Goal: Task Accomplishment & Management: Use online tool/utility

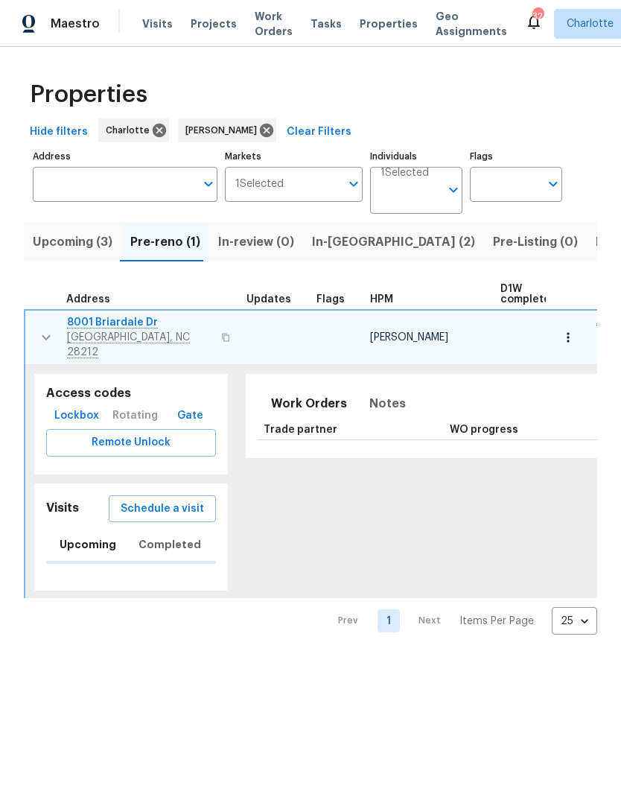
scroll to position [0, 27]
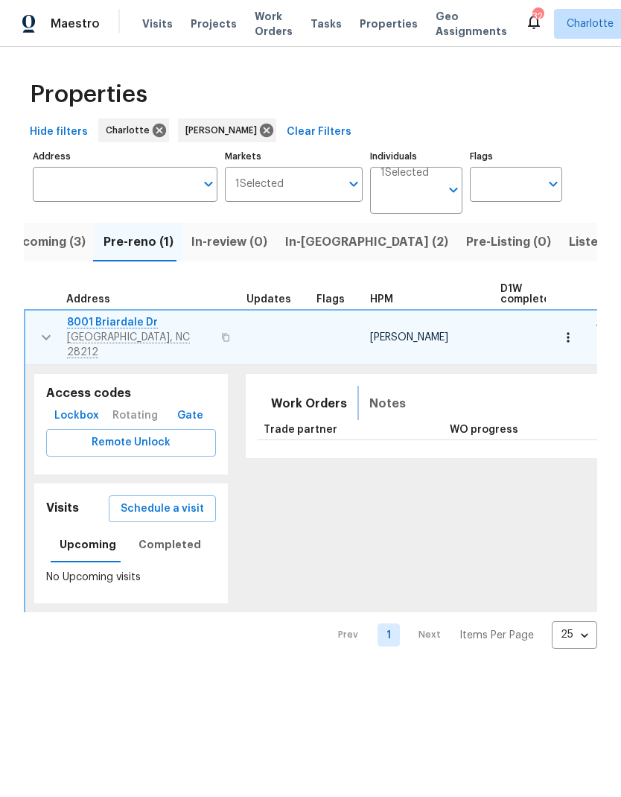
click at [369, 393] on span "Notes" at bounding box center [387, 403] width 36 height 21
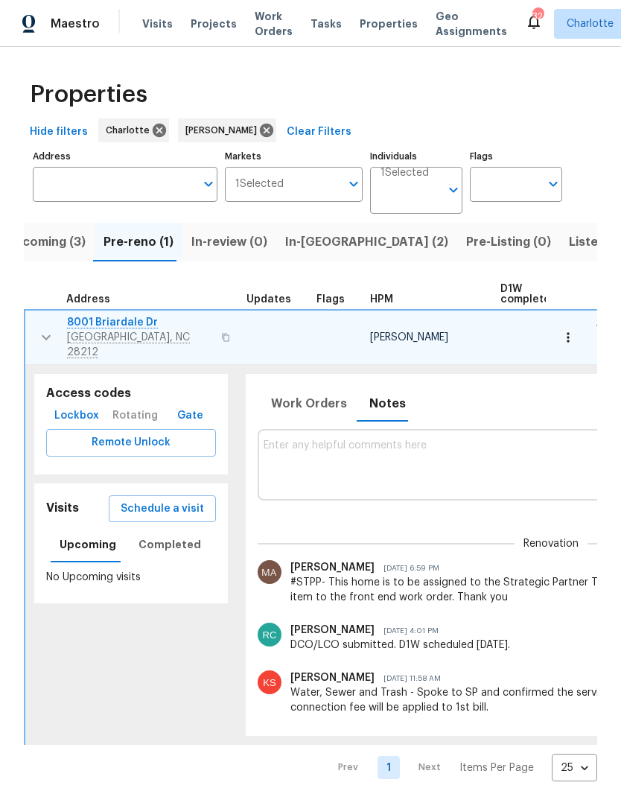
click at [382, 454] on textarea at bounding box center [552, 464] width 576 height 50
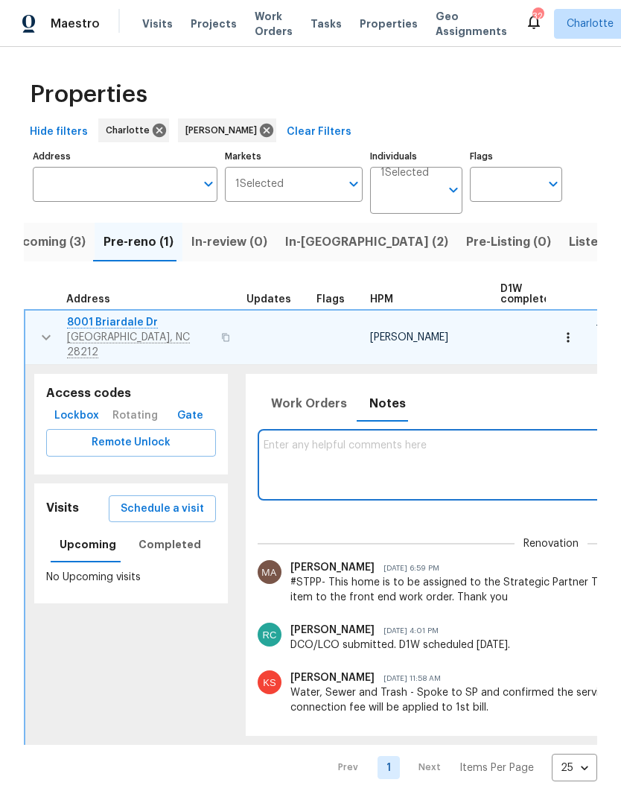
scroll to position [0, 0]
click at [413, 454] on textarea at bounding box center [552, 464] width 576 height 50
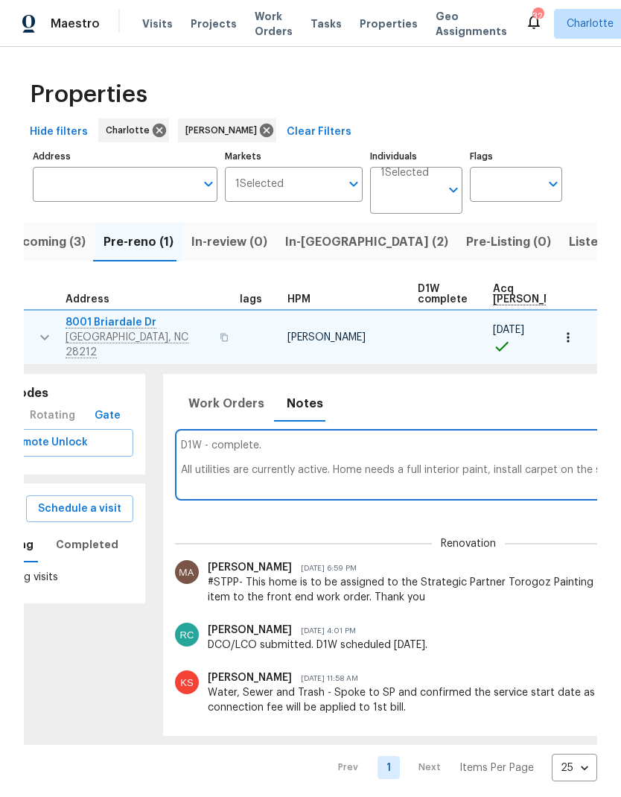
scroll to position [0, 208]
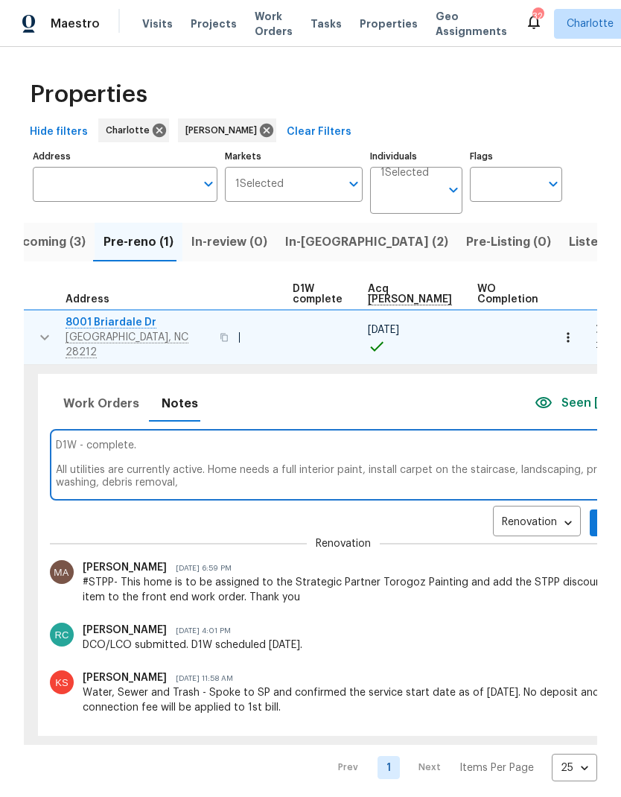
click at [501, 459] on textarea "D1W - complete. All utilities are currently active. Home needs a full interior …" at bounding box center [344, 464] width 576 height 50
click at [293, 470] on textarea "D1W - complete. All utilities are currently active. Home needs a full interior …" at bounding box center [344, 464] width 576 height 50
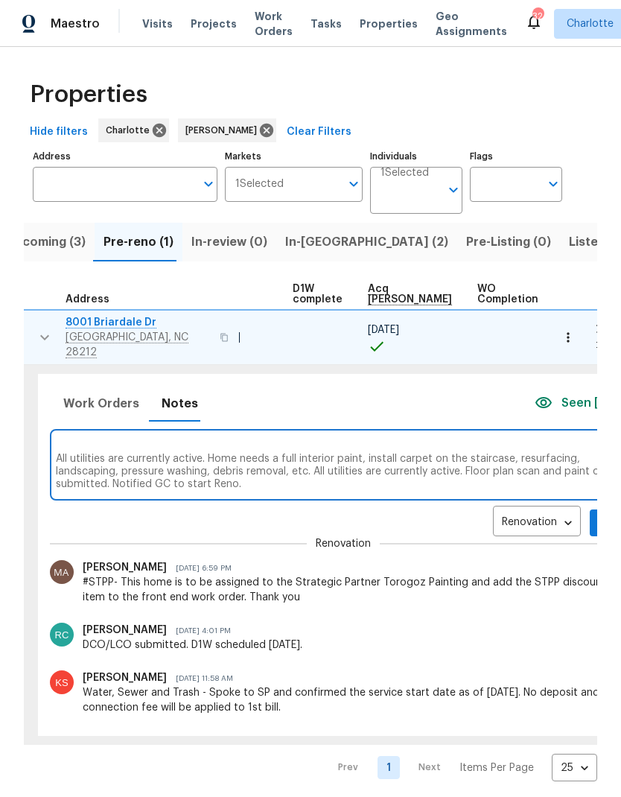
scroll to position [10, 0]
click at [447, 462] on textarea "D1W - complete. All utilities are currently active. Home needs a full interior …" at bounding box center [344, 464] width 576 height 50
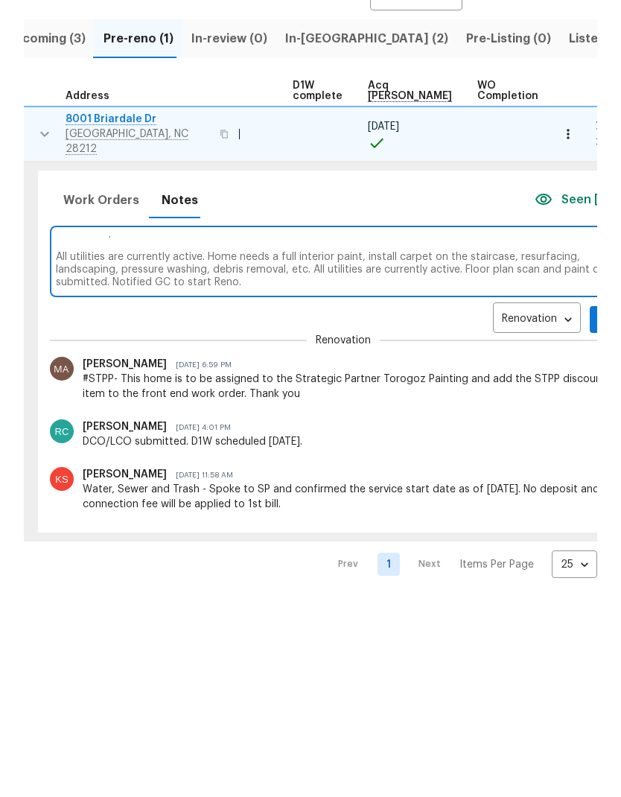
click at [189, 439] on textarea "D1W - complete. All utilities are currently active. Home needs a full interior …" at bounding box center [344, 464] width 576 height 50
click at [332, 439] on textarea "D1W - complete. All utilities are currently active. Home needs a full interior …" at bounding box center [344, 464] width 576 height 50
click at [188, 439] on textarea "D1W - complete. All utilities are currently active. Home needs a full interior …" at bounding box center [344, 464] width 576 height 50
click at [262, 439] on textarea "D1W - complete. All utilities are currently active. Home needs a full interior …" at bounding box center [344, 464] width 576 height 50
click at [197, 439] on textarea "D1W - complete. All utilities are currently active. Home needs a full interior …" at bounding box center [344, 464] width 576 height 50
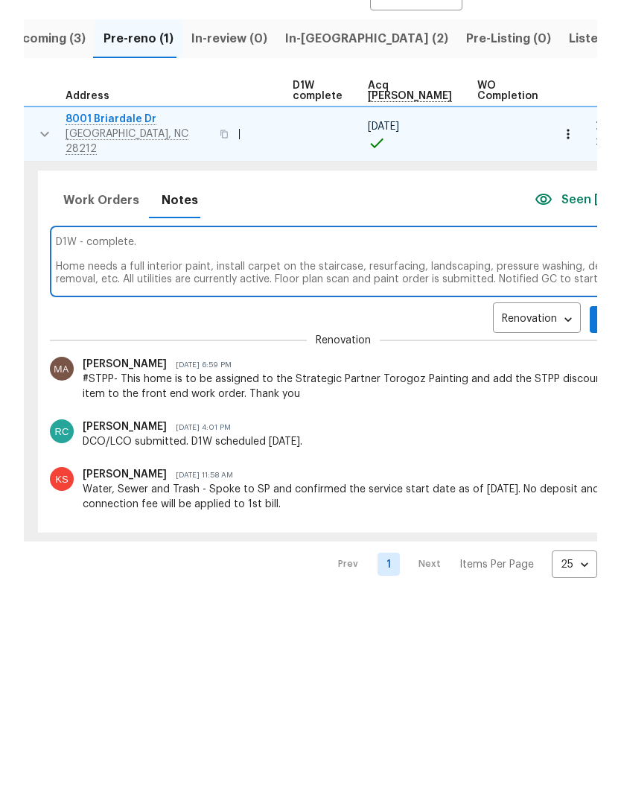
click at [409, 439] on textarea "D1W - complete. Home needs a full interior paint, install carpet on the stairca…" at bounding box center [344, 464] width 576 height 50
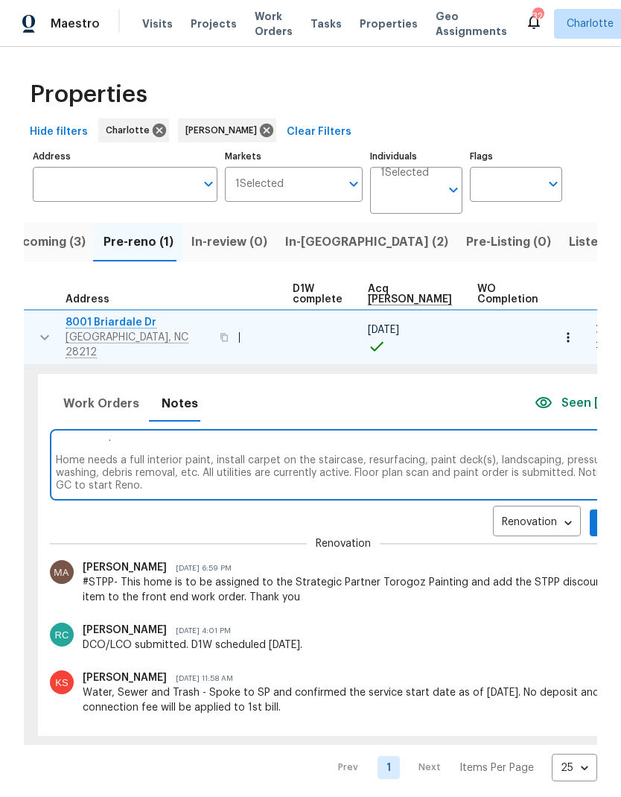
type textarea "D1W - complete. Home needs a full interior paint, install carpet on the stairca…"
click at [602, 519] on span "Add" at bounding box center [614, 523] width 24 height 19
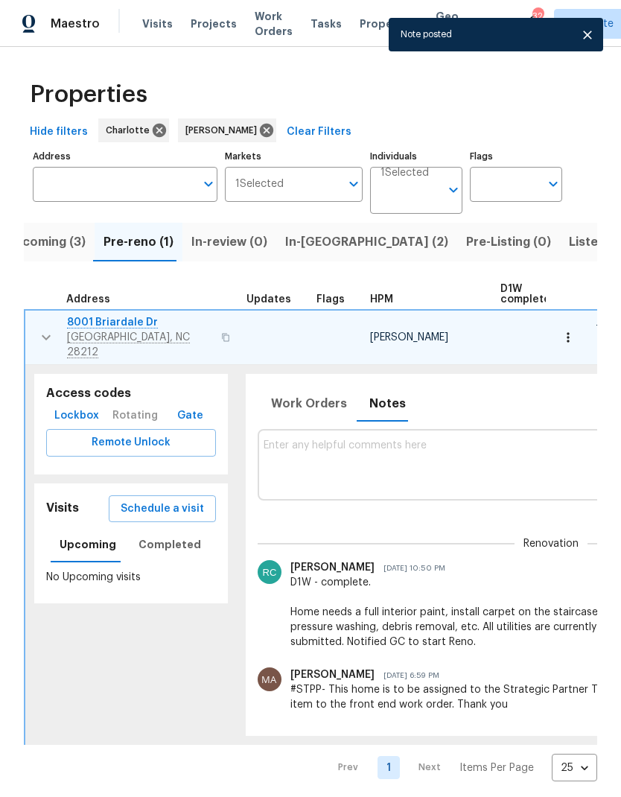
scroll to position [0, 0]
click at [39, 334] on icon "button" at bounding box center [46, 337] width 18 height 18
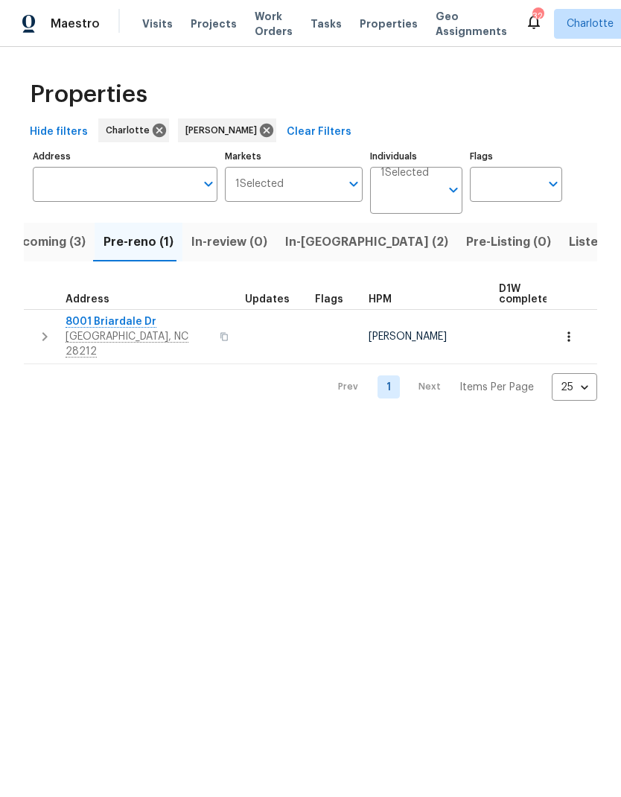
click at [124, 319] on span "8001 Briardale Dr" at bounding box center [138, 321] width 145 height 15
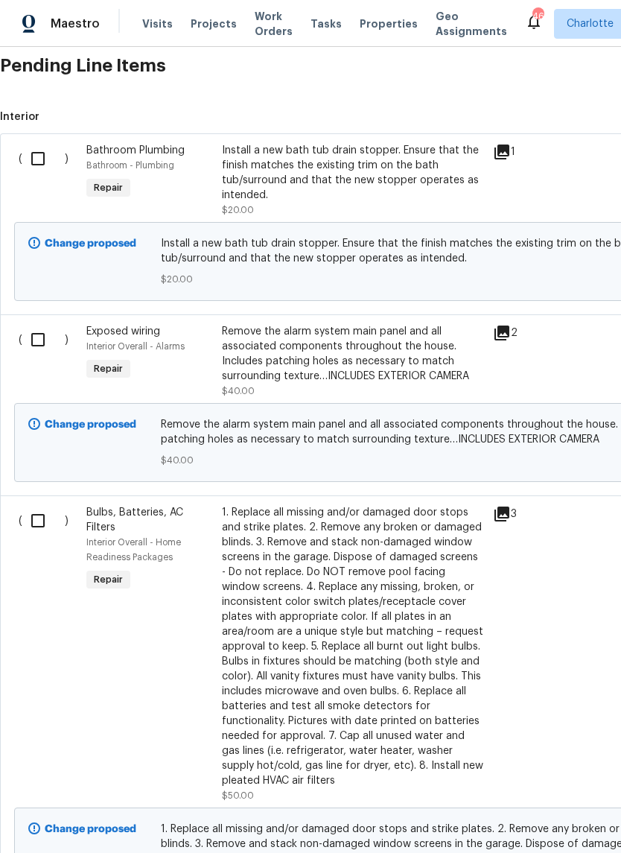
scroll to position [365, 0]
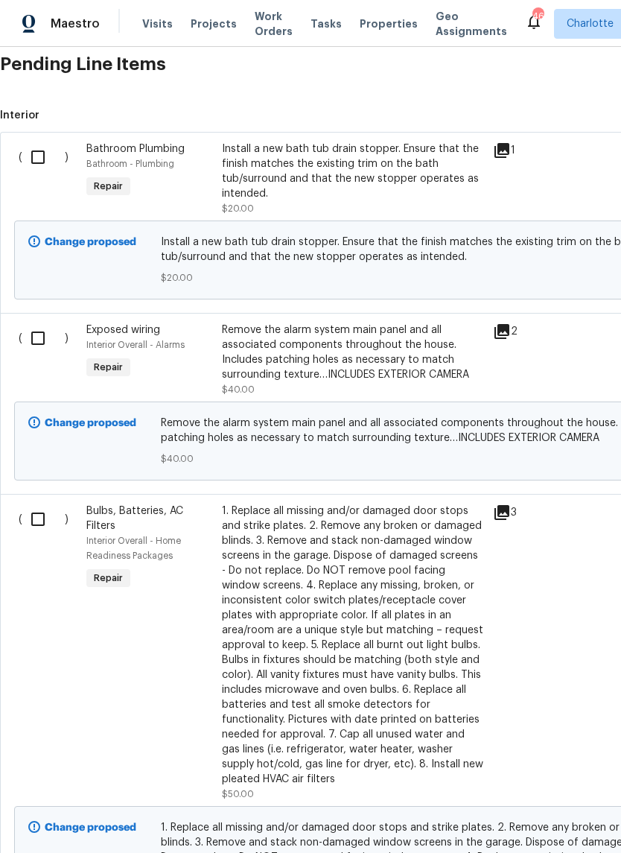
click at [44, 157] on input "checkbox" at bounding box center [43, 156] width 42 height 31
checkbox input "true"
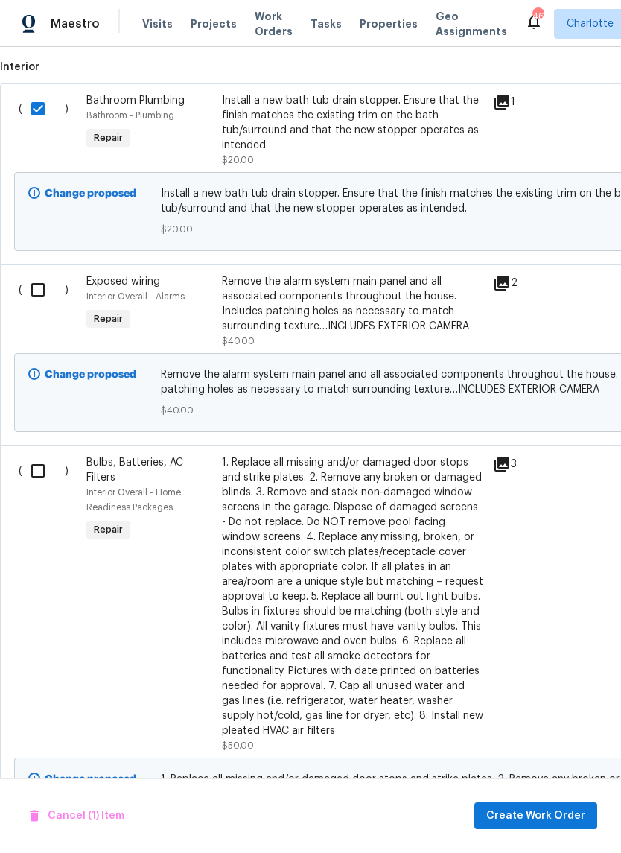
scroll to position [417, 0]
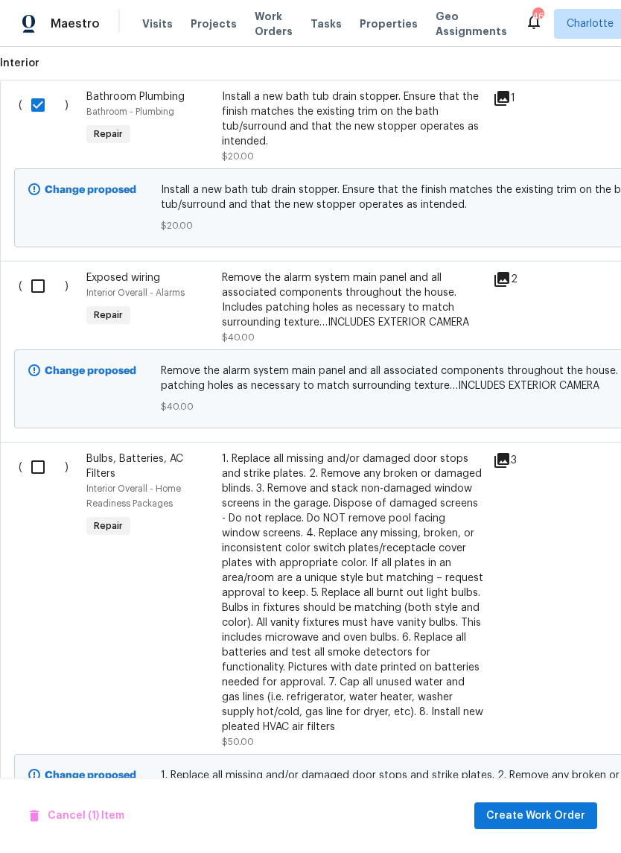
click at [45, 285] on input "checkbox" at bounding box center [43, 285] width 42 height 31
checkbox input "true"
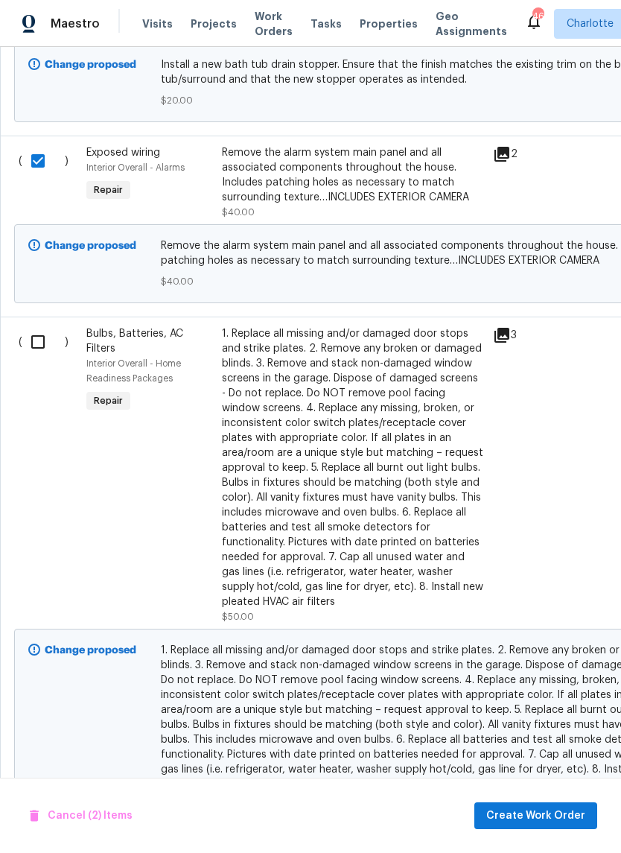
scroll to position [542, 0]
click at [44, 348] on input "checkbox" at bounding box center [43, 341] width 42 height 31
checkbox input "true"
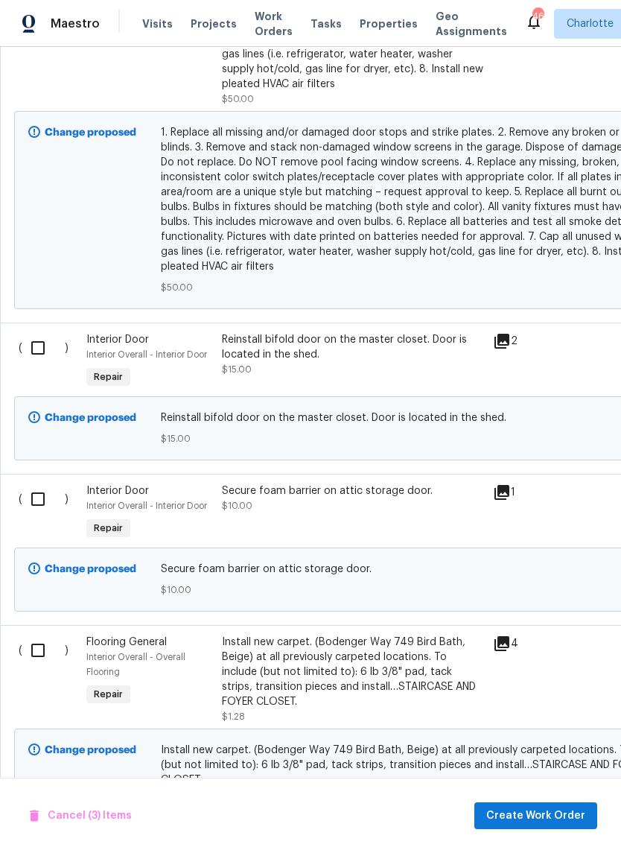
scroll to position [1060, 0]
click at [48, 354] on input "checkbox" at bounding box center [43, 347] width 42 height 31
checkbox input "true"
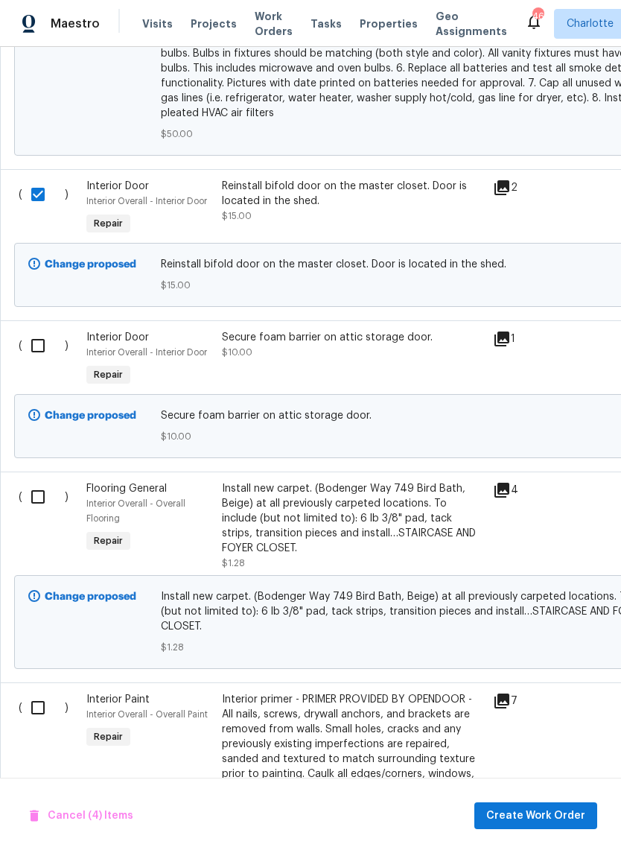
scroll to position [1214, 0]
click at [48, 348] on input "checkbox" at bounding box center [43, 344] width 42 height 31
checkbox input "true"
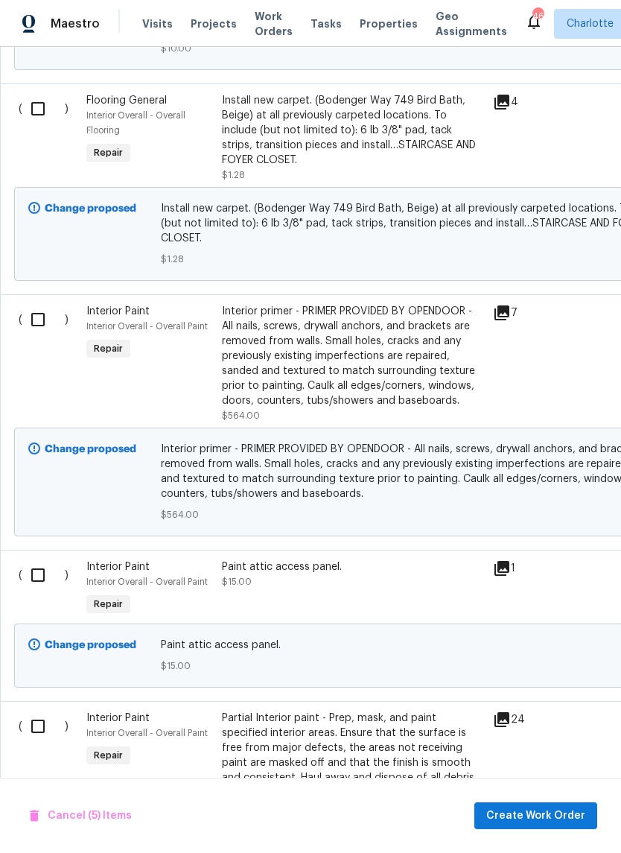
scroll to position [1601, 0]
click at [39, 315] on input "checkbox" at bounding box center [43, 319] width 42 height 31
checkbox input "true"
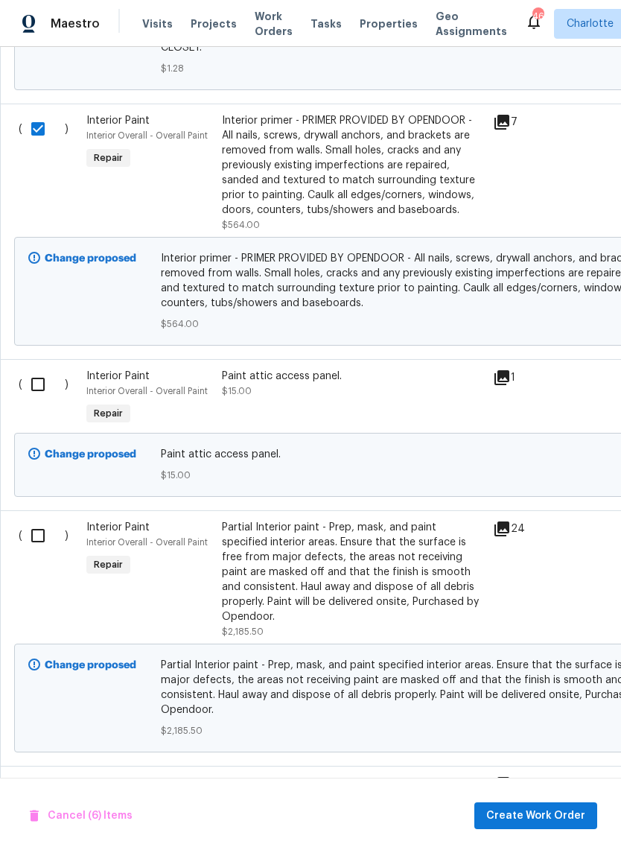
scroll to position [1791, 0]
click at [44, 398] on input "checkbox" at bounding box center [43, 384] width 42 height 31
checkbox input "true"
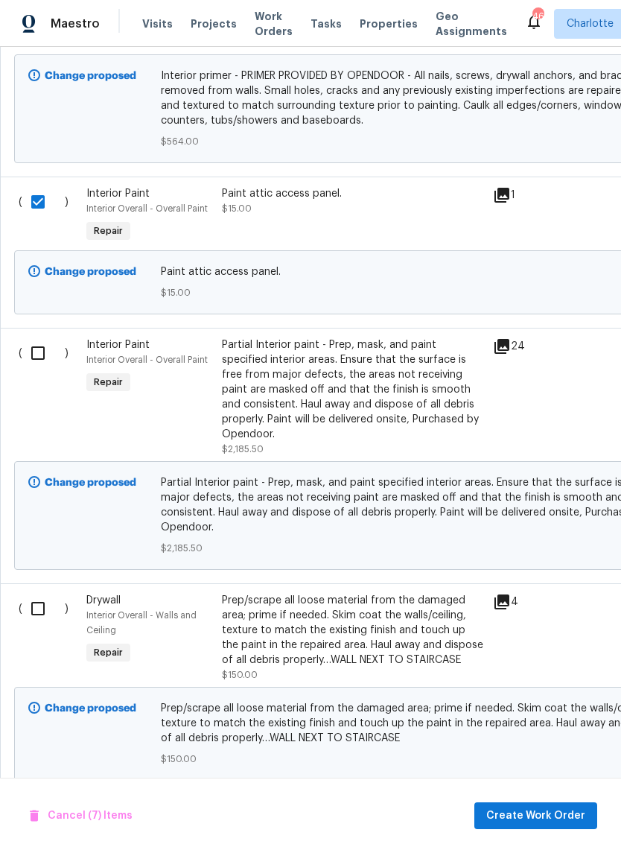
scroll to position [1974, 0]
click at [38, 358] on input "checkbox" at bounding box center [43, 352] width 42 height 31
checkbox input "true"
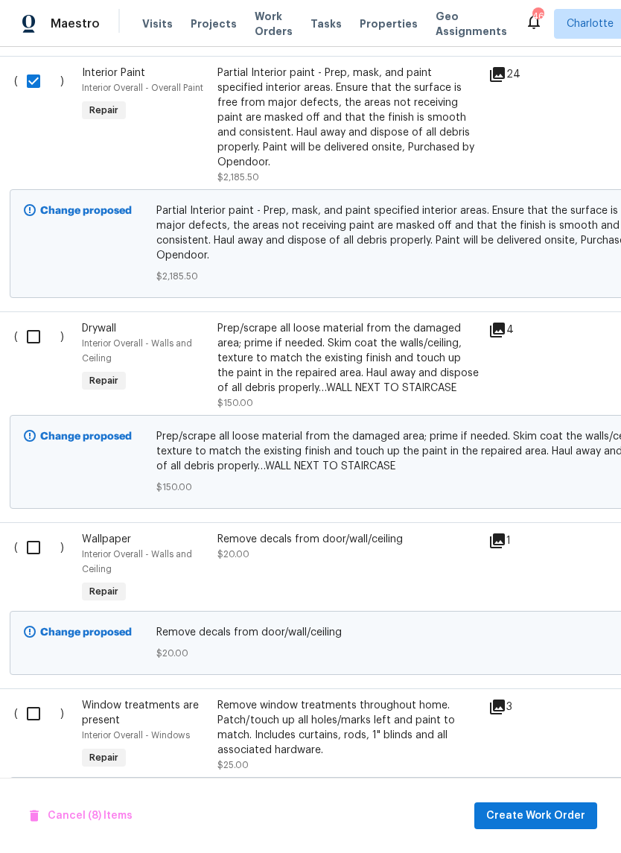
scroll to position [2250, 4]
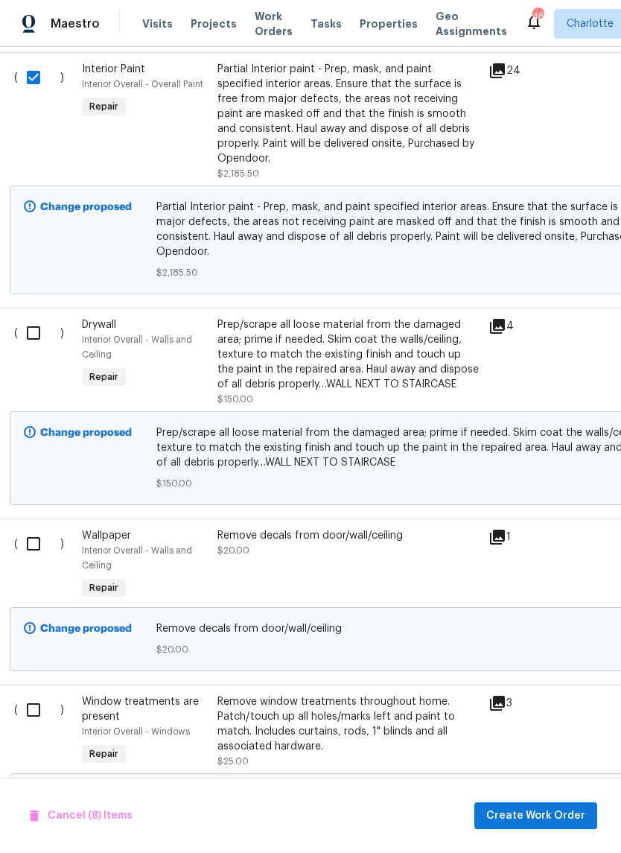
click at [34, 320] on input "checkbox" at bounding box center [39, 332] width 42 height 31
checkbox input "true"
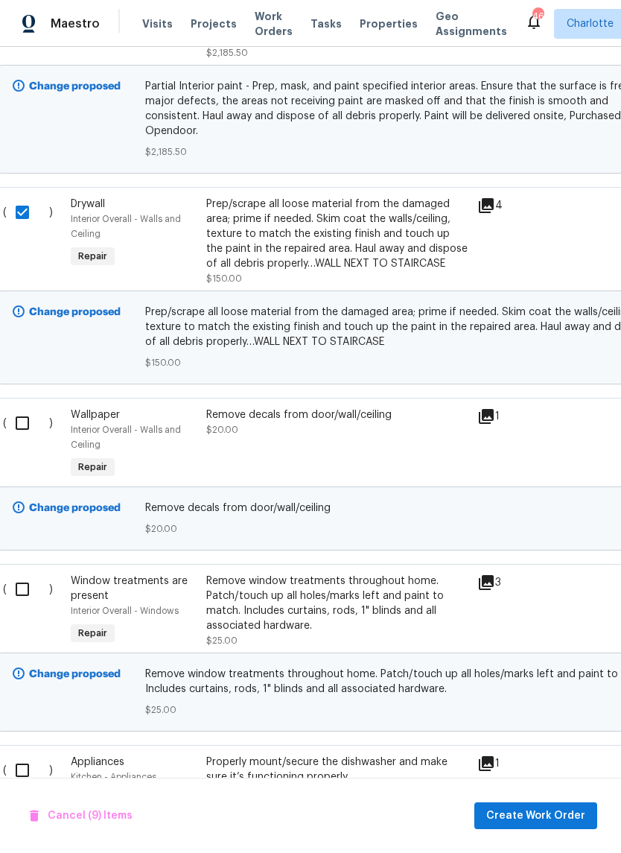
scroll to position [2370, 16]
click at [31, 422] on input "checkbox" at bounding box center [28, 423] width 42 height 31
checkbox input "true"
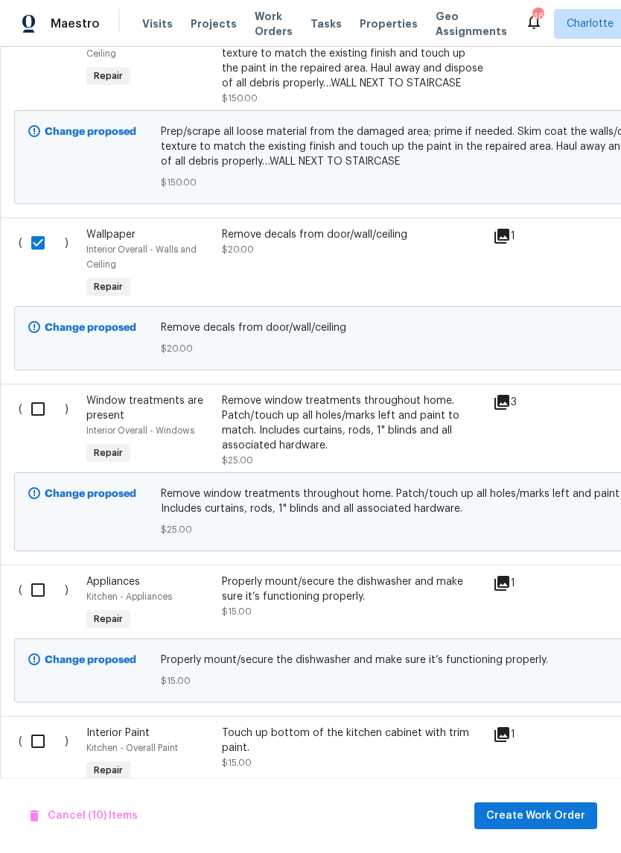
scroll to position [2551, 0]
click at [49, 400] on input "checkbox" at bounding box center [43, 407] width 42 height 31
checkbox input "true"
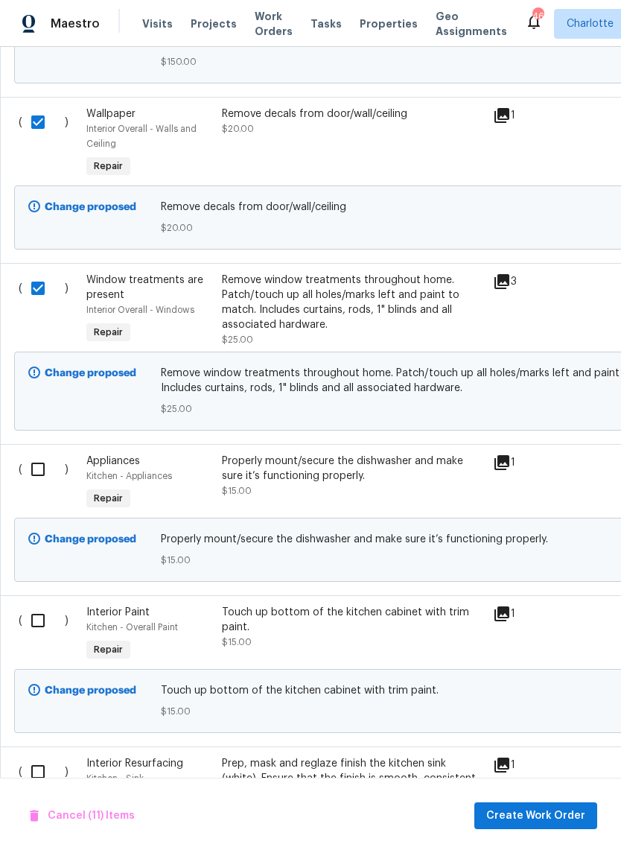
scroll to position [0, 0]
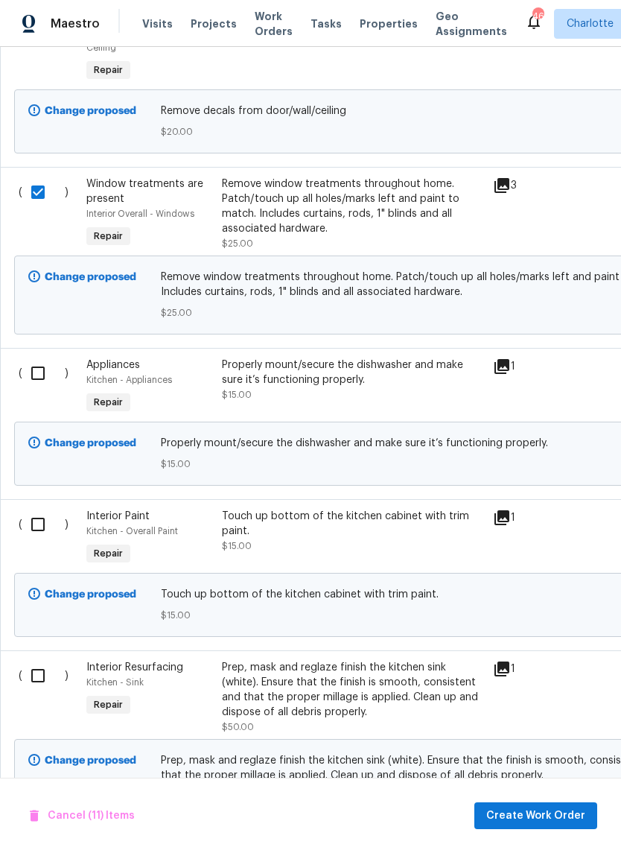
click at [42, 364] on input "checkbox" at bounding box center [43, 372] width 42 height 31
checkbox input "true"
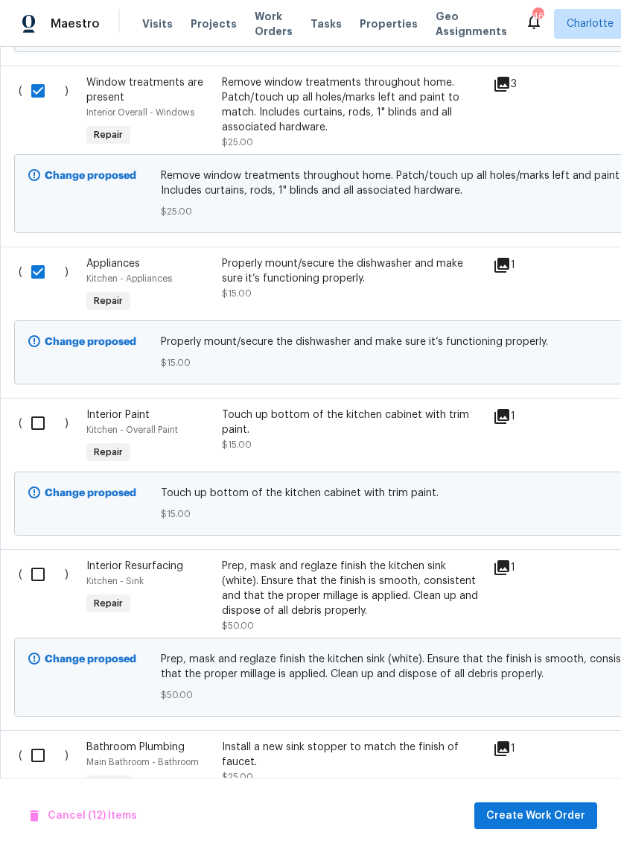
click at [39, 419] on input "checkbox" at bounding box center [43, 422] width 42 height 31
checkbox input "true"
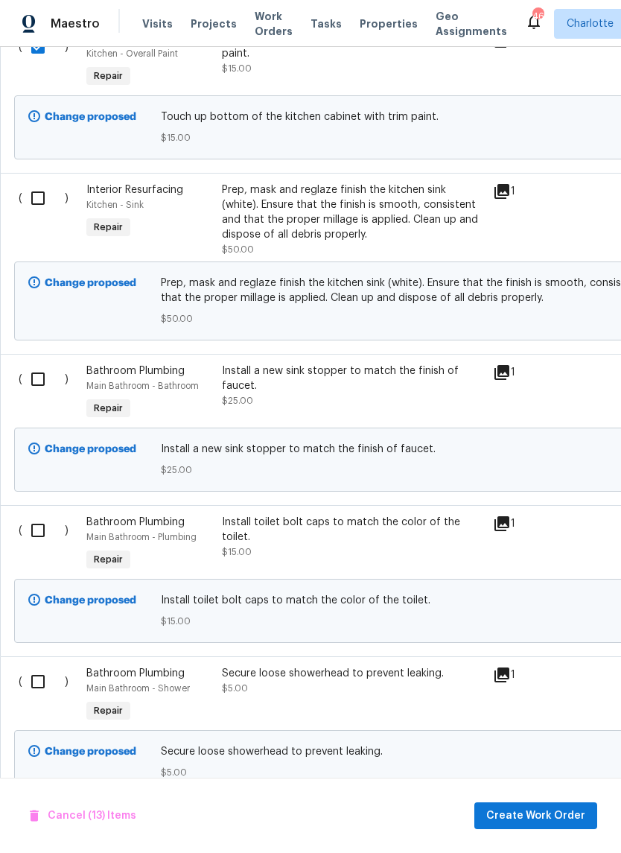
click at [31, 363] on input "checkbox" at bounding box center [43, 378] width 42 height 31
checkbox input "true"
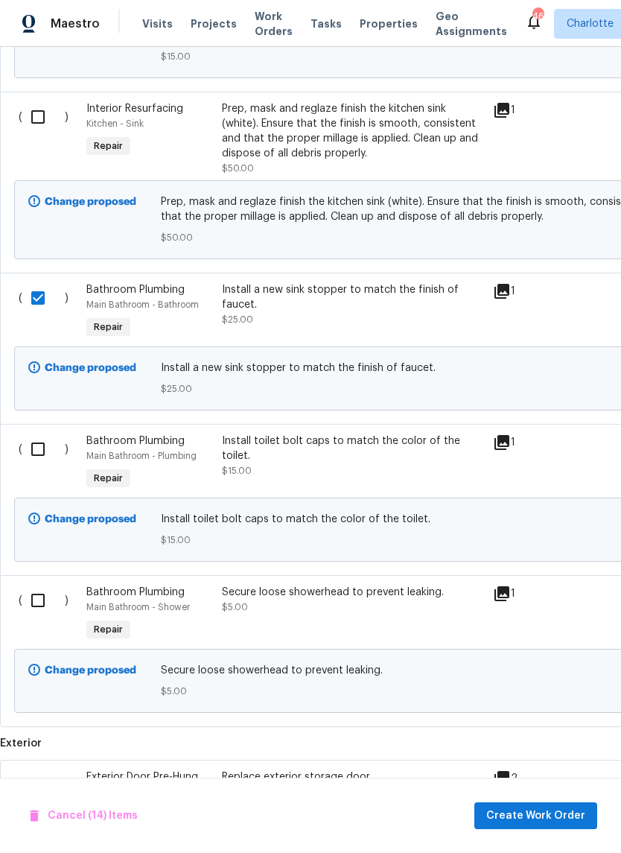
click at [39, 447] on input "checkbox" at bounding box center [43, 448] width 42 height 31
checkbox input "true"
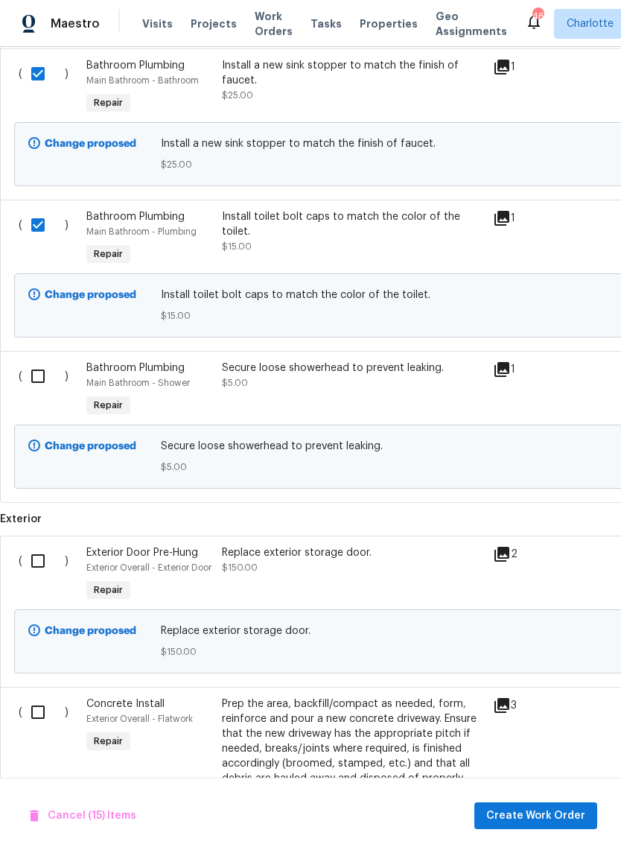
click at [37, 373] on input "checkbox" at bounding box center [43, 375] width 42 height 31
checkbox input "true"
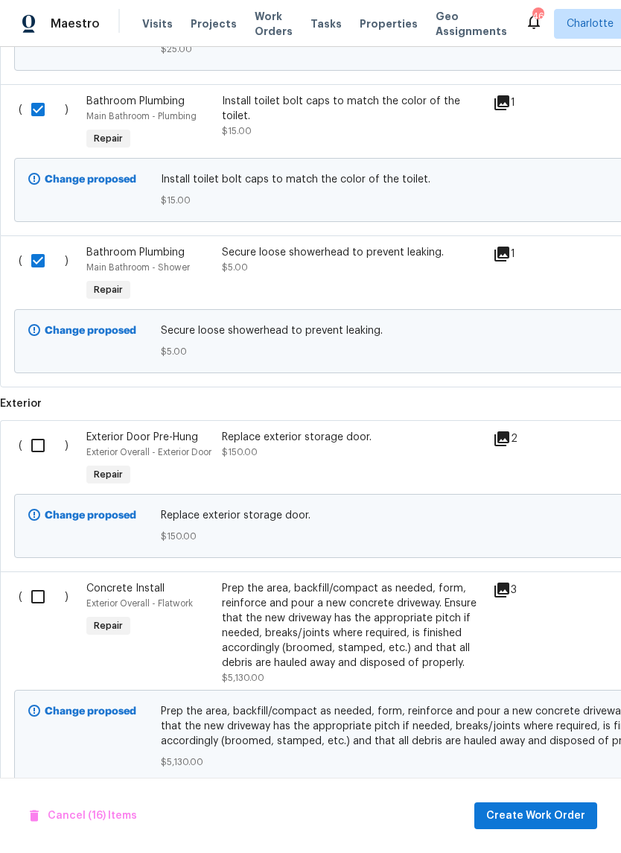
click at [43, 450] on input "checkbox" at bounding box center [43, 445] width 42 height 31
checkbox input "true"
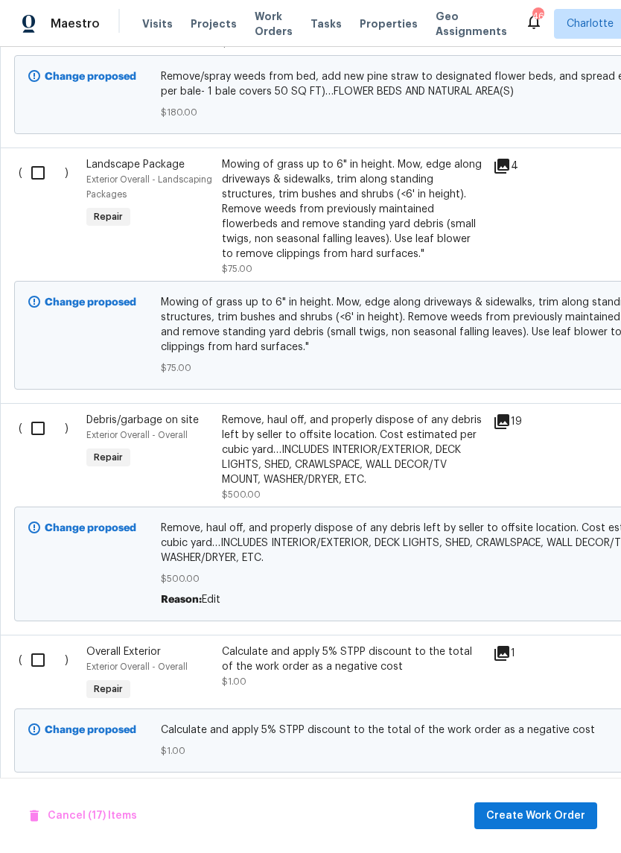
click at [41, 444] on input "checkbox" at bounding box center [43, 428] width 42 height 31
checkbox input "true"
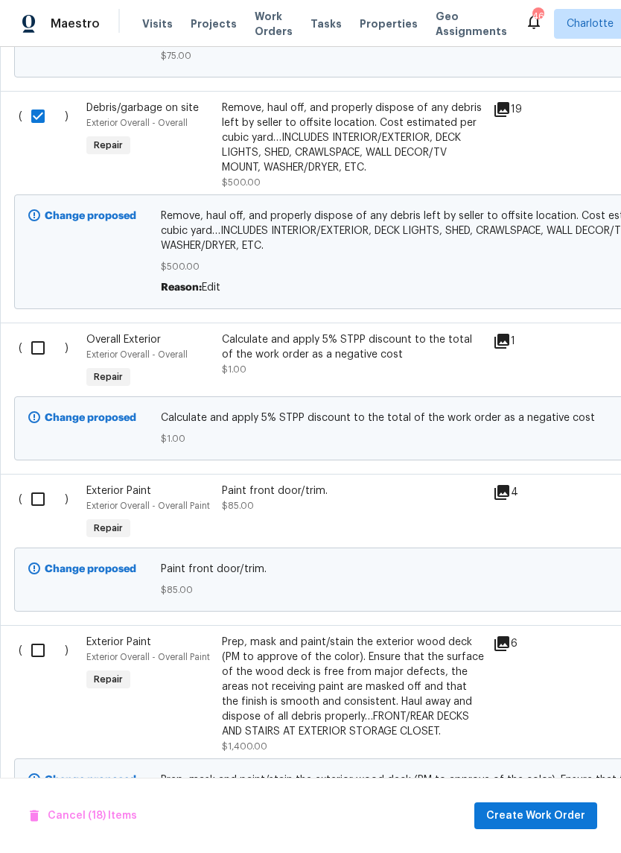
click at [30, 356] on input "checkbox" at bounding box center [43, 347] width 42 height 31
checkbox input "true"
click at [44, 515] on input "checkbox" at bounding box center [43, 498] width 42 height 31
checkbox input "true"
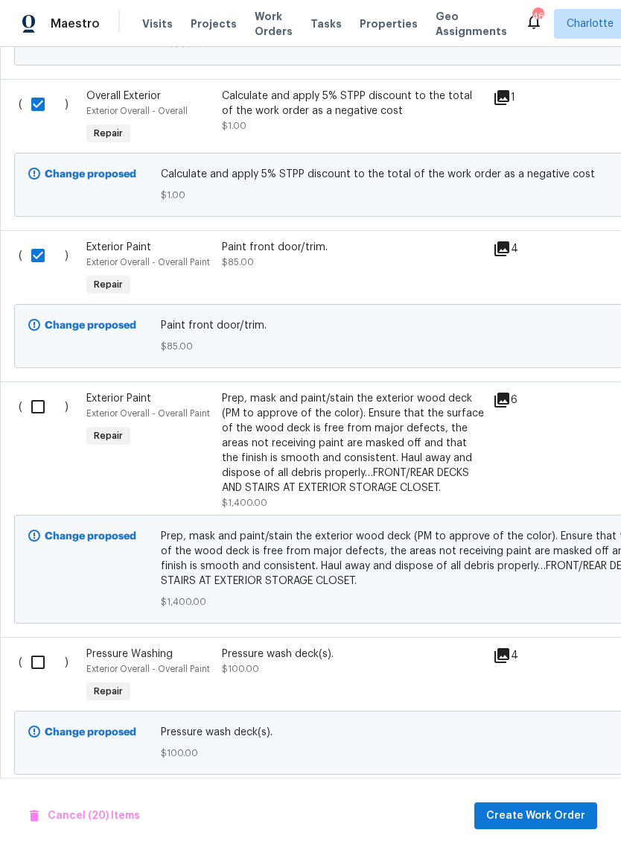
click at [37, 420] on input "checkbox" at bounding box center [43, 406] width 42 height 31
checkbox input "true"
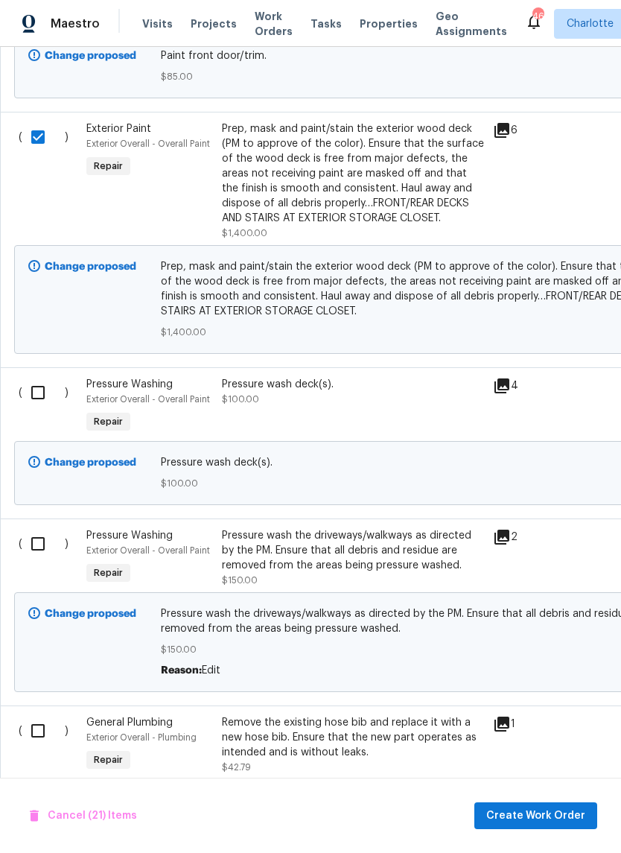
click at [40, 407] on input "checkbox" at bounding box center [43, 392] width 42 height 31
click at [36, 408] on input "checkbox" at bounding box center [43, 392] width 42 height 31
checkbox input "false"
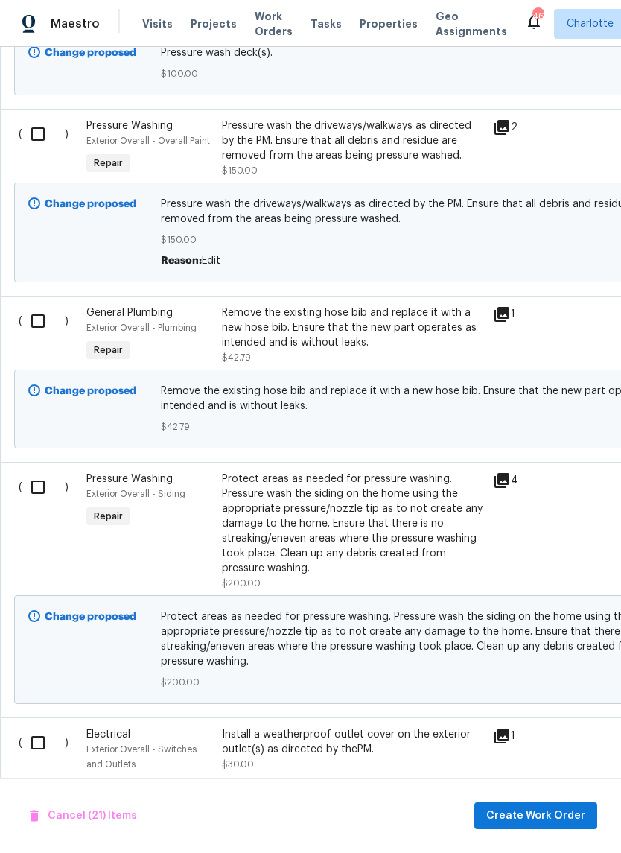
click at [35, 337] on input "checkbox" at bounding box center [43, 320] width 42 height 31
checkbox input "true"
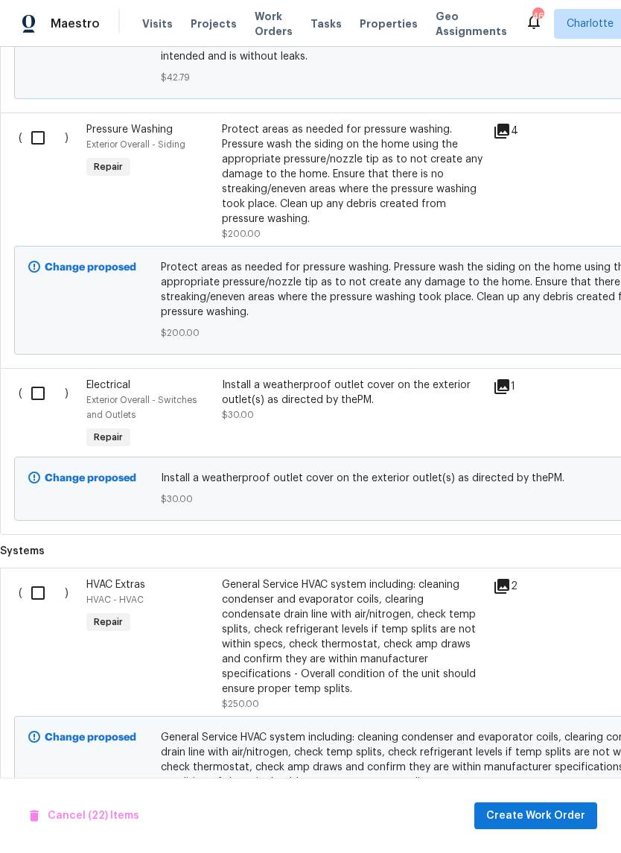
click at [46, 409] on input "checkbox" at bounding box center [43, 393] width 42 height 31
checkbox input "true"
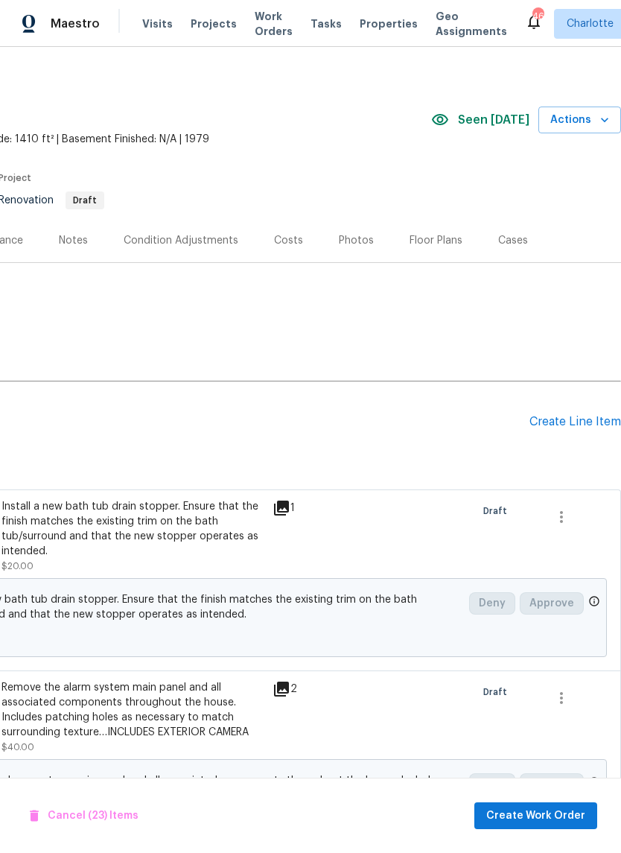
click at [580, 417] on div "Create Line Item" at bounding box center [575, 422] width 92 height 14
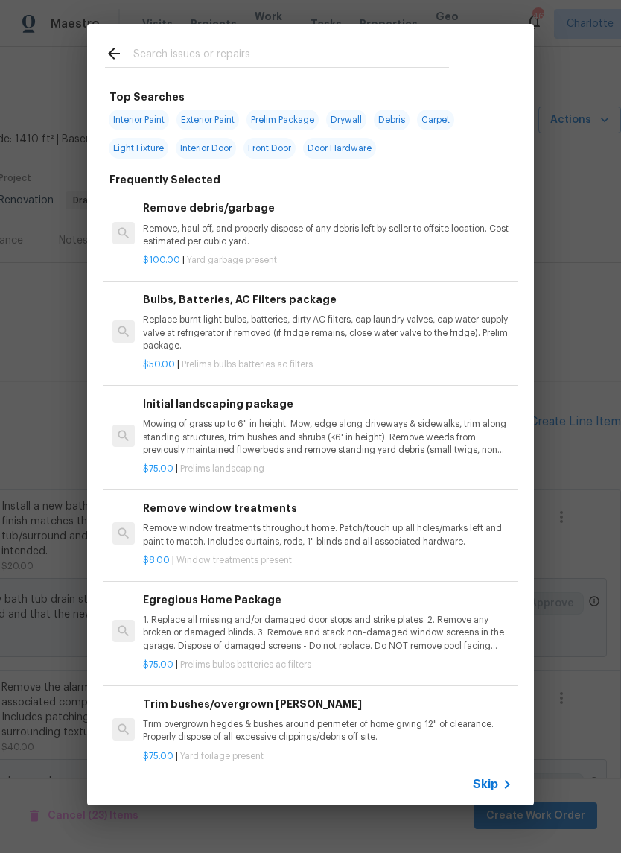
click at [122, 54] on icon at bounding box center [114, 54] width 18 height 18
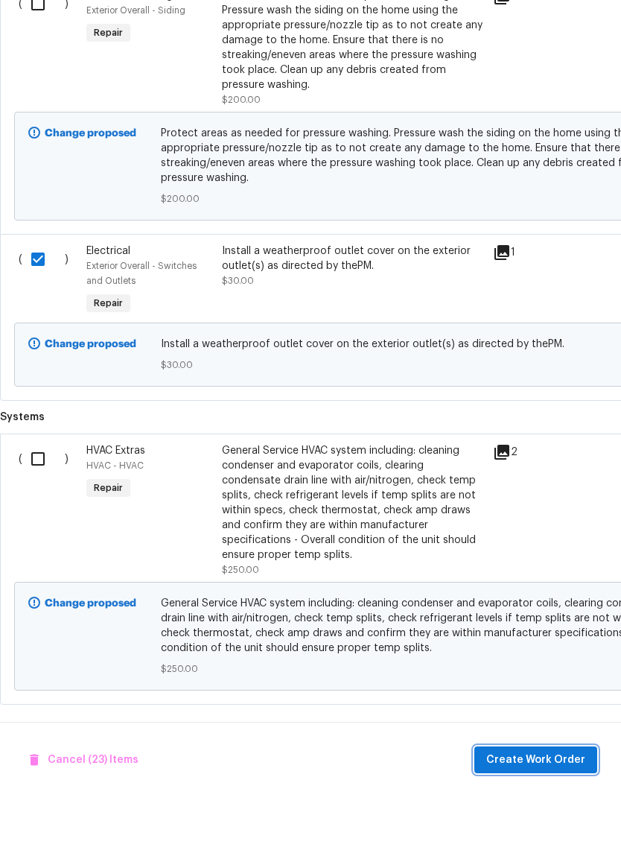
click at [550, 806] on span "Create Work Order" at bounding box center [535, 815] width 99 height 19
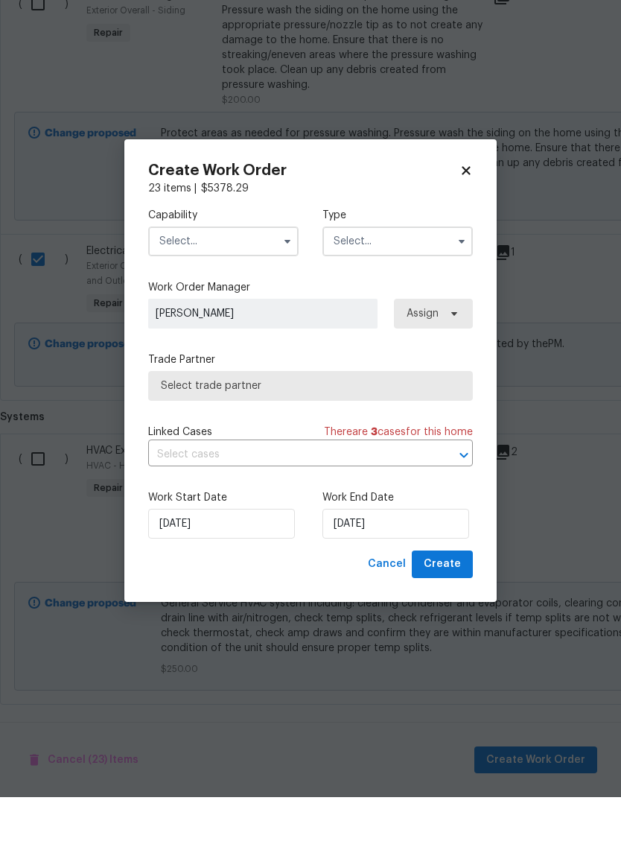
click at [249, 282] on input "text" at bounding box center [223, 297] width 150 height 30
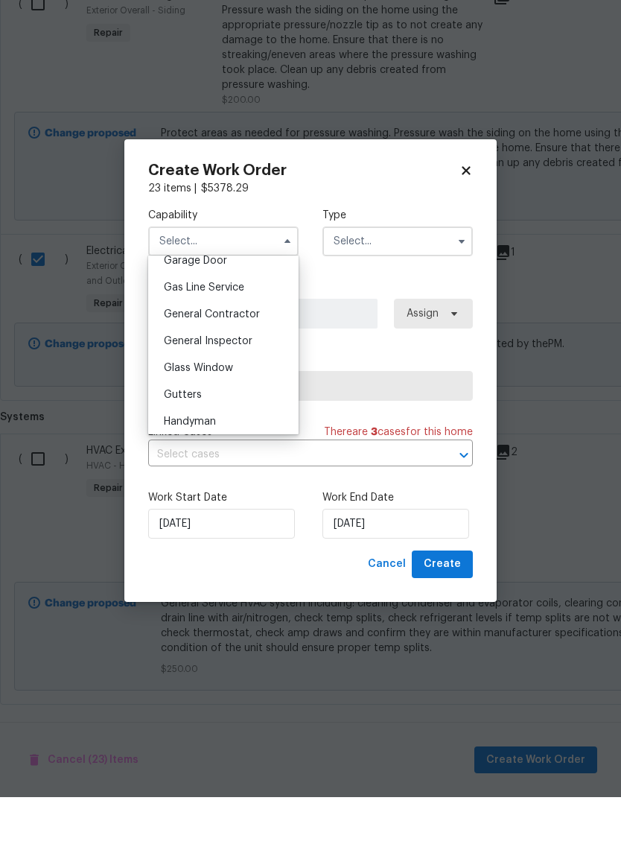
click at [265, 357] on div "General Contractor" at bounding box center [223, 370] width 143 height 27
type input "General Contractor"
click at [404, 282] on input "text" at bounding box center [397, 297] width 150 height 30
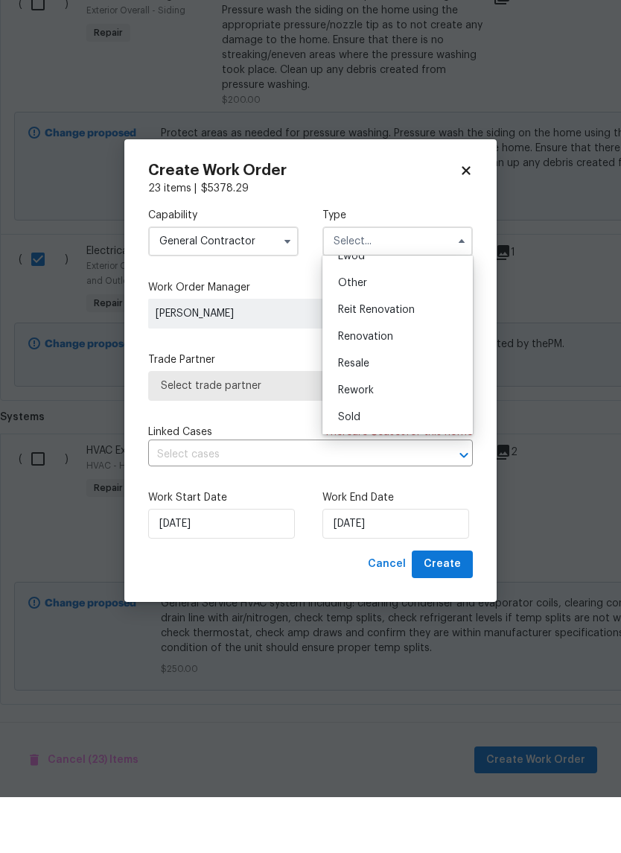
click at [403, 379] on div "Renovation" at bounding box center [397, 392] width 143 height 27
type input "Renovation"
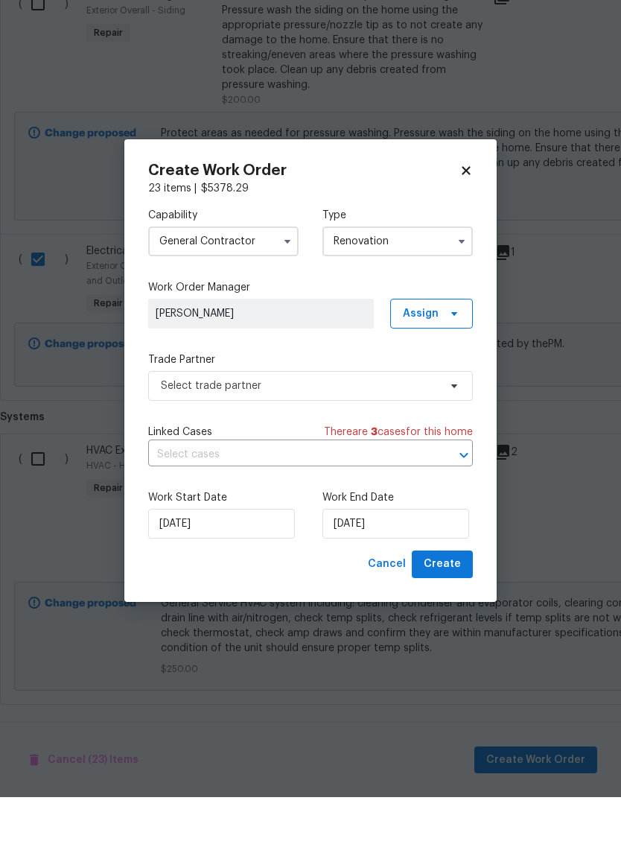
click at [419, 408] on div "Trade Partner Select trade partner" at bounding box center [310, 432] width 325 height 48
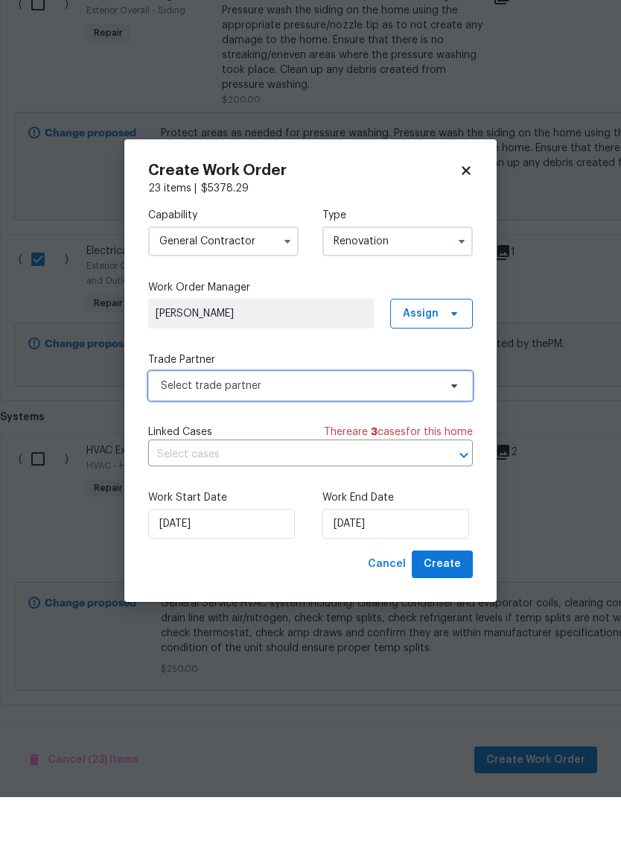
click at [427, 434] on span "Select trade partner" at bounding box center [300, 441] width 278 height 15
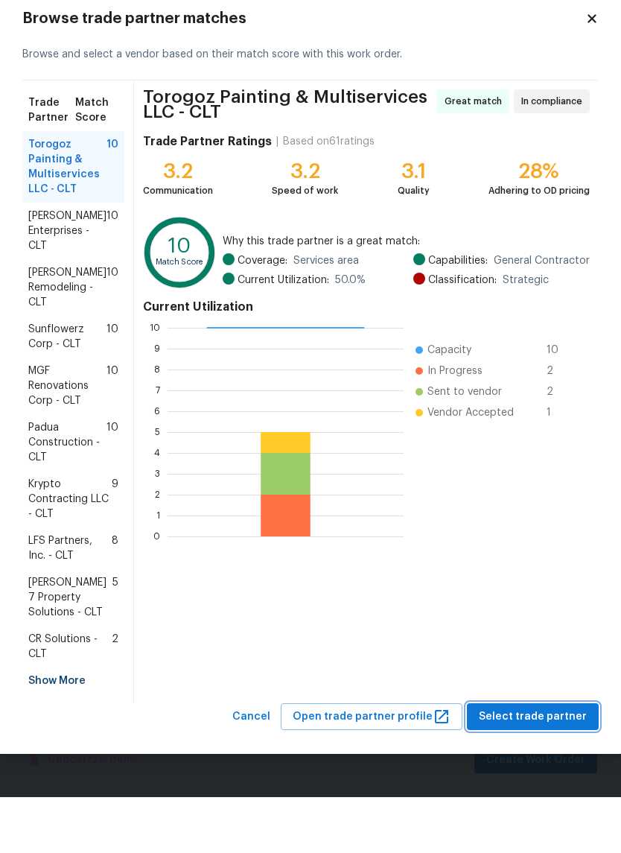
click at [543, 763] on span "Select trade partner" at bounding box center [533, 772] width 108 height 19
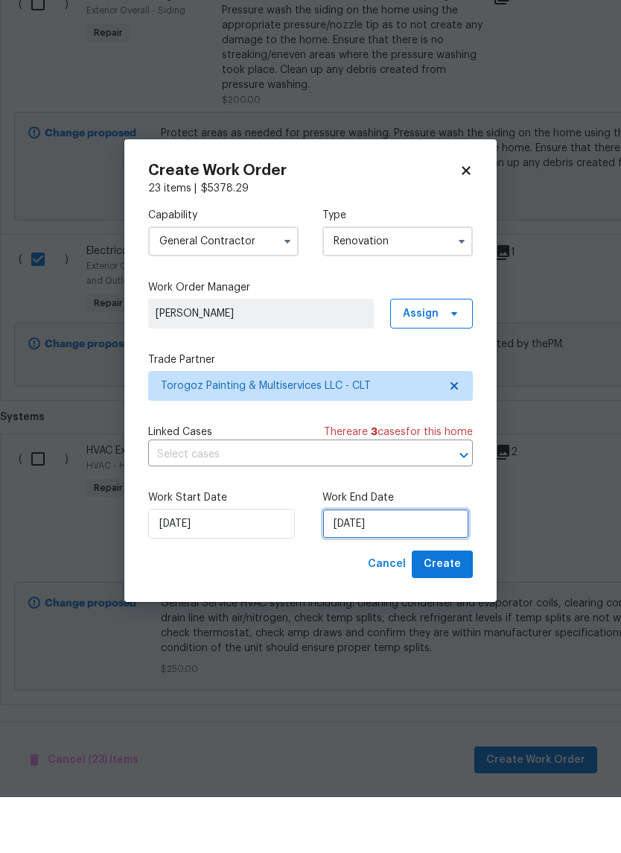
click at [397, 564] on input "[DATE]" at bounding box center [395, 579] width 147 height 30
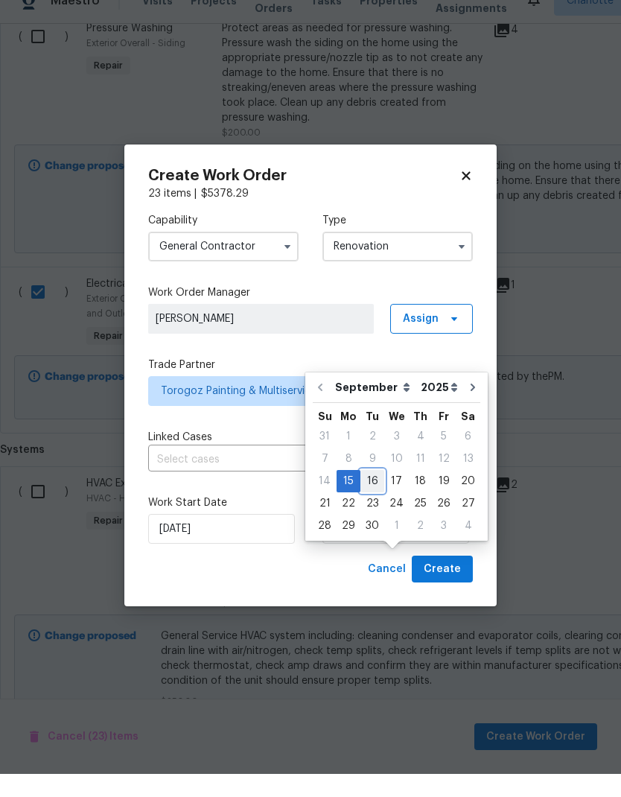
click at [372, 494] on div "16" at bounding box center [372, 504] width 24 height 21
type input "9/16/2025"
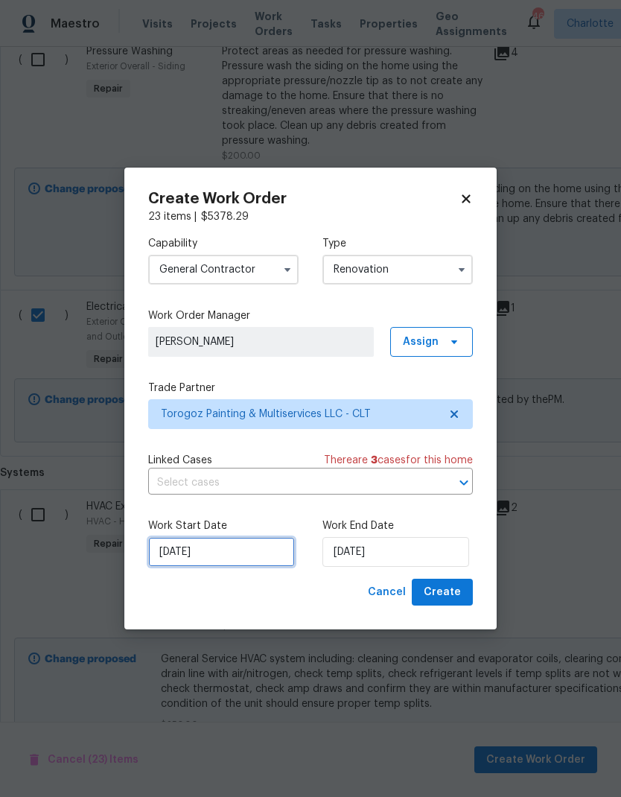
click at [232, 555] on input "[DATE]" at bounding box center [221, 552] width 147 height 30
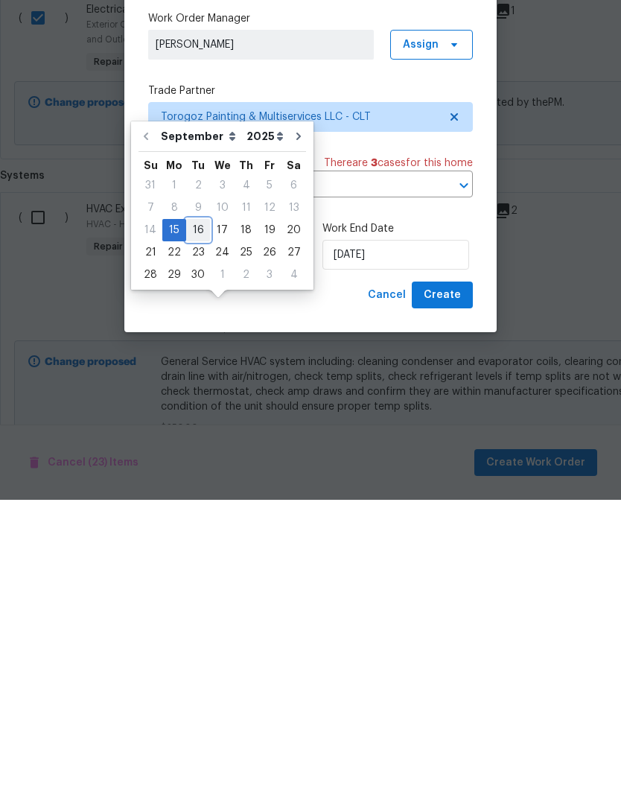
click at [193, 517] on div "16" at bounding box center [198, 527] width 24 height 21
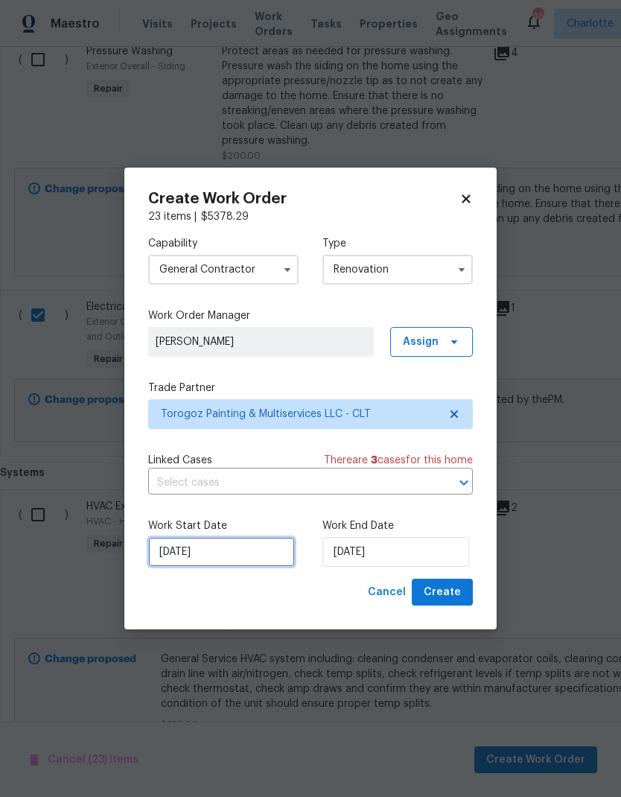
click at [222, 561] on input "9/16/2025" at bounding box center [221, 552] width 147 height 30
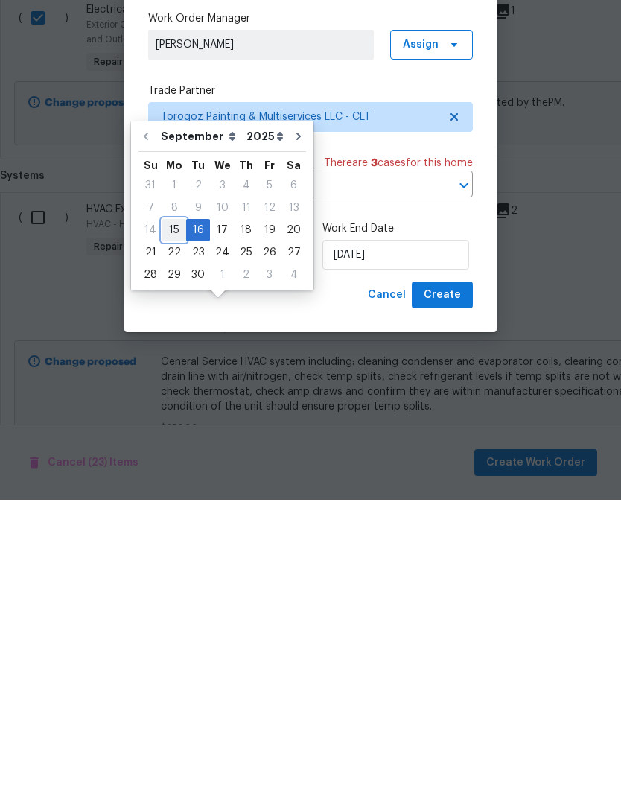
click at [176, 517] on div "15" at bounding box center [174, 527] width 24 height 21
type input "[DATE]"
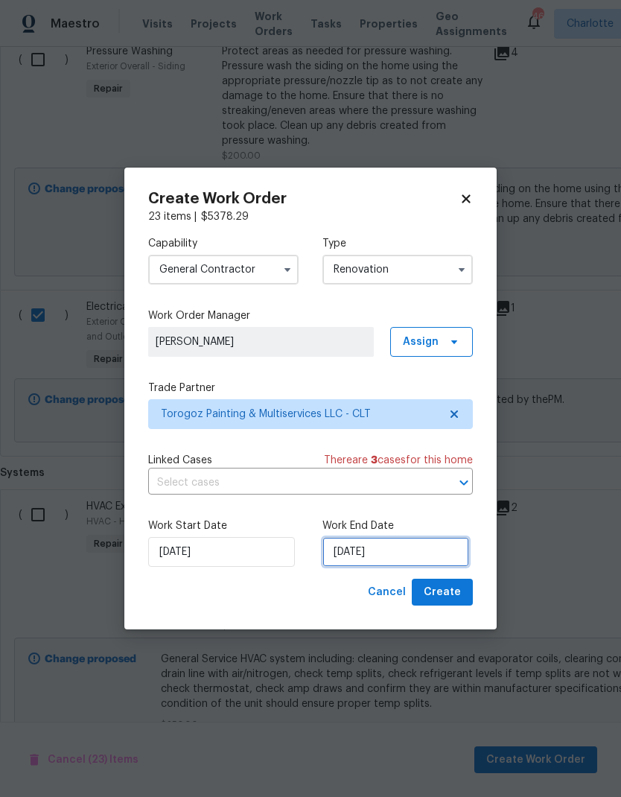
click at [383, 554] on input "9/16/2025" at bounding box center [395, 552] width 147 height 30
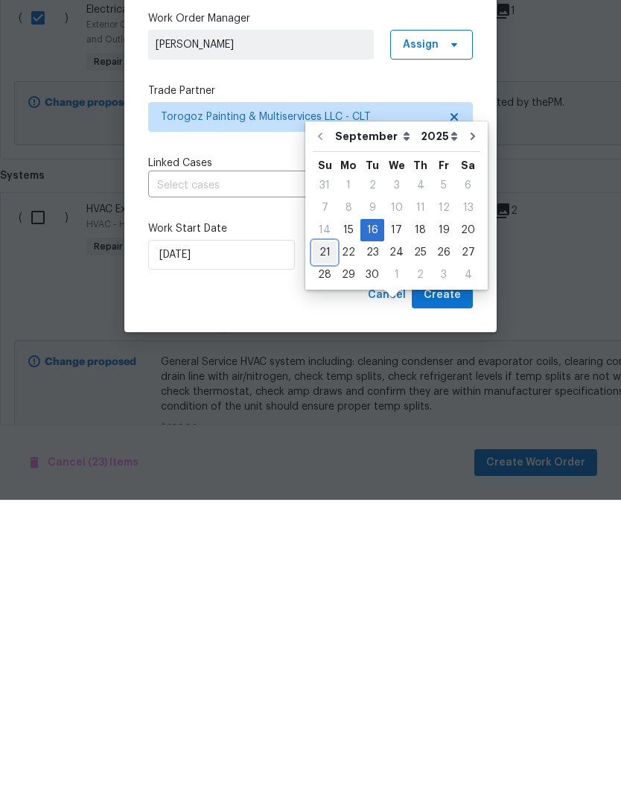
click at [326, 539] on div "21" at bounding box center [325, 549] width 24 height 21
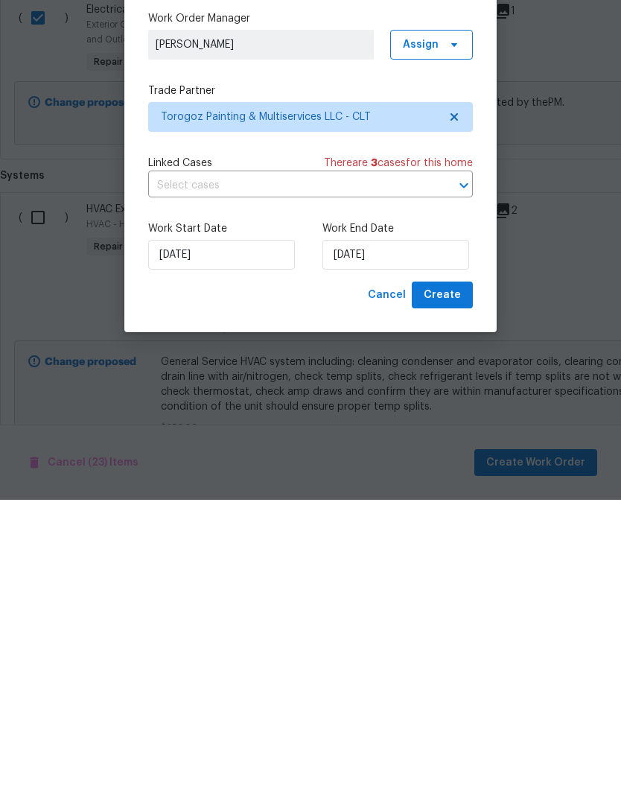
type input "9/21/2025"
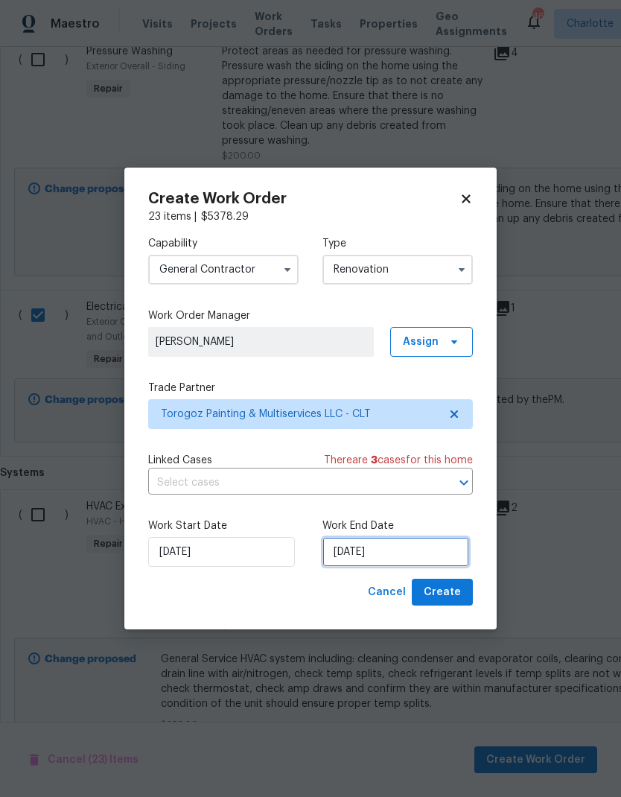
click at [377, 558] on input "9/21/2025" at bounding box center [395, 552] width 147 height 30
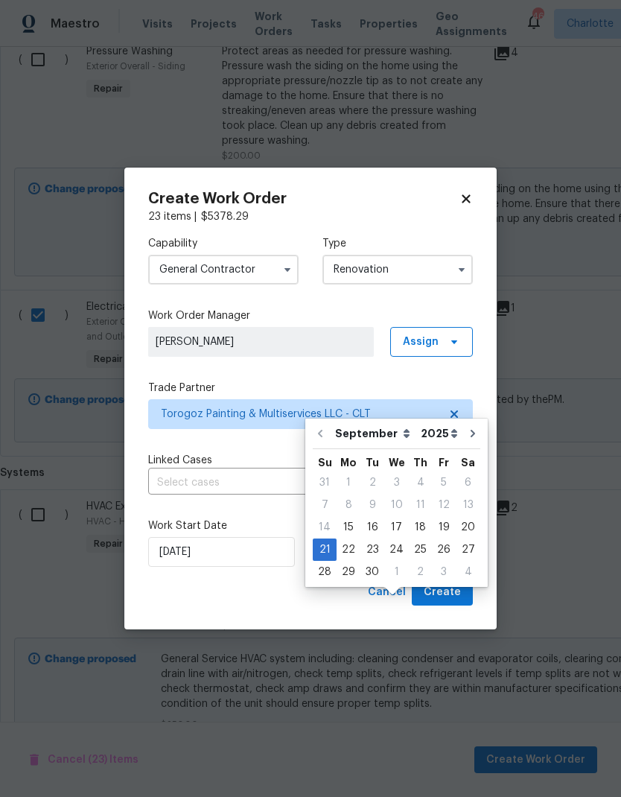
click at [308, 590] on div "Cancel Create" at bounding box center [310, 593] width 325 height 28
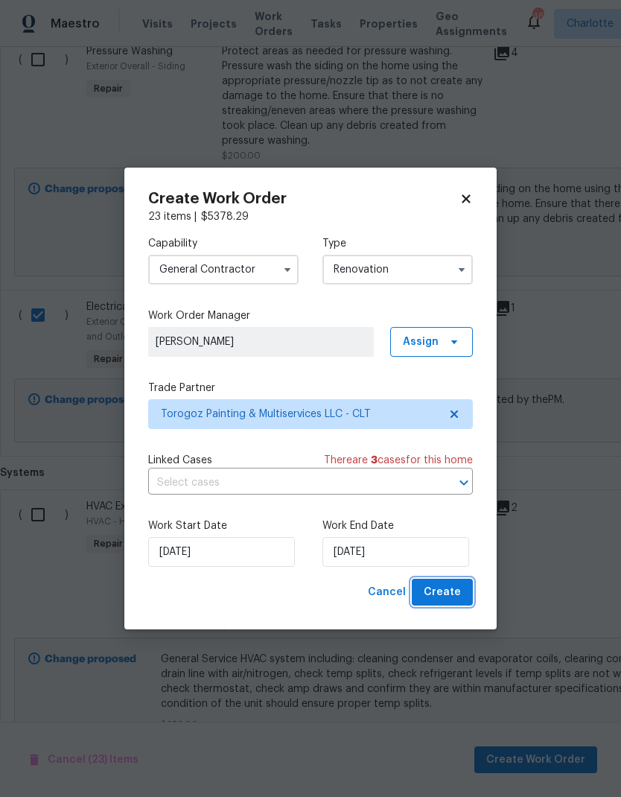
click at [458, 594] on span "Create" at bounding box center [442, 592] width 37 height 19
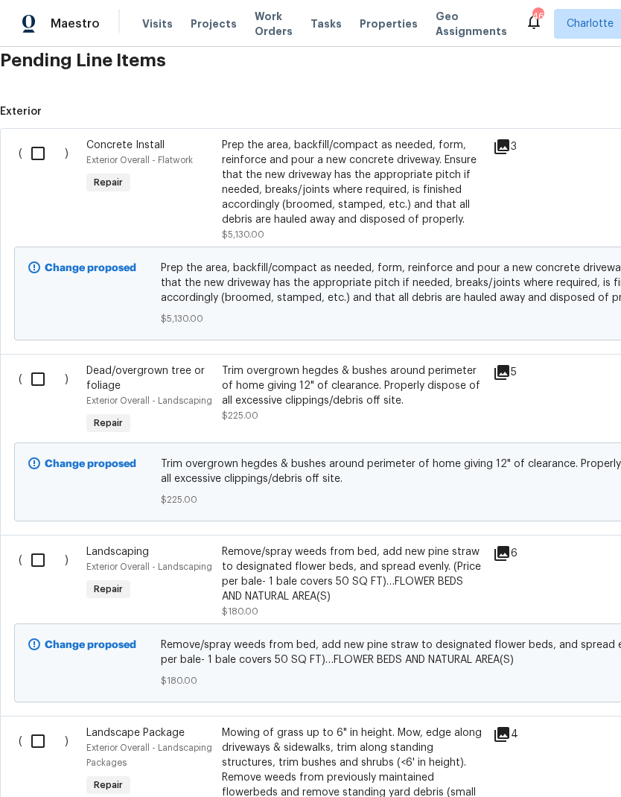
scroll to position [409, 0]
click at [43, 363] on input "checkbox" at bounding box center [43, 378] width 42 height 31
checkbox input "true"
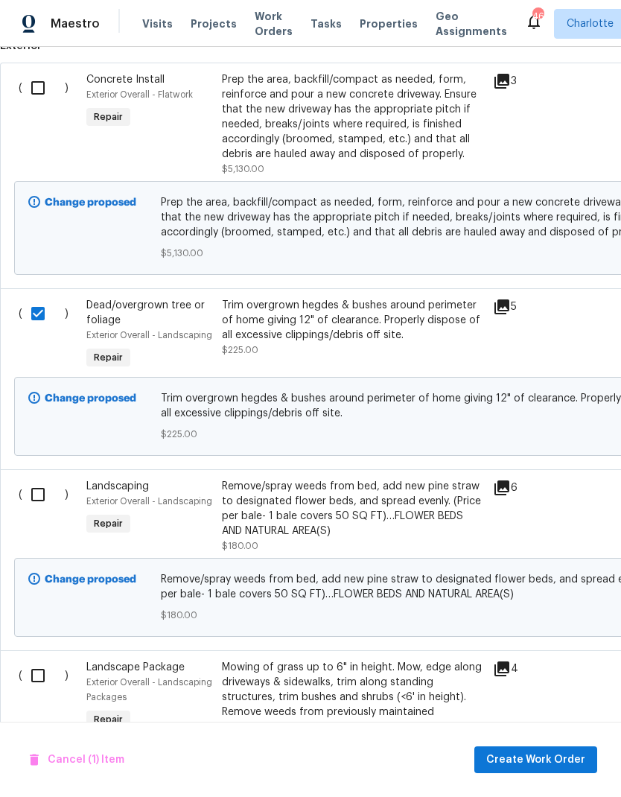
scroll to position [473, 0]
click at [33, 480] on input "checkbox" at bounding box center [43, 495] width 42 height 31
checkbox input "true"
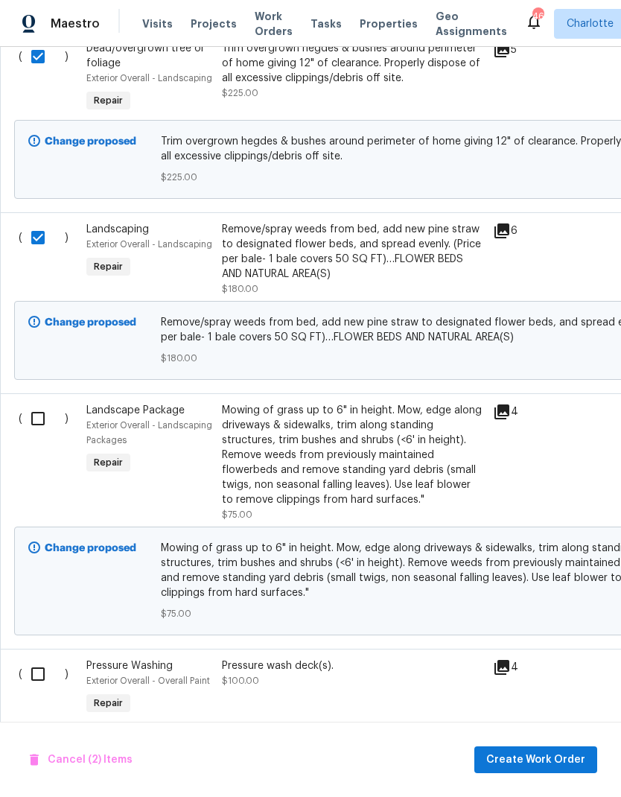
scroll to position [731, 0]
click at [44, 403] on input "checkbox" at bounding box center [43, 418] width 42 height 31
checkbox input "true"
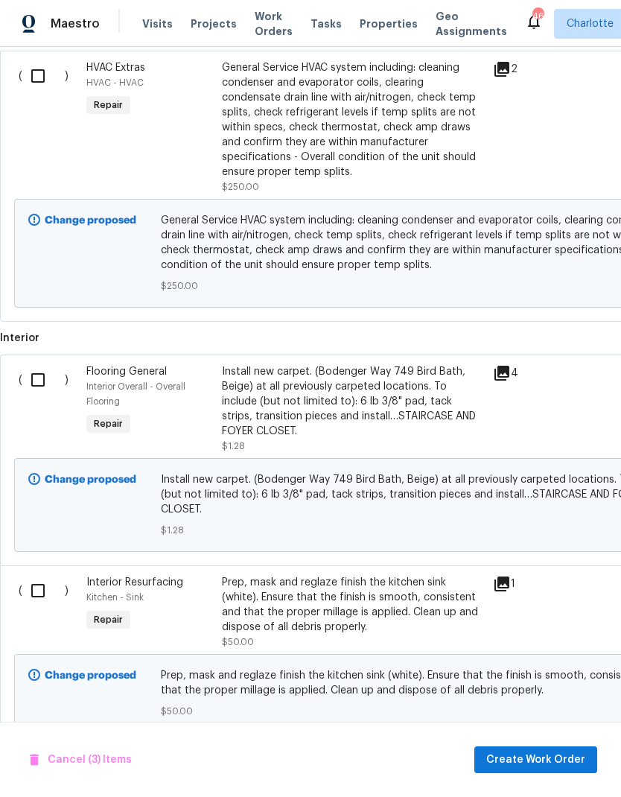
scroll to position [1955, 0]
click at [549, 757] on span "Create Work Order" at bounding box center [535, 760] width 99 height 19
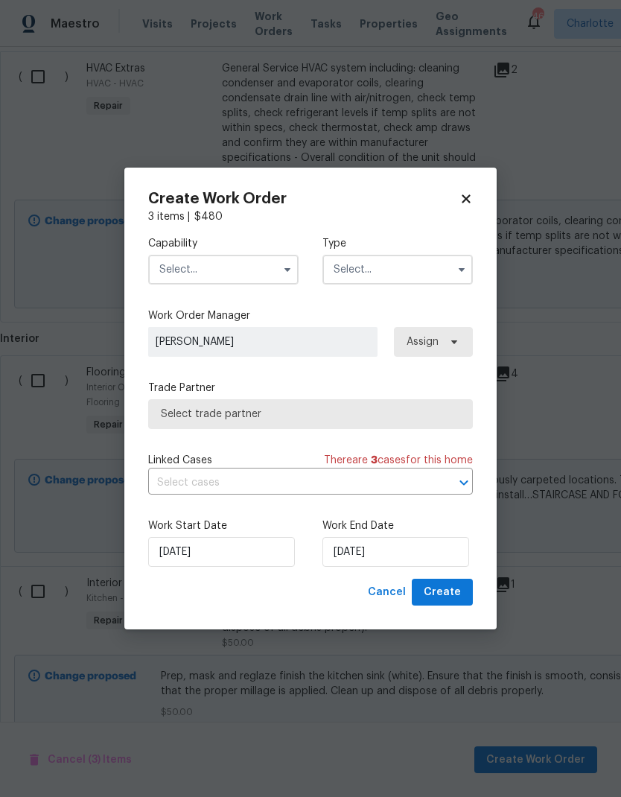
click at [262, 267] on input "text" at bounding box center [223, 270] width 150 height 30
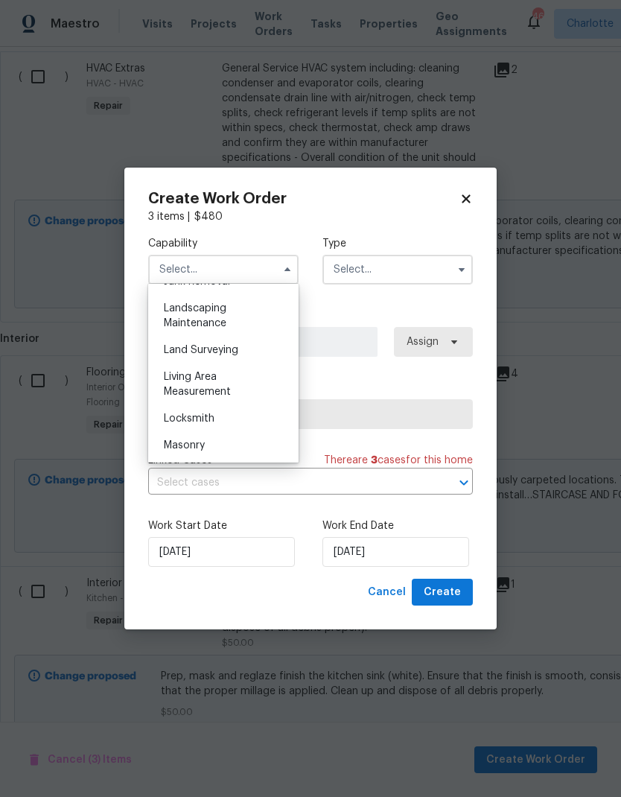
scroll to position [966, 0]
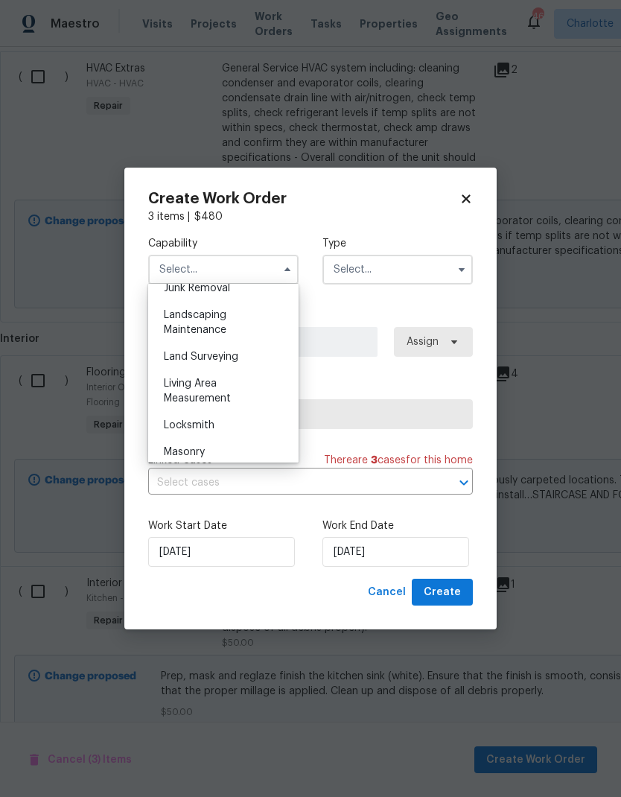
click at [267, 323] on div "Landscaping Maintenance" at bounding box center [223, 323] width 143 height 42
type input "Landscaping Maintenance"
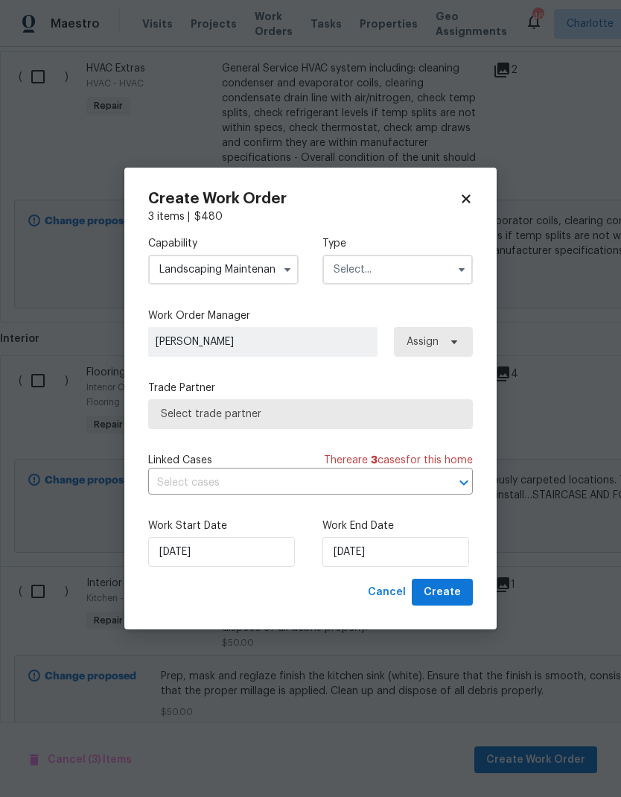
click at [433, 261] on input "text" at bounding box center [397, 270] width 150 height 30
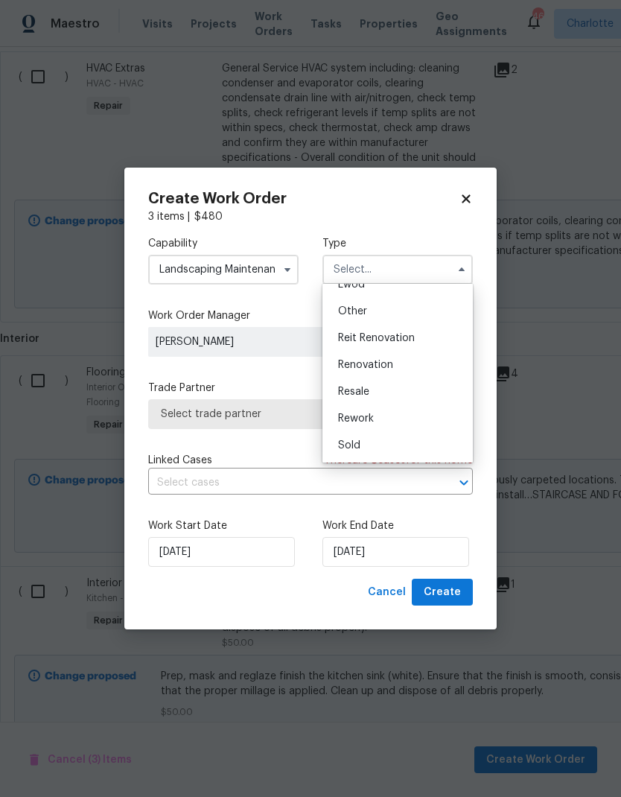
scroll to position [177, 0]
click at [407, 365] on div "Renovation" at bounding box center [397, 364] width 143 height 27
type input "Renovation"
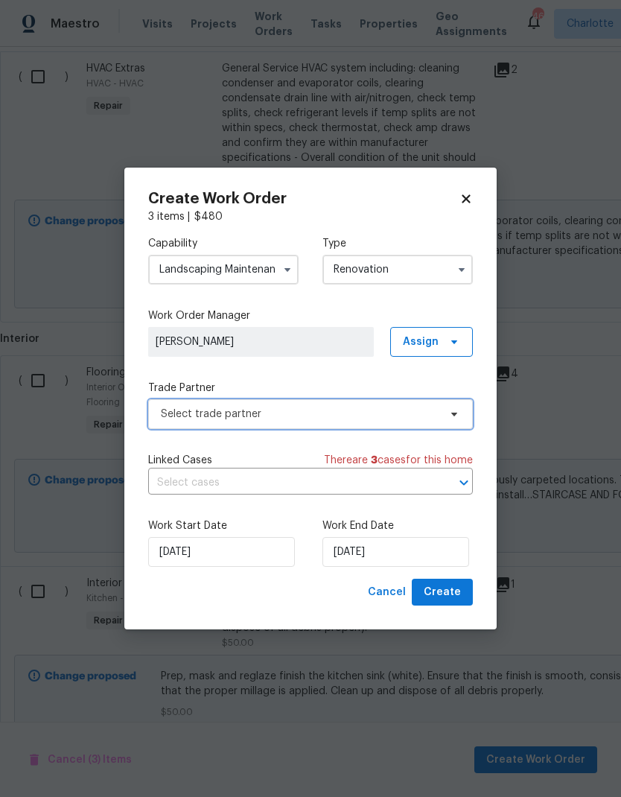
click at [433, 419] on span "Select trade partner" at bounding box center [300, 414] width 278 height 15
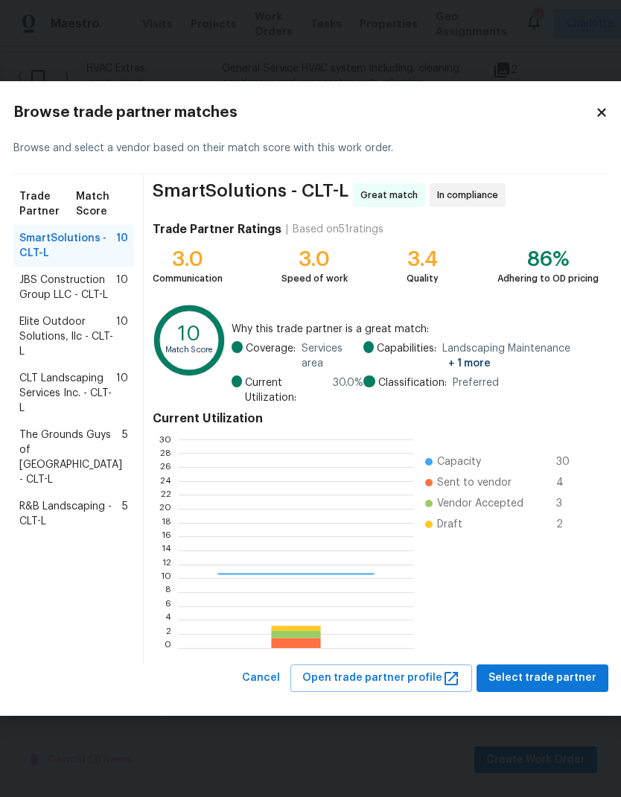
scroll to position [209, 234]
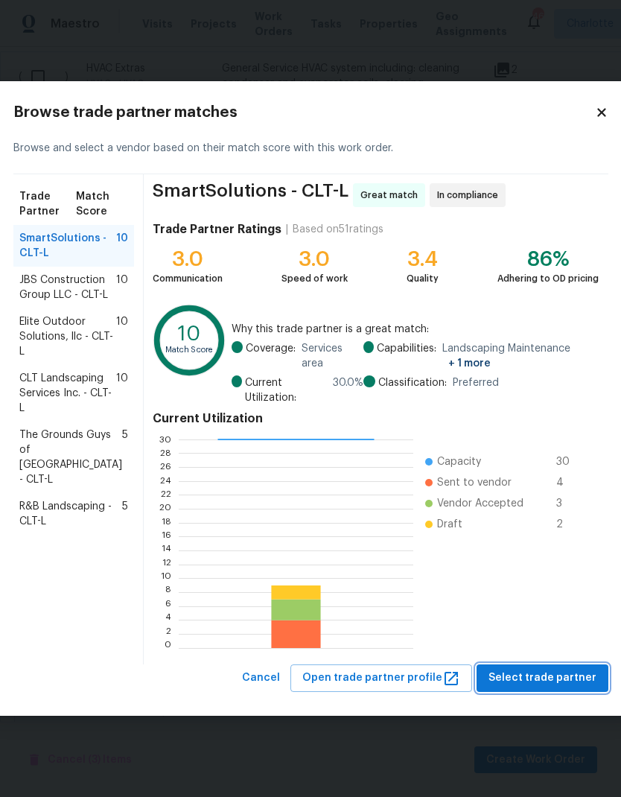
click at [538, 676] on span "Select trade partner" at bounding box center [542, 678] width 108 height 19
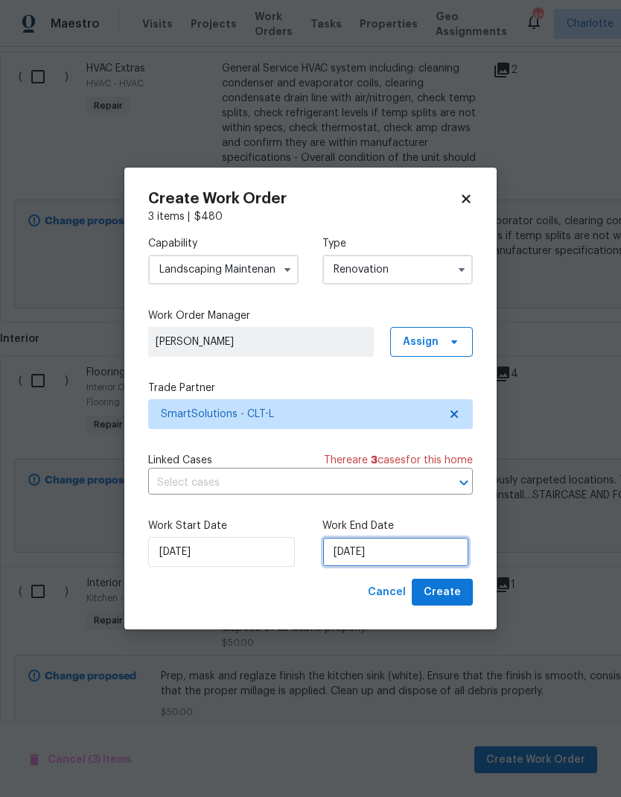
click at [402, 553] on input "9/15/2025" at bounding box center [395, 552] width 147 height 30
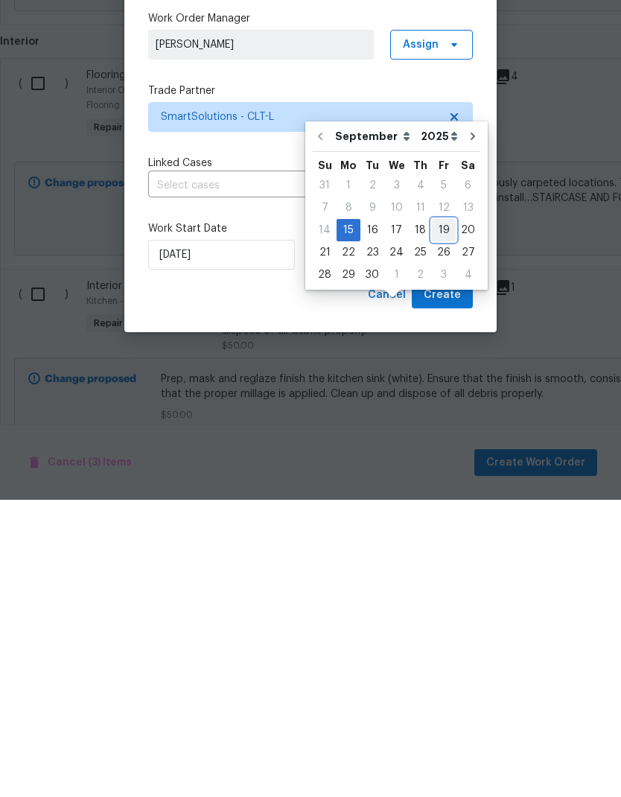
click at [440, 517] on div "19" at bounding box center [444, 527] width 24 height 21
type input "9/19/2025"
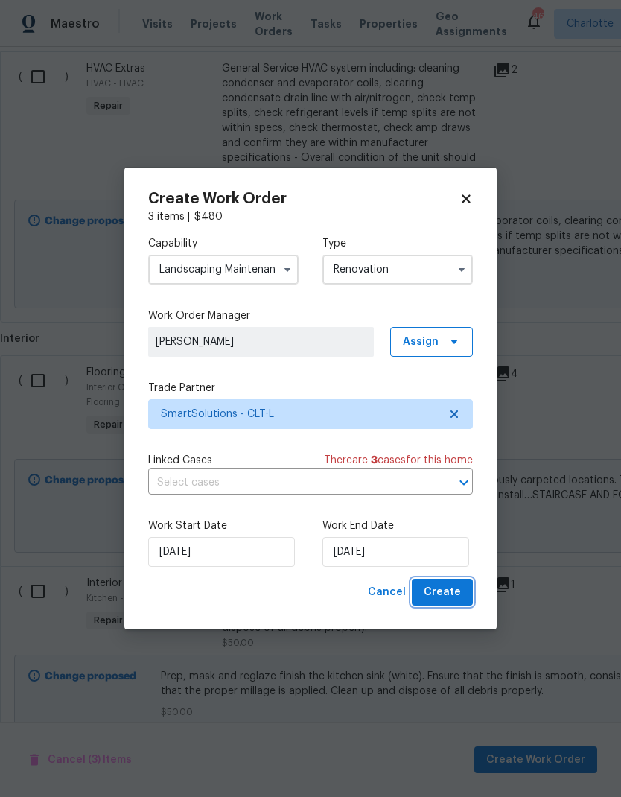
click at [454, 596] on span "Create" at bounding box center [442, 592] width 37 height 19
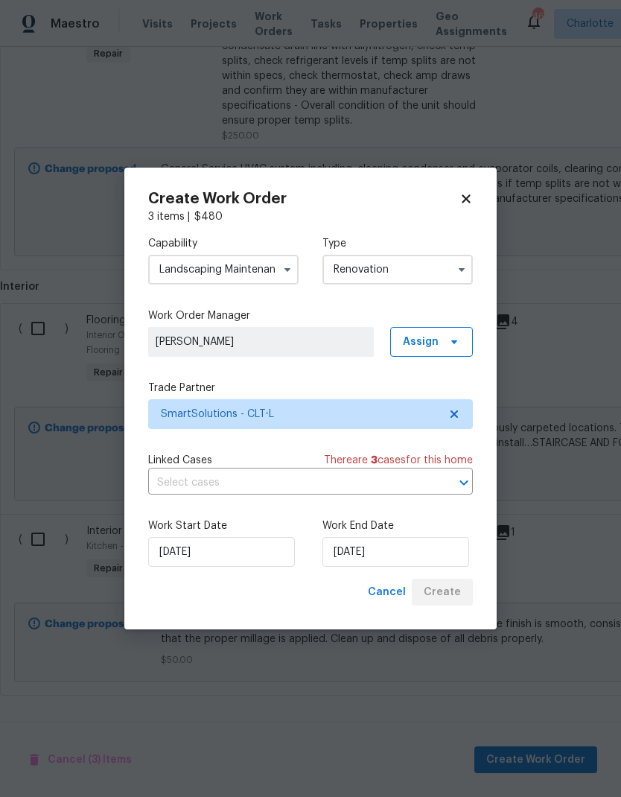
scroll to position [557, 0]
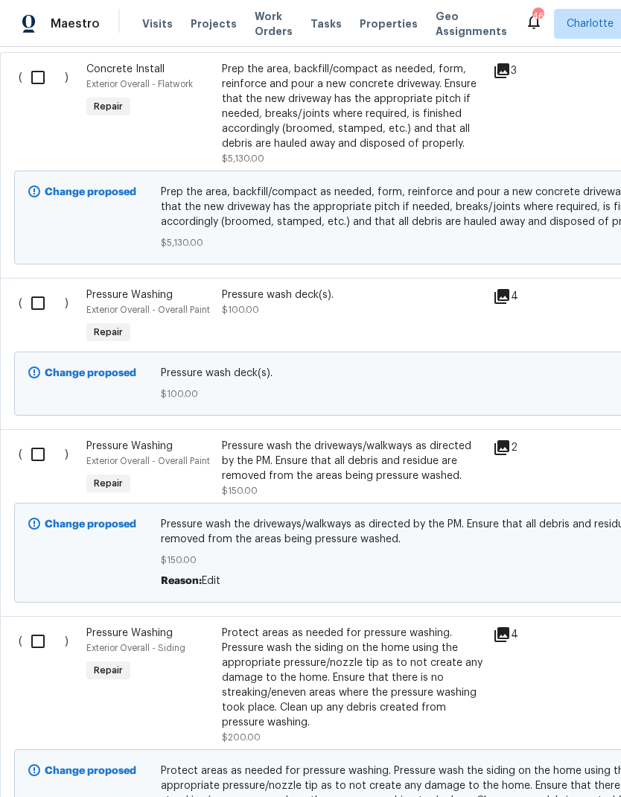
scroll to position [540, 0]
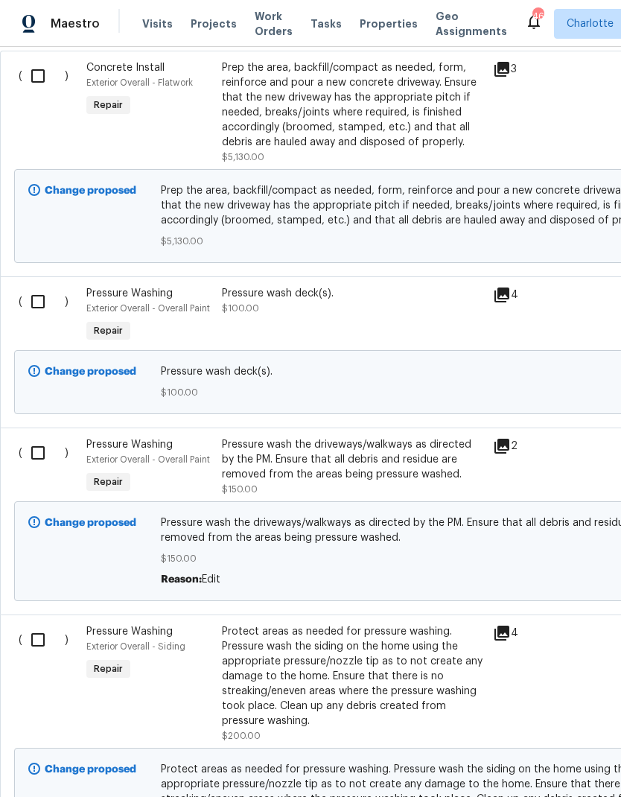
click at [49, 298] on input "checkbox" at bounding box center [43, 301] width 42 height 31
checkbox input "true"
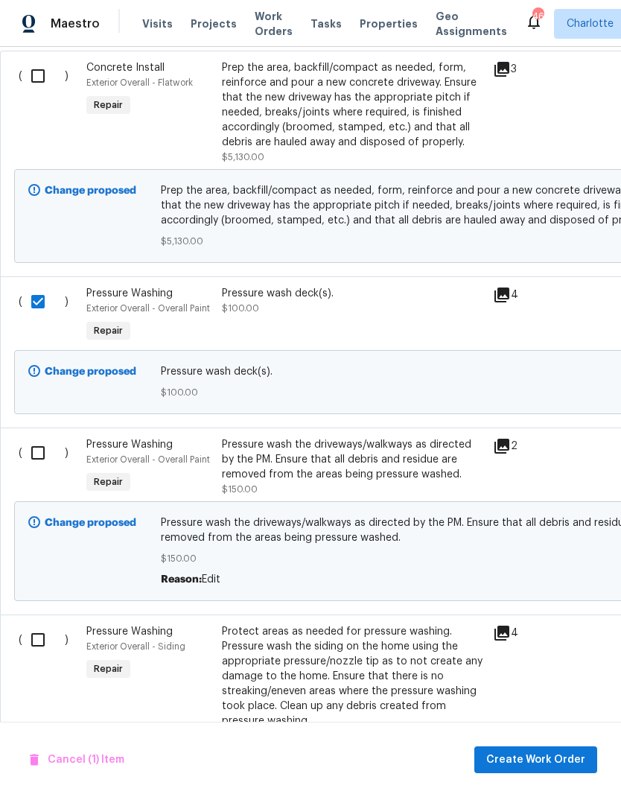
click at [48, 456] on input "checkbox" at bounding box center [43, 452] width 42 height 31
checkbox input "true"
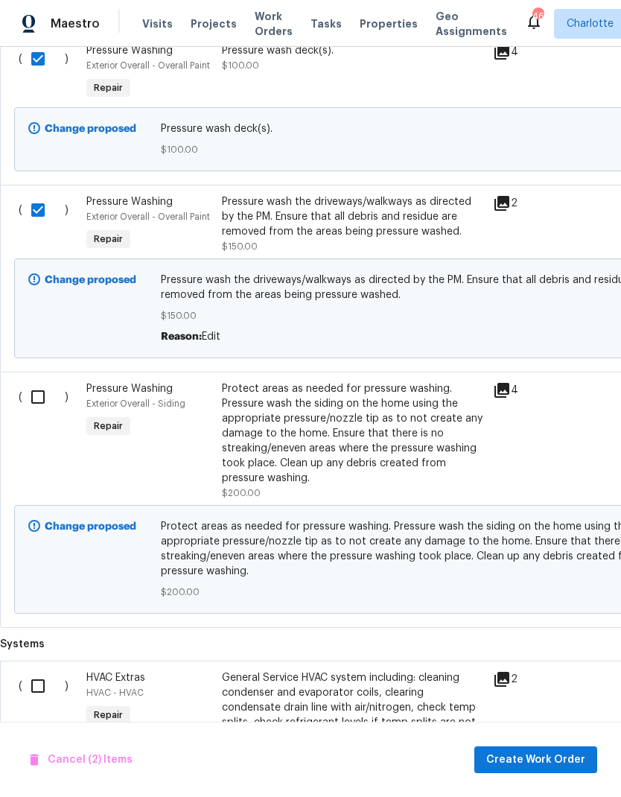
scroll to position [781, 0]
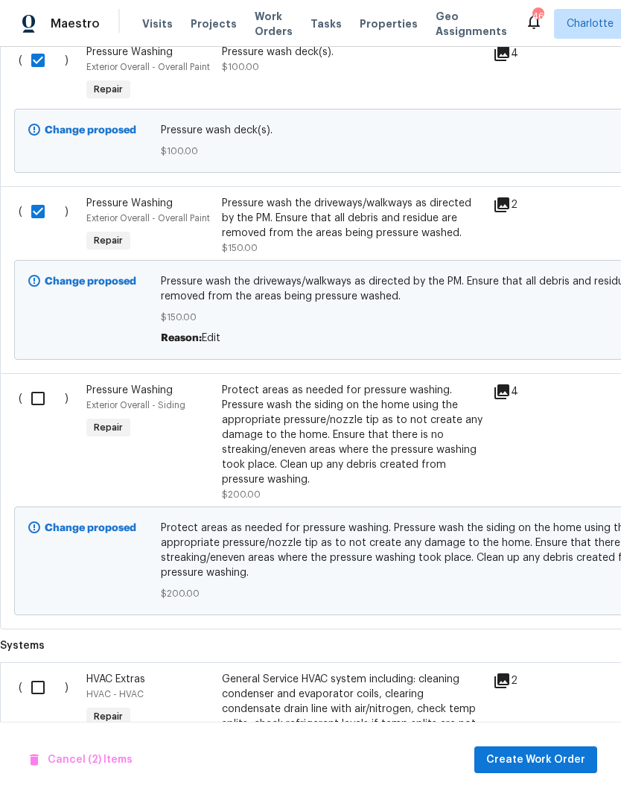
click at [39, 406] on input "checkbox" at bounding box center [43, 398] width 42 height 31
checkbox input "true"
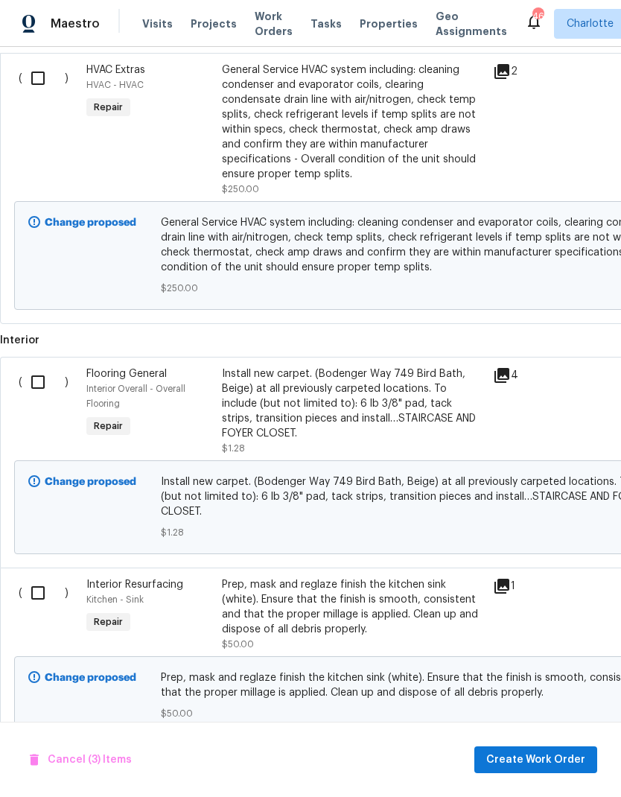
scroll to position [0, 0]
click at [559, 765] on span "Create Work Order" at bounding box center [535, 760] width 99 height 19
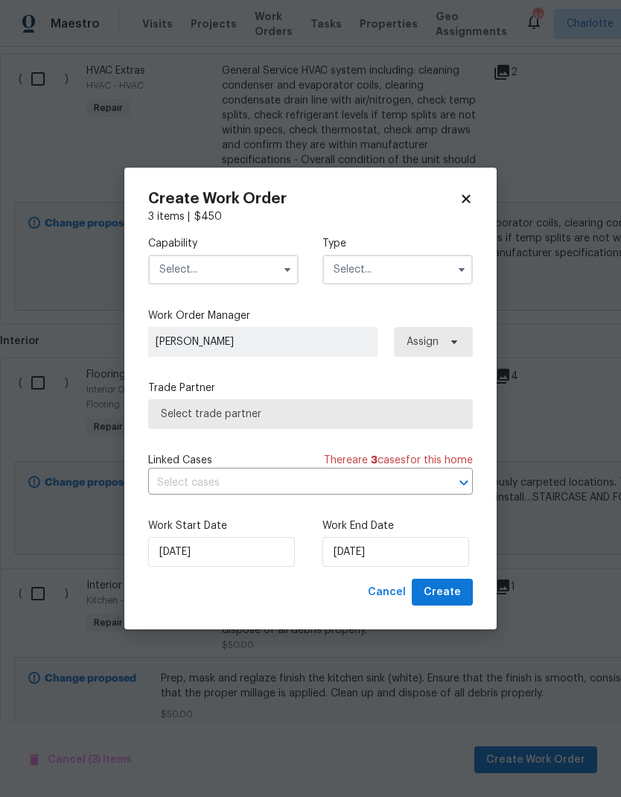
click at [263, 265] on input "text" at bounding box center [223, 270] width 150 height 30
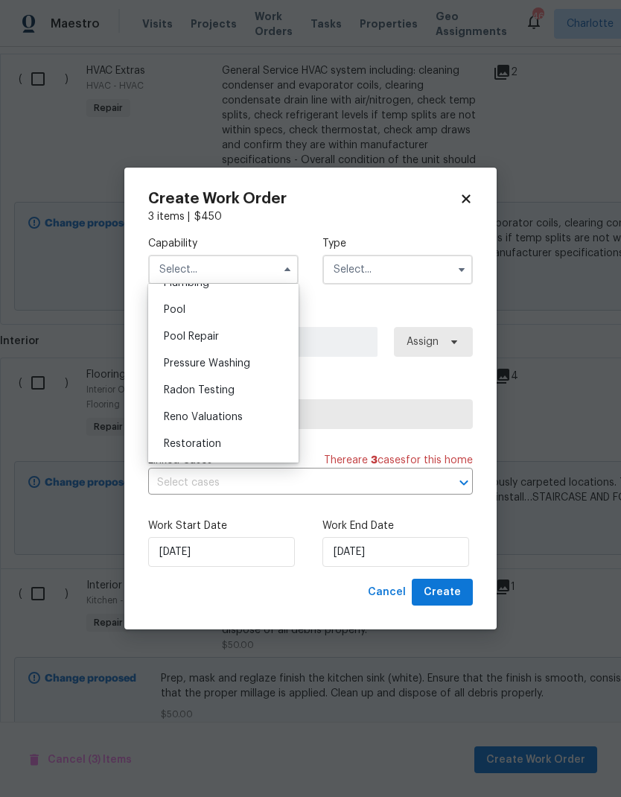
click at [279, 363] on div "Pressure Washing" at bounding box center [223, 363] width 143 height 27
type input "Pressure Washing"
click at [400, 273] on input "text" at bounding box center [397, 270] width 150 height 30
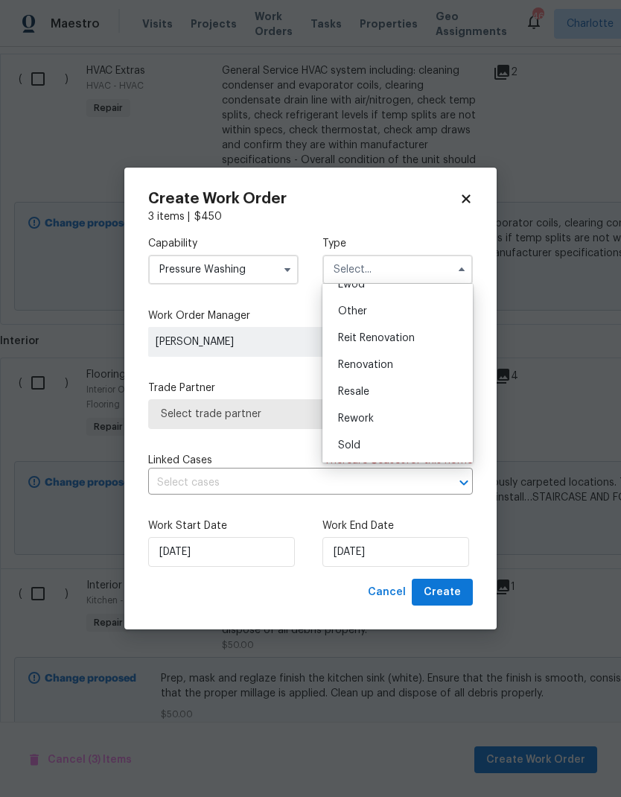
click at [395, 369] on div "Renovation" at bounding box center [397, 364] width 143 height 27
type input "Renovation"
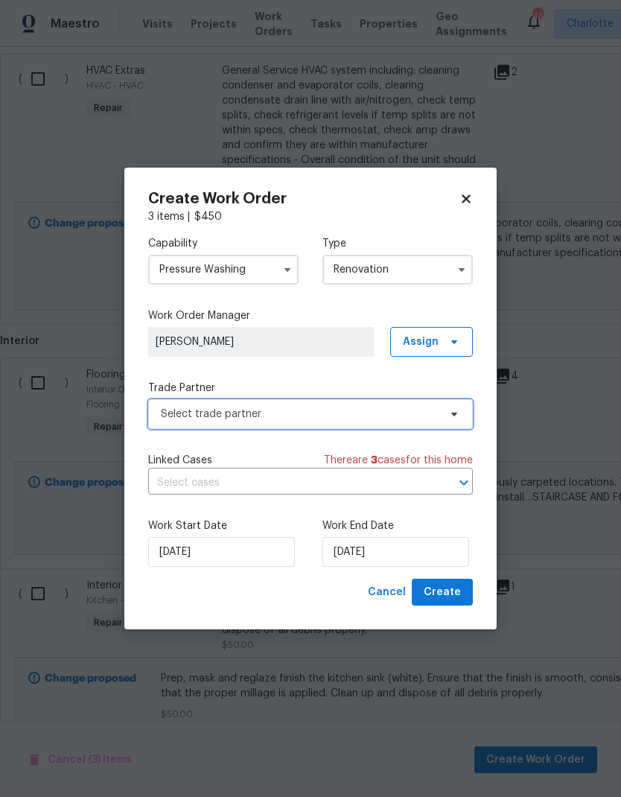
click at [417, 410] on span "Select trade partner" at bounding box center [300, 414] width 278 height 15
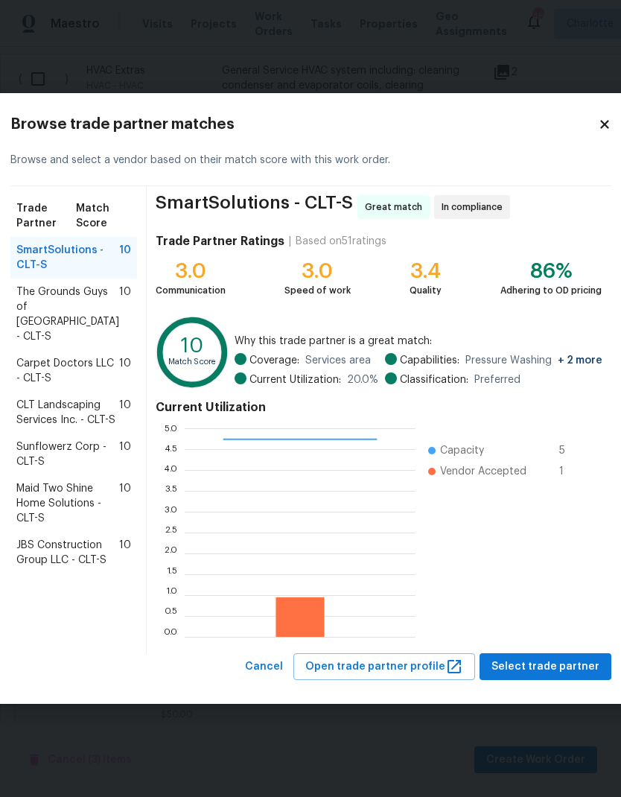
click at [532, 668] on span "Select trade partner" at bounding box center [545, 667] width 108 height 19
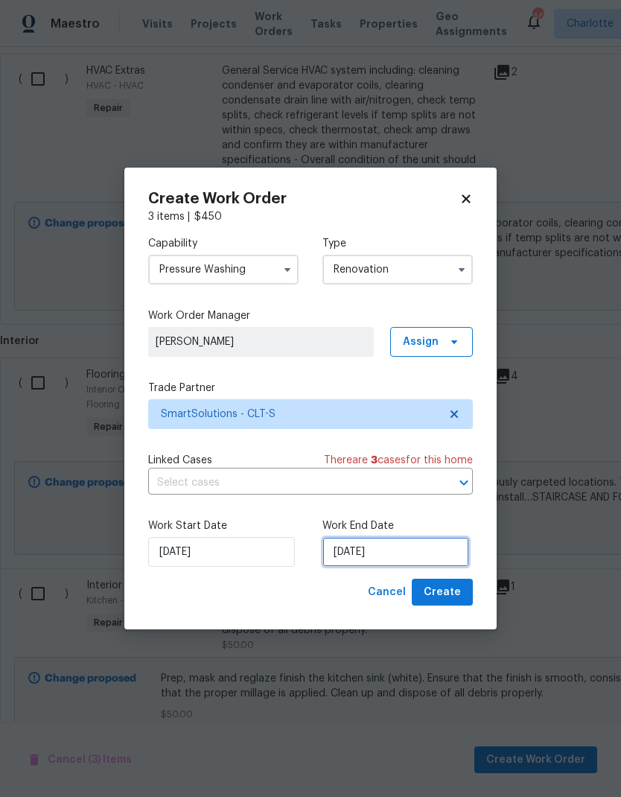
click at [384, 560] on input "[DATE]" at bounding box center [395, 552] width 147 height 30
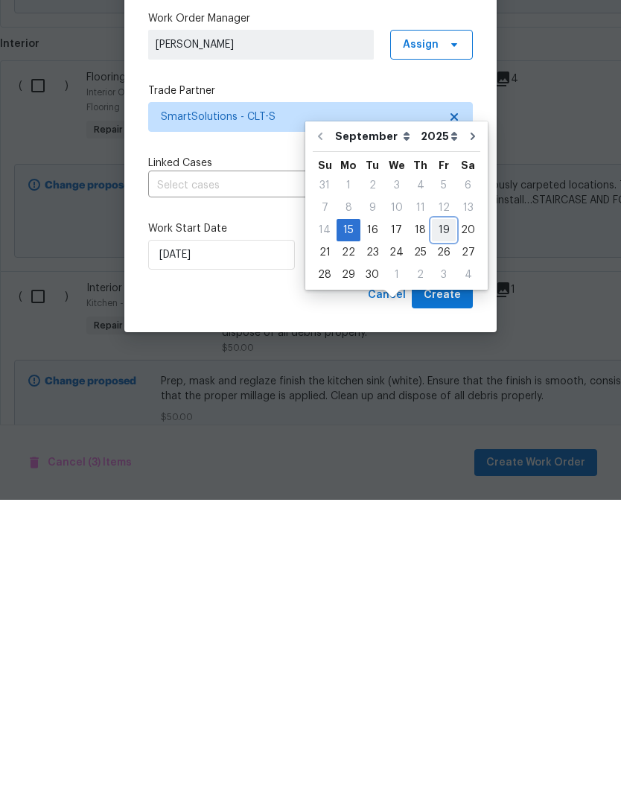
click at [438, 517] on div "19" at bounding box center [444, 527] width 24 height 21
type input "[DATE]"
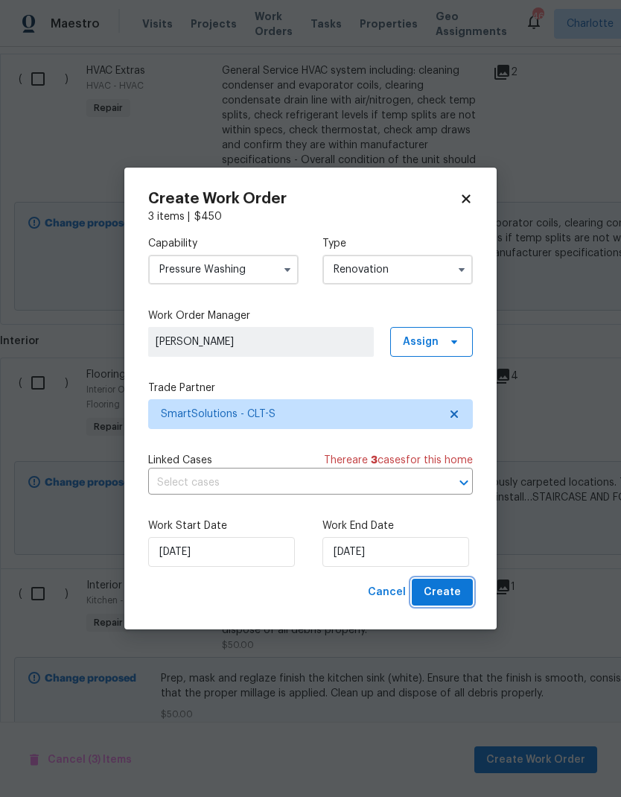
click at [451, 593] on span "Create" at bounding box center [442, 592] width 37 height 19
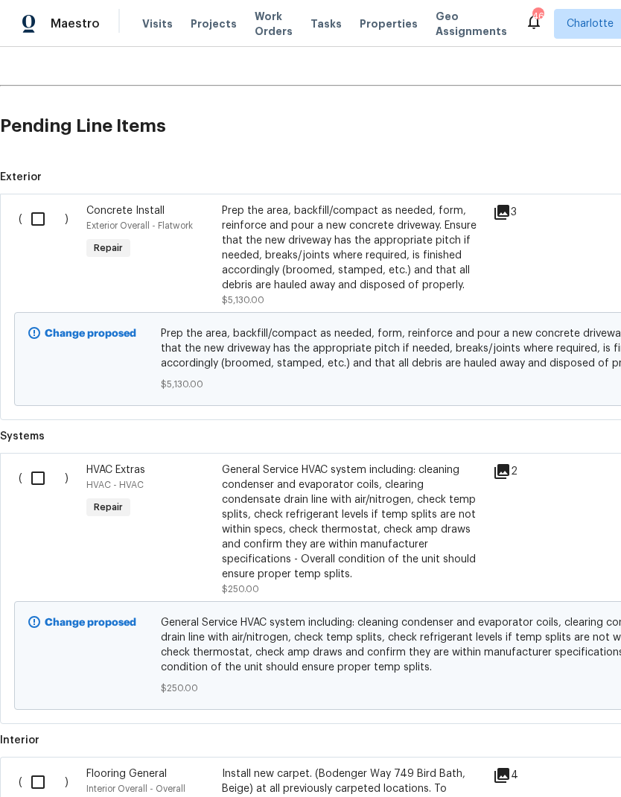
scroll to position [453, 0]
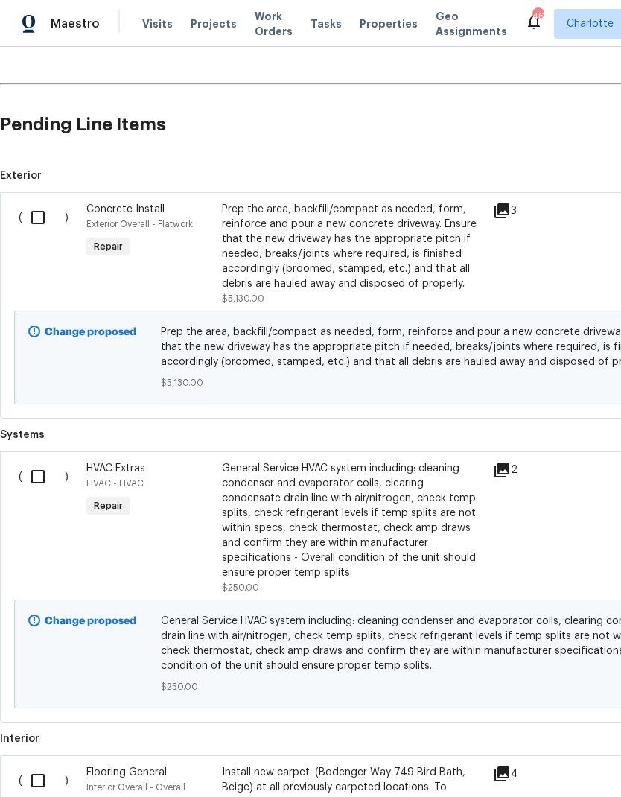
click at [38, 216] on input "checkbox" at bounding box center [43, 217] width 42 height 31
checkbox input "true"
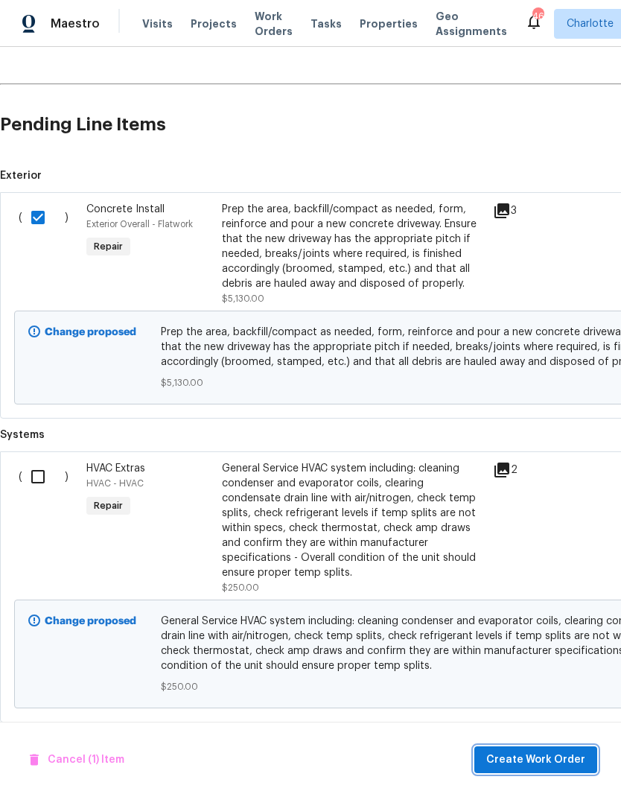
click at [555, 760] on span "Create Work Order" at bounding box center [535, 760] width 99 height 19
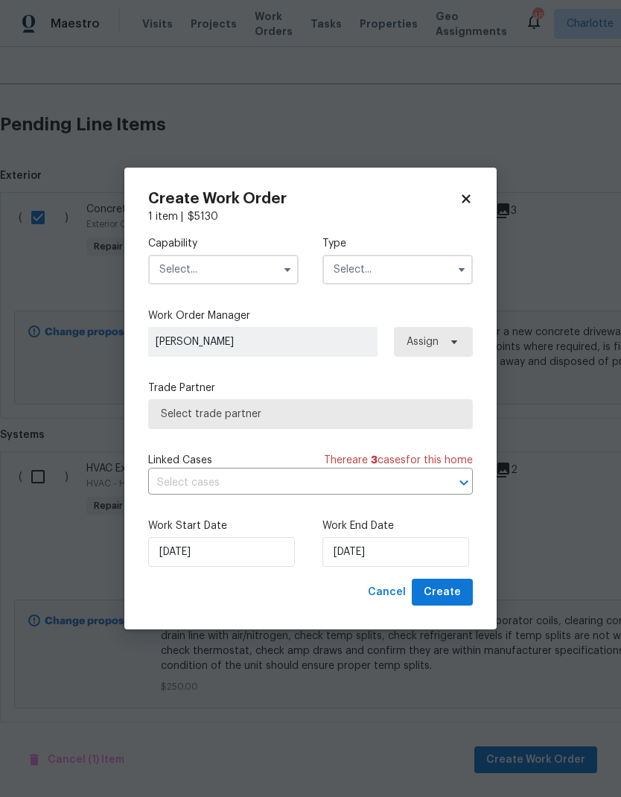
click at [250, 266] on input "text" at bounding box center [223, 270] width 150 height 30
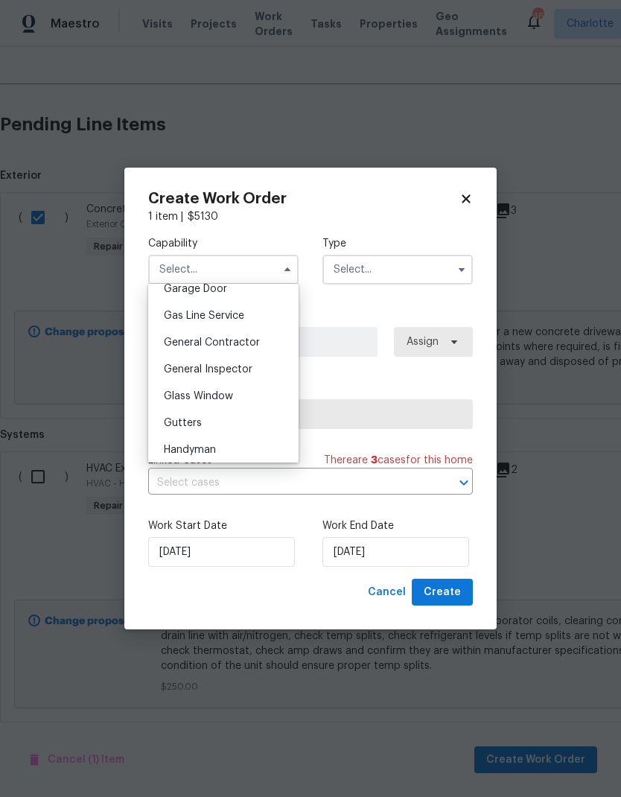
scroll to position [660, 0]
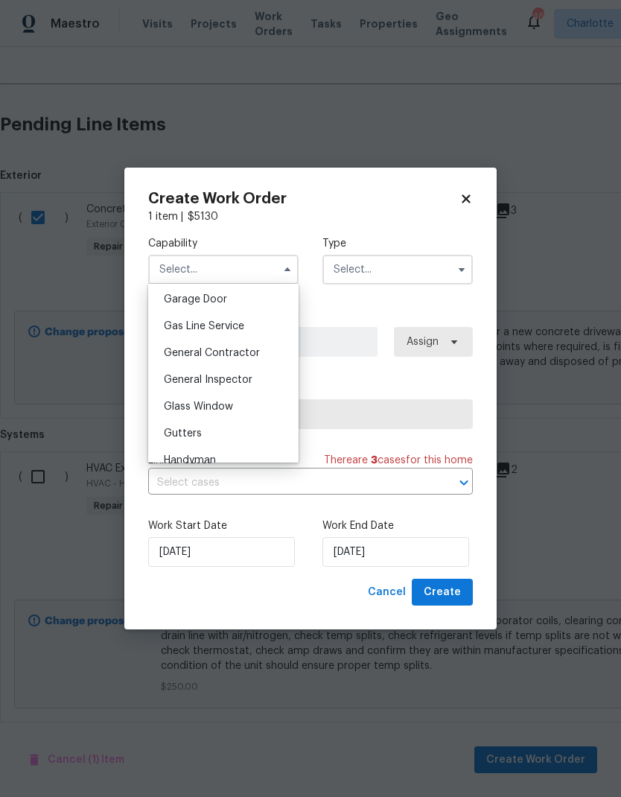
click at [280, 353] on div "General Contractor" at bounding box center [223, 353] width 143 height 27
type input "General Contractor"
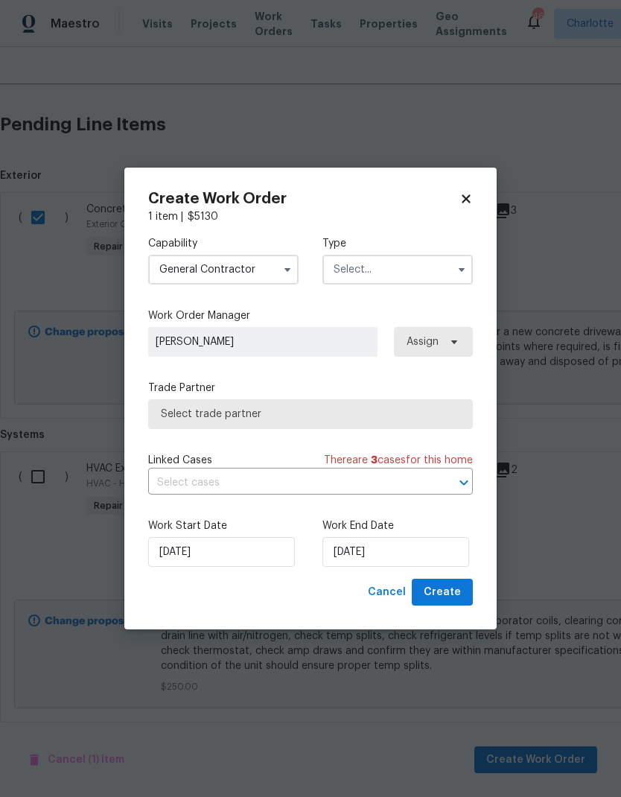
click at [436, 273] on input "text" at bounding box center [397, 270] width 150 height 30
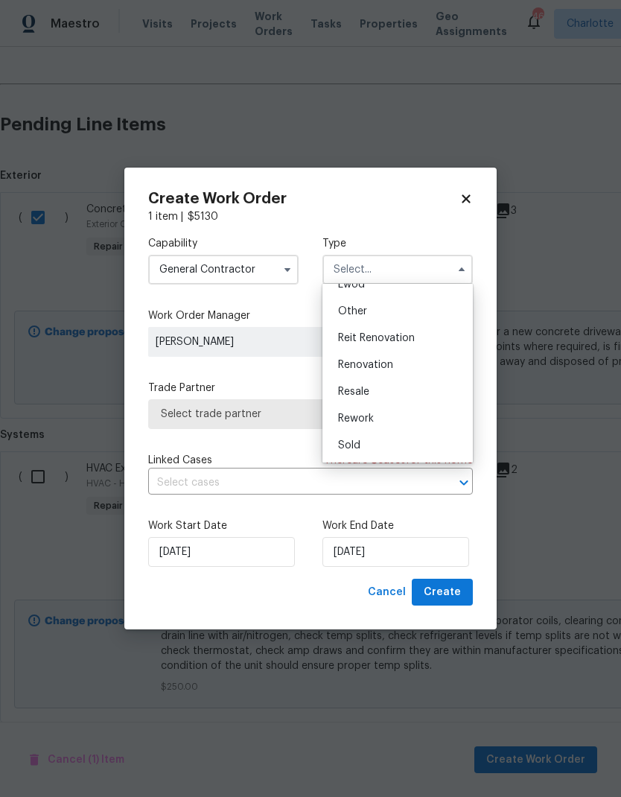
scroll to position [177, 0]
click at [404, 367] on div "Renovation" at bounding box center [397, 364] width 143 height 27
type input "Renovation"
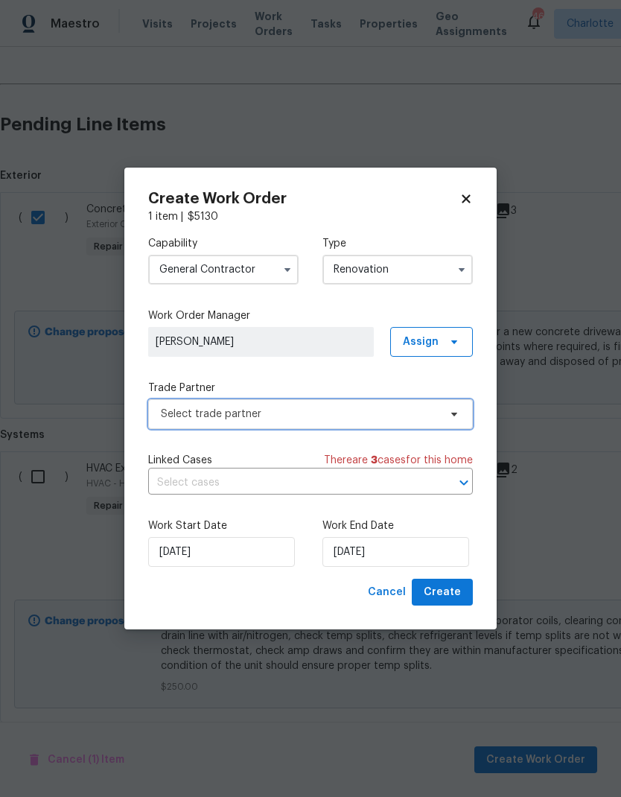
click at [416, 414] on span "Select trade partner" at bounding box center [300, 414] width 278 height 15
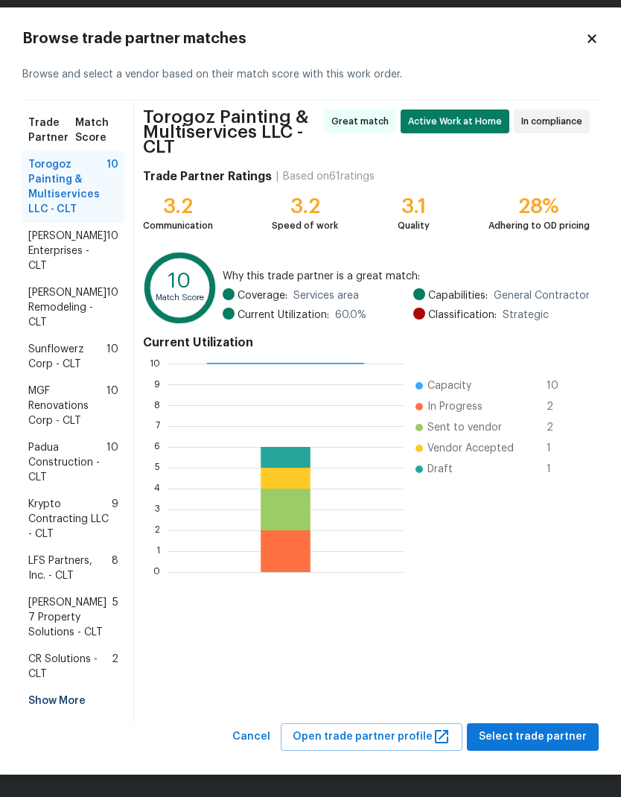
scroll to position [14, 0]
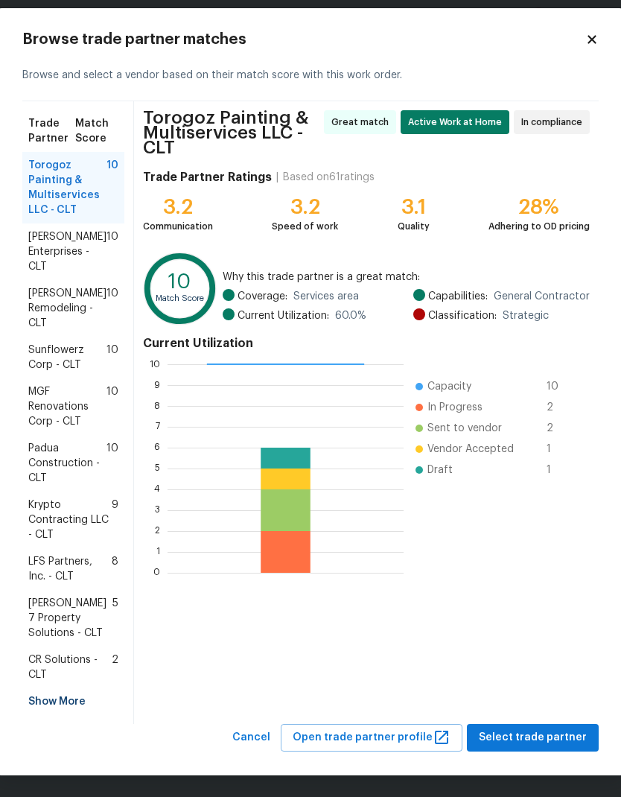
click at [74, 696] on div "Show More" at bounding box center [73, 701] width 102 height 27
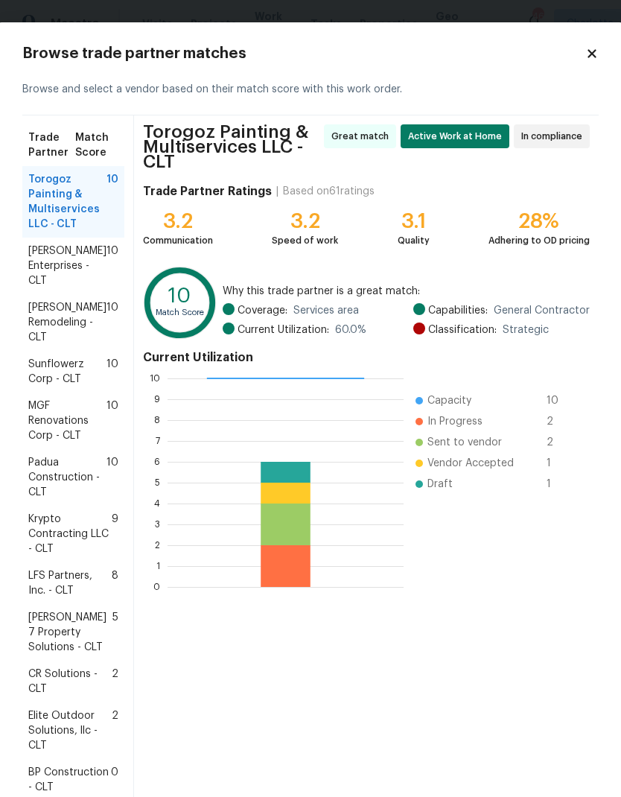
scroll to position [0, 0]
click at [585, 67] on div "Browse and select a vendor based on their match score with this work order." at bounding box center [310, 89] width 576 height 51
click at [588, 52] on icon at bounding box center [592, 53] width 8 height 8
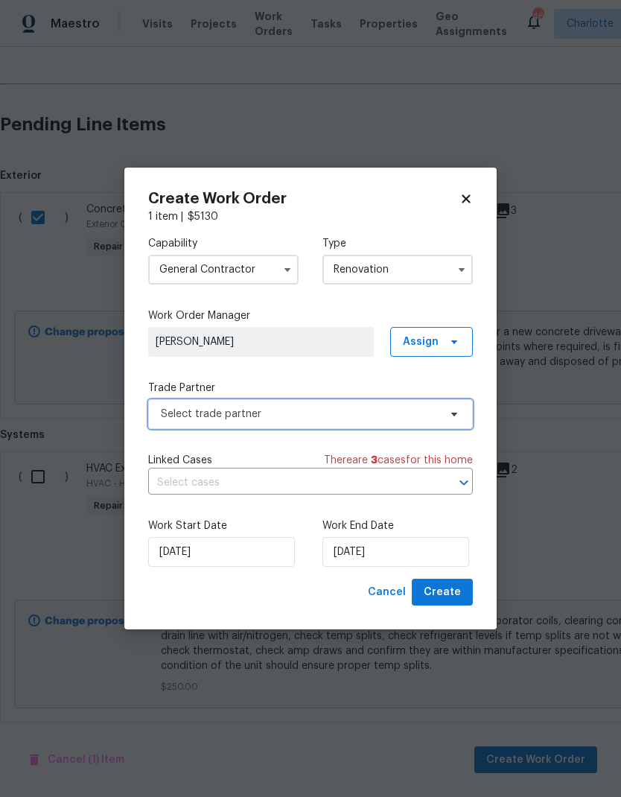
click at [435, 407] on span "Select trade partner" at bounding box center [300, 414] width 278 height 15
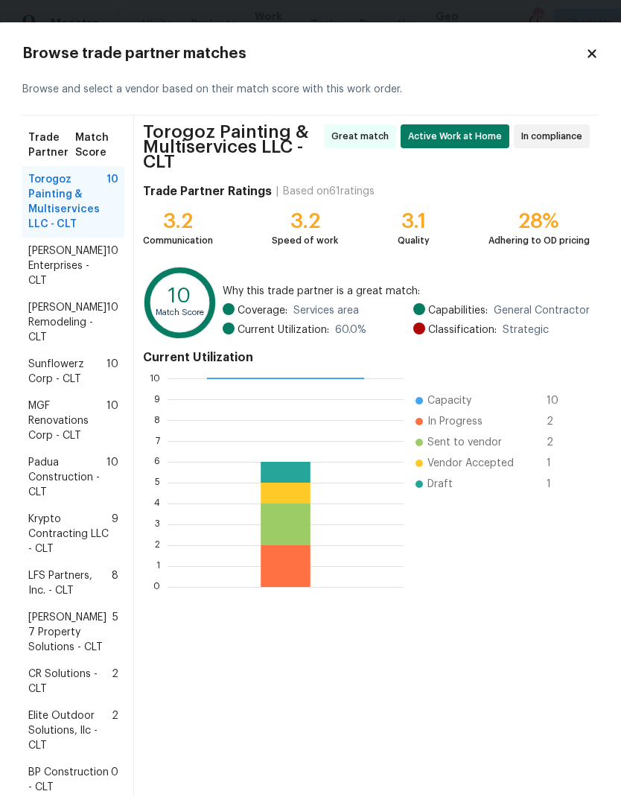
click at [595, 47] on icon at bounding box center [591, 53] width 13 height 13
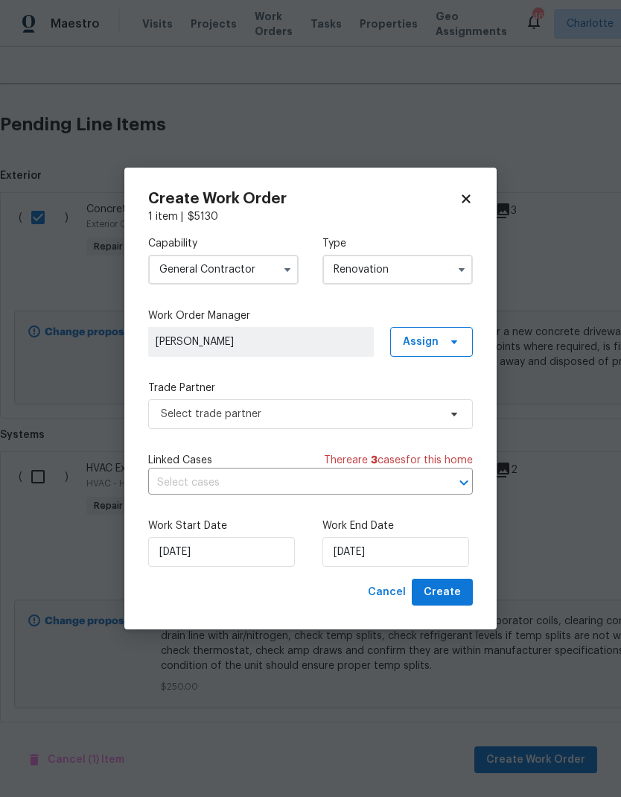
click at [263, 270] on input "General Contractor" at bounding box center [223, 270] width 150 height 30
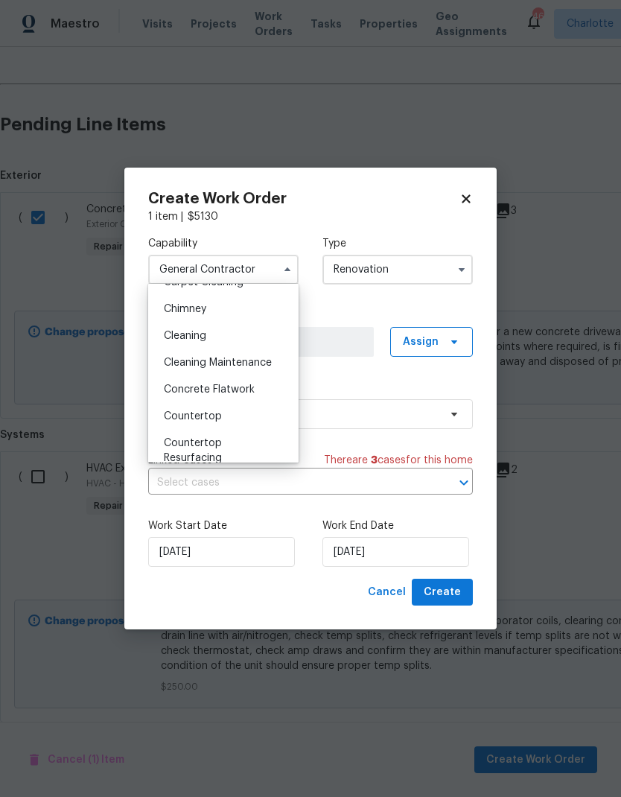
scroll to position [181, 0]
click at [272, 387] on div "Concrete Flatwork" at bounding box center [223, 388] width 143 height 27
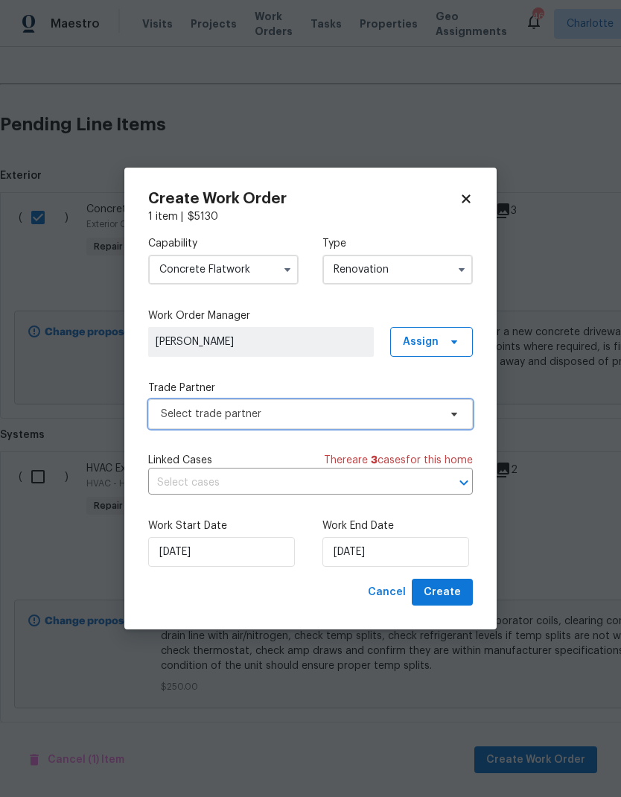
click at [371, 413] on span "Select trade partner" at bounding box center [300, 414] width 278 height 15
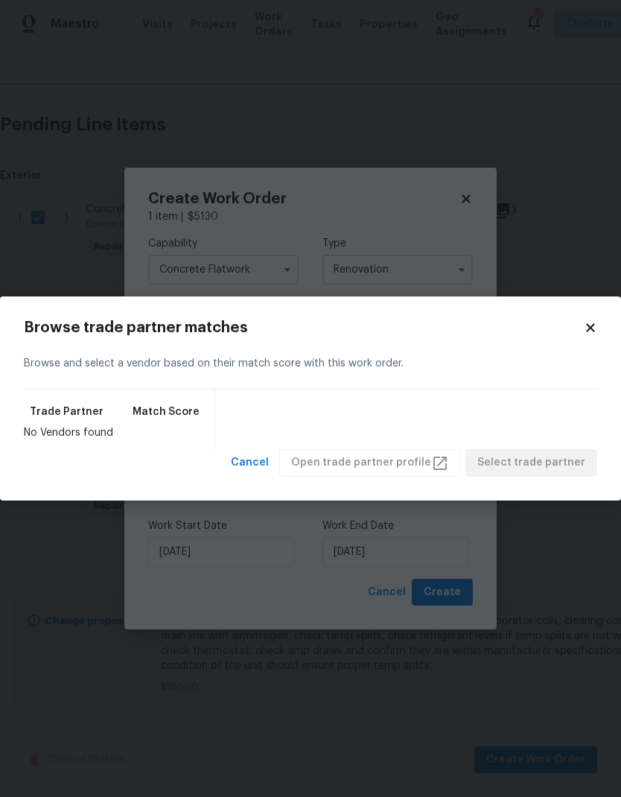
click at [358, 220] on body "Maestro Visits Projects Work Orders Tasks Properties Geo Assignments 46 [PERSON…" at bounding box center [310, 398] width 621 height 797
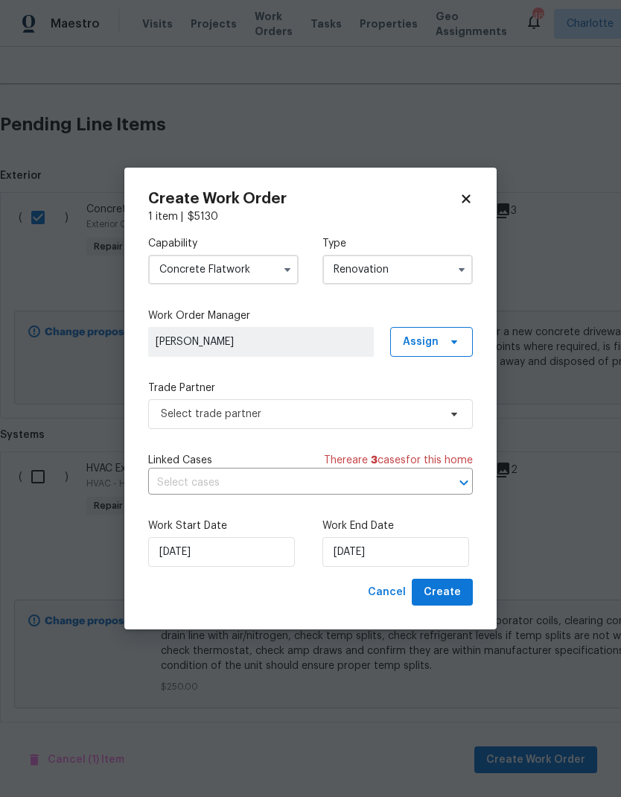
click at [276, 278] on input "Concrete Flatwork" at bounding box center [223, 270] width 150 height 30
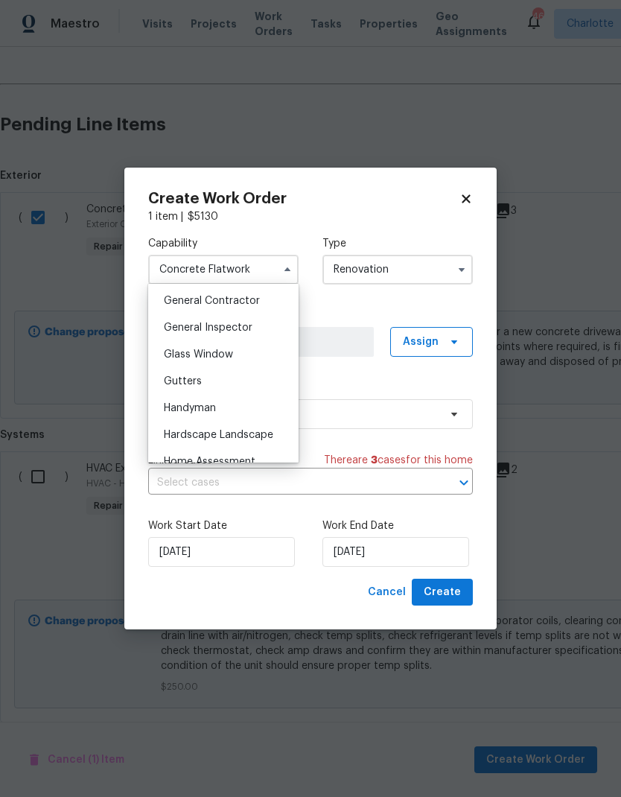
scroll to position [733, 0]
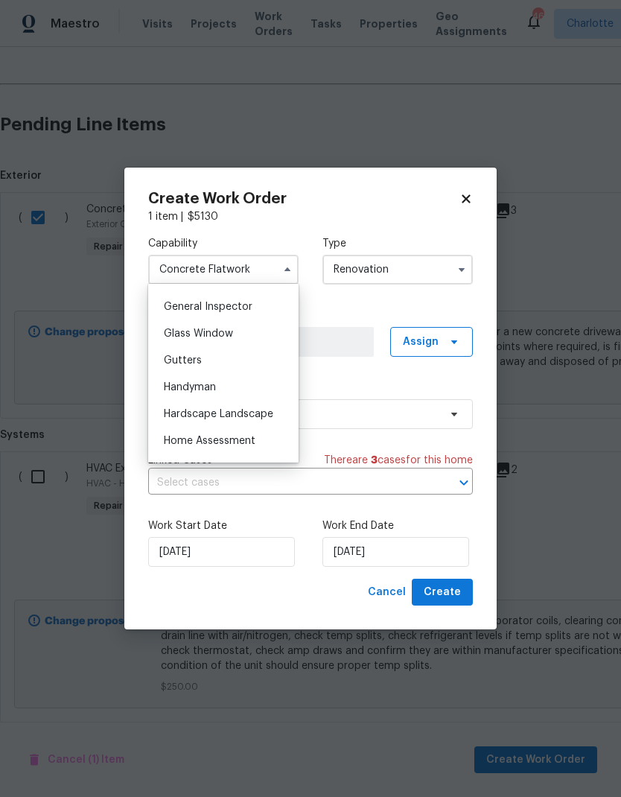
click at [232, 388] on div "Handyman" at bounding box center [223, 387] width 143 height 27
type input "Handyman"
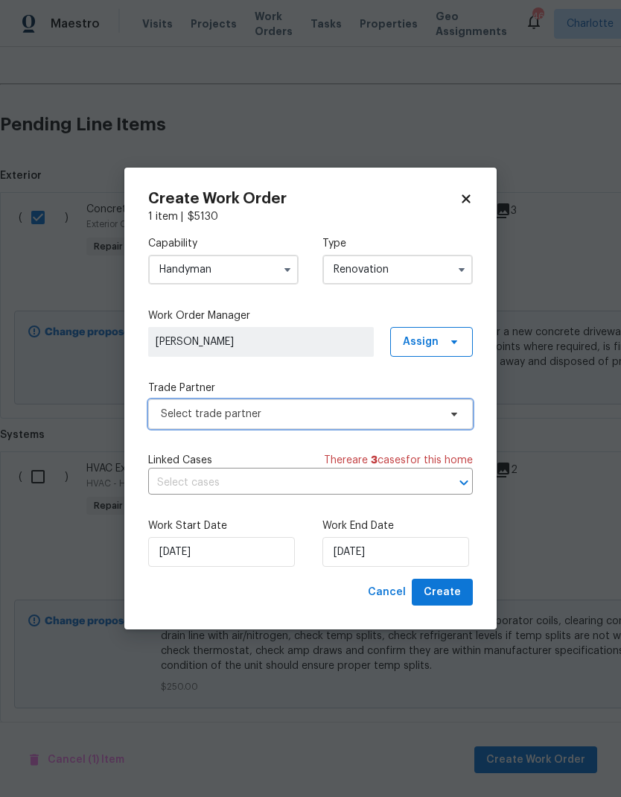
click at [301, 419] on span "Select trade partner" at bounding box center [300, 414] width 278 height 15
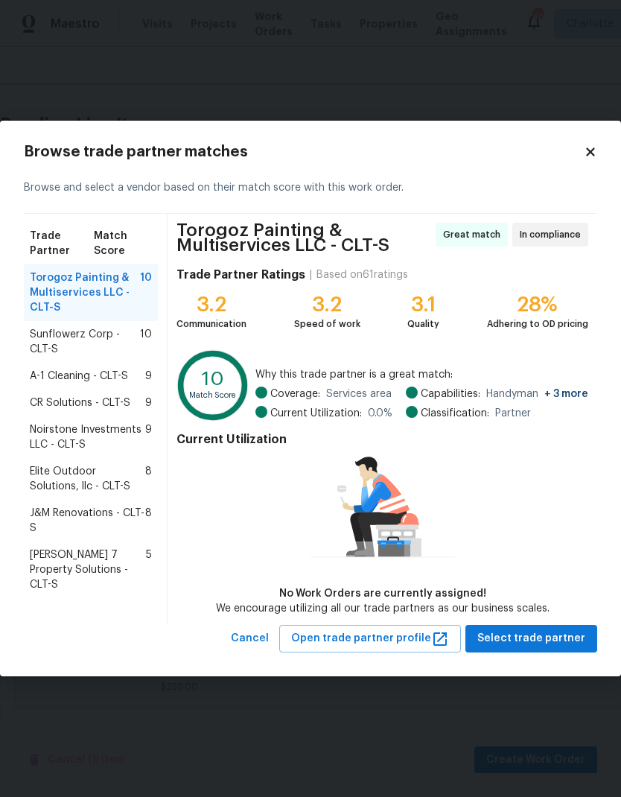
click at [591, 147] on icon at bounding box center [590, 151] width 13 height 13
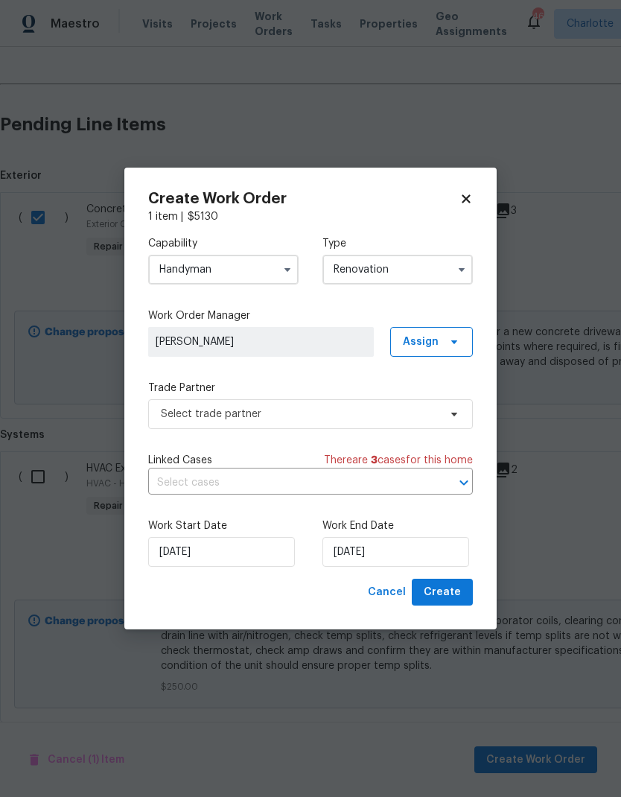
click at [246, 277] on input "Handyman" at bounding box center [223, 270] width 150 height 30
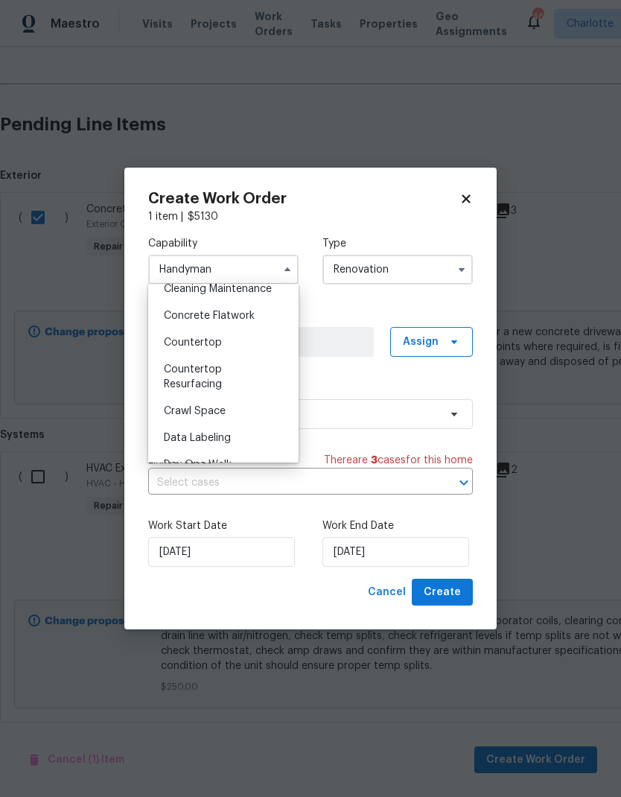
scroll to position [276, 0]
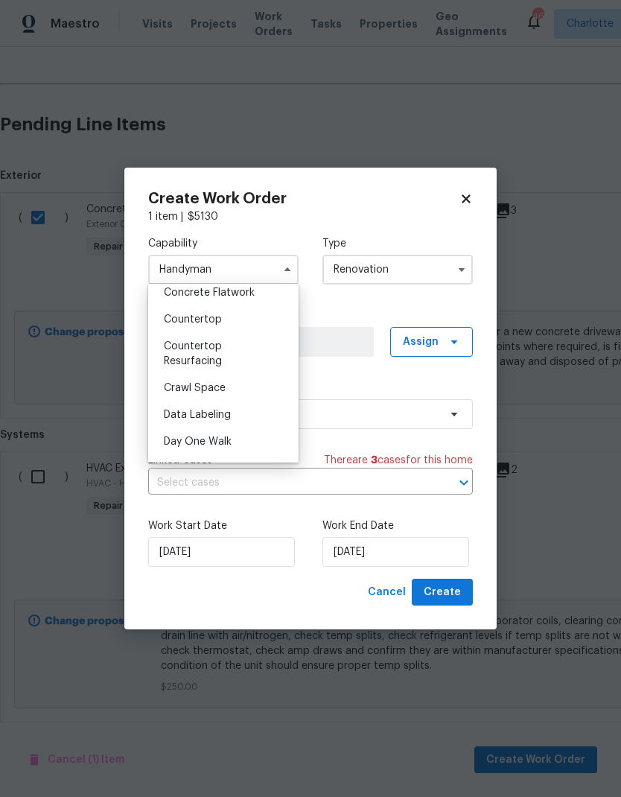
click at [485, 204] on div "Create Work Order 1 item | $ 5130 Capability Handyman Agent Appliance Bathtub R…" at bounding box center [310, 399] width 372 height 462
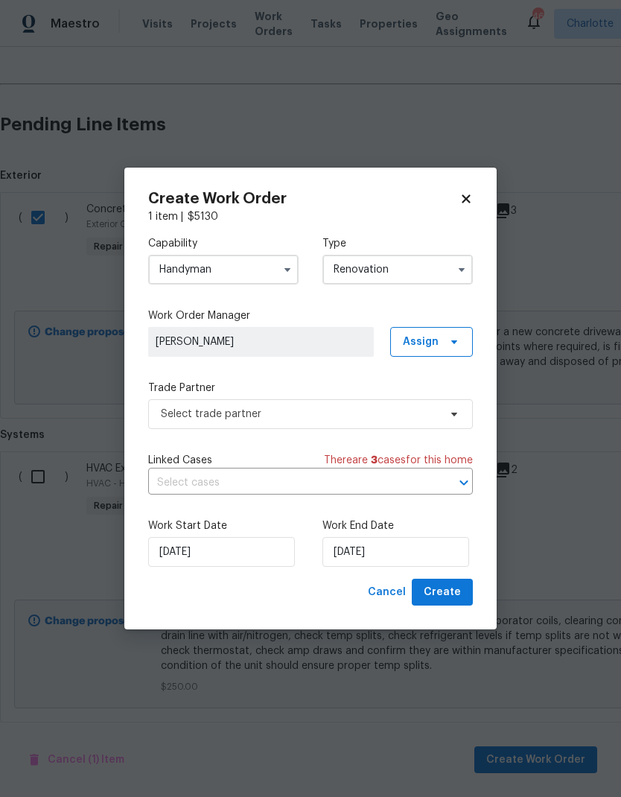
click at [460, 197] on icon at bounding box center [465, 198] width 13 height 13
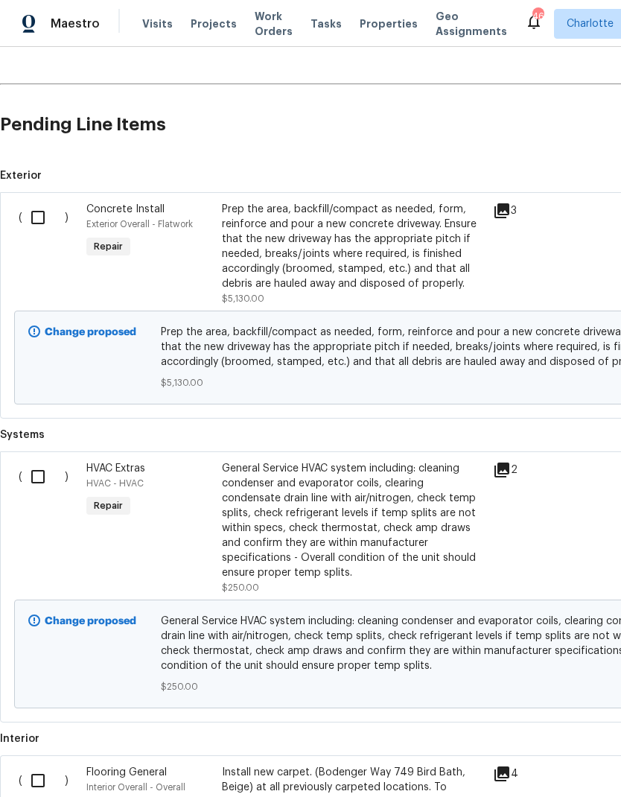
click at [34, 214] on input "checkbox" at bounding box center [43, 217] width 42 height 31
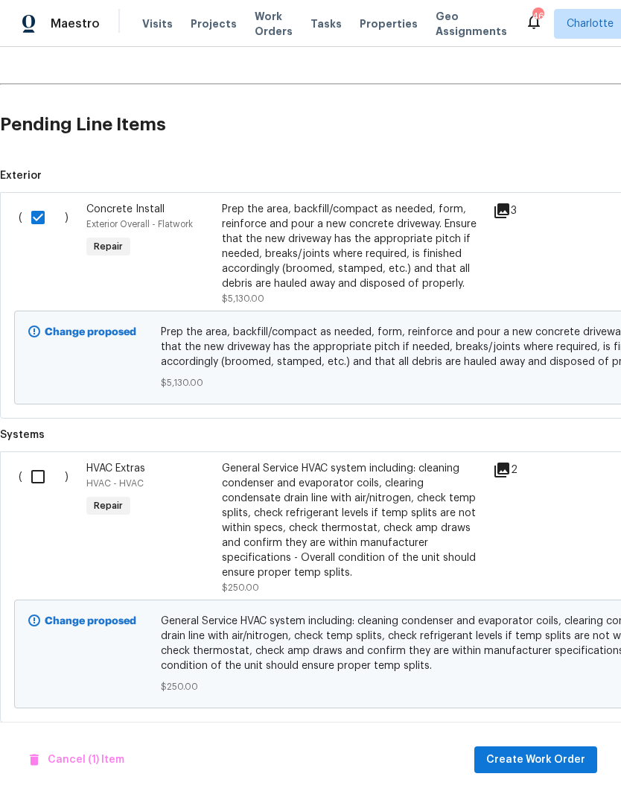
click at [39, 217] on input "checkbox" at bounding box center [43, 217] width 42 height 31
checkbox input "false"
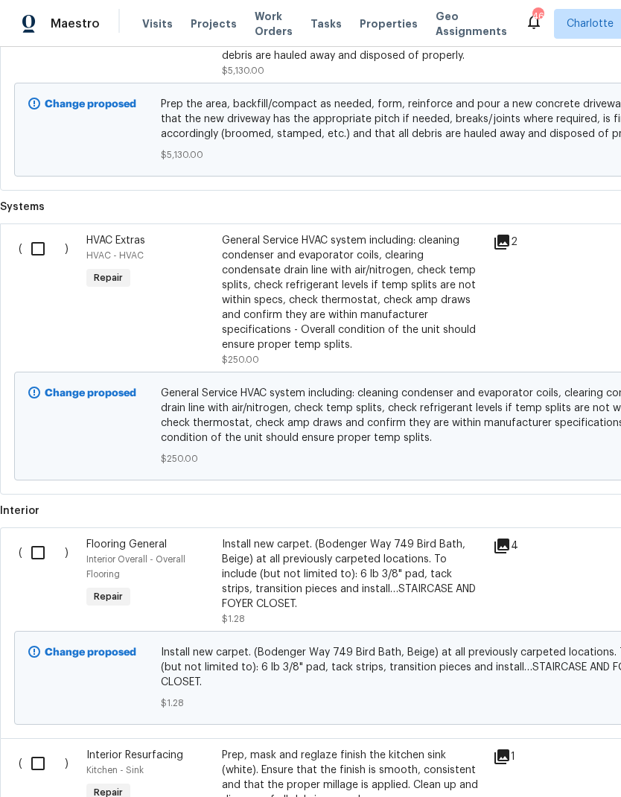
scroll to position [678, 0]
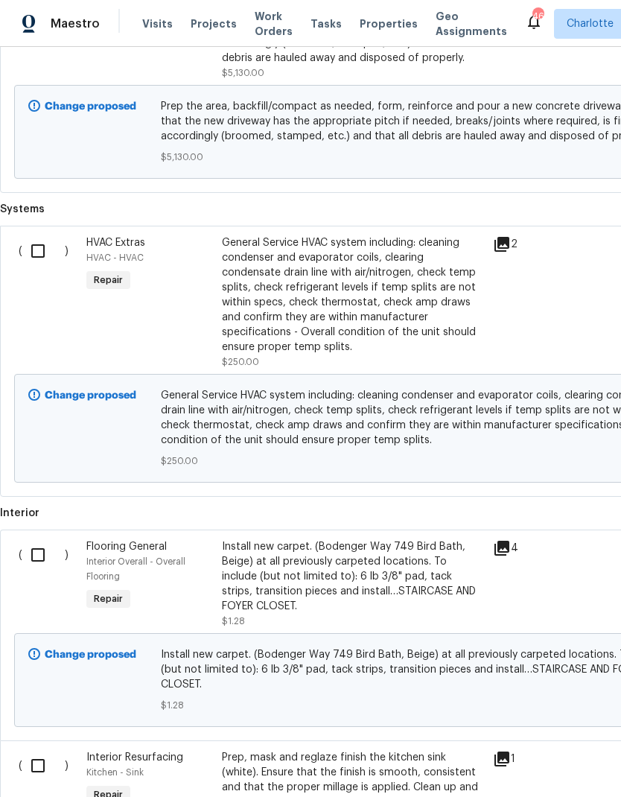
click at [48, 263] on input "checkbox" at bounding box center [43, 250] width 42 height 31
checkbox input "true"
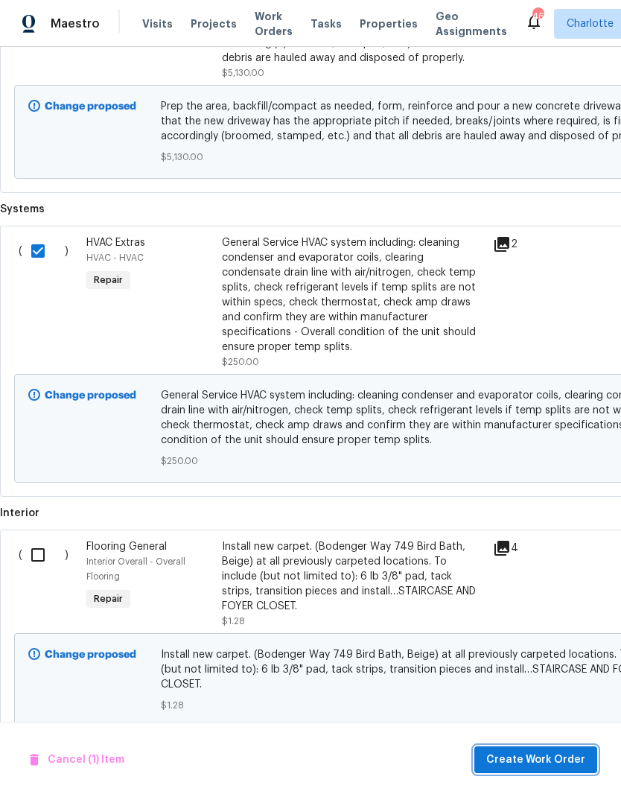
click at [553, 770] on button "Create Work Order" at bounding box center [535, 760] width 123 height 28
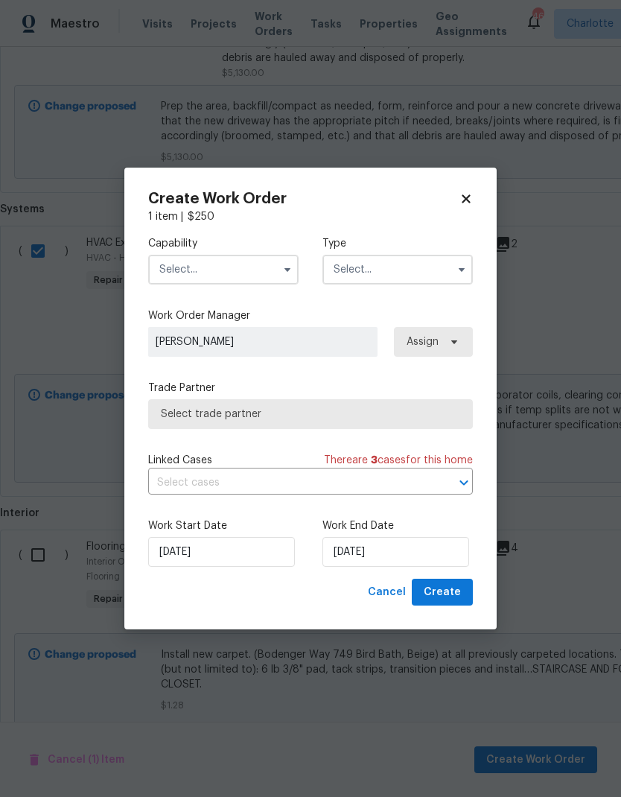
click at [265, 279] on input "text" at bounding box center [223, 270] width 150 height 30
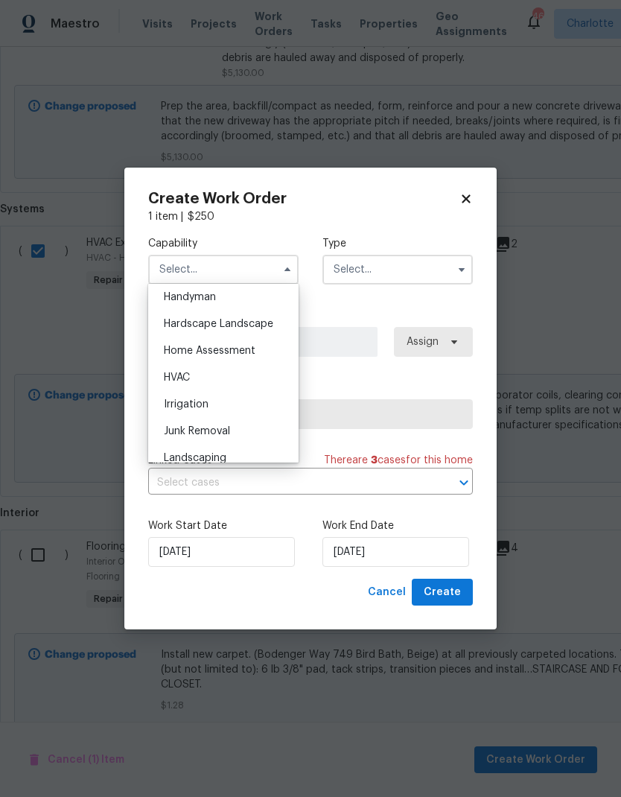
scroll to position [838, 0]
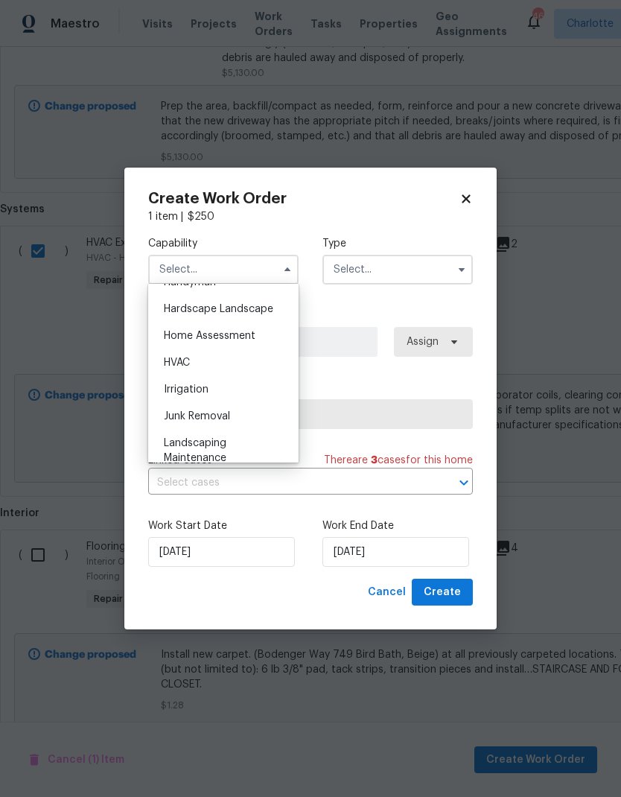
click at [262, 359] on div "HVAC" at bounding box center [223, 362] width 143 height 27
type input "HVAC"
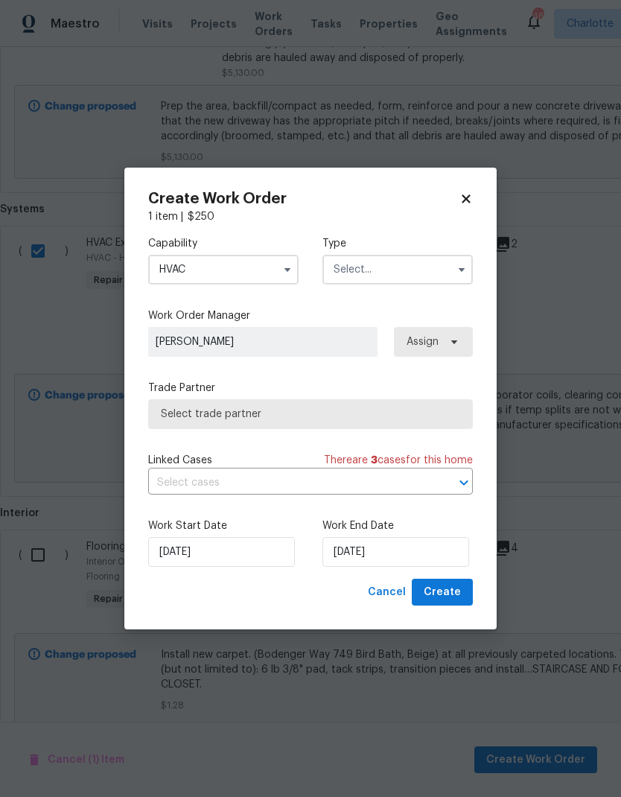
click at [389, 261] on input "text" at bounding box center [397, 270] width 150 height 30
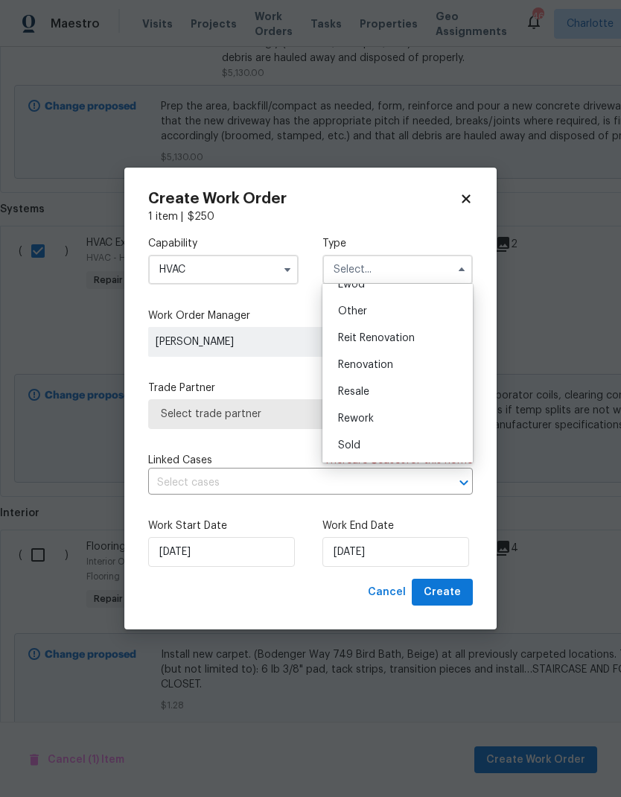
scroll to position [177, 0]
click at [391, 371] on div "Renovation" at bounding box center [397, 364] width 143 height 27
type input "Renovation"
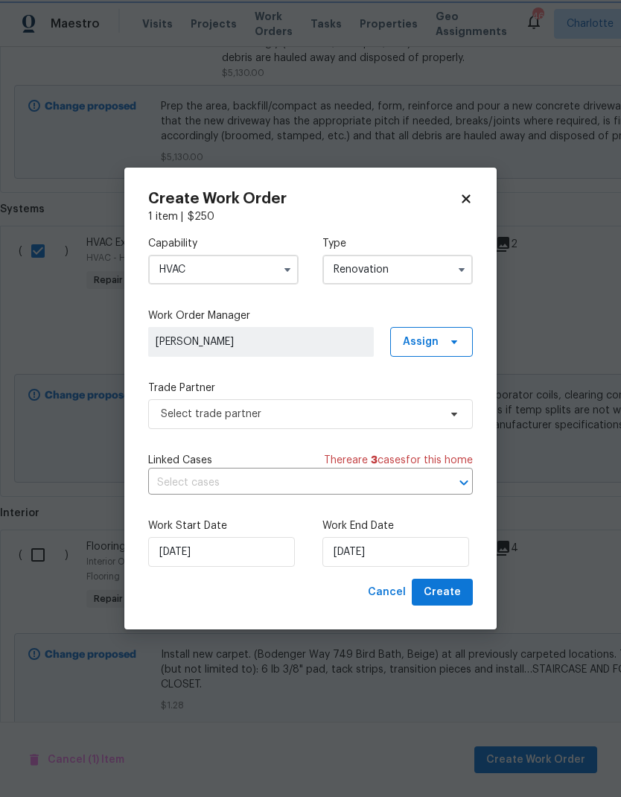
scroll to position [0, 0]
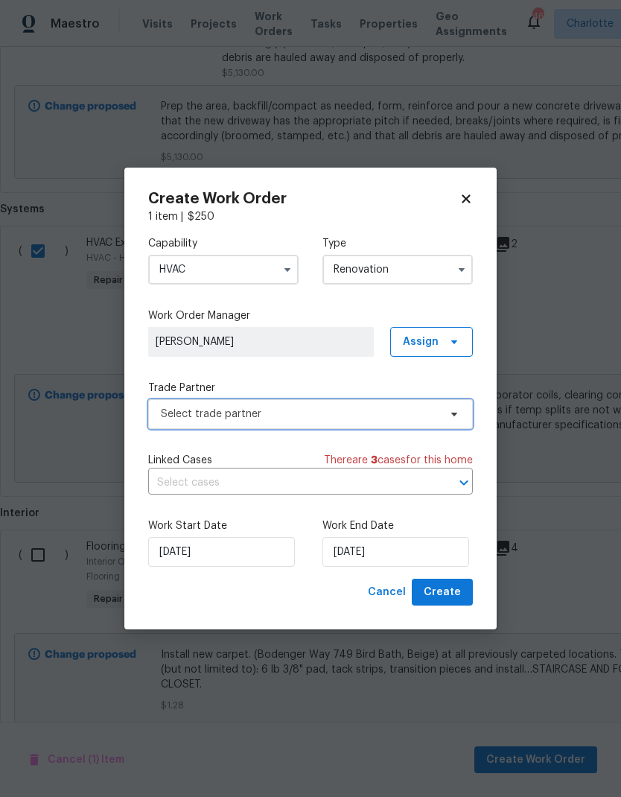
click at [389, 426] on span "Select trade partner" at bounding box center [310, 414] width 325 height 30
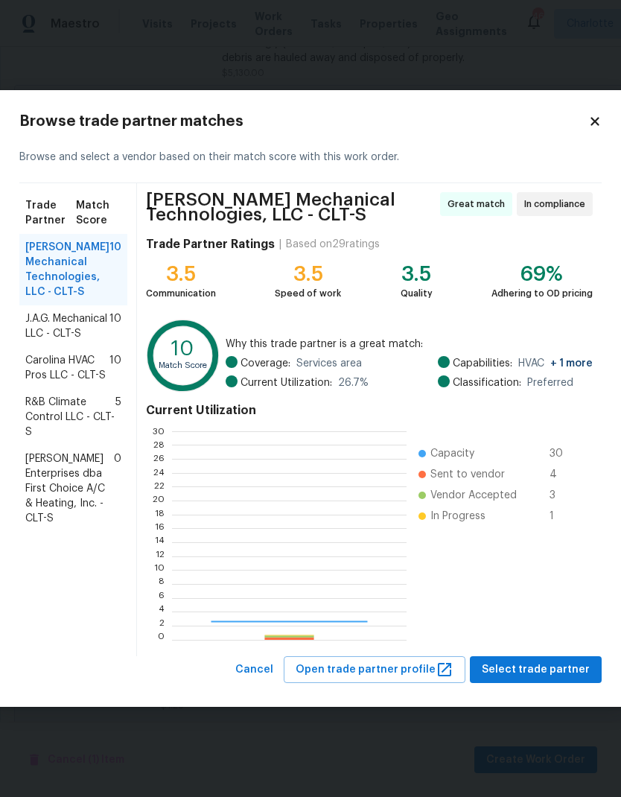
scroll to position [209, 234]
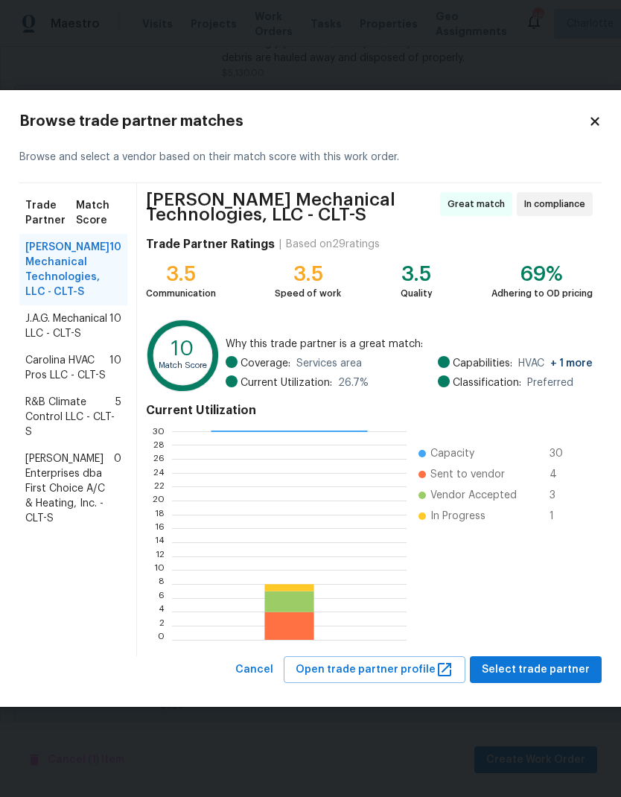
click at [59, 383] on span "Carolina HVAC Pros LLC - CLT-S" at bounding box center [67, 368] width 84 height 30
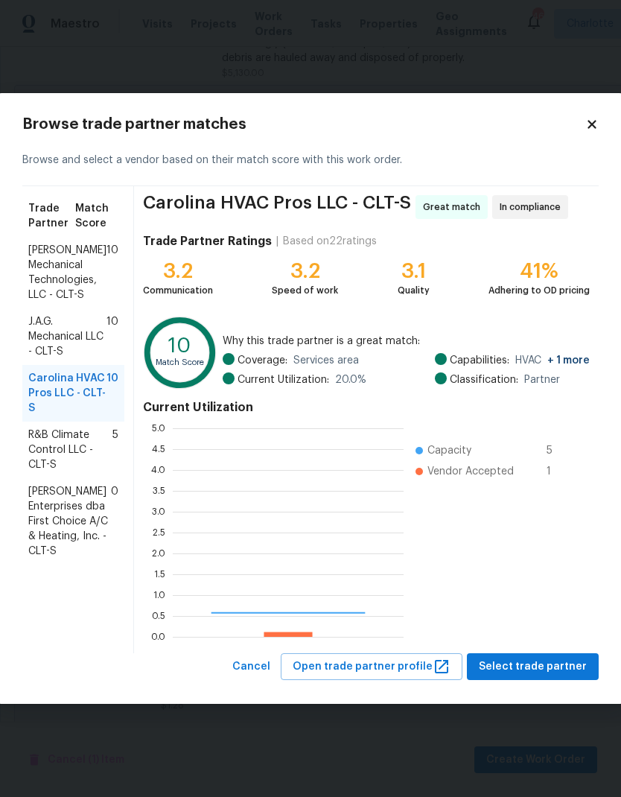
scroll to position [209, 231]
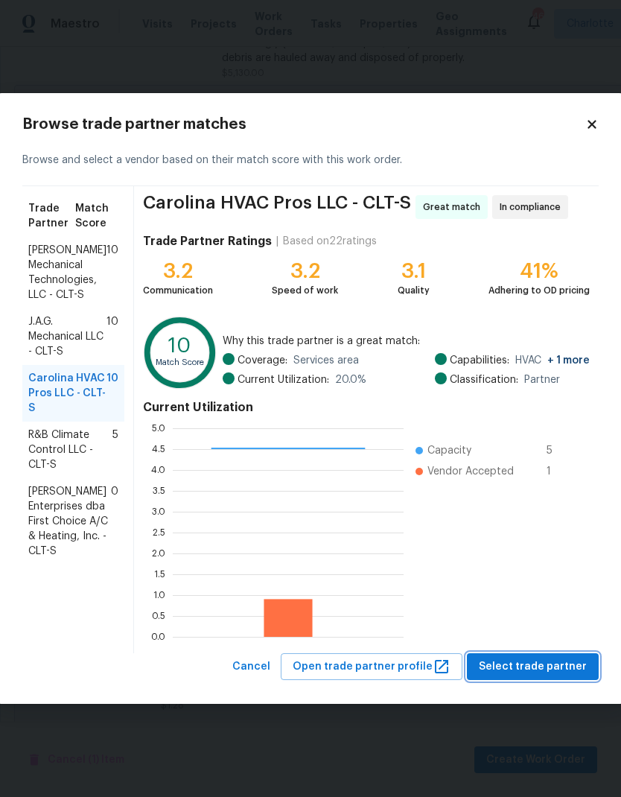
click at [540, 676] on button "Select trade partner" at bounding box center [533, 667] width 132 height 28
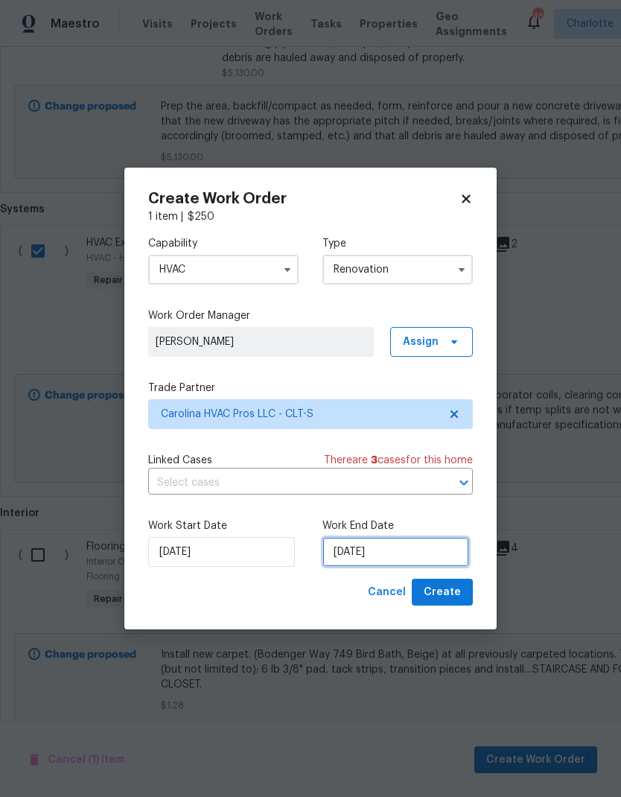
click at [390, 552] on input "[DATE]" at bounding box center [395, 552] width 147 height 30
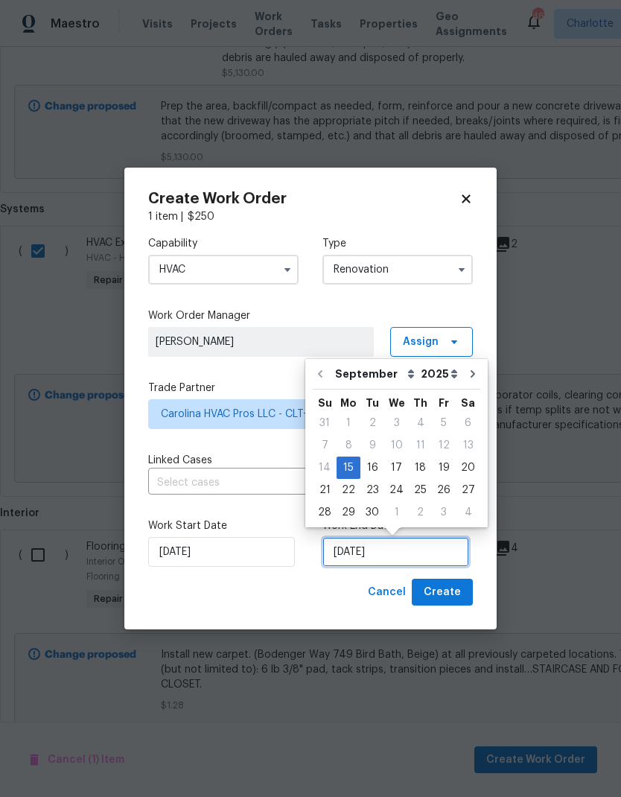
scroll to position [6, 0]
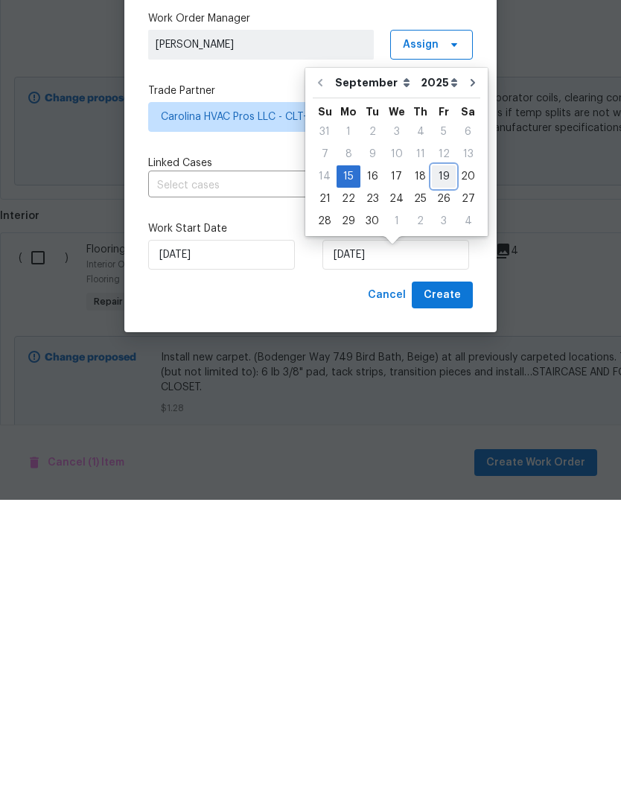
click at [445, 463] on div "19" at bounding box center [444, 473] width 24 height 21
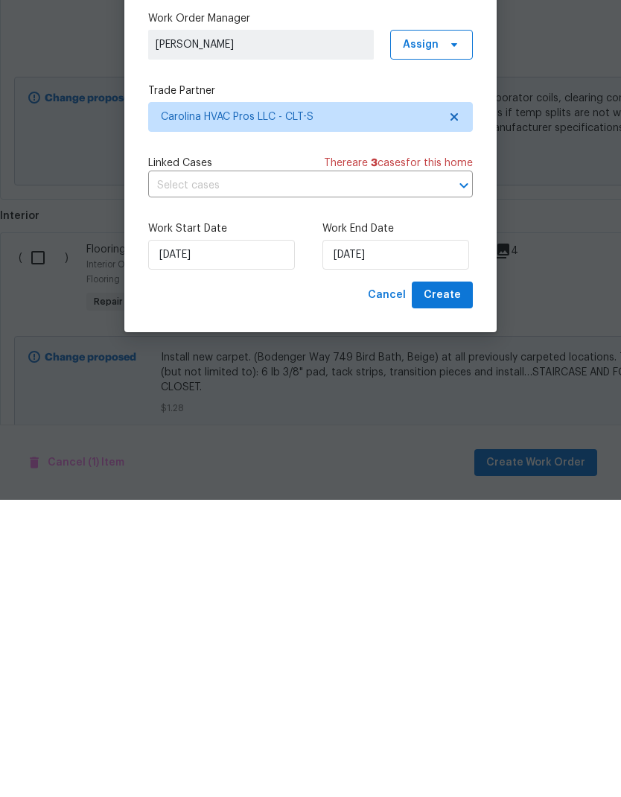
type input "[DATE]"
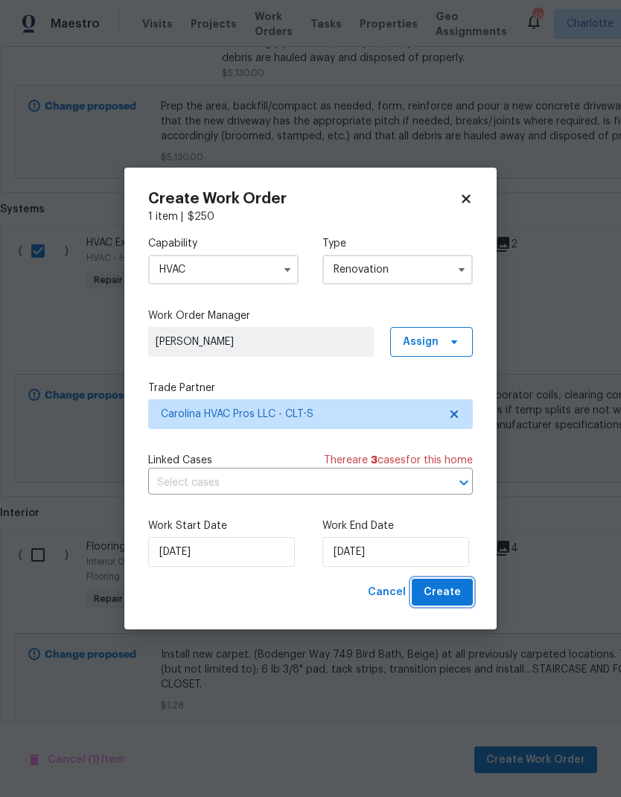
click at [448, 596] on span "Create" at bounding box center [442, 592] width 37 height 19
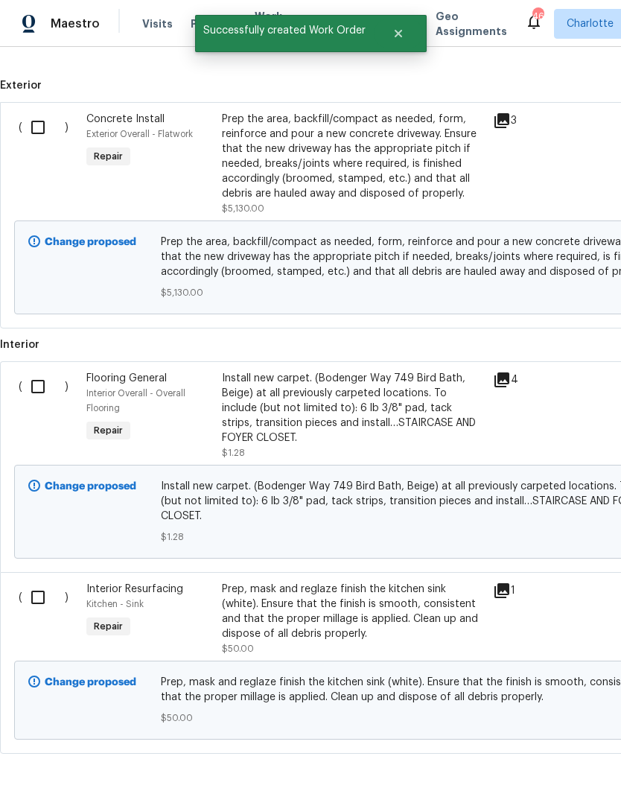
click at [42, 371] on input "checkbox" at bounding box center [43, 386] width 42 height 31
checkbox input "true"
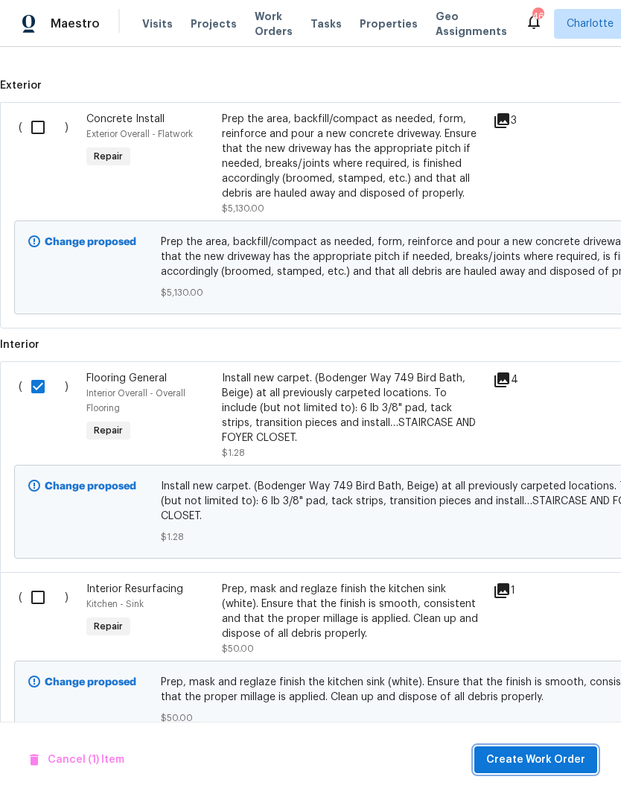
click at [561, 761] on span "Create Work Order" at bounding box center [535, 760] width 99 height 19
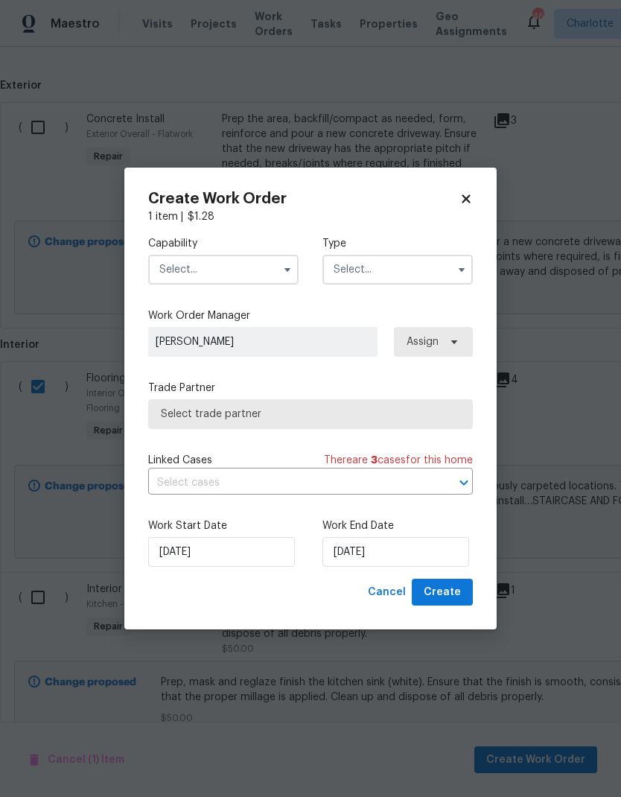
click at [263, 262] on input "text" at bounding box center [223, 270] width 150 height 30
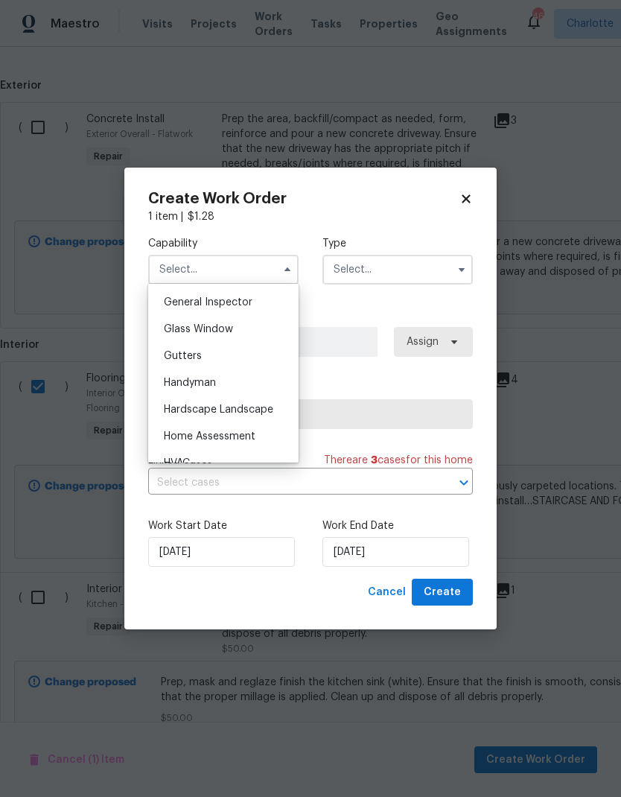
scroll to position [818, 0]
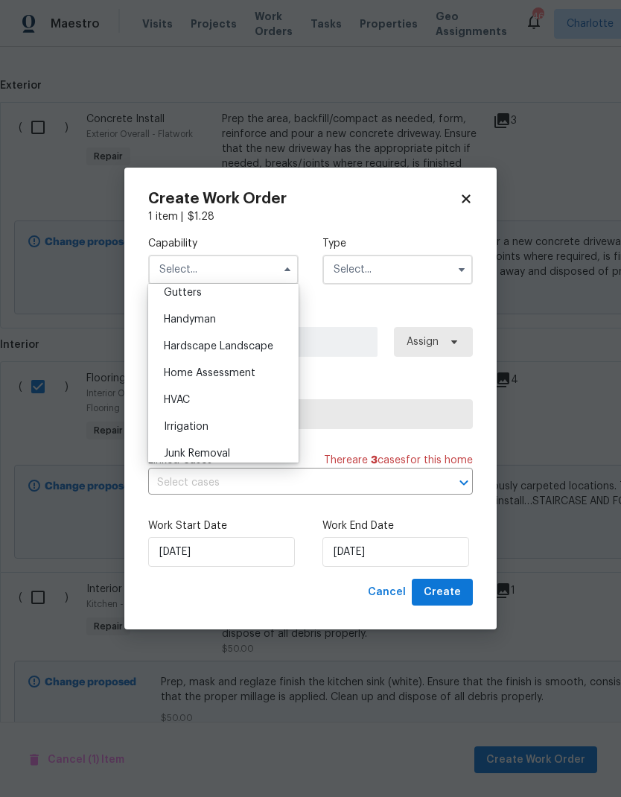
click at [290, 367] on div "Home Assessment" at bounding box center [223, 373] width 143 height 27
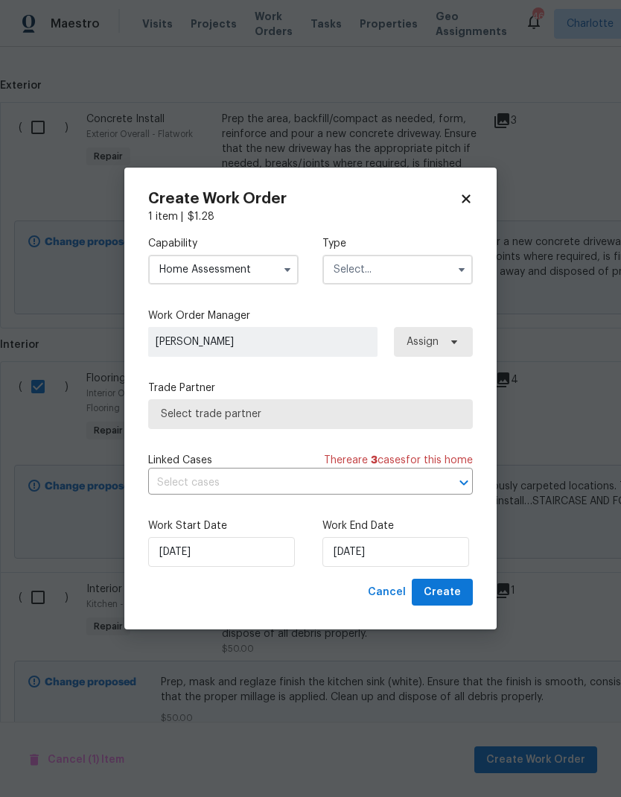
click at [276, 255] on input "Home Assessment" at bounding box center [223, 270] width 150 height 30
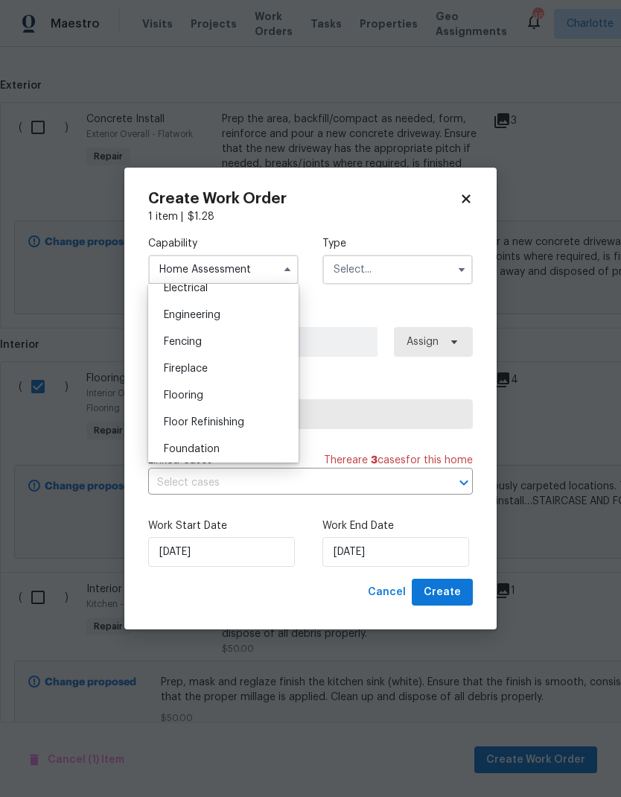
scroll to position [491, 0]
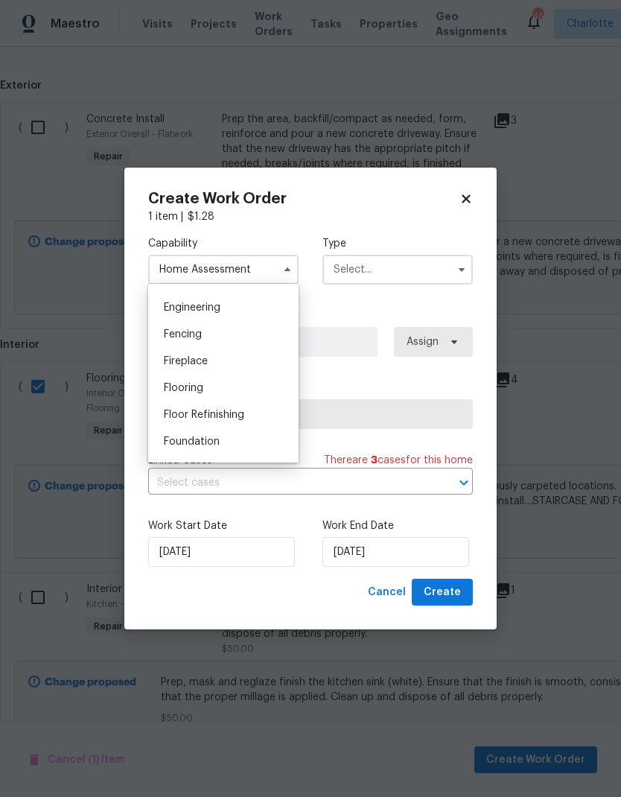
click at [254, 381] on div "Flooring" at bounding box center [223, 388] width 143 height 27
type input "Flooring"
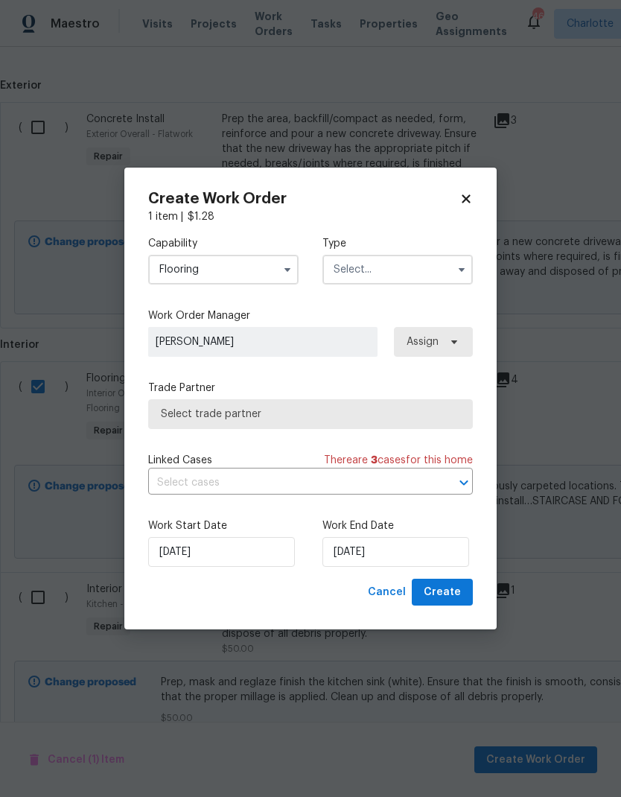
click at [414, 264] on input "text" at bounding box center [397, 270] width 150 height 30
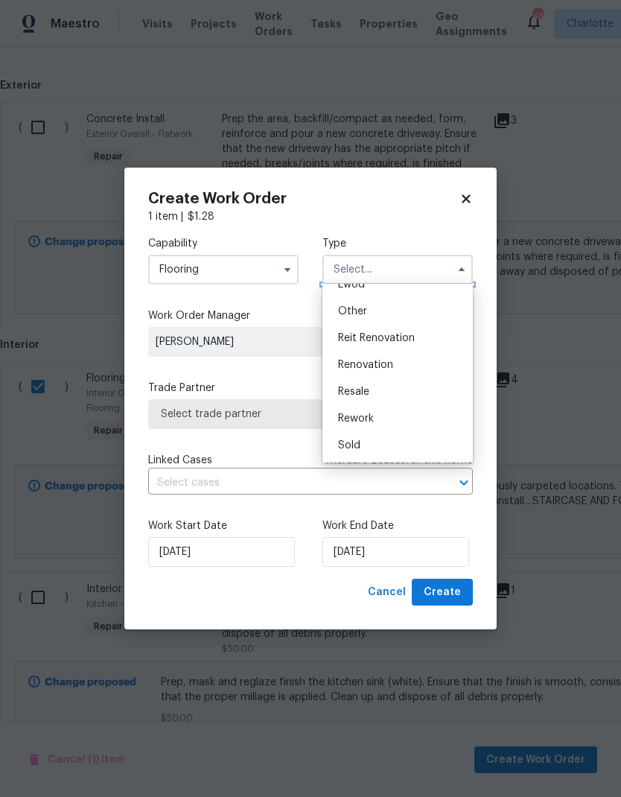
scroll to position [177, 0]
click at [405, 371] on div "Renovation" at bounding box center [397, 364] width 143 height 27
type input "Renovation"
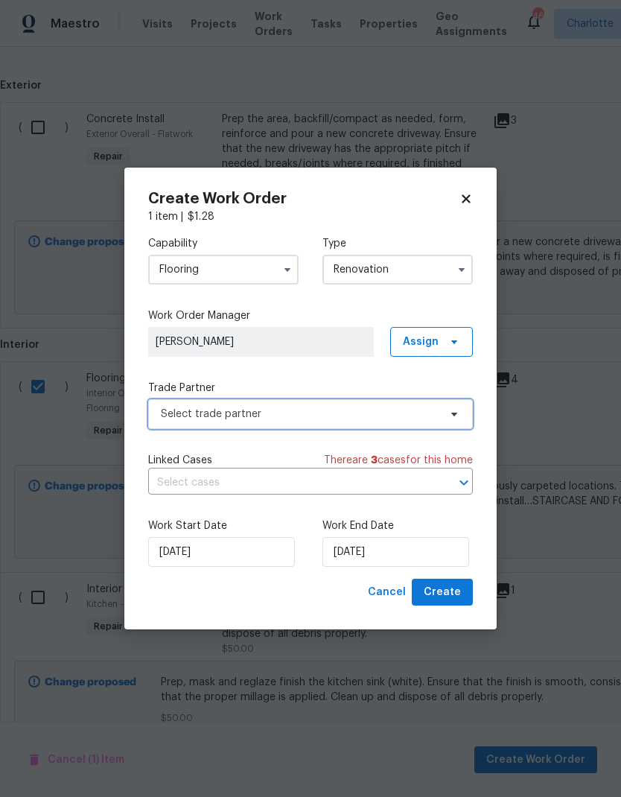
click at [384, 416] on span "Select trade partner" at bounding box center [300, 414] width 278 height 15
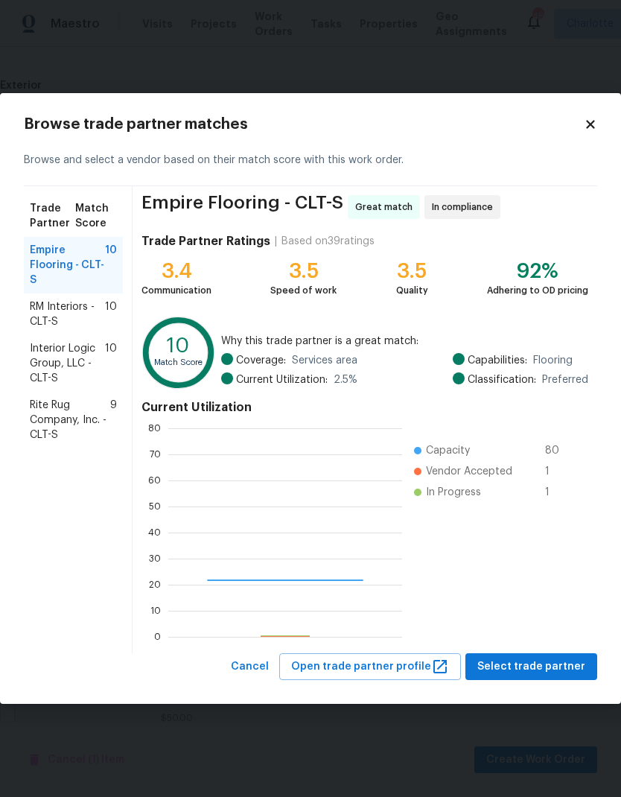
scroll to position [209, 234]
click at [52, 312] on span "RM Interiors - CLT-S" at bounding box center [67, 314] width 75 height 30
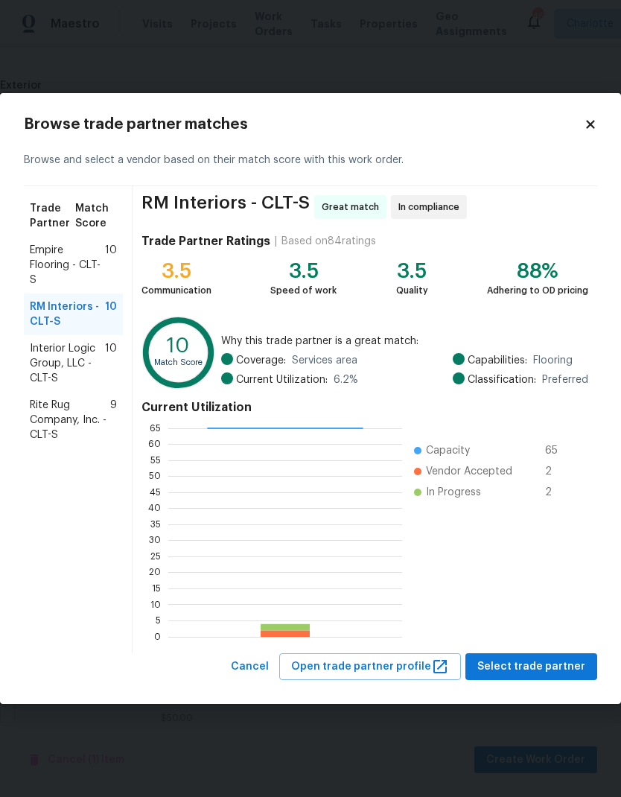
click at [39, 263] on span "Empire Flooring - CLT-S" at bounding box center [67, 265] width 75 height 45
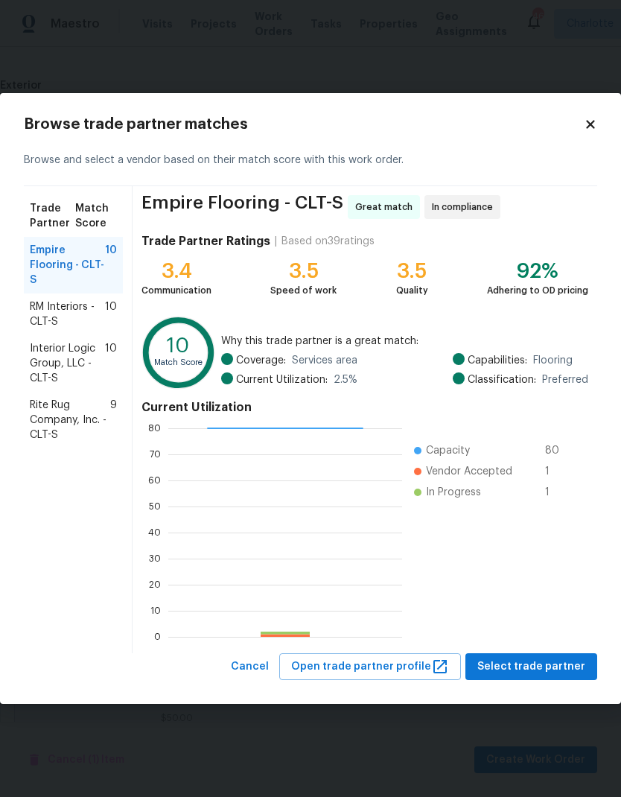
click at [47, 325] on span "RM Interiors - CLT-S" at bounding box center [67, 314] width 75 height 30
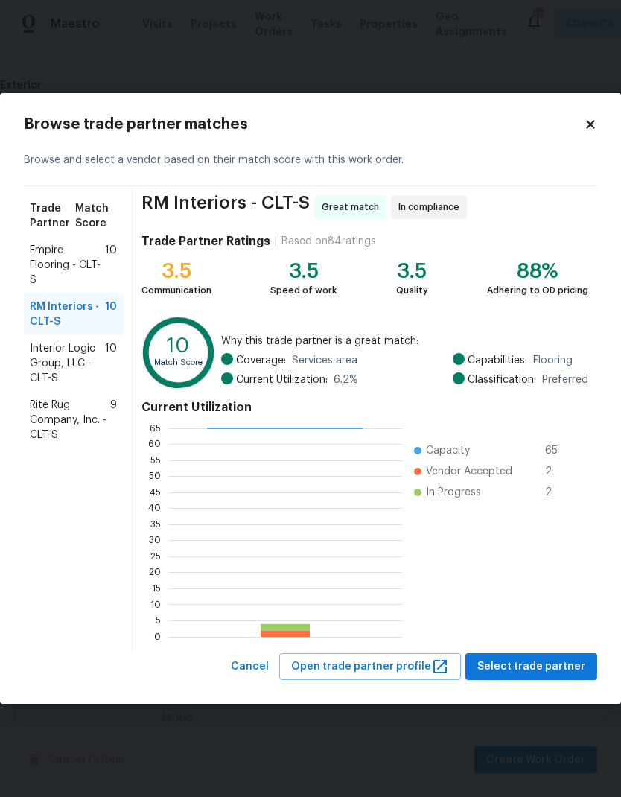
click at [37, 264] on span "Empire Flooring - CLT-S" at bounding box center [67, 265] width 75 height 45
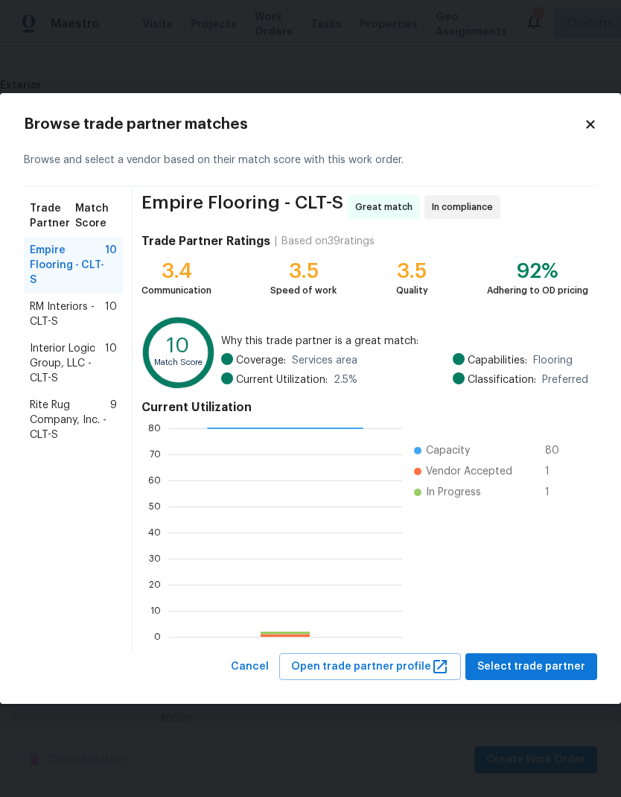
click at [53, 311] on span "RM Interiors - CLT-S" at bounding box center [67, 314] width 75 height 30
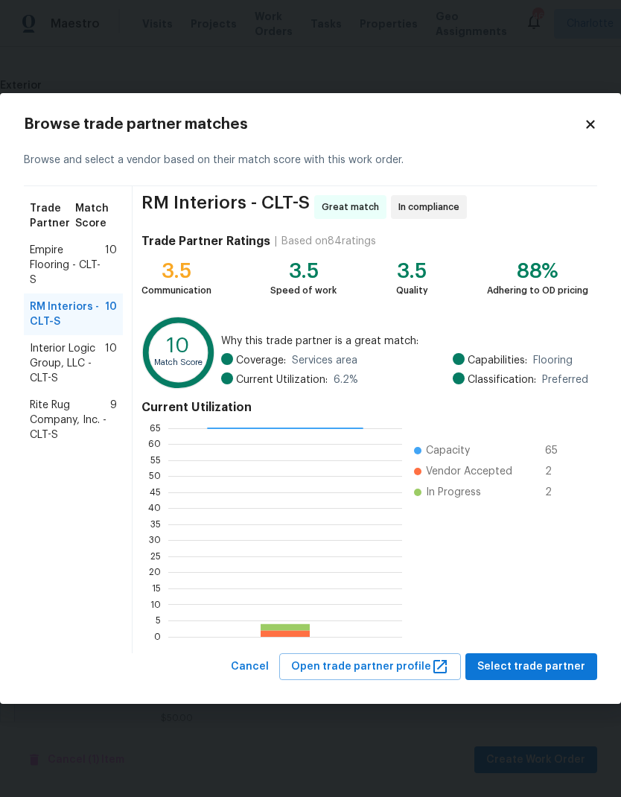
click at [51, 266] on span "Empire Flooring - CLT-S" at bounding box center [67, 265] width 75 height 45
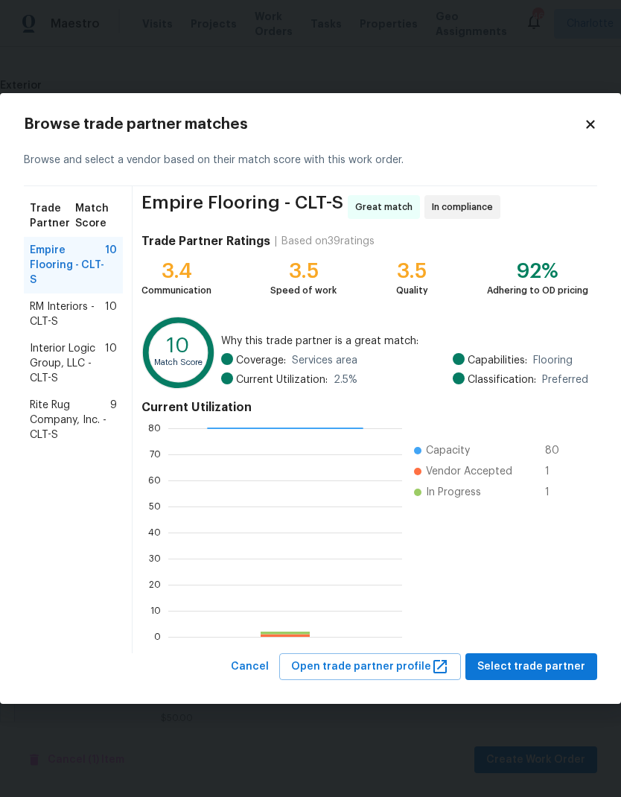
click at [58, 316] on span "RM Interiors - CLT-S" at bounding box center [67, 314] width 75 height 30
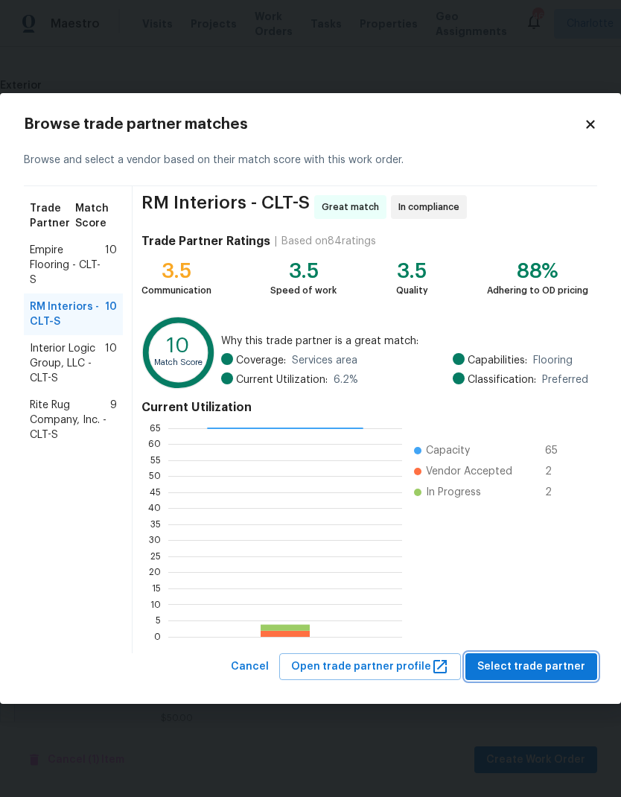
click at [570, 663] on span "Select trade partner" at bounding box center [531, 667] width 108 height 19
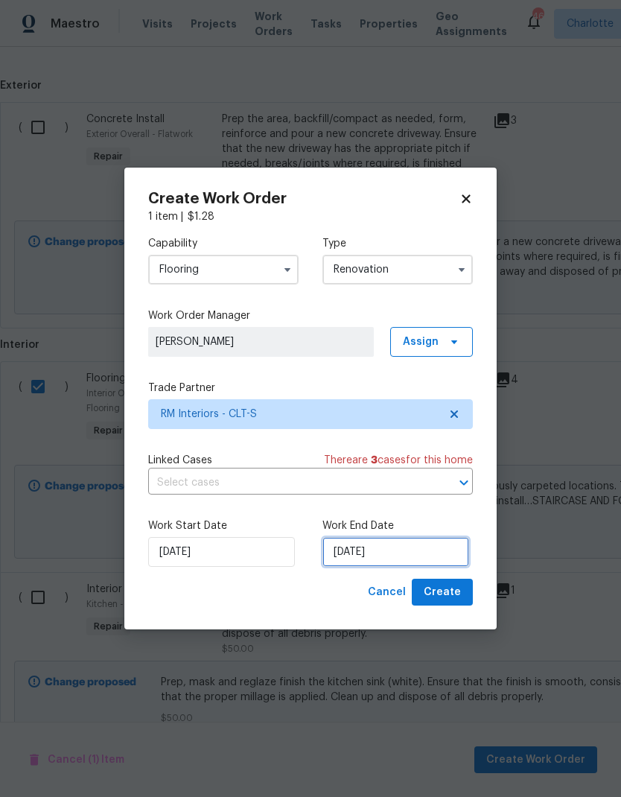
click at [408, 550] on input "[DATE]" at bounding box center [395, 552] width 147 height 30
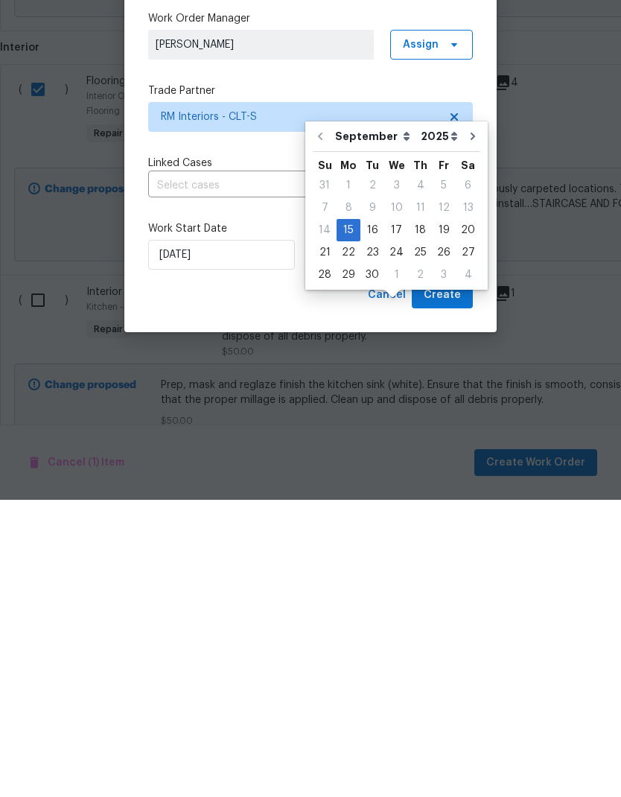
click at [299, 579] on div "Cancel Create" at bounding box center [310, 593] width 325 height 28
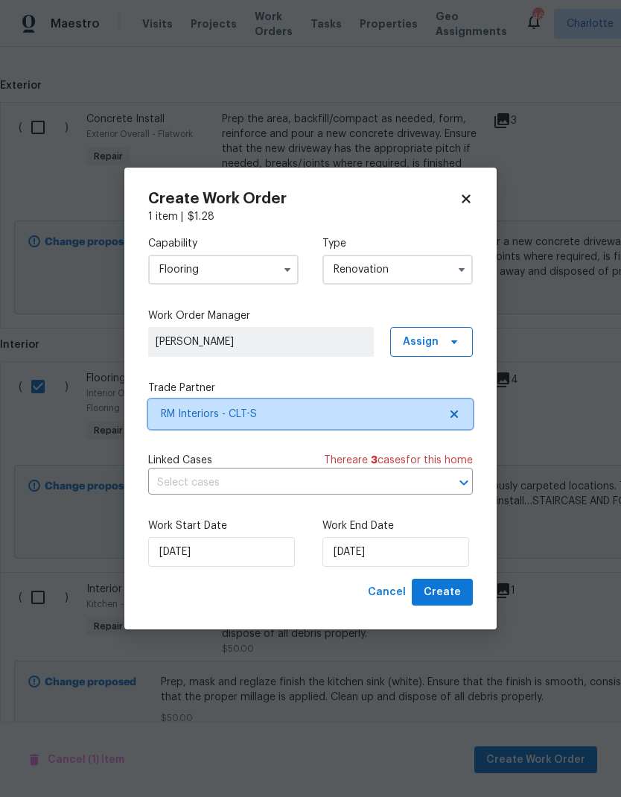
click at [448, 413] on span at bounding box center [452, 414] width 16 height 12
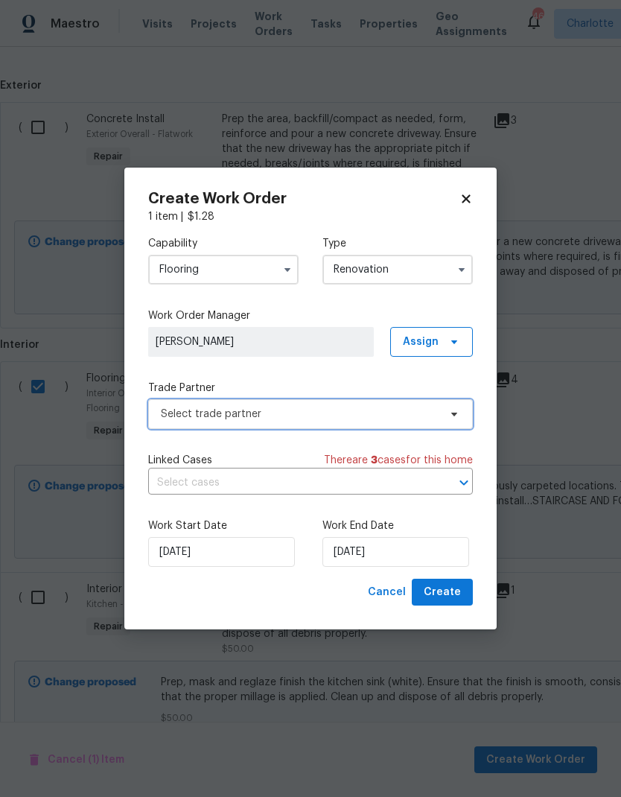
click at [459, 408] on icon at bounding box center [454, 414] width 12 height 12
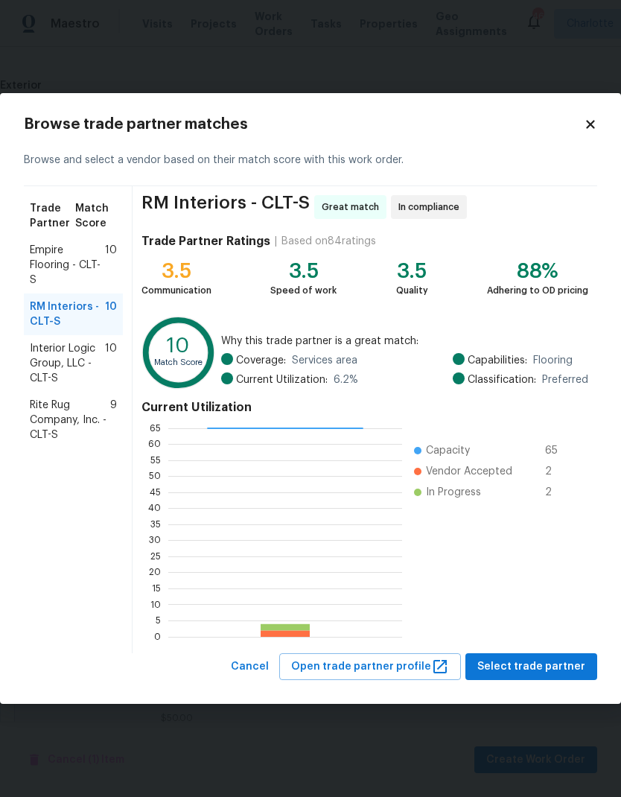
click at [98, 254] on span "Empire Flooring - CLT-S" at bounding box center [67, 265] width 75 height 45
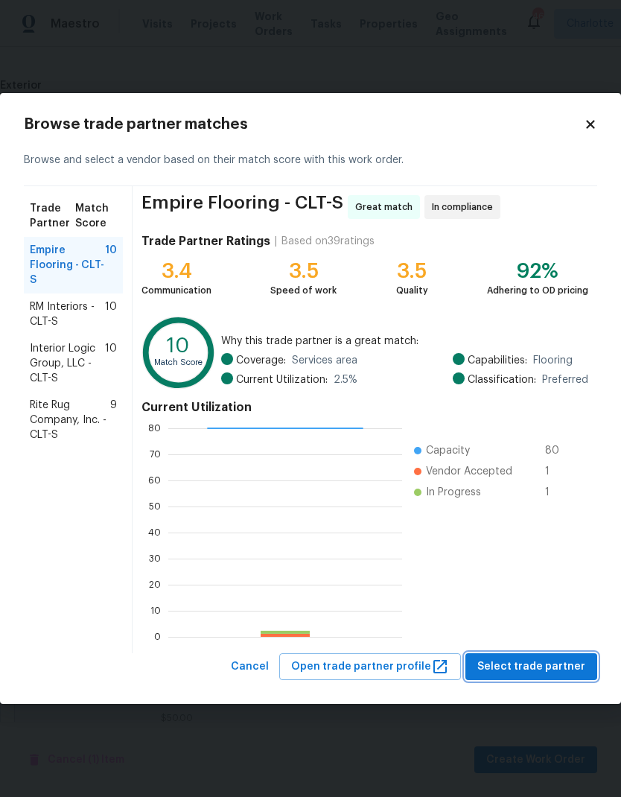
click at [550, 662] on span "Select trade partner" at bounding box center [531, 667] width 108 height 19
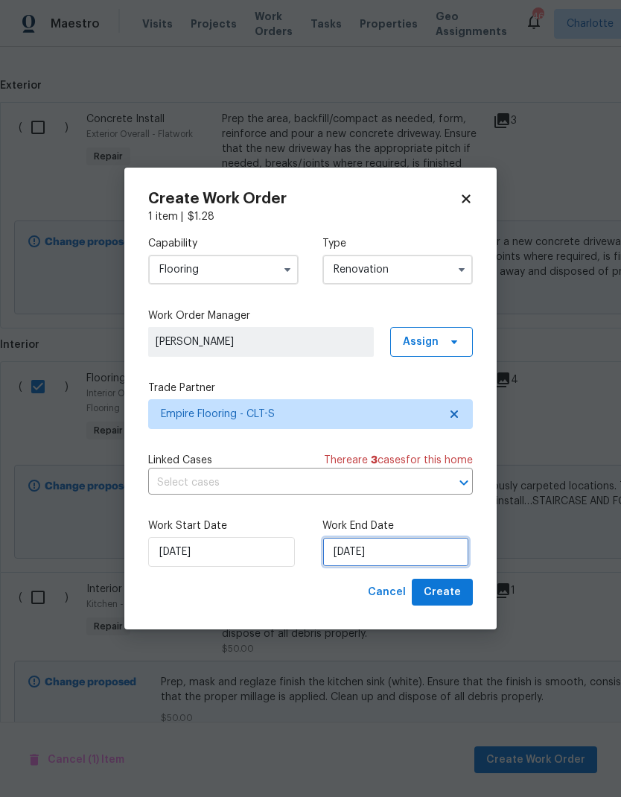
click at [384, 558] on input "[DATE]" at bounding box center [395, 552] width 147 height 30
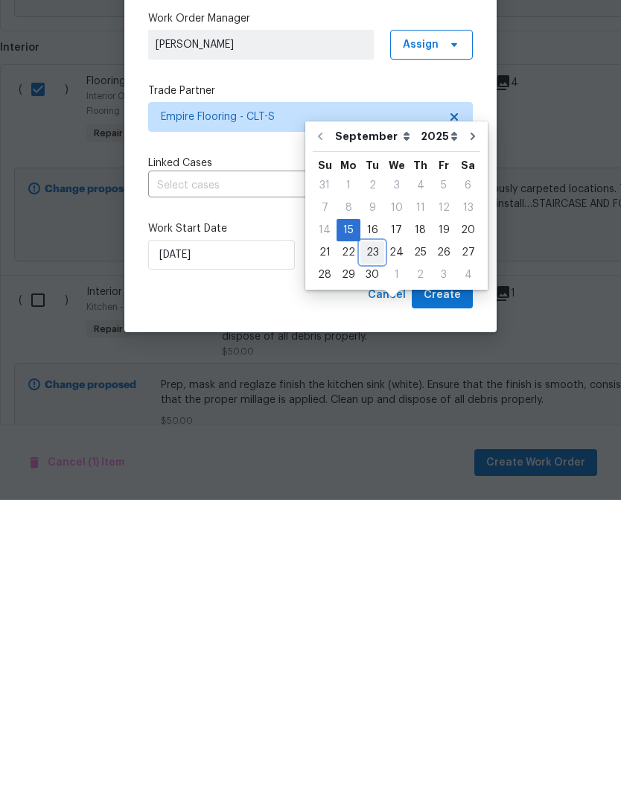
click at [374, 539] on div "23" at bounding box center [372, 549] width 24 height 21
type input "[DATE]"
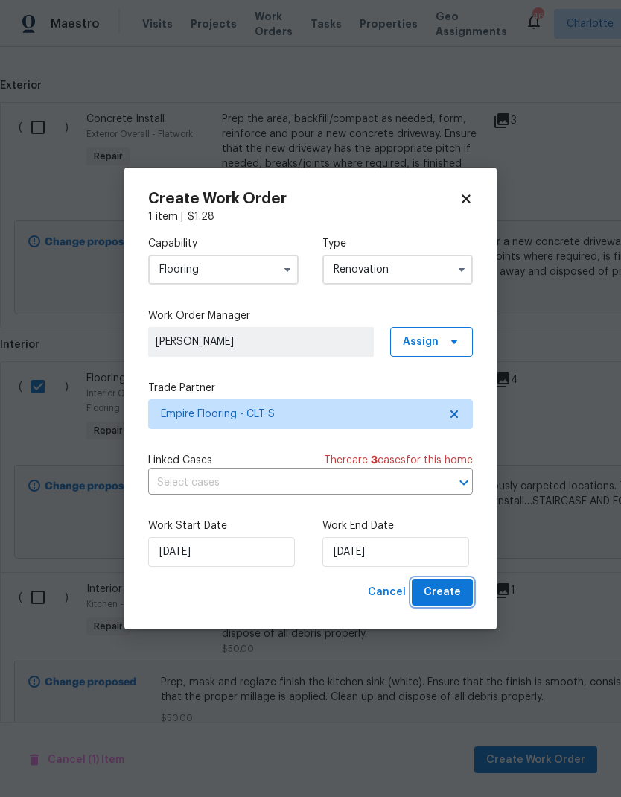
click at [444, 595] on span "Create" at bounding box center [442, 592] width 37 height 19
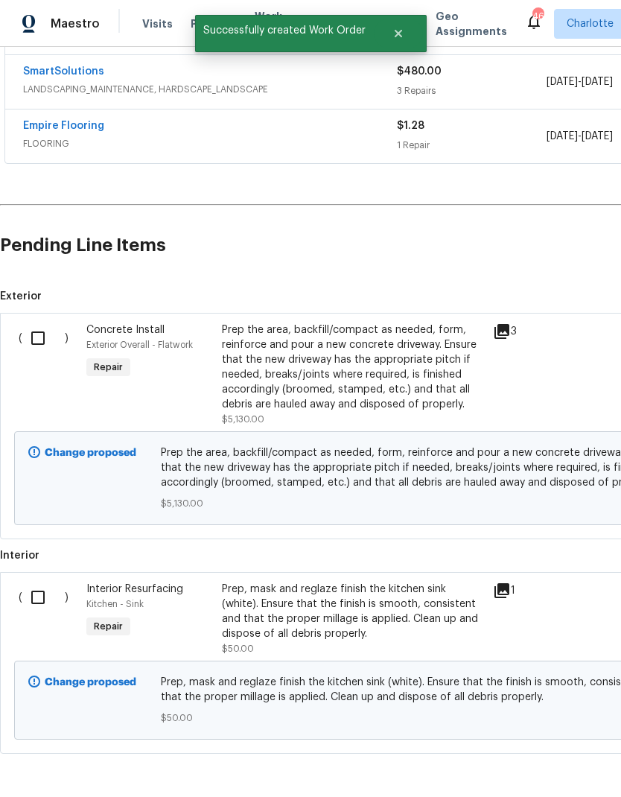
scroll to position [440, 0]
click at [40, 582] on input "checkbox" at bounding box center [43, 597] width 42 height 31
checkbox input "true"
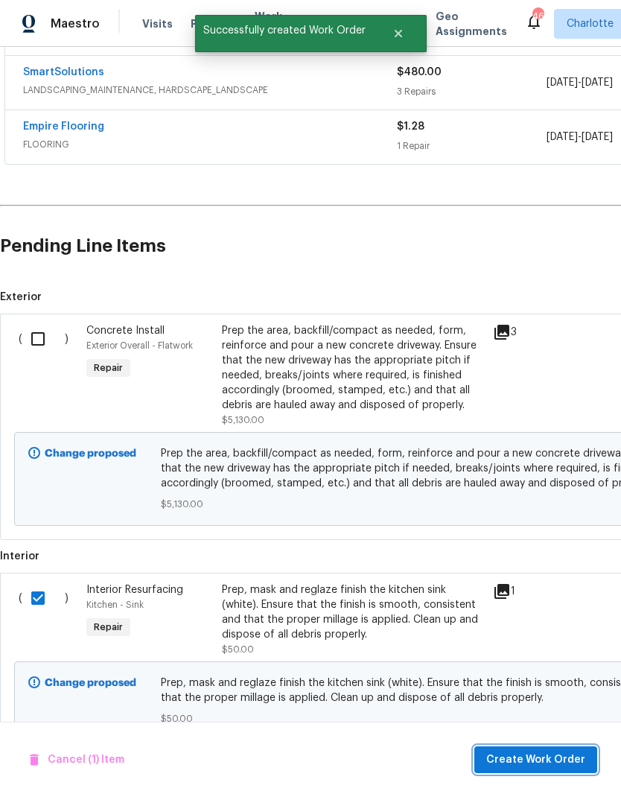
click at [553, 768] on button "Create Work Order" at bounding box center [535, 760] width 123 height 28
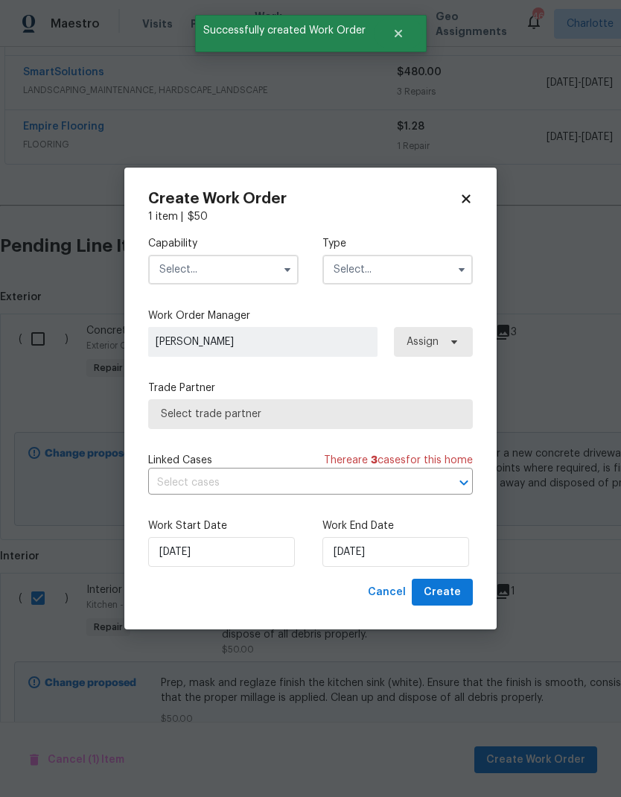
click at [268, 264] on input "text" at bounding box center [223, 270] width 150 height 30
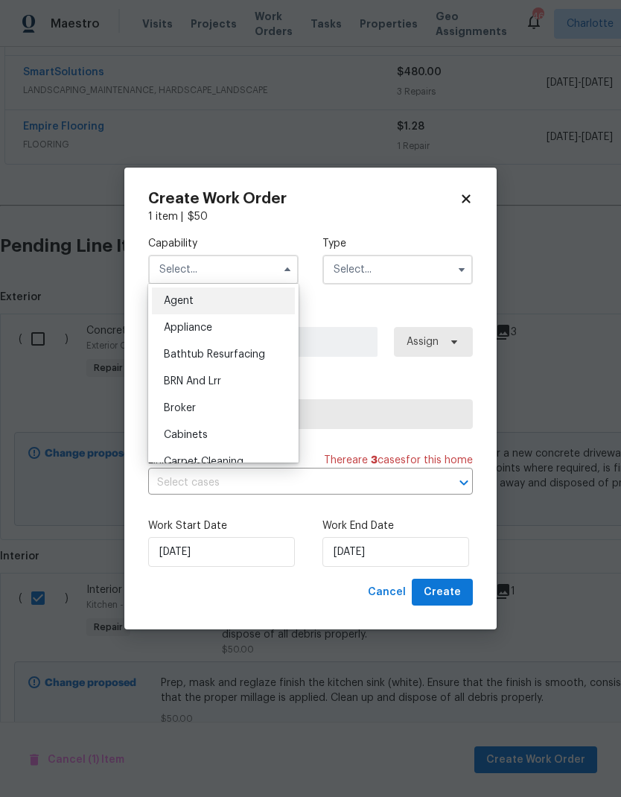
scroll to position [0, 0]
click at [258, 365] on div "Bathtub Resurfacing" at bounding box center [223, 354] width 143 height 27
type input "Bathtub Resurfacing"
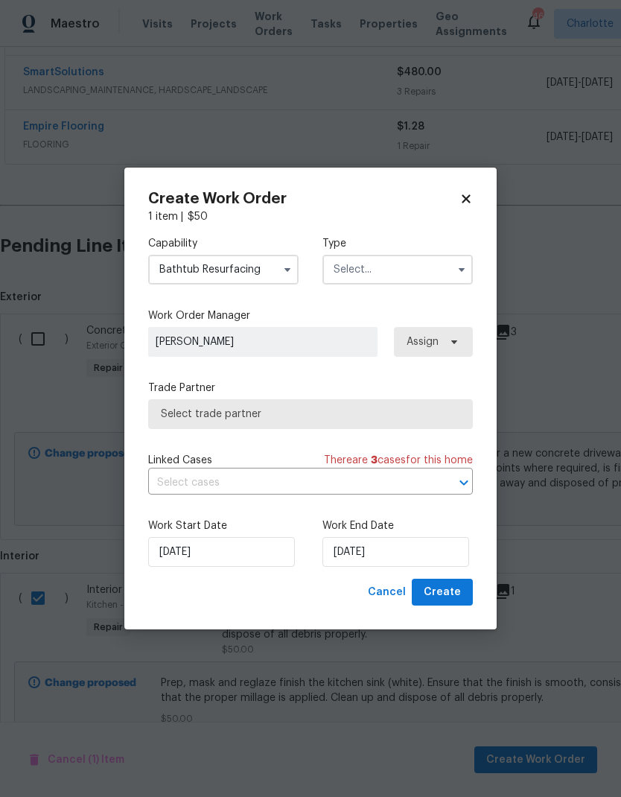
click at [422, 273] on input "text" at bounding box center [397, 270] width 150 height 30
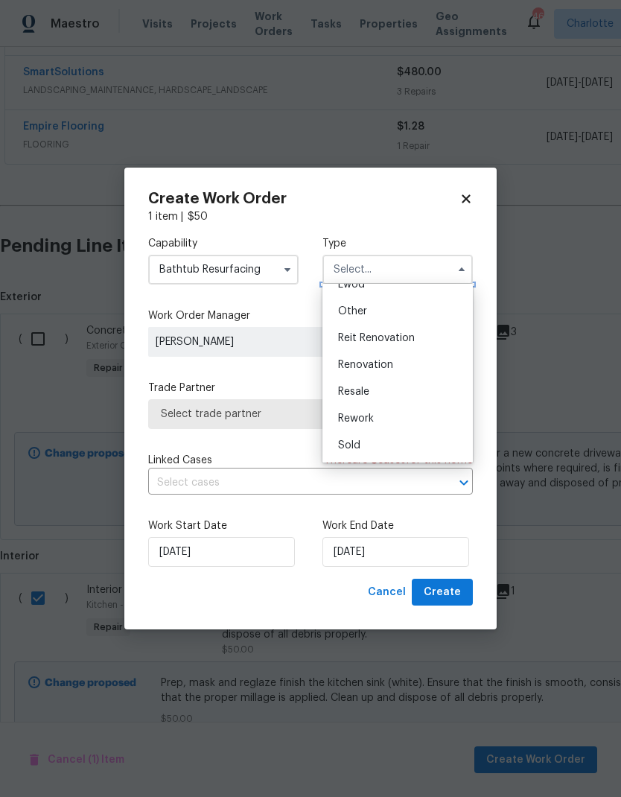
scroll to position [177, 0]
click at [399, 371] on div "Renovation" at bounding box center [397, 364] width 143 height 27
type input "Renovation"
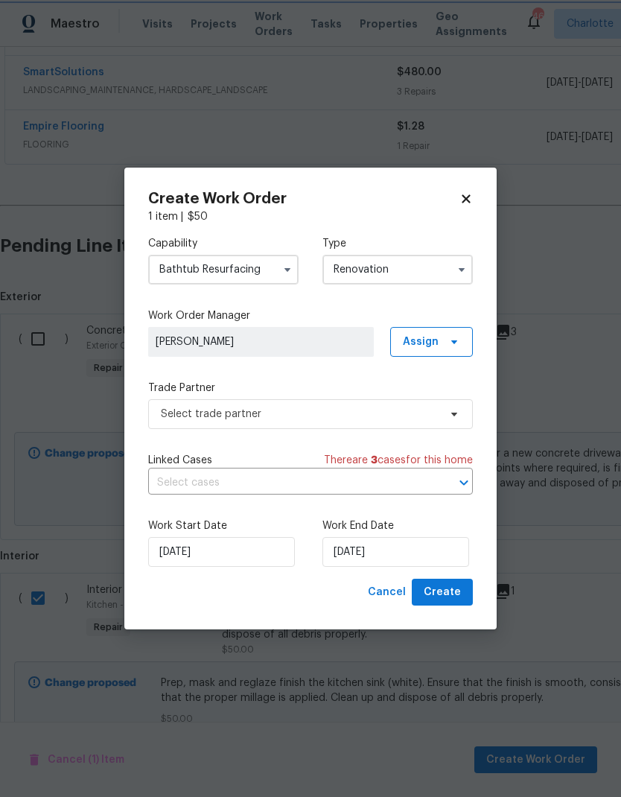
scroll to position [0, 0]
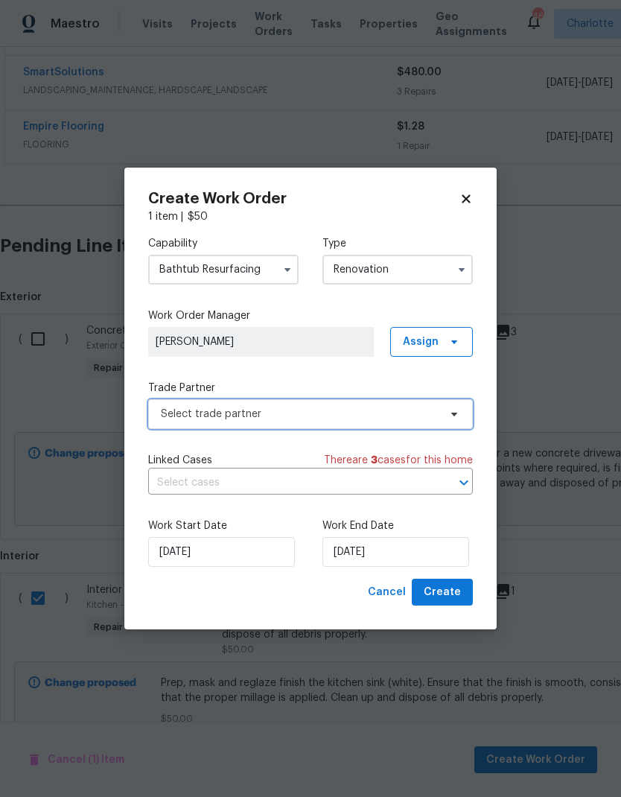
click at [431, 414] on span "Select trade partner" at bounding box center [300, 414] width 278 height 15
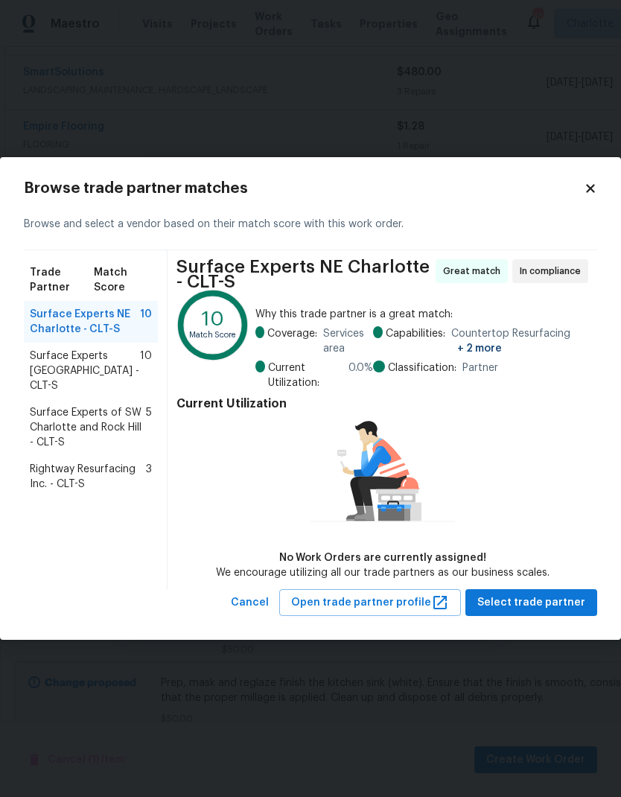
click at [67, 462] on span "Rightway Resurfacing Inc. - CLT-S" at bounding box center [88, 477] width 116 height 30
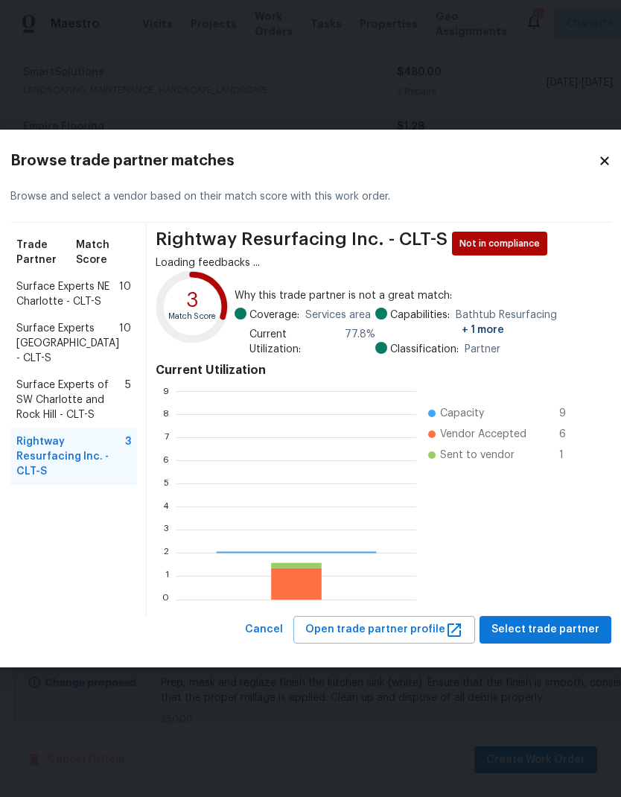
scroll to position [209, 240]
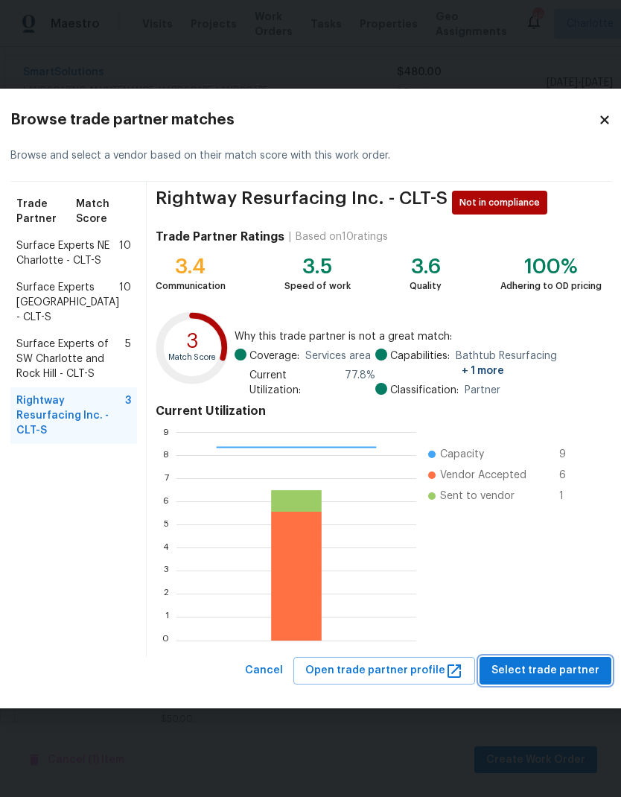
click at [535, 657] on button "Select trade partner" at bounding box center [546, 671] width 132 height 28
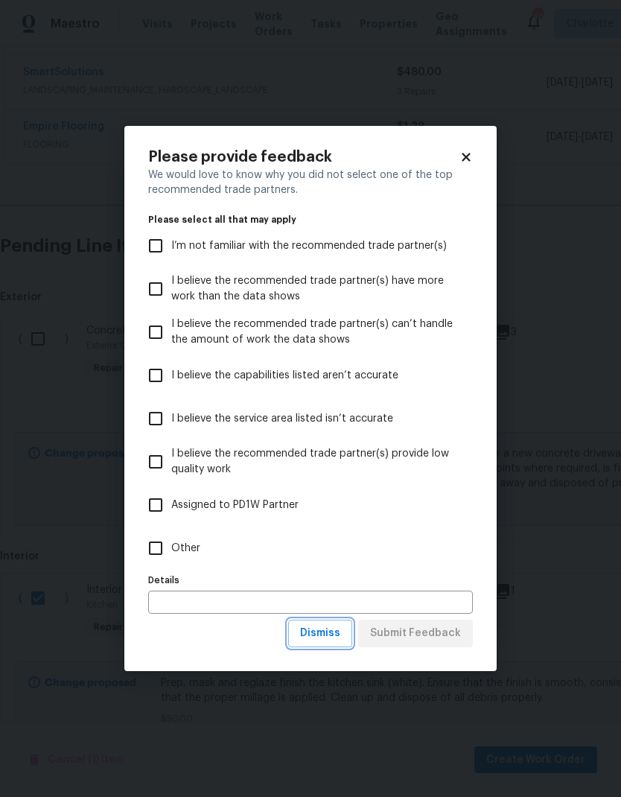
click at [340, 637] on span "Dismiss" at bounding box center [320, 633] width 40 height 19
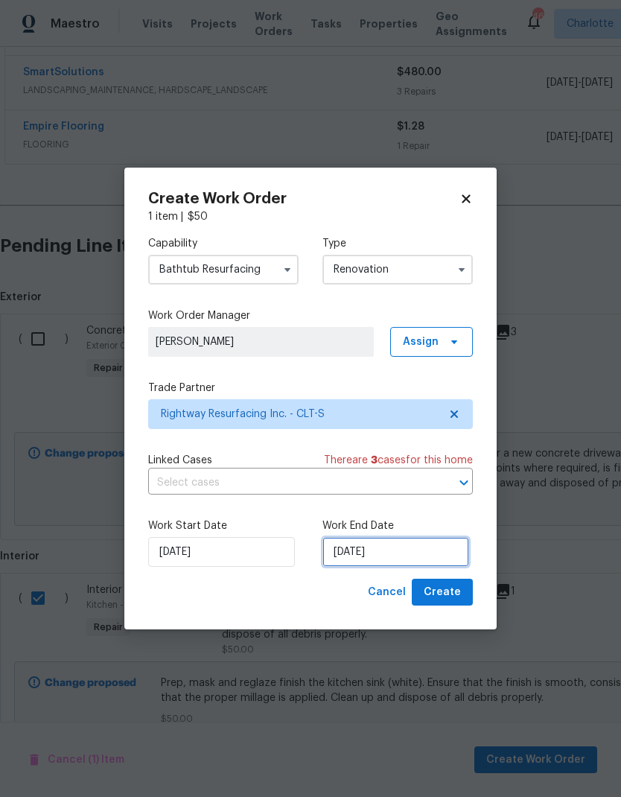
click at [393, 554] on input "[DATE]" at bounding box center [395, 552] width 147 height 30
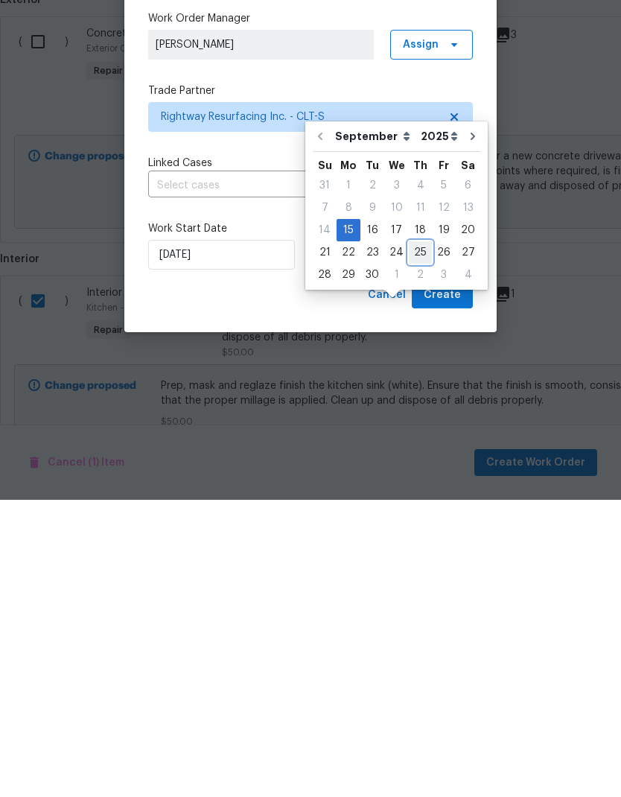
click at [420, 539] on div "25" at bounding box center [420, 549] width 23 height 21
type input "[DATE]"
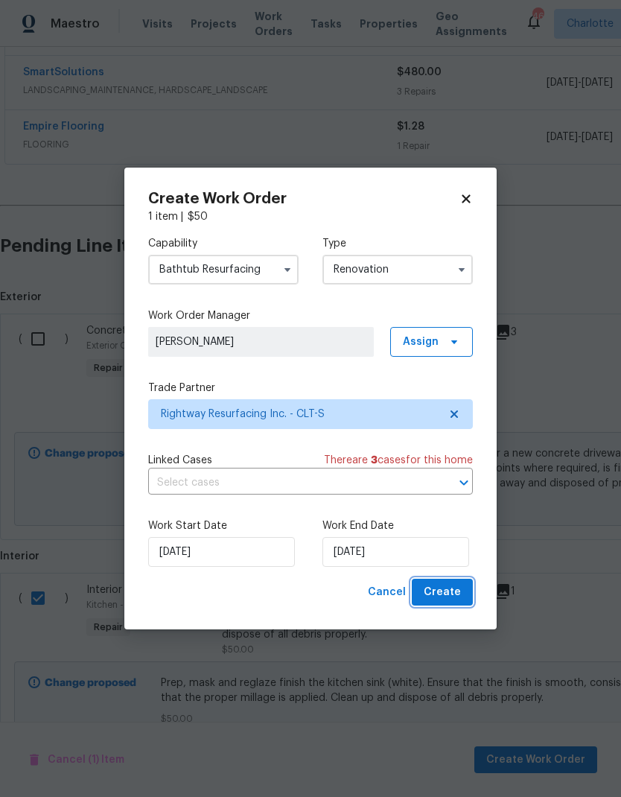
click at [459, 590] on span "Create" at bounding box center [442, 592] width 37 height 19
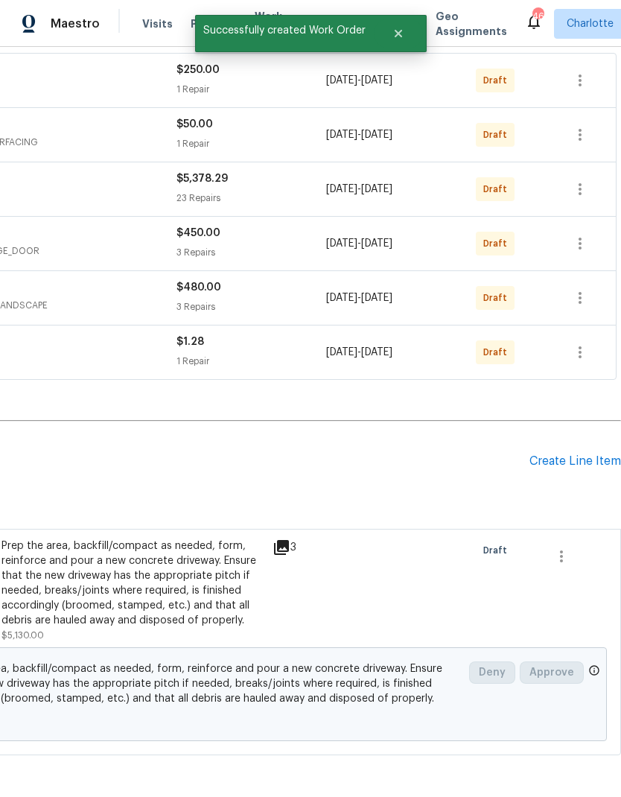
scroll to position [279, 220]
click at [590, 454] on div "Create Line Item" at bounding box center [575, 461] width 92 height 14
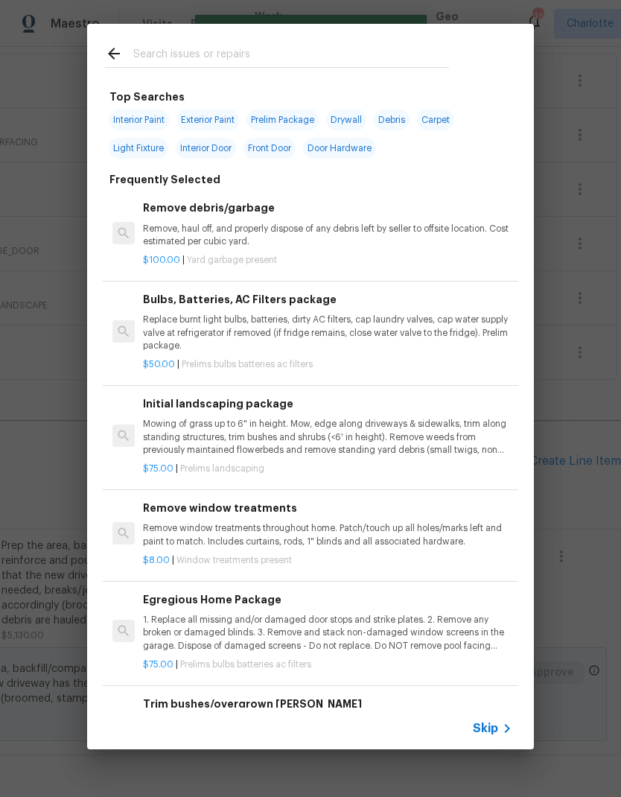
click at [312, 51] on input "text" at bounding box center [291, 56] width 316 height 22
type input "Clean"
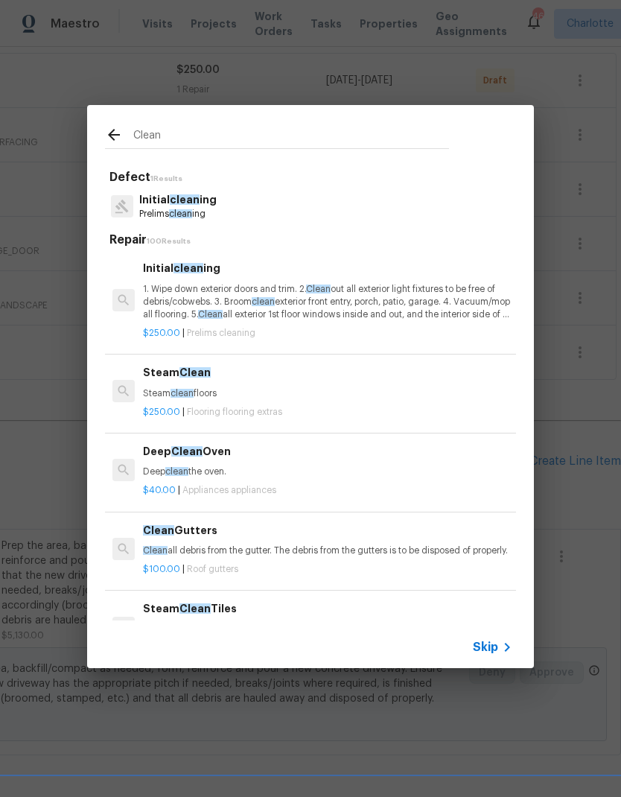
click at [298, 288] on p "1. Wipe down exterior doors and trim. 2. Clean out all exterior light fixtures …" at bounding box center [327, 302] width 369 height 38
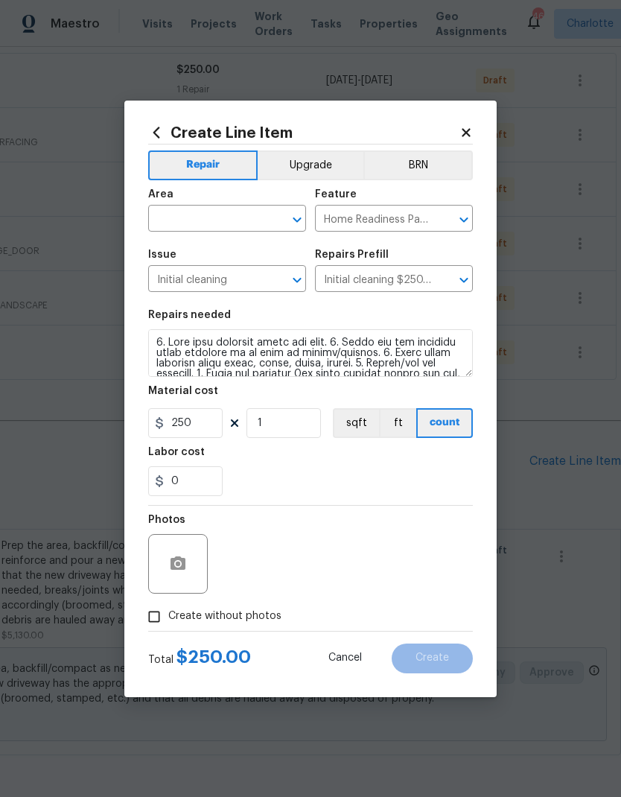
click at [241, 227] on input "text" at bounding box center [206, 220] width 116 height 23
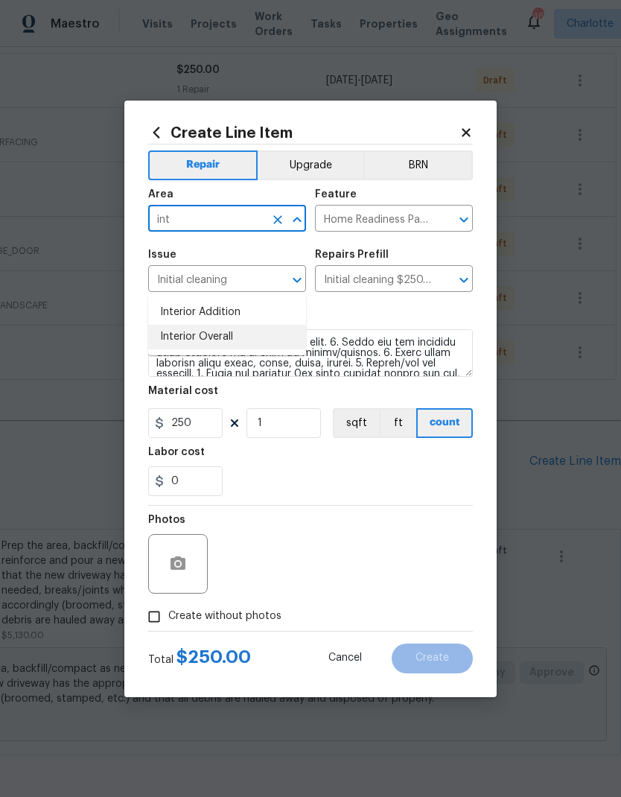
click at [232, 325] on li "Interior Overall" at bounding box center [227, 337] width 158 height 25
type input "Interior Overall"
click at [184, 564] on icon "button" at bounding box center [178, 562] width 15 height 13
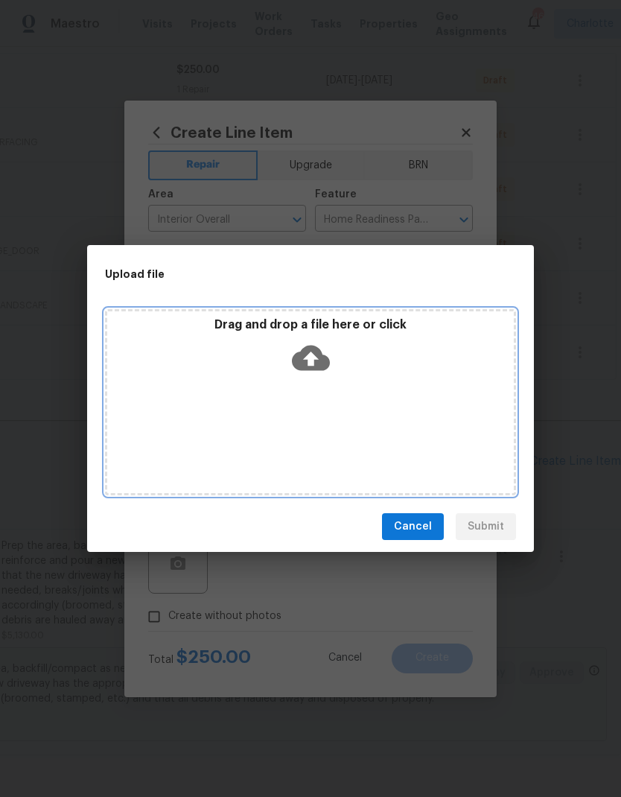
click at [315, 361] on icon at bounding box center [311, 358] width 38 height 25
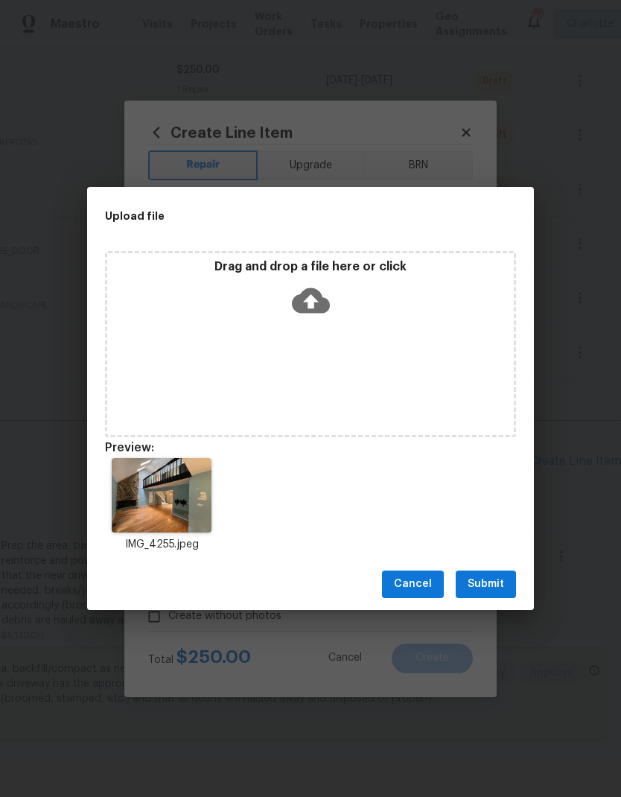
click at [509, 588] on button "Submit" at bounding box center [486, 584] width 60 height 28
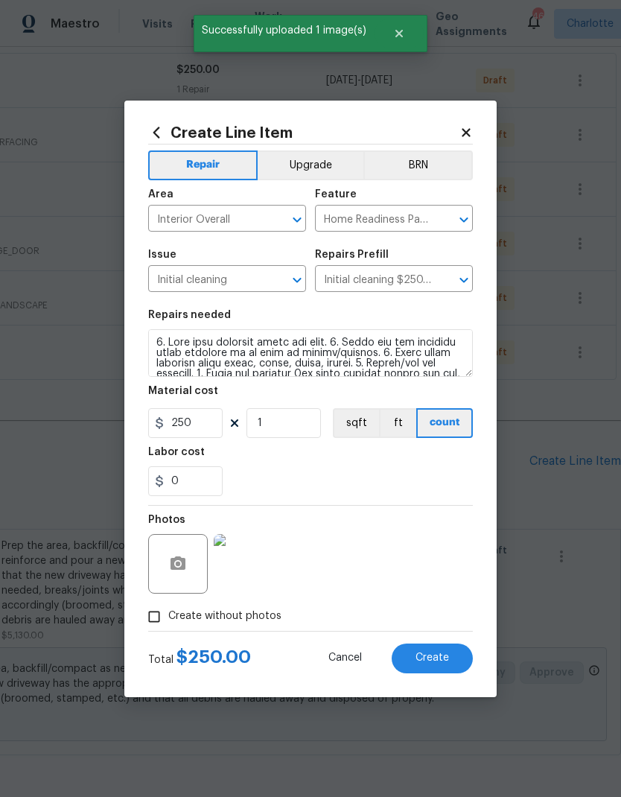
click at [448, 659] on span "Create" at bounding box center [433, 657] width 34 height 11
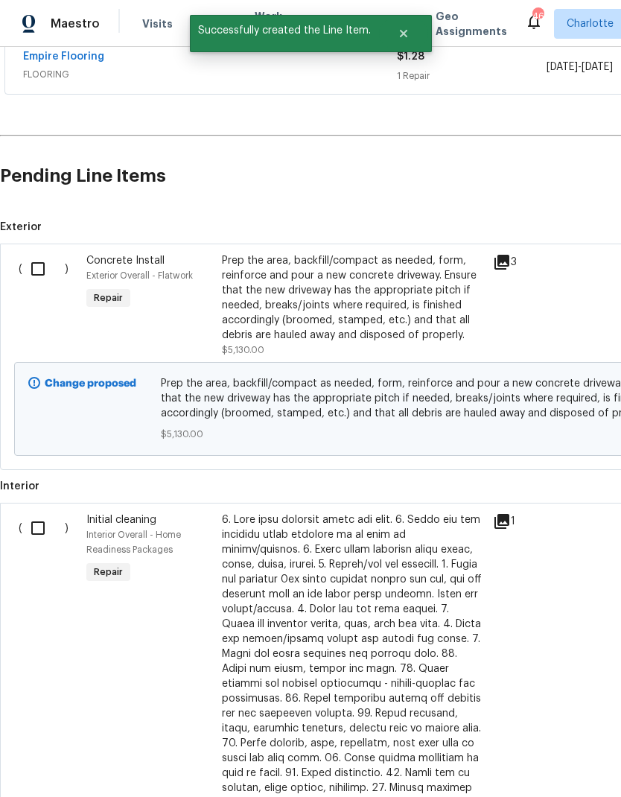
scroll to position [564, 0]
click at [45, 512] on input "checkbox" at bounding box center [43, 527] width 42 height 31
checkbox input "true"
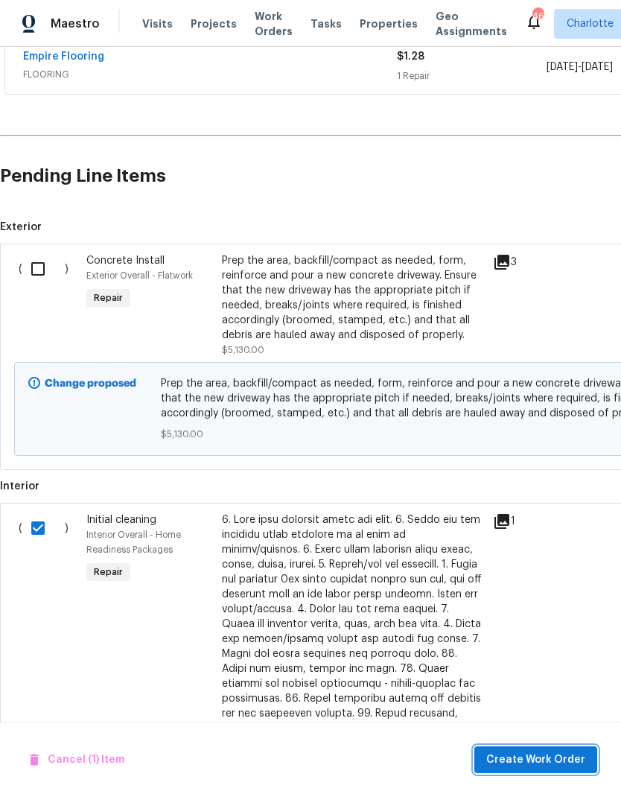
click at [546, 757] on span "Create Work Order" at bounding box center [535, 760] width 99 height 19
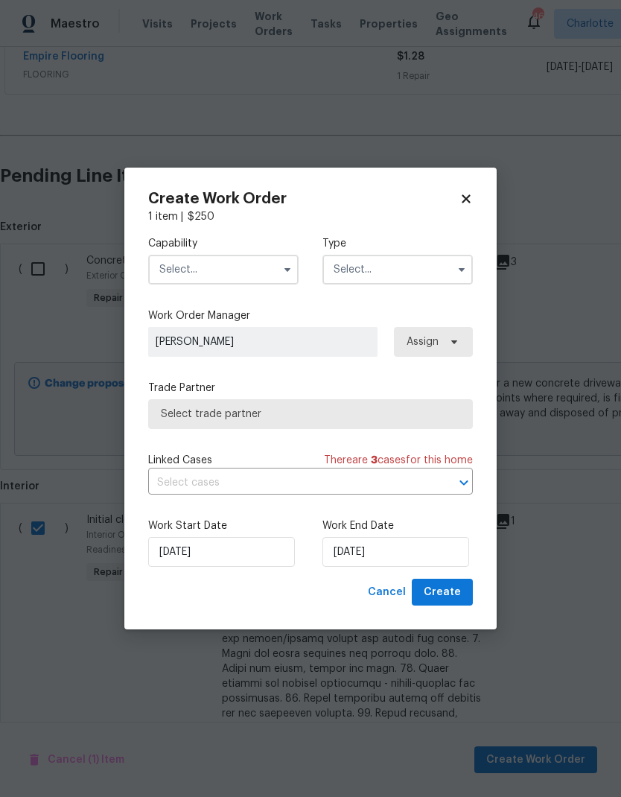
click at [252, 278] on input "text" at bounding box center [223, 270] width 150 height 30
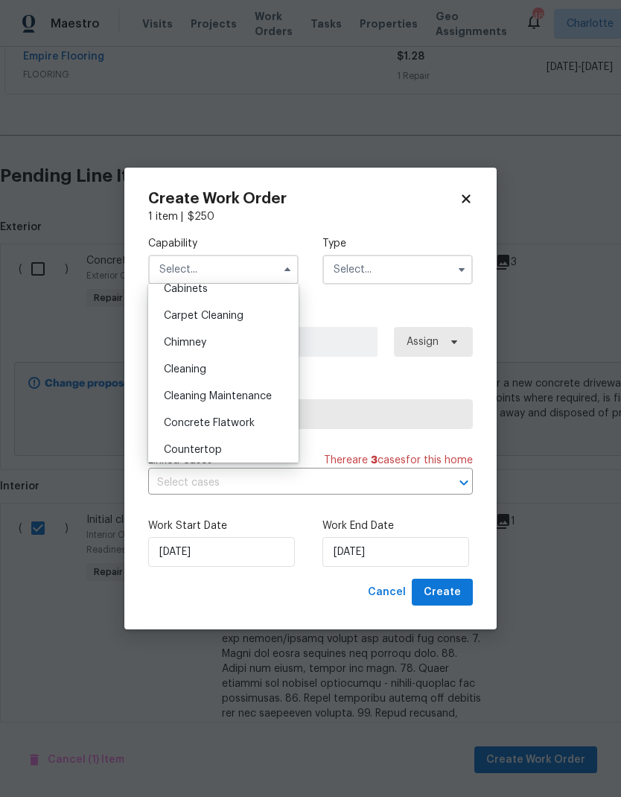
scroll to position [147, 0]
click at [236, 375] on div "Cleaning" at bounding box center [223, 368] width 143 height 27
type input "Cleaning"
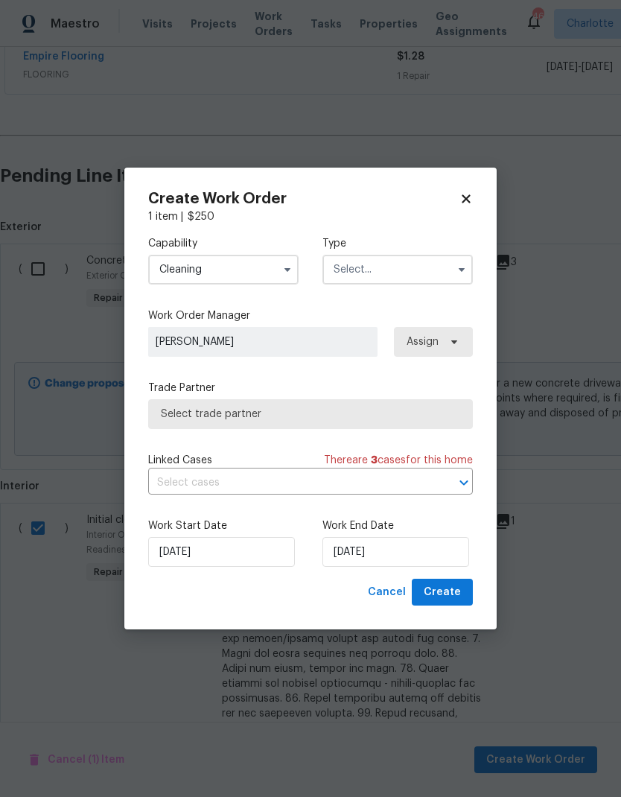
click at [427, 269] on input "text" at bounding box center [397, 270] width 150 height 30
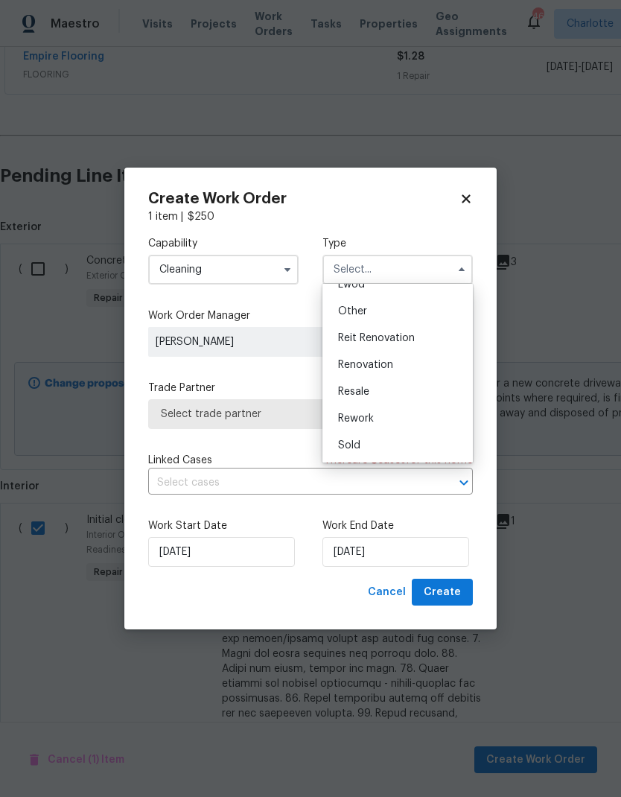
scroll to position [177, 0]
click at [398, 361] on div "Renovation" at bounding box center [397, 364] width 143 height 27
type input "Renovation"
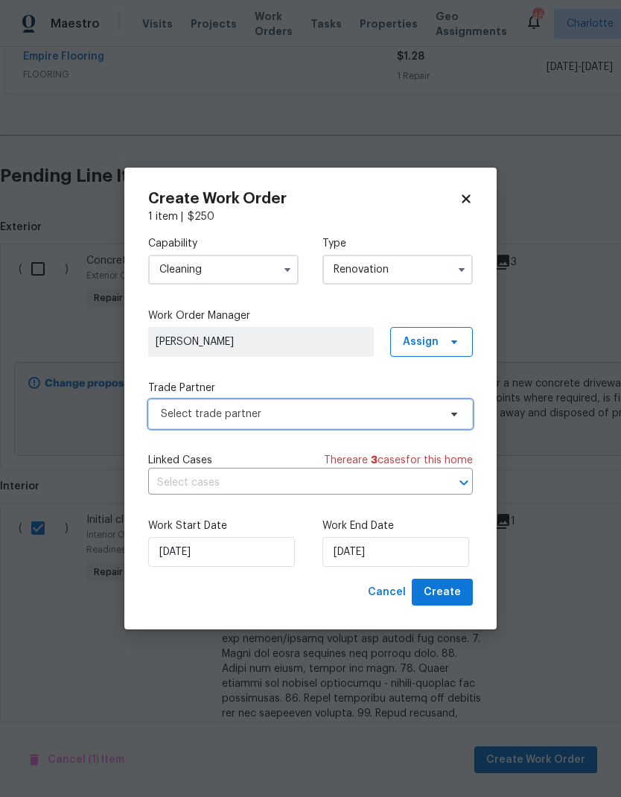
click at [427, 413] on span "Select trade partner" at bounding box center [300, 414] width 278 height 15
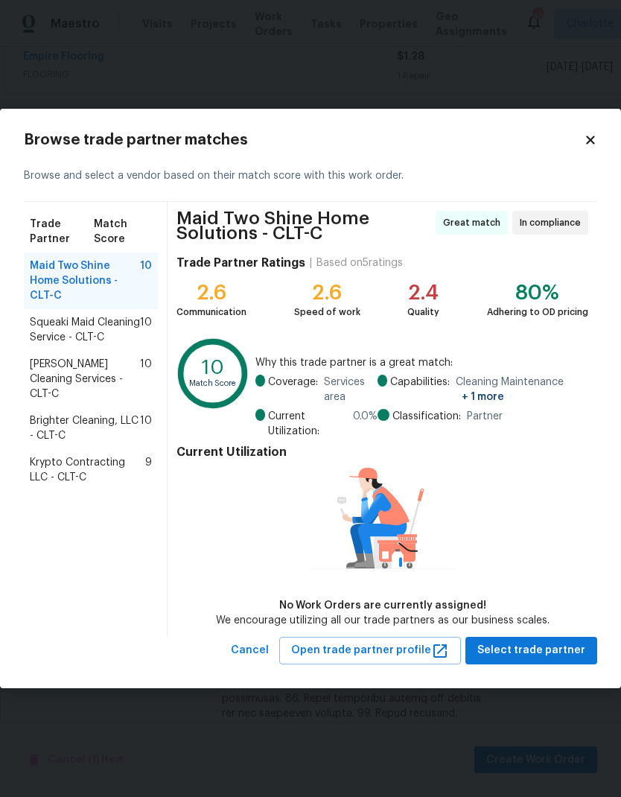
click at [47, 413] on span "Brighter Cleaning, LLC - CLT-C" at bounding box center [85, 428] width 110 height 30
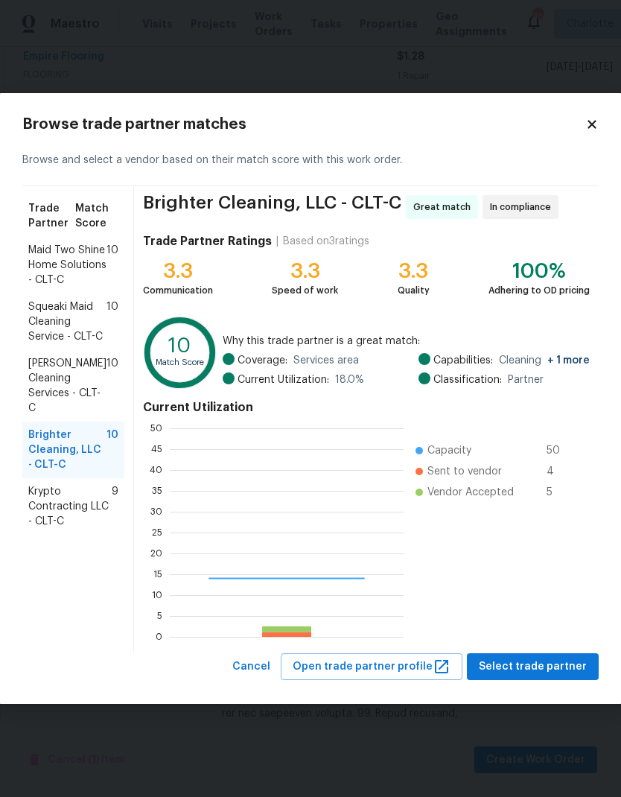
scroll to position [209, 234]
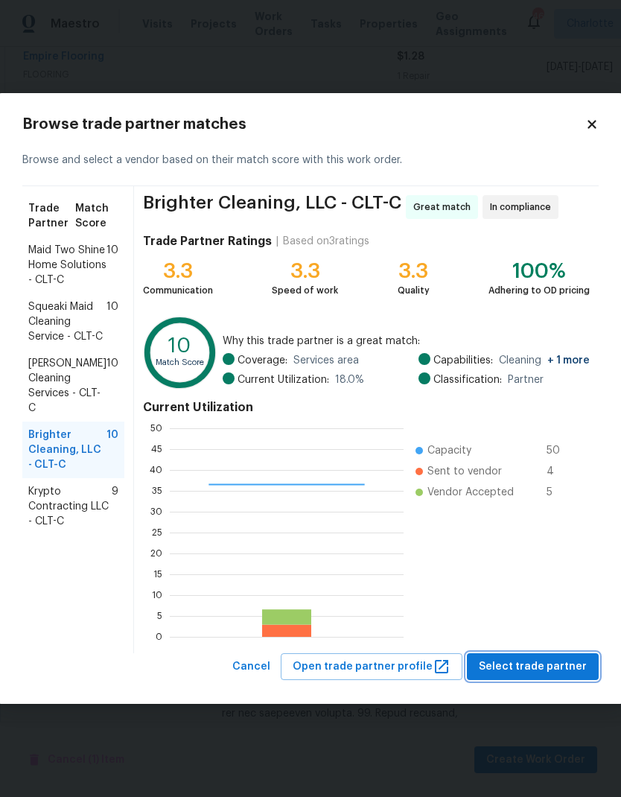
click at [538, 669] on span "Select trade partner" at bounding box center [533, 667] width 108 height 19
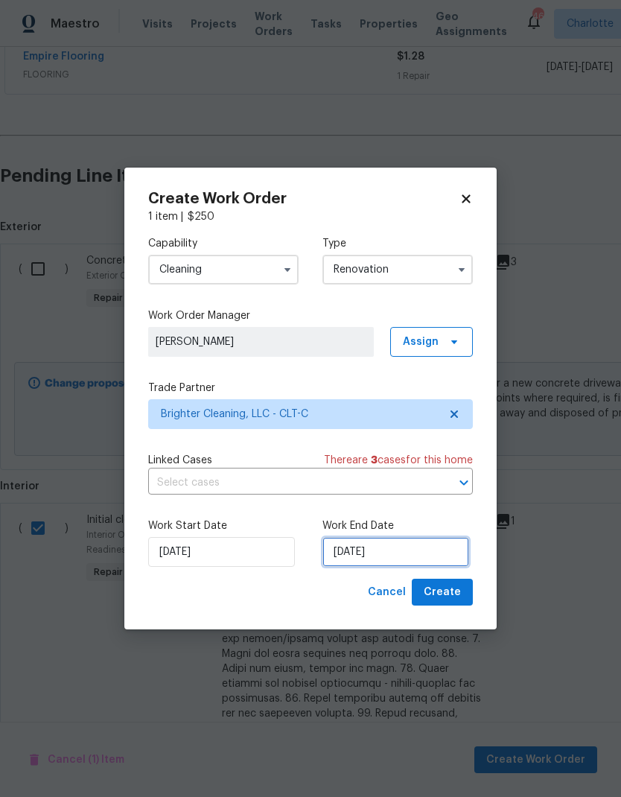
click at [399, 552] on input "9/15/2025" at bounding box center [395, 552] width 147 height 30
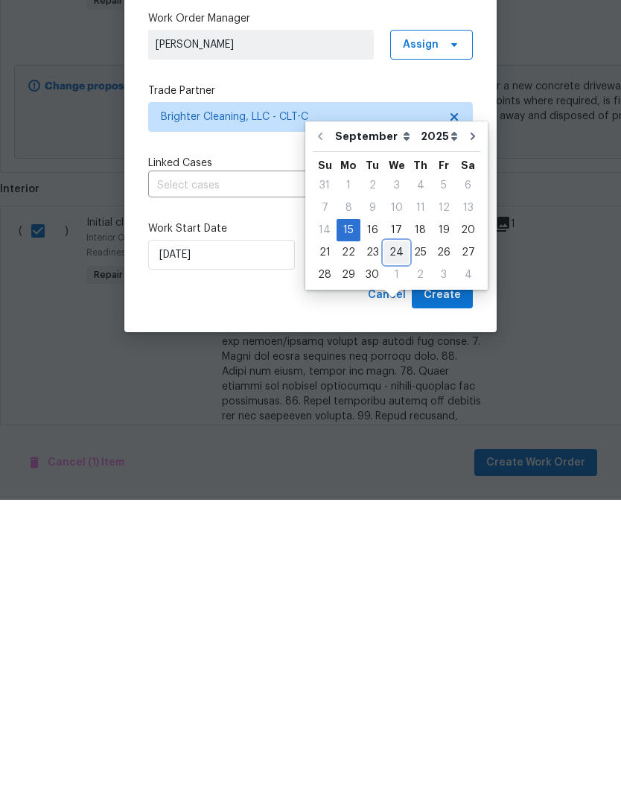
click at [392, 539] on div "24" at bounding box center [396, 549] width 25 height 21
type input "9/24/2025"
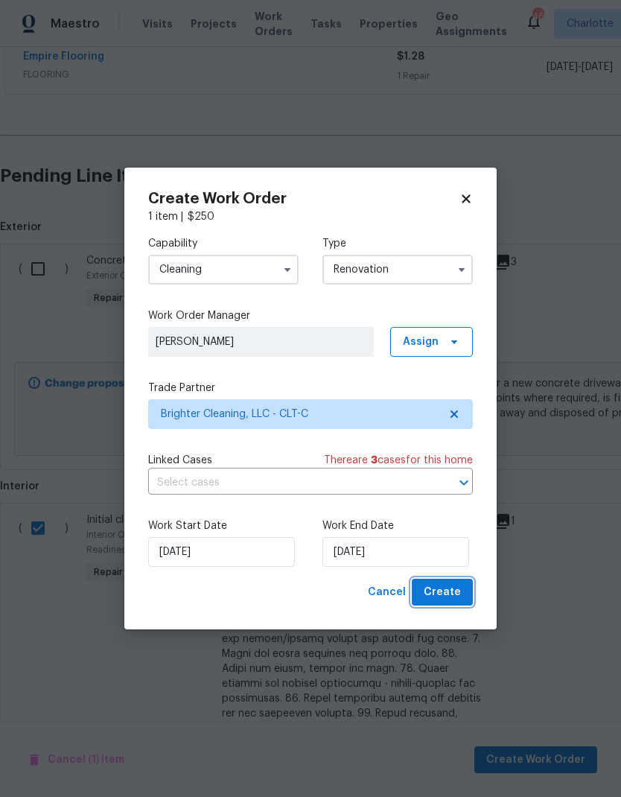
click at [455, 595] on span "Create" at bounding box center [442, 592] width 37 height 19
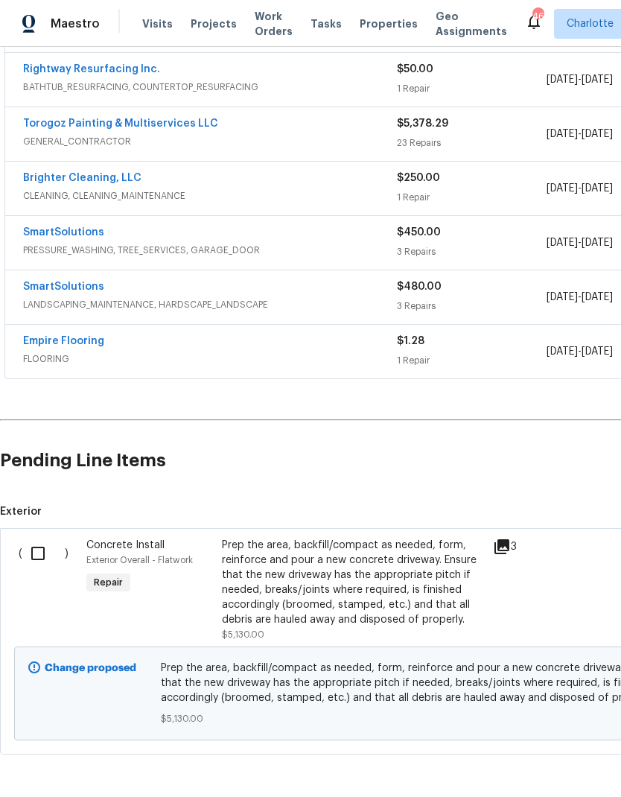
scroll to position [334, 0]
click at [46, 538] on input "checkbox" at bounding box center [43, 553] width 42 height 31
checkbox input "true"
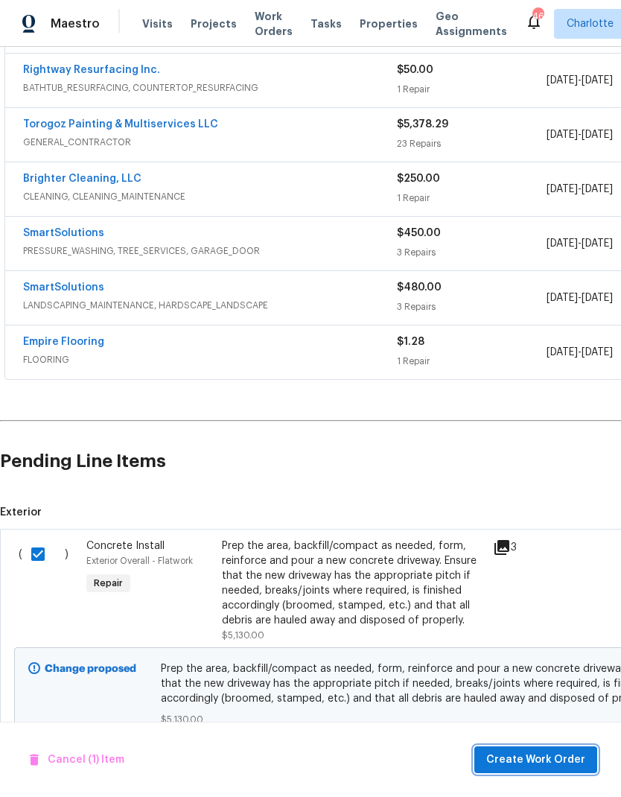
click at [541, 763] on span "Create Work Order" at bounding box center [535, 760] width 99 height 19
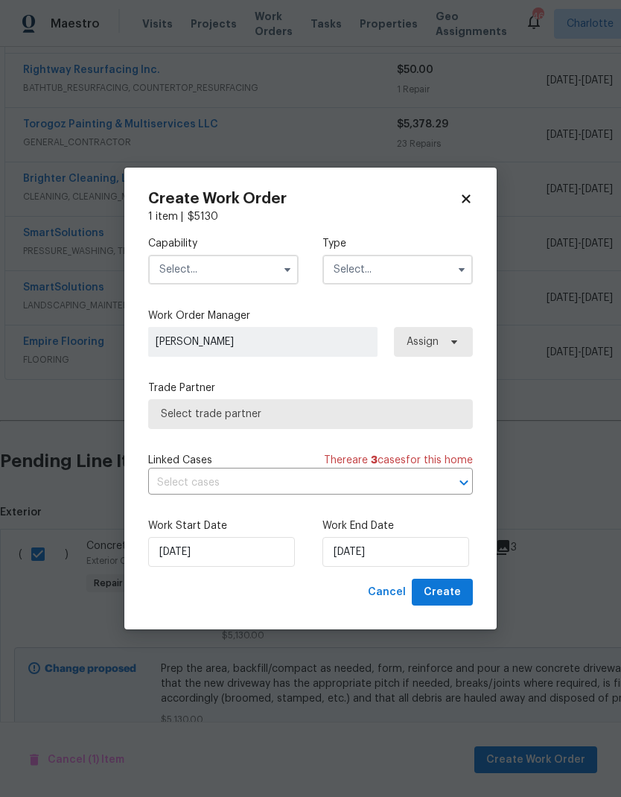
click at [258, 275] on input "text" at bounding box center [223, 270] width 150 height 30
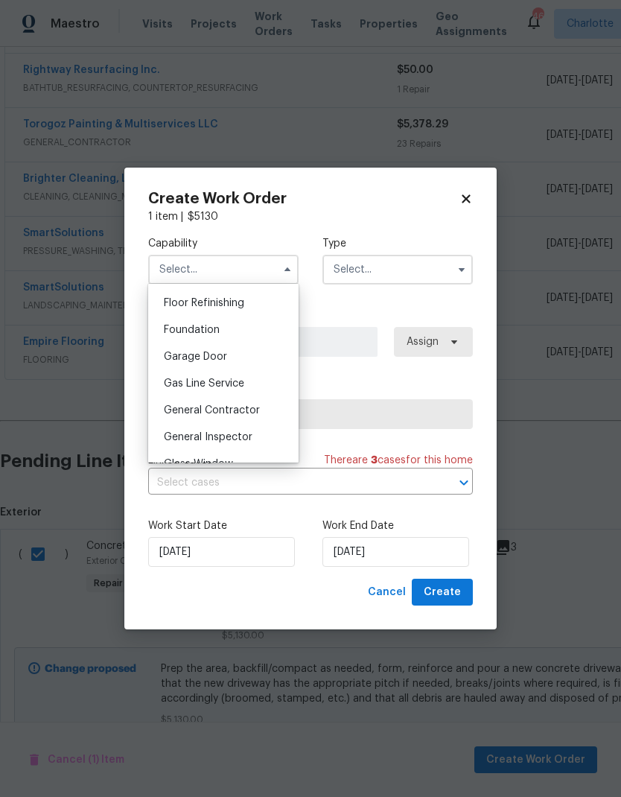
scroll to position [649, 0]
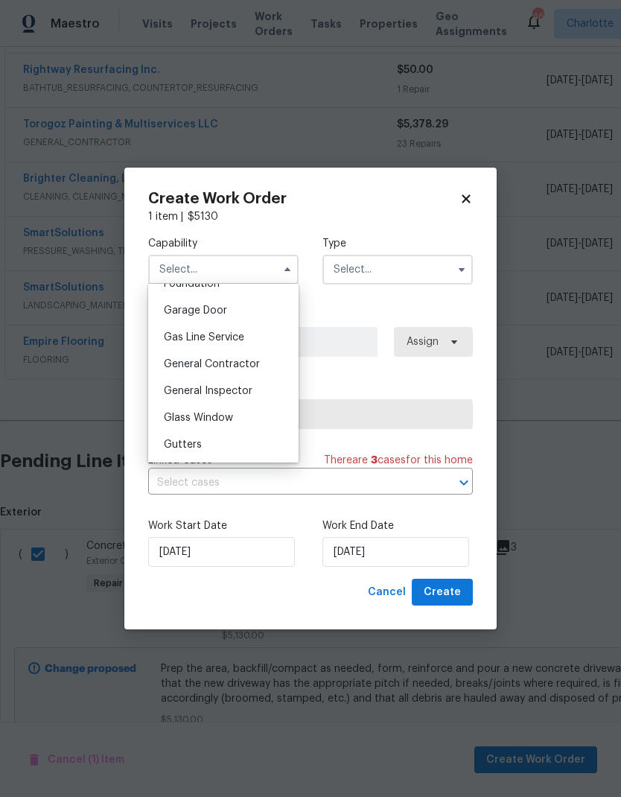
click at [275, 363] on div "General Contractor" at bounding box center [223, 364] width 143 height 27
type input "General Contractor"
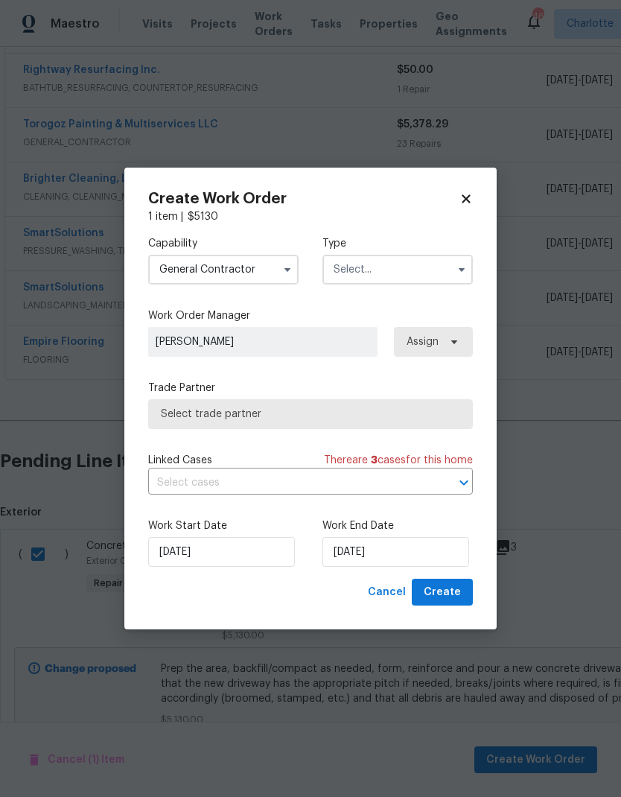
click at [413, 270] on input "text" at bounding box center [397, 270] width 150 height 30
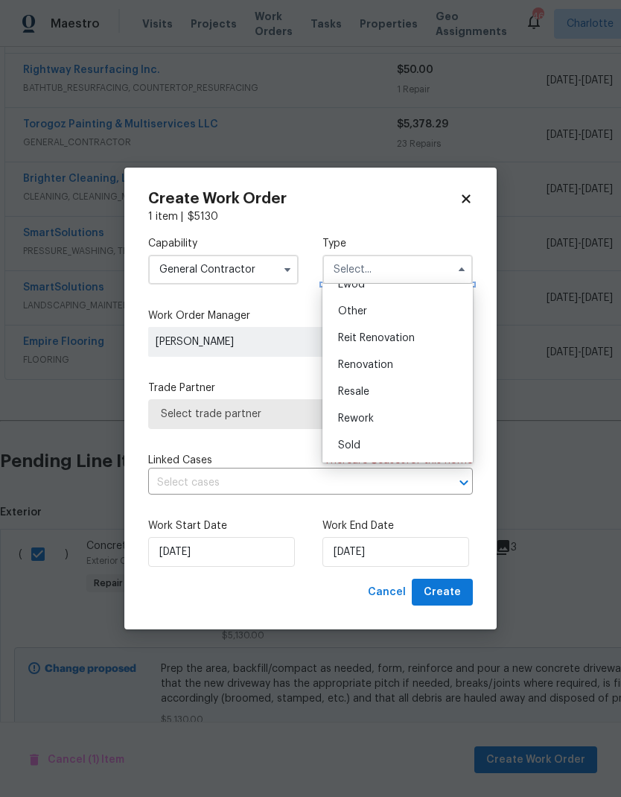
scroll to position [177, 0]
click at [399, 366] on div "Renovation" at bounding box center [397, 364] width 143 height 27
type input "Renovation"
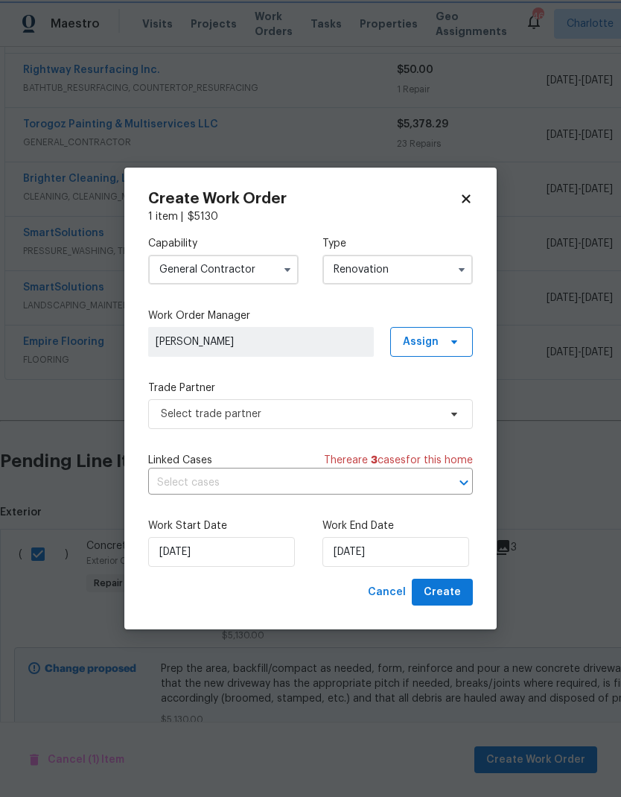
scroll to position [0, 0]
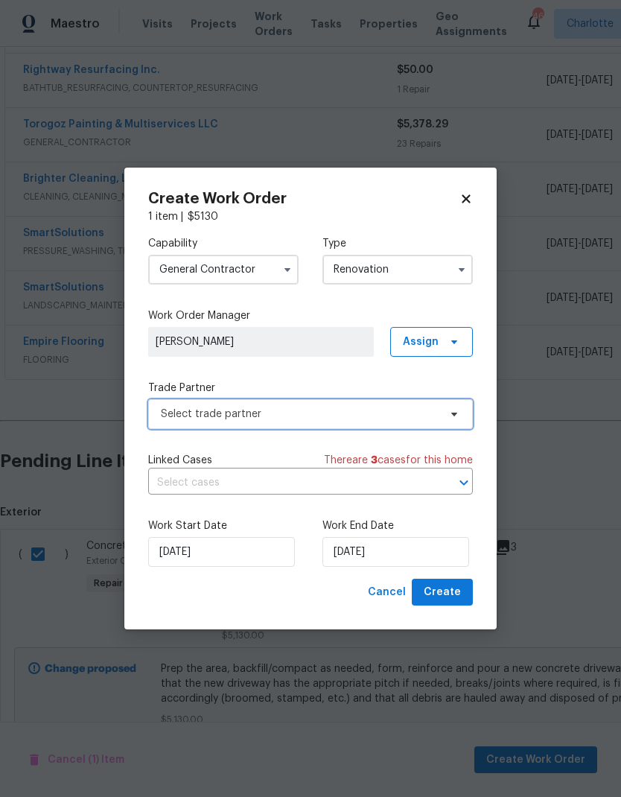
click at [401, 415] on span "Select trade partner" at bounding box center [300, 414] width 278 height 15
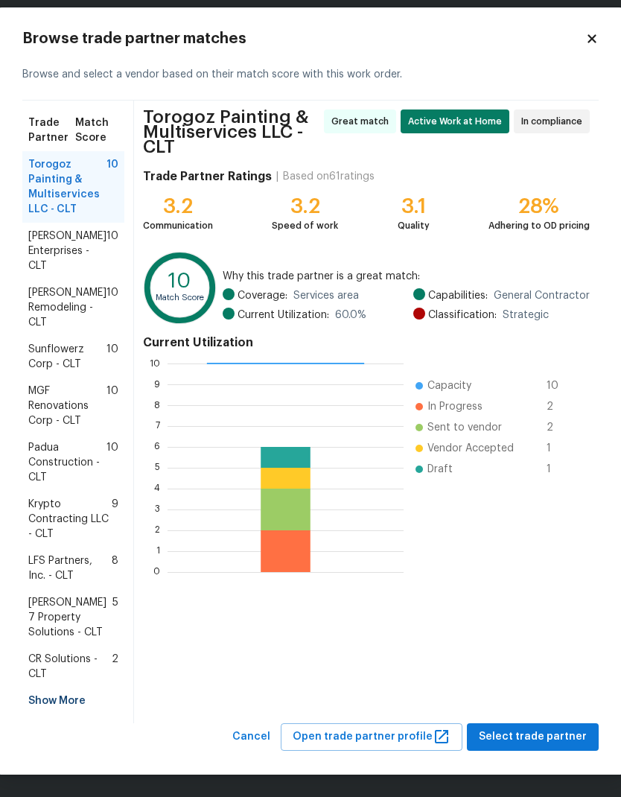
scroll to position [14, 0]
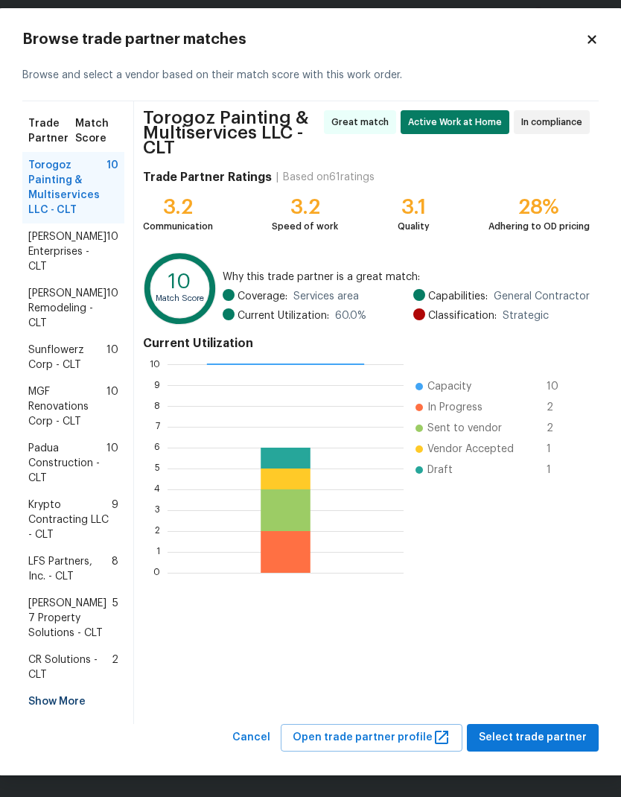
click at [48, 704] on div "Show More" at bounding box center [73, 701] width 102 height 27
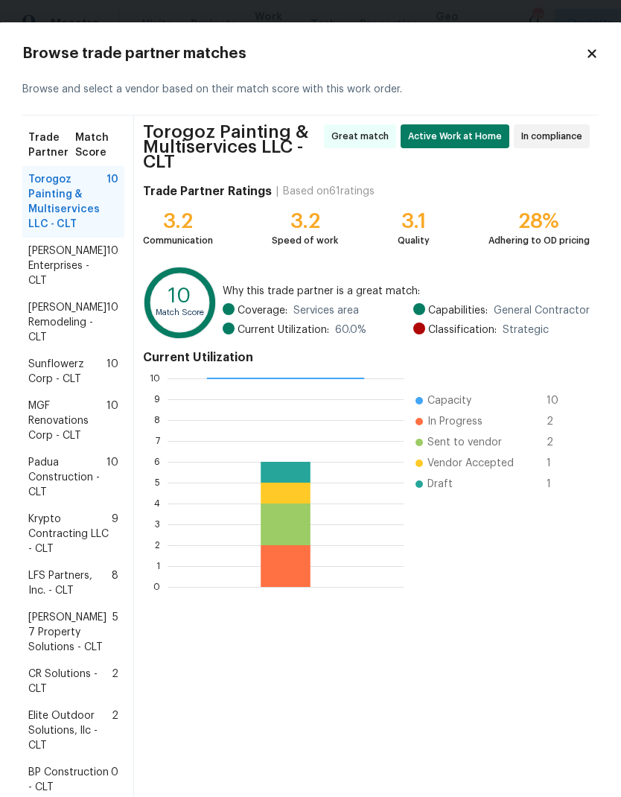
scroll to position [0, 0]
click at [582, 63] on div "Browse trade partner matches Browse and select a vendor based on their match sc…" at bounding box center [310, 441] width 576 height 791
click at [588, 53] on icon at bounding box center [591, 53] width 13 height 13
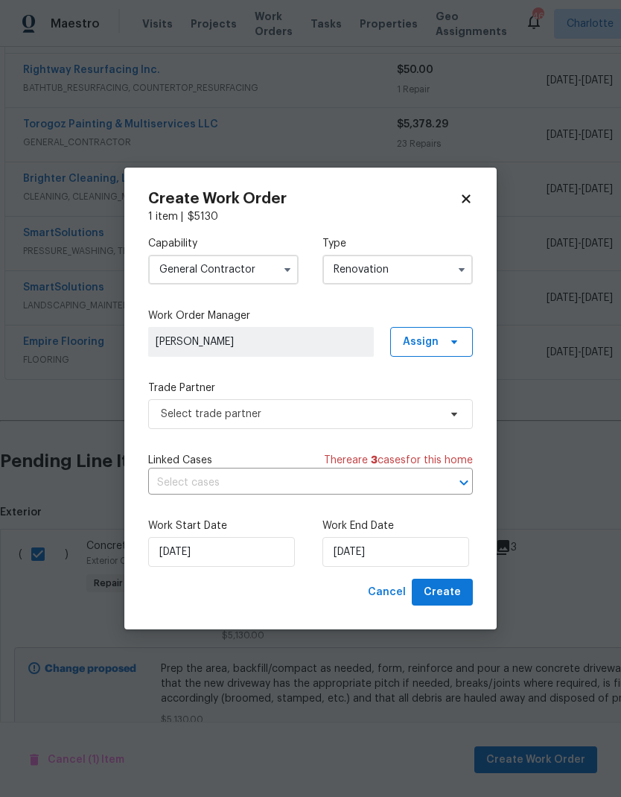
click at [471, 199] on icon at bounding box center [465, 198] width 13 height 13
checkbox input "false"
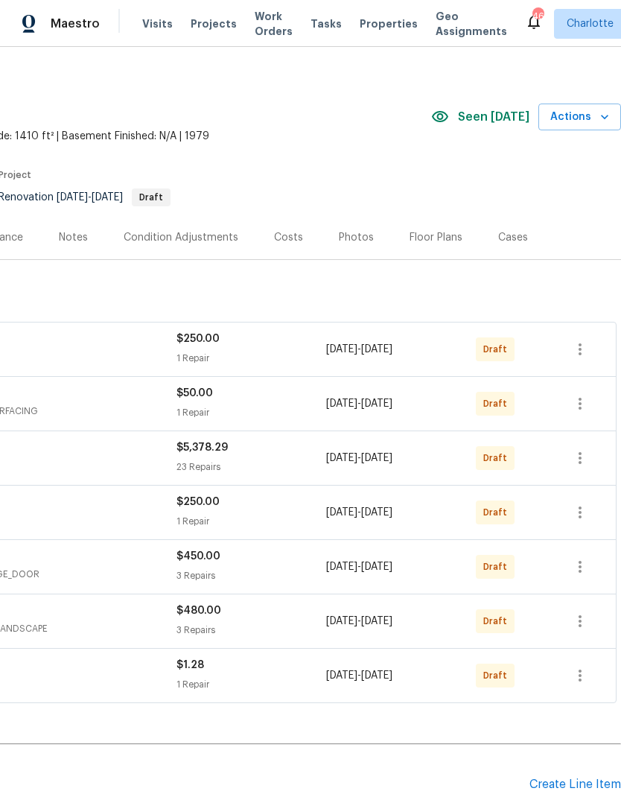
scroll to position [11, 220]
click at [580, 451] on icon "button" at bounding box center [580, 457] width 3 height 12
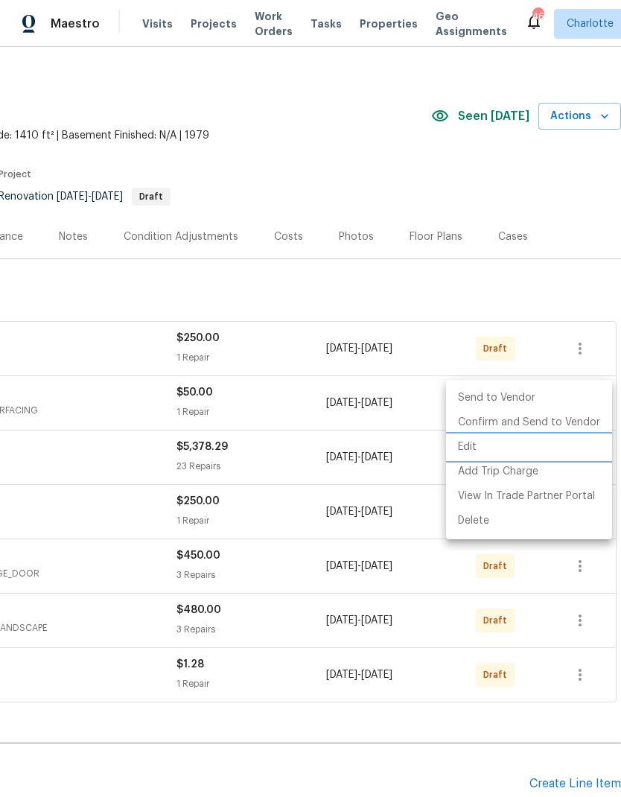
click at [475, 452] on li "Edit" at bounding box center [529, 447] width 166 height 25
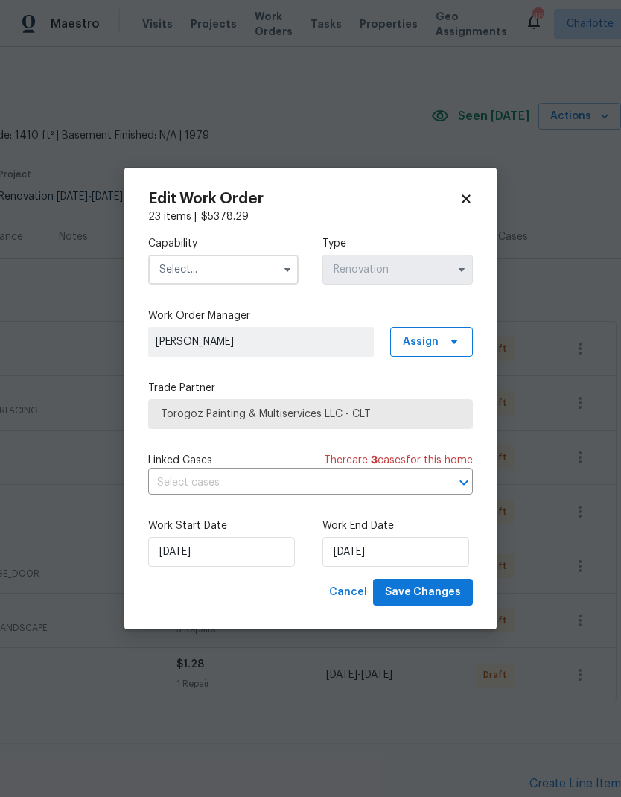
click at [255, 274] on input "text" at bounding box center [223, 270] width 150 height 30
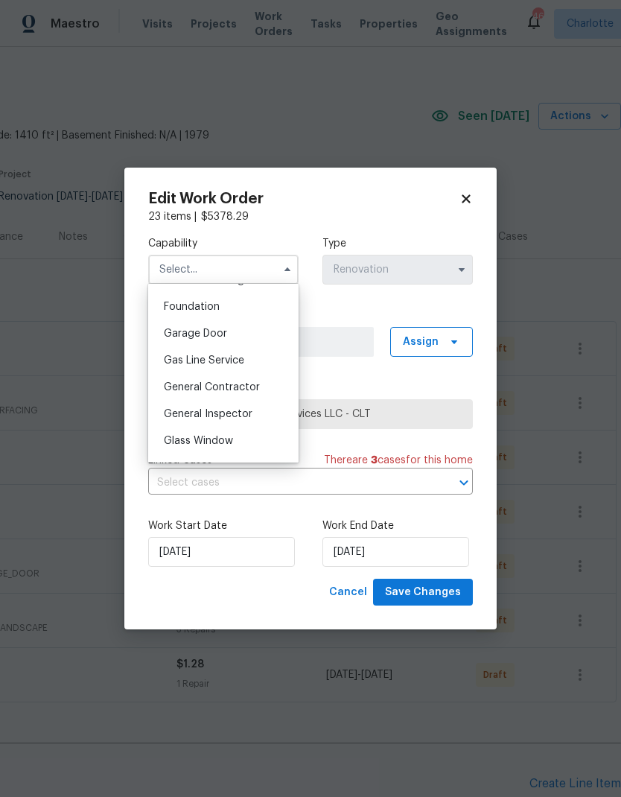
scroll to position [628, 0]
click at [267, 384] on div "General Contractor" at bounding box center [223, 384] width 143 height 27
type input "General Contractor"
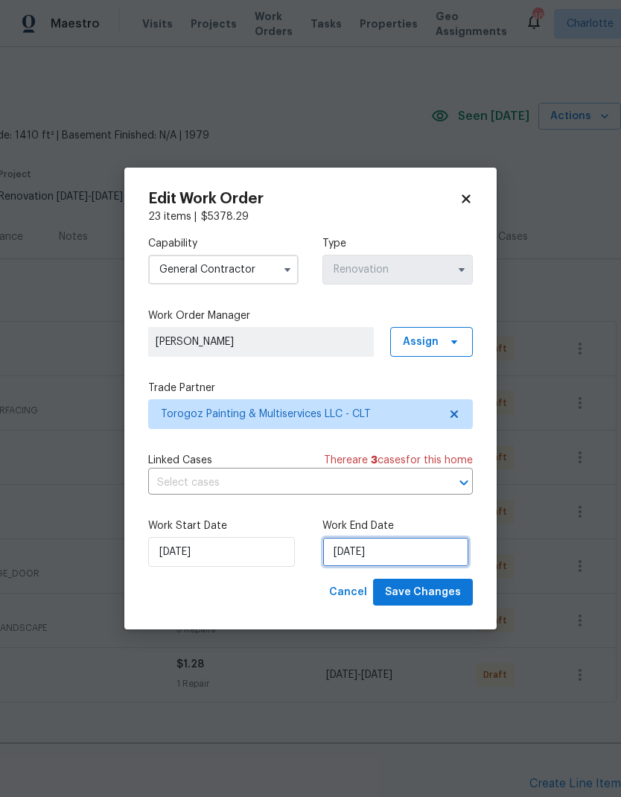
click at [392, 552] on input "9/21/2025" at bounding box center [395, 552] width 147 height 30
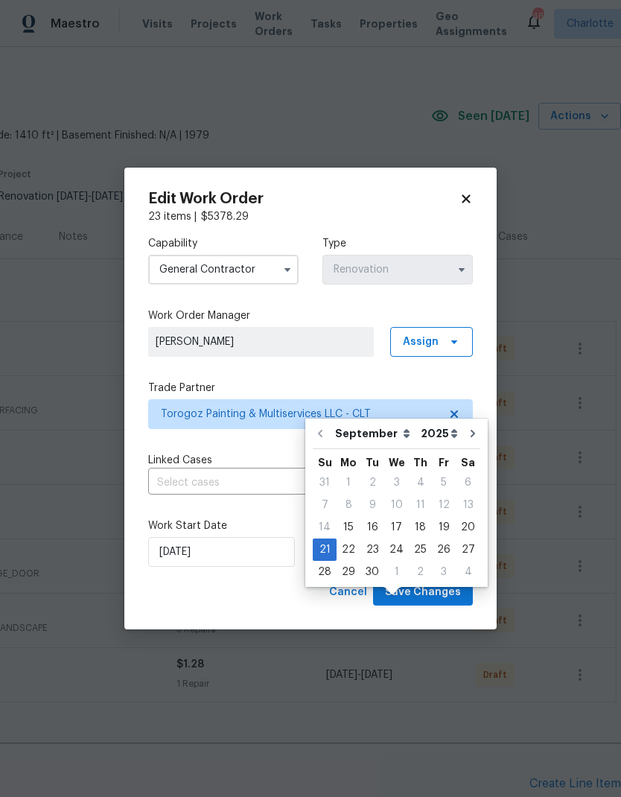
click at [472, 196] on icon at bounding box center [465, 198] width 13 height 13
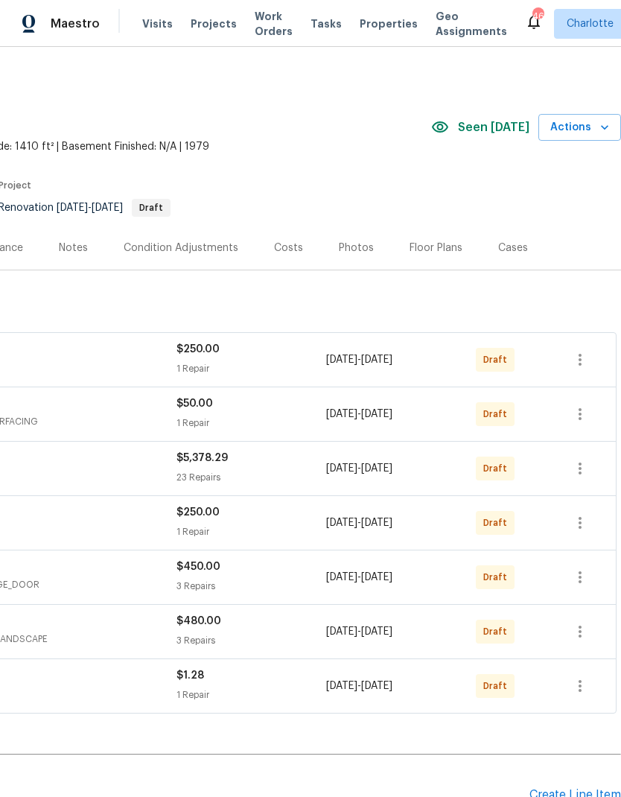
scroll to position [0, 220]
click at [585, 459] on icon "button" at bounding box center [580, 468] width 18 height 18
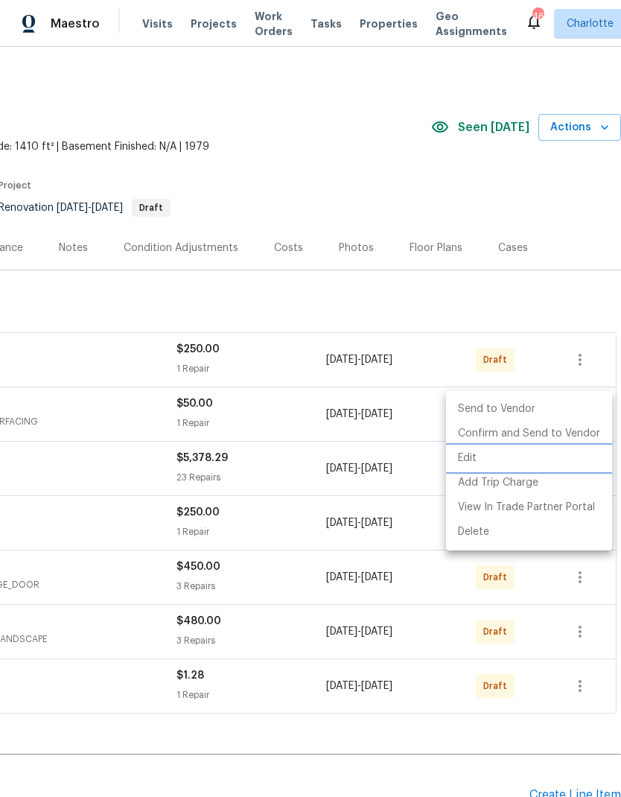
click at [473, 454] on li "Edit" at bounding box center [529, 458] width 166 height 25
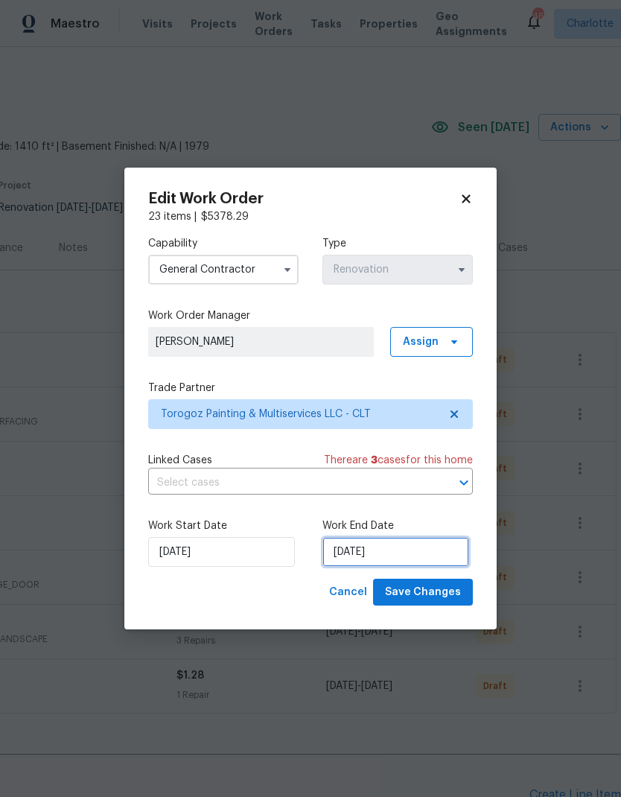
click at [366, 553] on input "9/21/2025" at bounding box center [395, 552] width 147 height 30
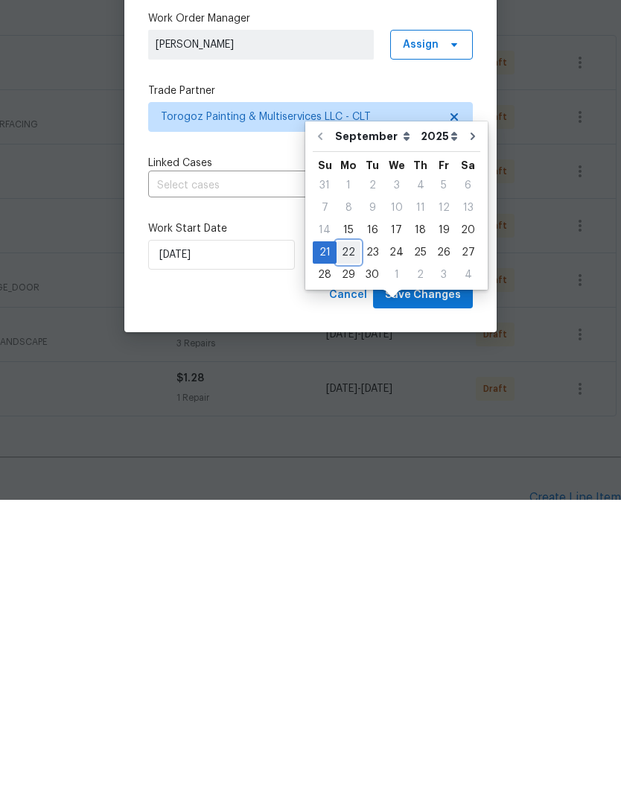
click at [355, 539] on div "22" at bounding box center [349, 549] width 24 height 21
type input "9/22/2025"
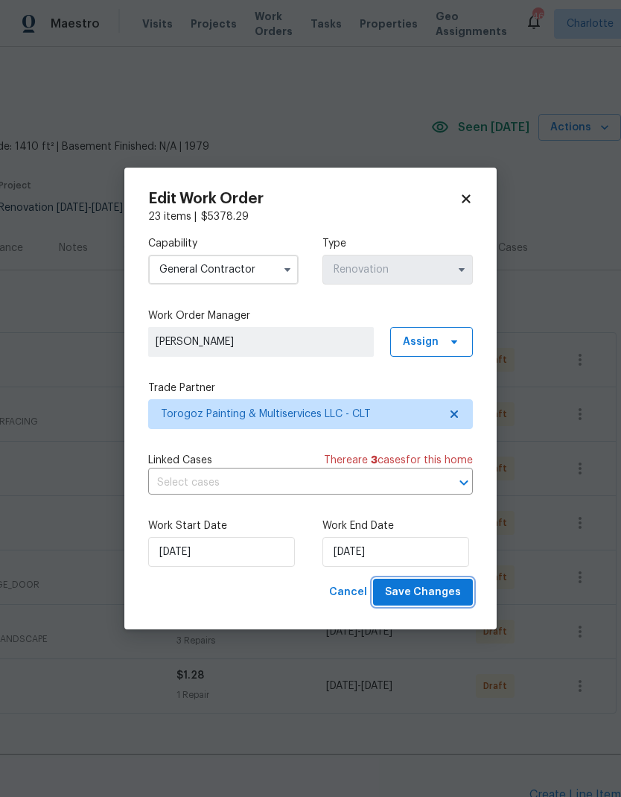
click at [451, 592] on span "Save Changes" at bounding box center [423, 592] width 76 height 19
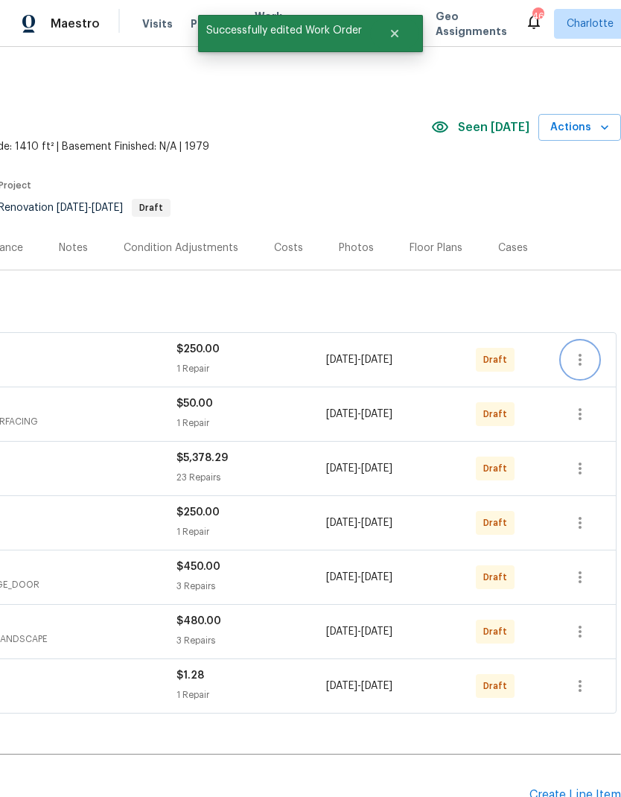
click at [587, 351] on icon "button" at bounding box center [580, 360] width 18 height 18
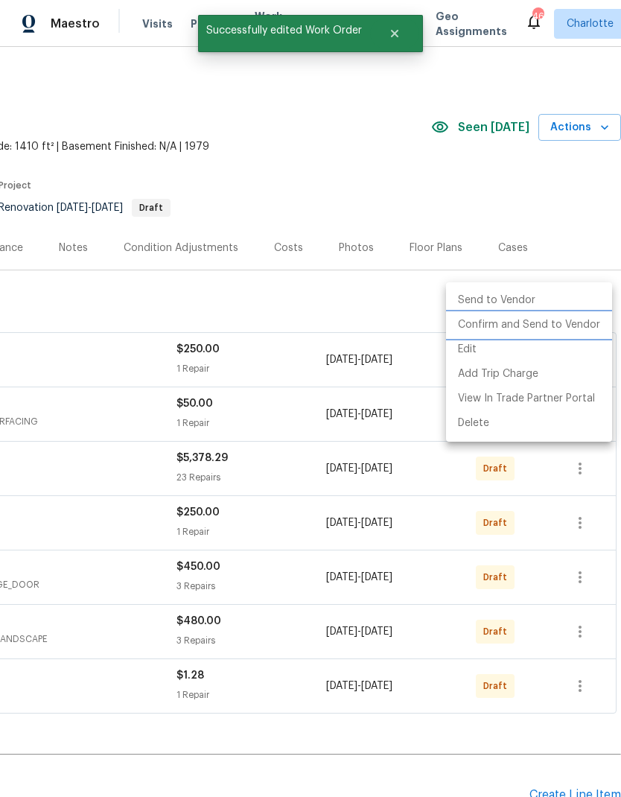
click at [564, 329] on li "Confirm and Send to Vendor" at bounding box center [529, 325] width 166 height 25
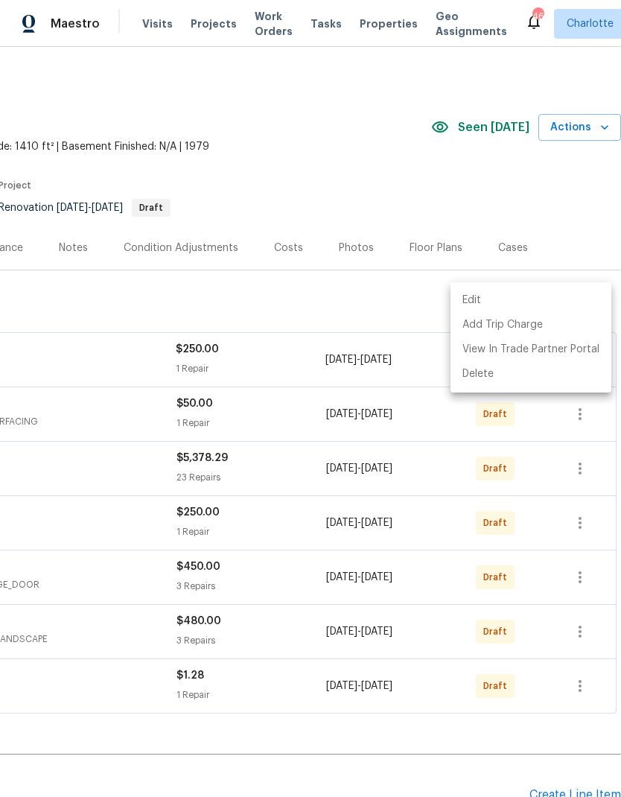
click at [481, 739] on div at bounding box center [310, 398] width 621 height 797
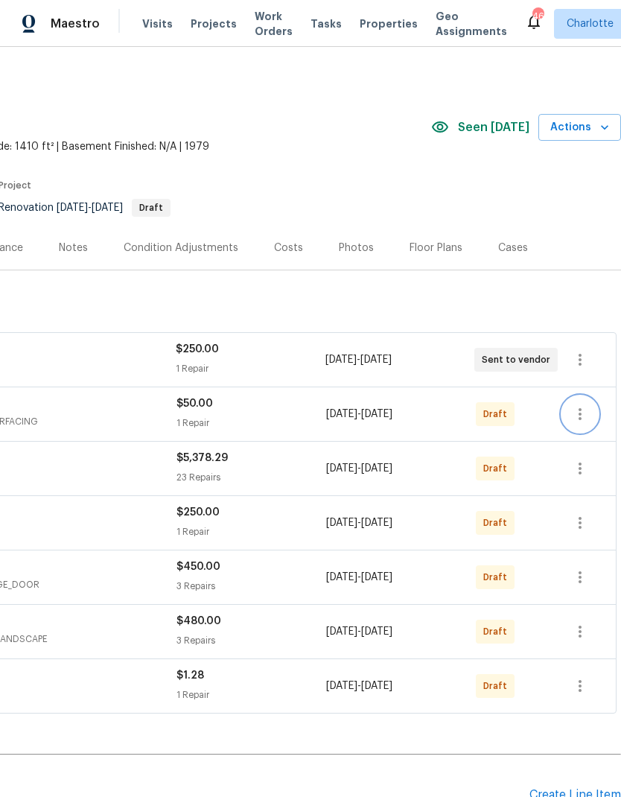
click at [579, 405] on icon "button" at bounding box center [580, 414] width 18 height 18
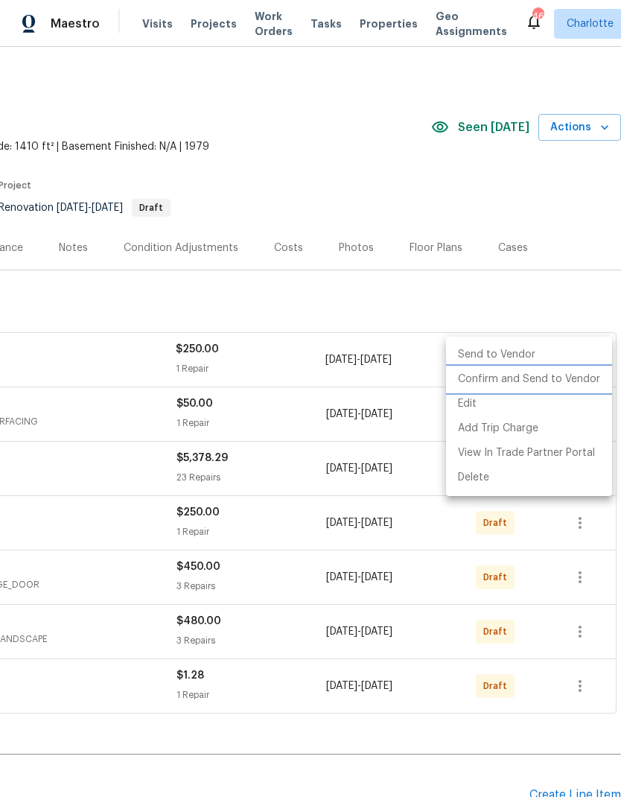
click at [573, 381] on li "Confirm and Send to Vendor" at bounding box center [529, 379] width 166 height 25
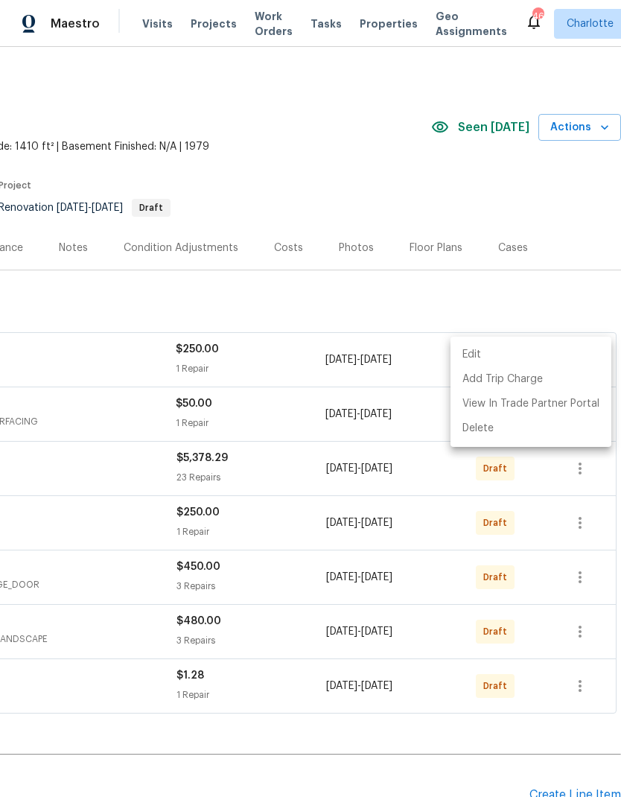
click at [483, 751] on div at bounding box center [310, 398] width 621 height 797
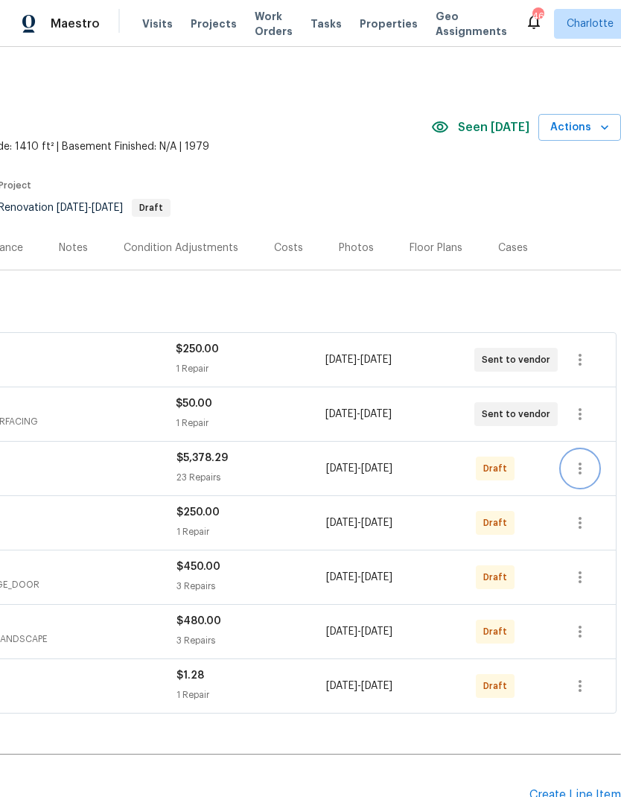
click at [582, 459] on icon "button" at bounding box center [580, 468] width 18 height 18
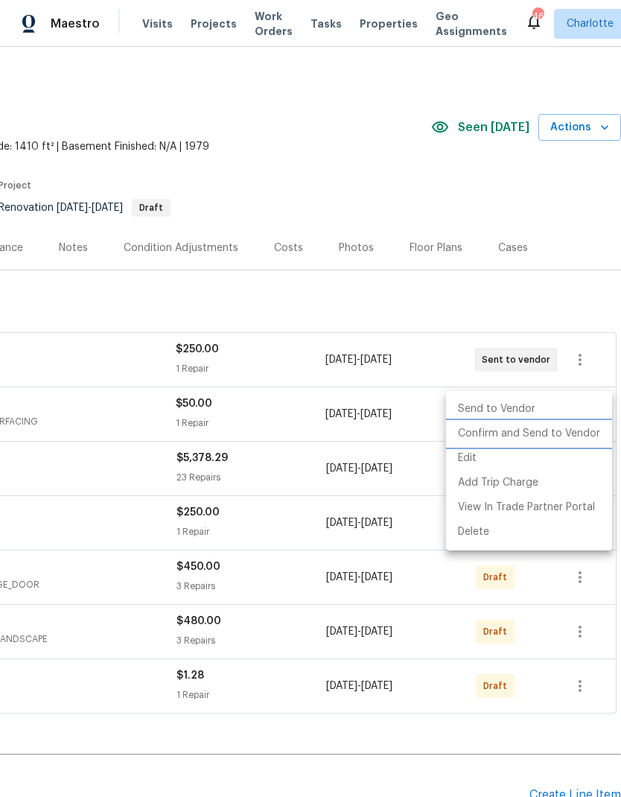
click at [574, 441] on li "Confirm and Send to Vendor" at bounding box center [529, 433] width 166 height 25
click at [506, 756] on div at bounding box center [310, 398] width 621 height 797
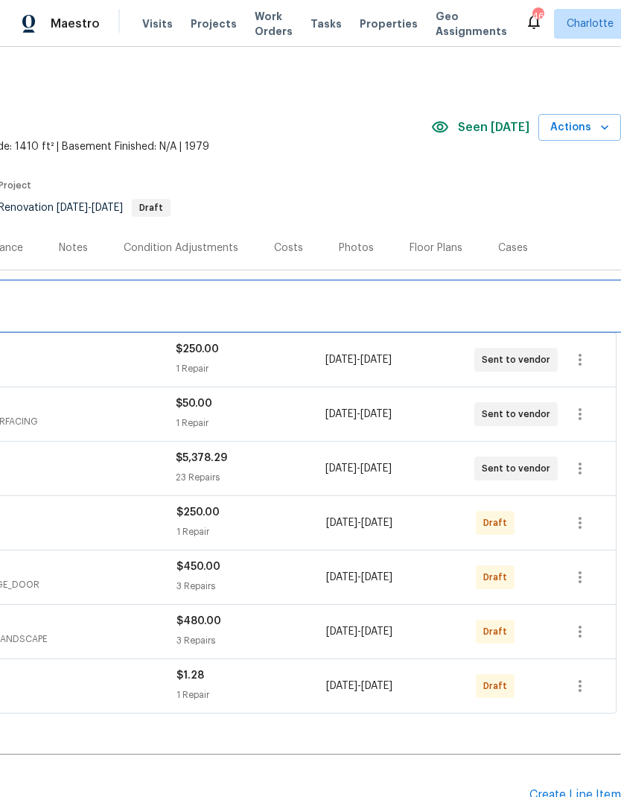
click at [571, 282] on div "RENOVATION 9/15/25 - 9/25/25 Draft" at bounding box center [200, 306] width 841 height 48
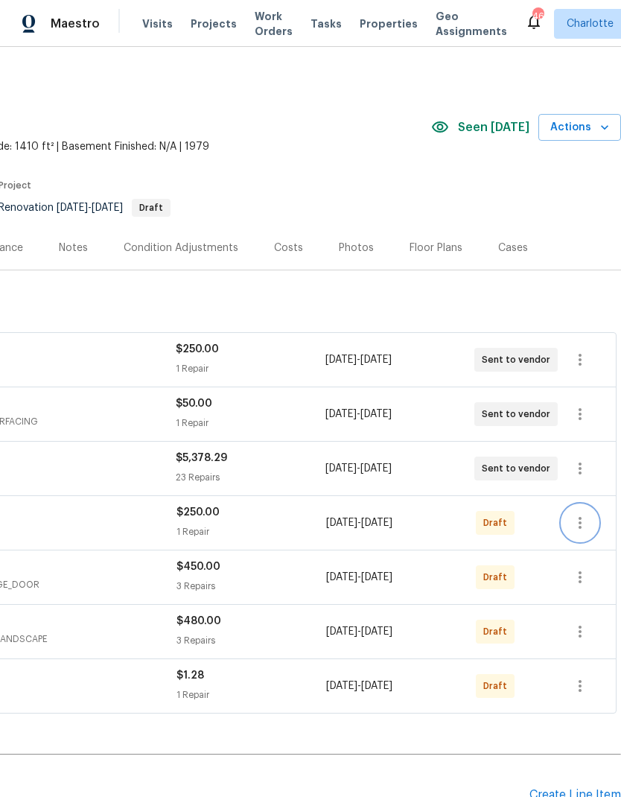
click at [579, 517] on icon "button" at bounding box center [580, 523] width 3 height 12
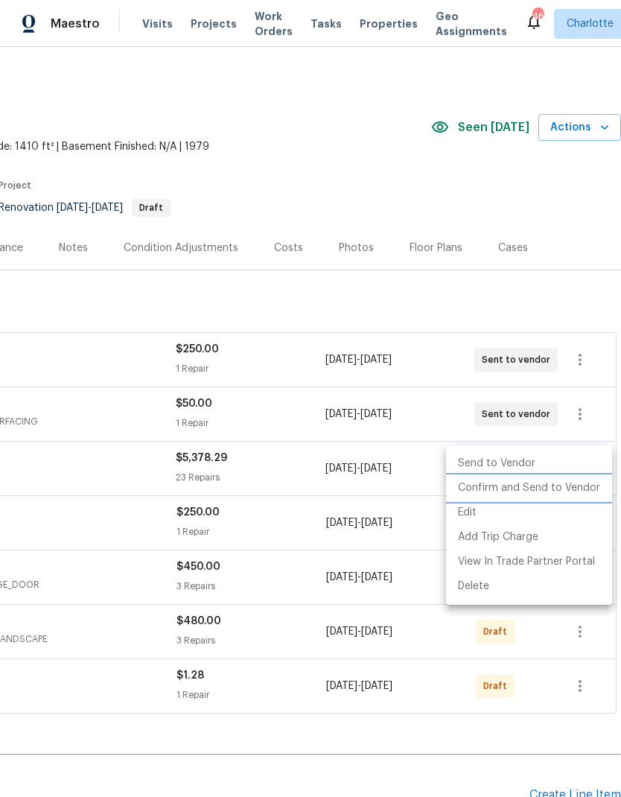
click at [574, 491] on li "Confirm and Send to Vendor" at bounding box center [529, 488] width 166 height 25
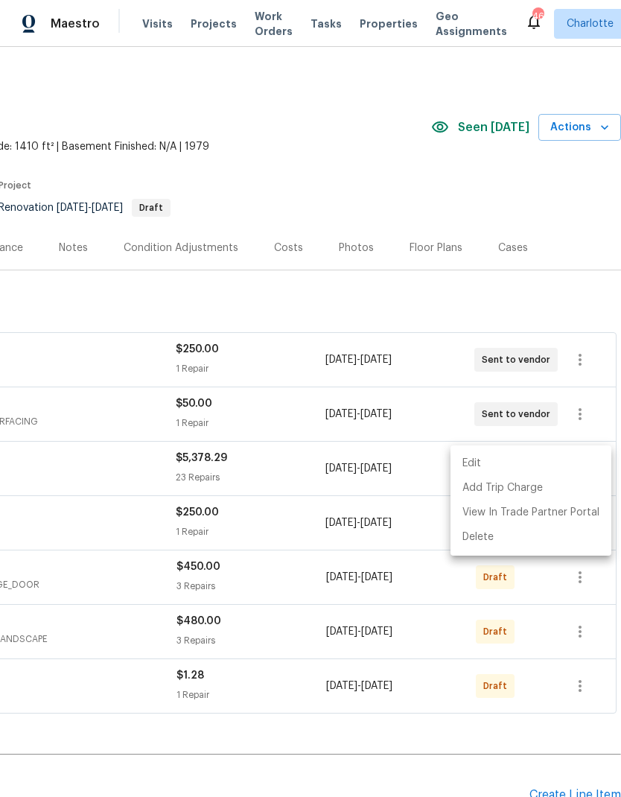
click at [502, 761] on div at bounding box center [310, 398] width 621 height 797
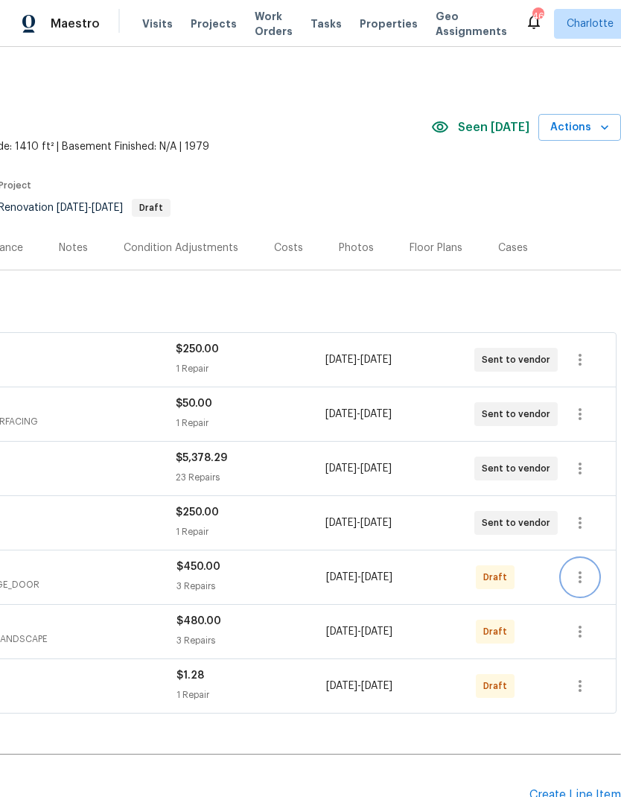
click at [582, 568] on icon "button" at bounding box center [580, 577] width 18 height 18
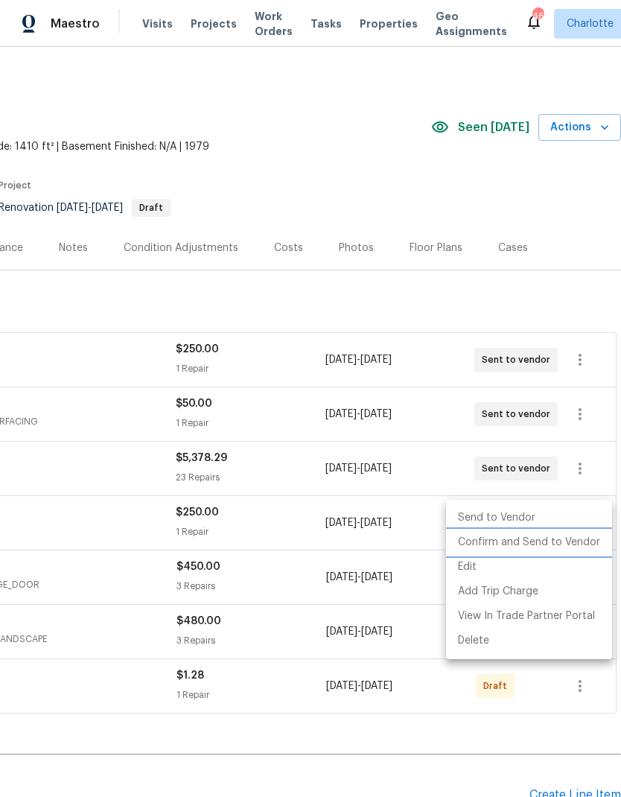
click at [581, 544] on li "Confirm and Send to Vendor" at bounding box center [529, 542] width 166 height 25
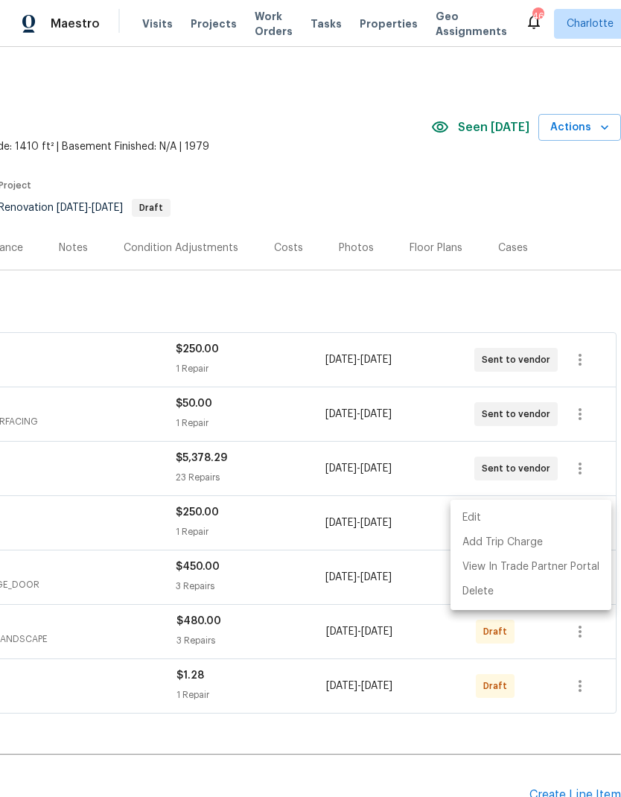
click at [511, 761] on div at bounding box center [310, 398] width 621 height 797
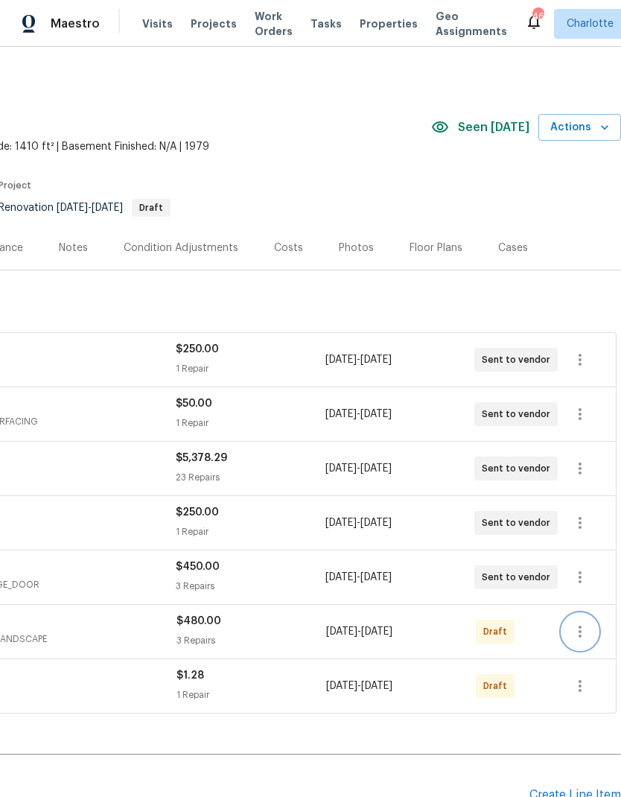
click at [598, 614] on button "button" at bounding box center [580, 632] width 36 height 36
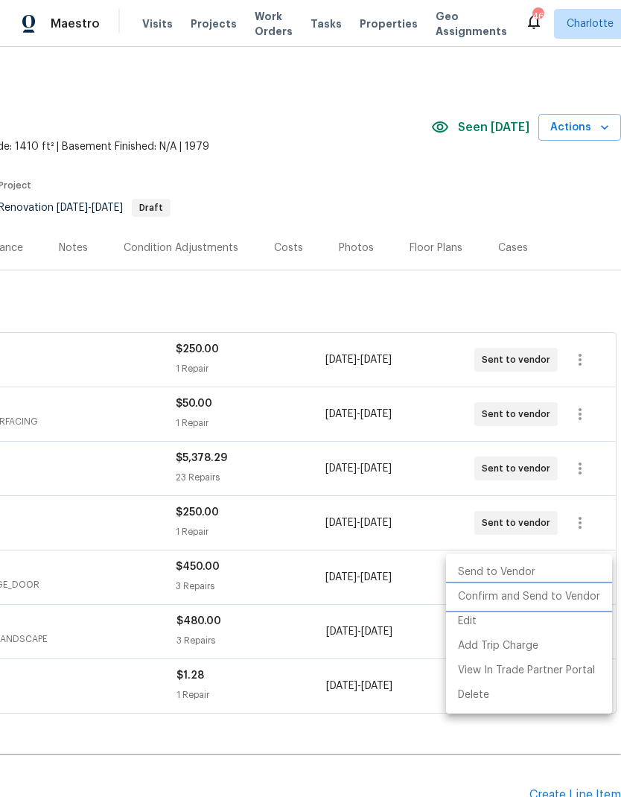
click at [569, 603] on li "Confirm and Send to Vendor" at bounding box center [529, 597] width 166 height 25
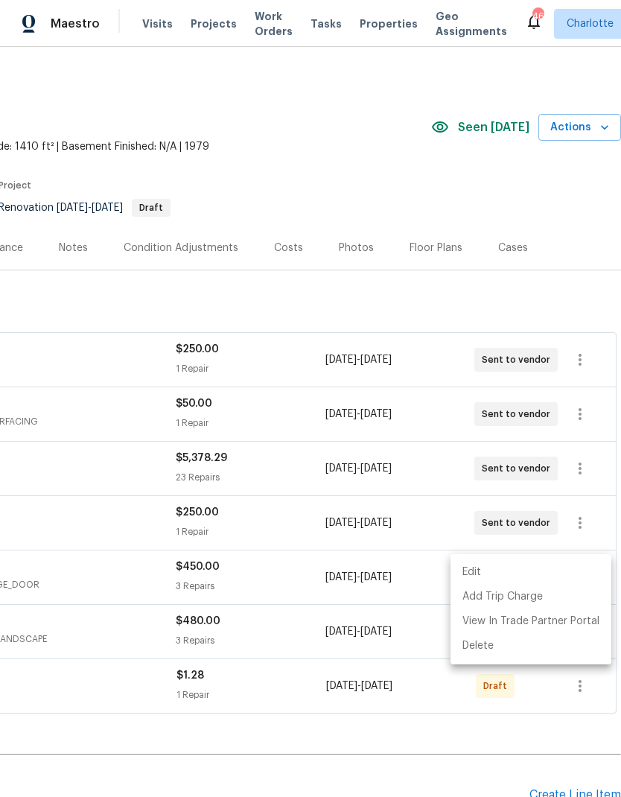
click at [503, 769] on div at bounding box center [310, 398] width 621 height 797
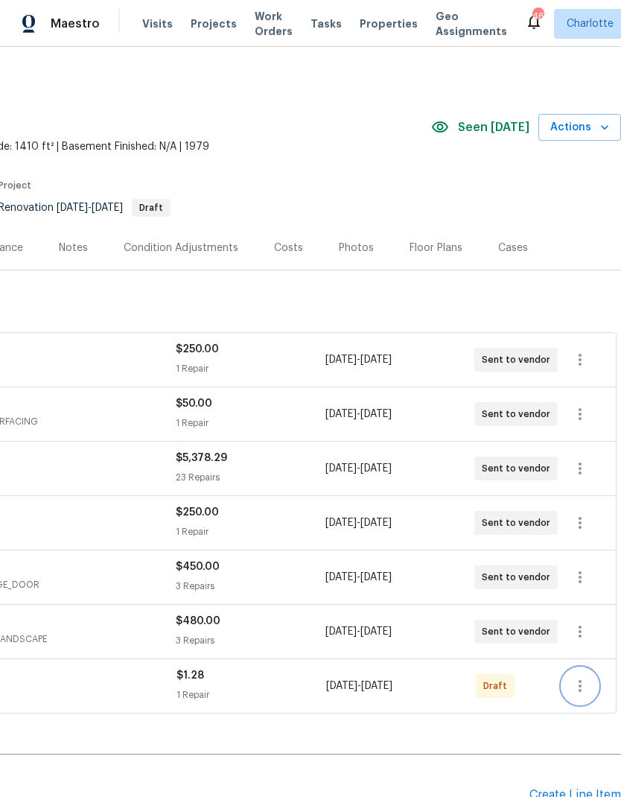
click at [591, 668] on button "button" at bounding box center [580, 686] width 36 height 36
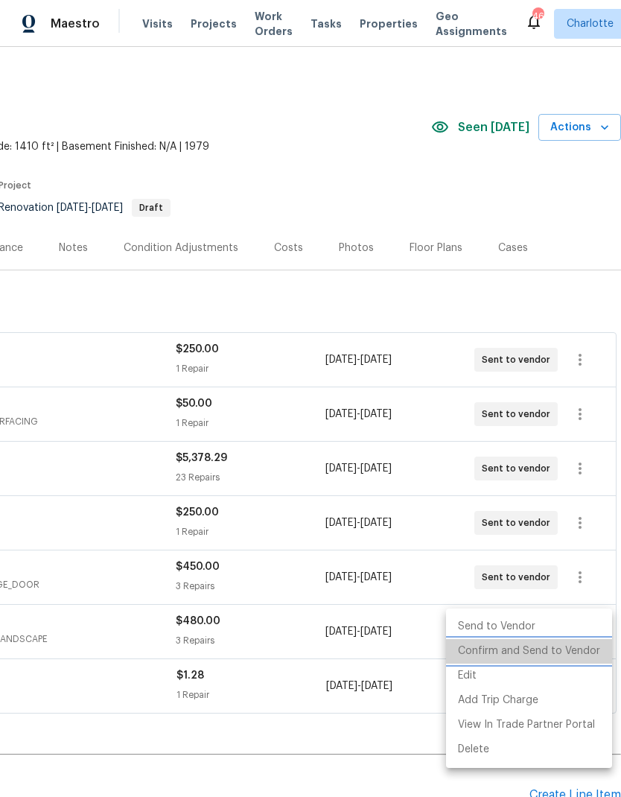
click at [585, 651] on li "Confirm and Send to Vendor" at bounding box center [529, 651] width 166 height 25
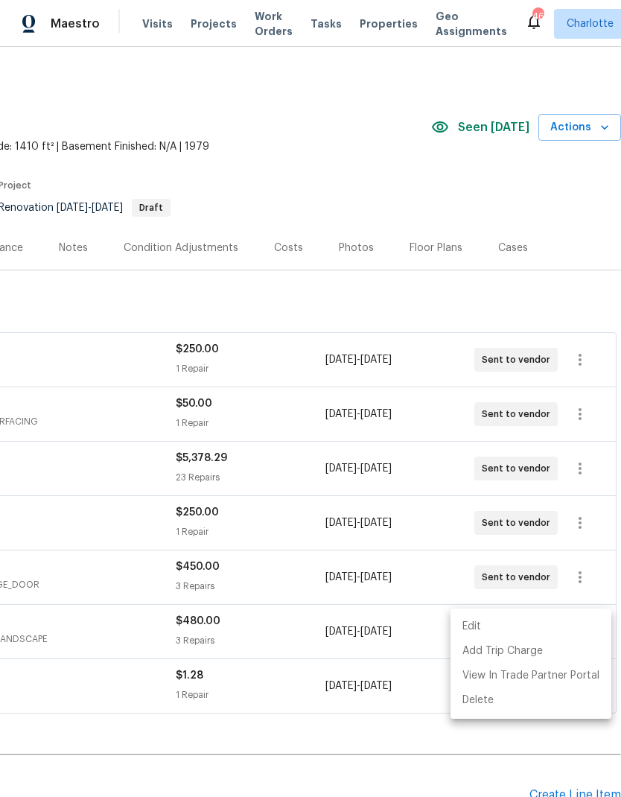
click at [381, 756] on div at bounding box center [310, 398] width 621 height 797
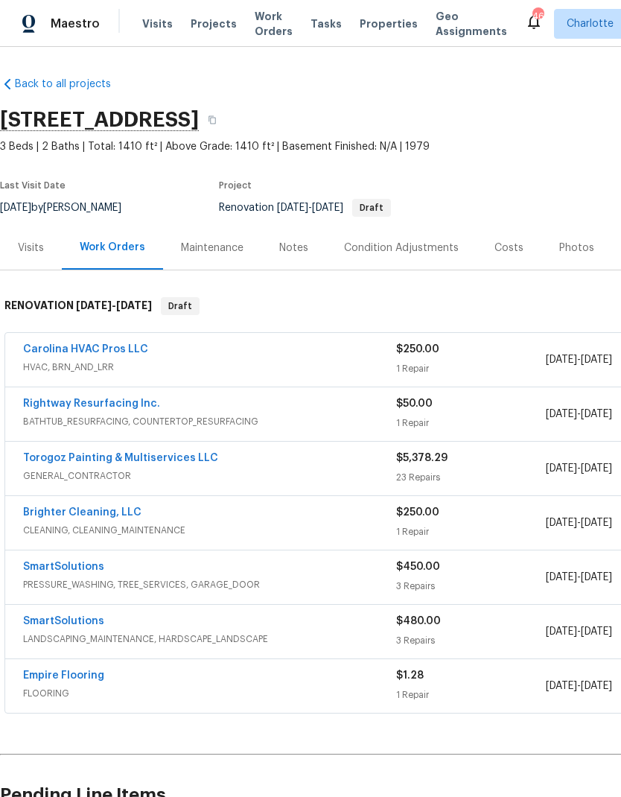
scroll to position [0, 0]
click at [55, 344] on link "Carolina HVAC Pros LLC" at bounding box center [85, 349] width 125 height 10
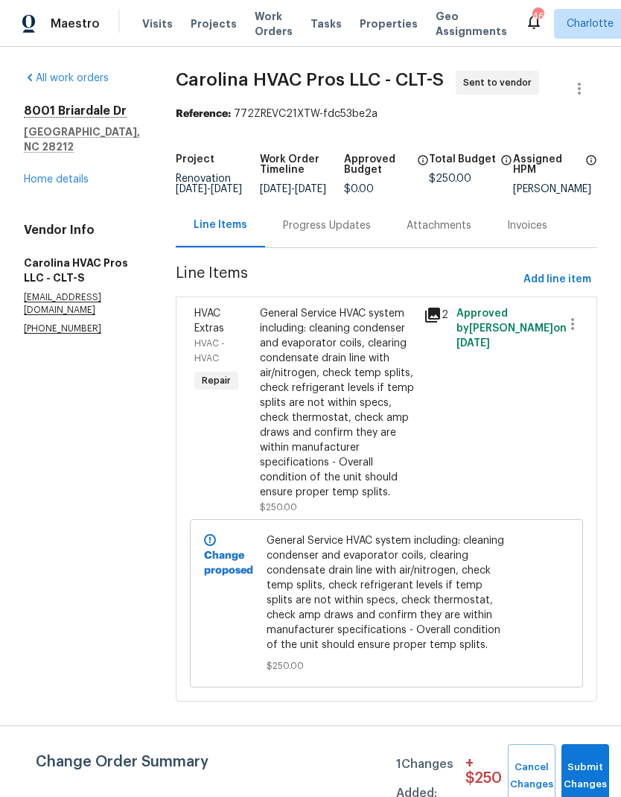
click at [348, 233] on div "Progress Updates" at bounding box center [327, 225] width 88 height 15
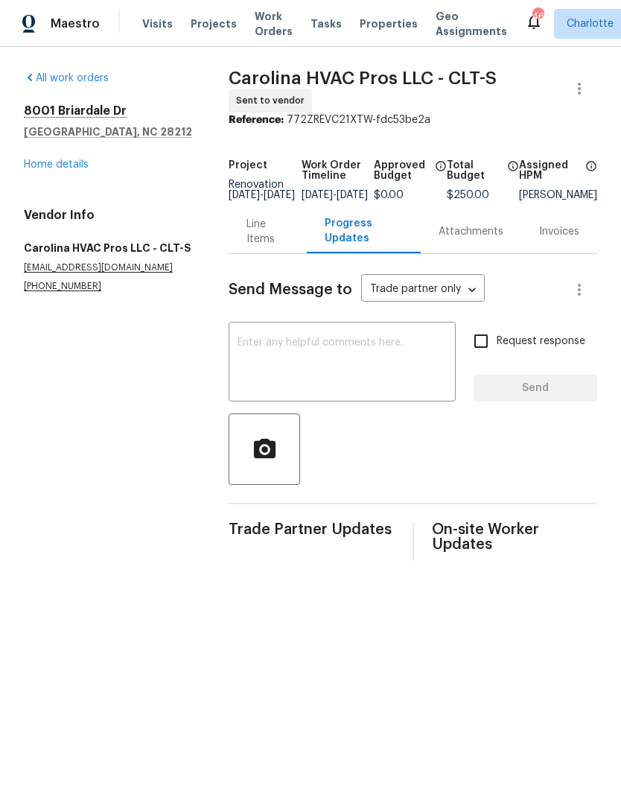
click at [254, 241] on div "Line Items" at bounding box center [267, 232] width 42 height 30
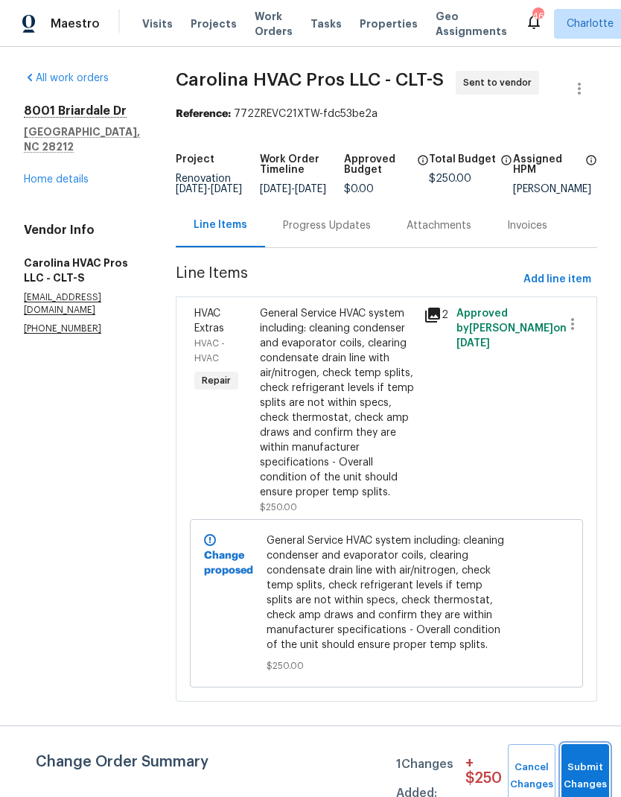
click at [585, 769] on button "Submit Changes" at bounding box center [585, 776] width 48 height 64
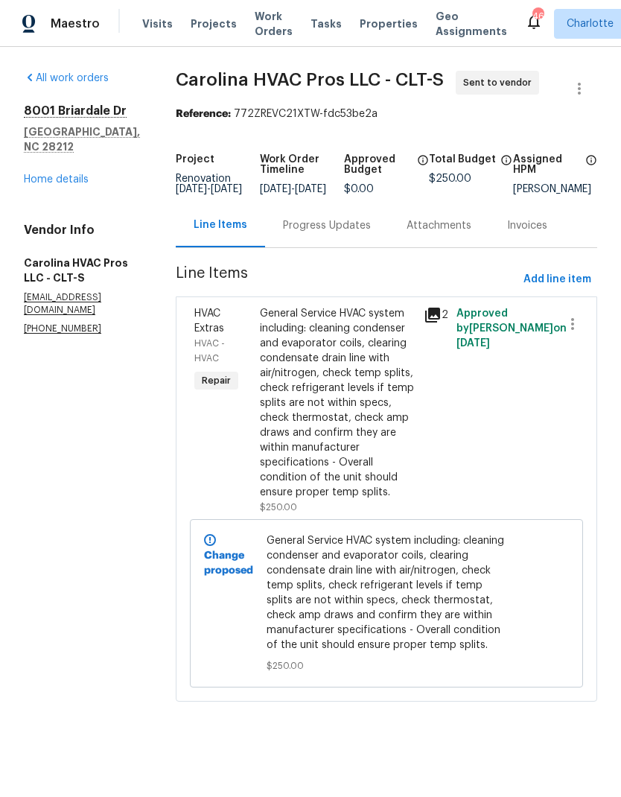
click at [349, 233] on div "Progress Updates" at bounding box center [327, 225] width 88 height 15
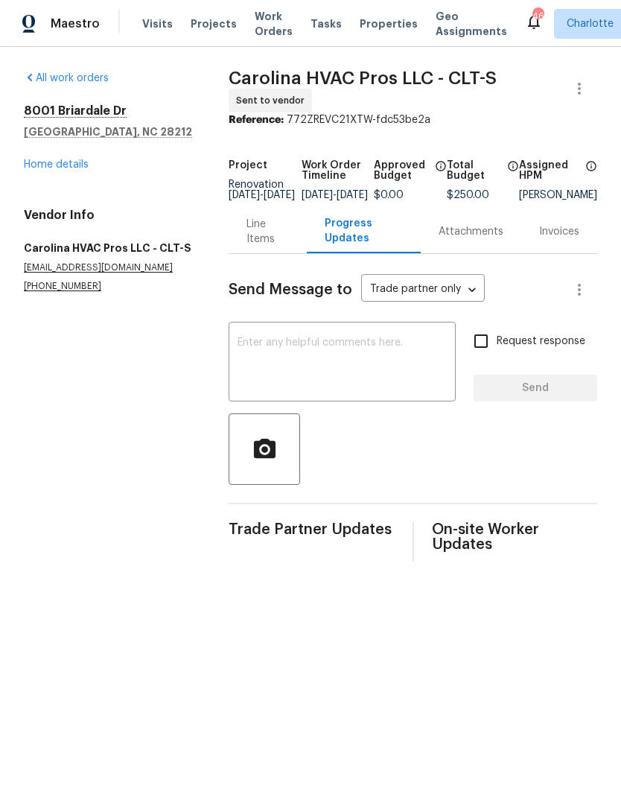
click at [319, 352] on textarea at bounding box center [342, 363] width 209 height 52
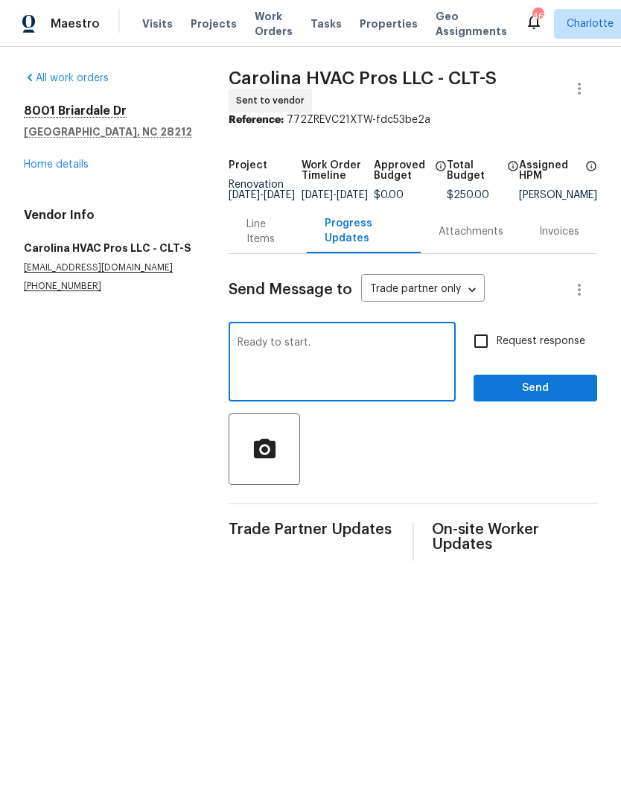
type textarea "Ready to start."
click at [494, 347] on input "Request response" at bounding box center [480, 340] width 31 height 31
checkbox input "true"
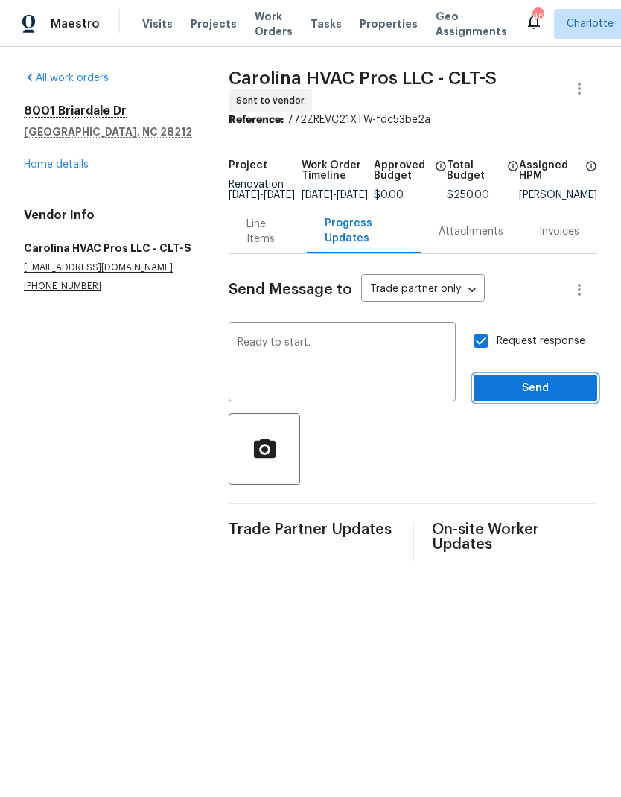
click at [524, 398] on span "Send" at bounding box center [536, 388] width 100 height 19
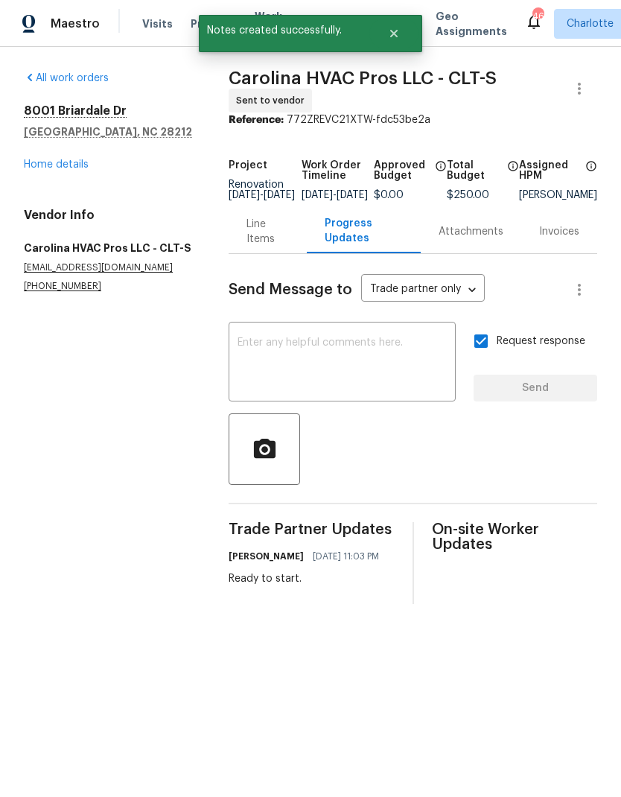
click at [57, 164] on link "Home details" at bounding box center [56, 164] width 65 height 10
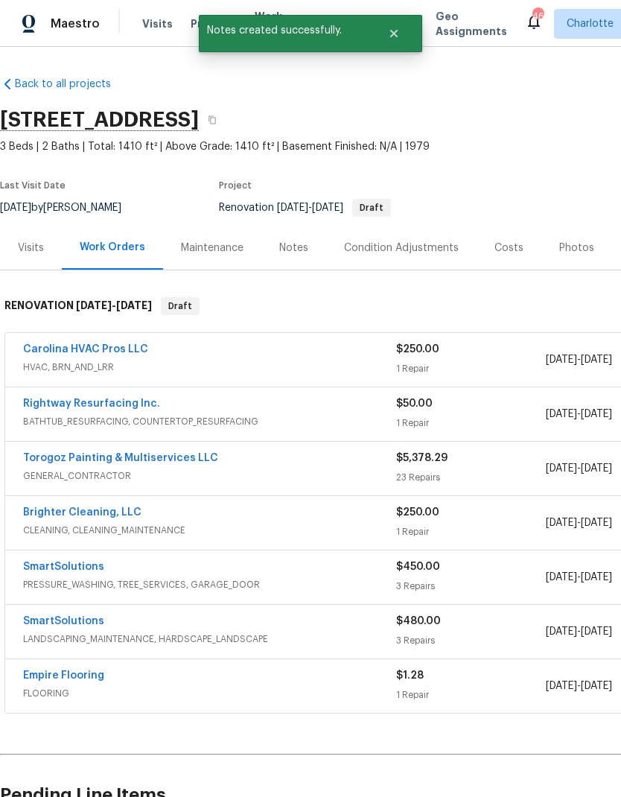
click at [44, 403] on link "Rightway Resurfacing Inc." at bounding box center [91, 403] width 137 height 10
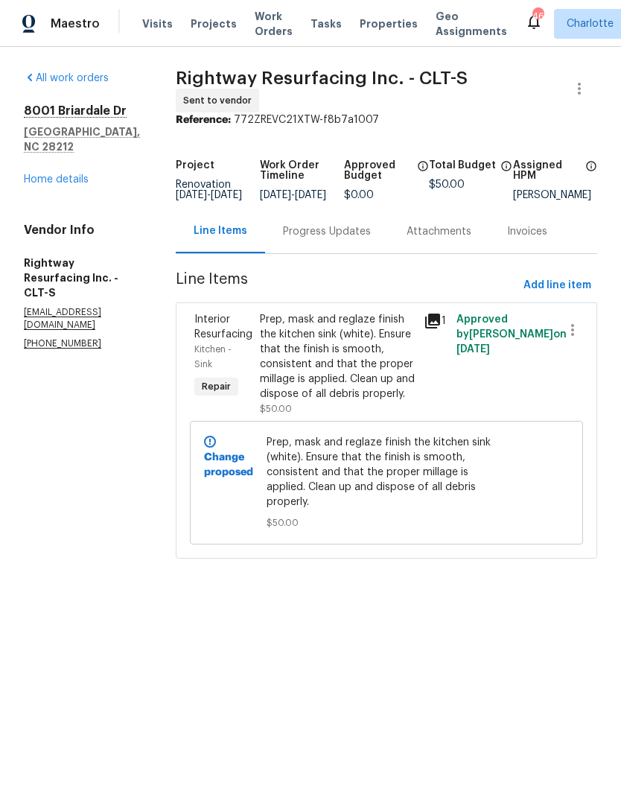
click at [348, 249] on div "Progress Updates" at bounding box center [327, 231] width 124 height 44
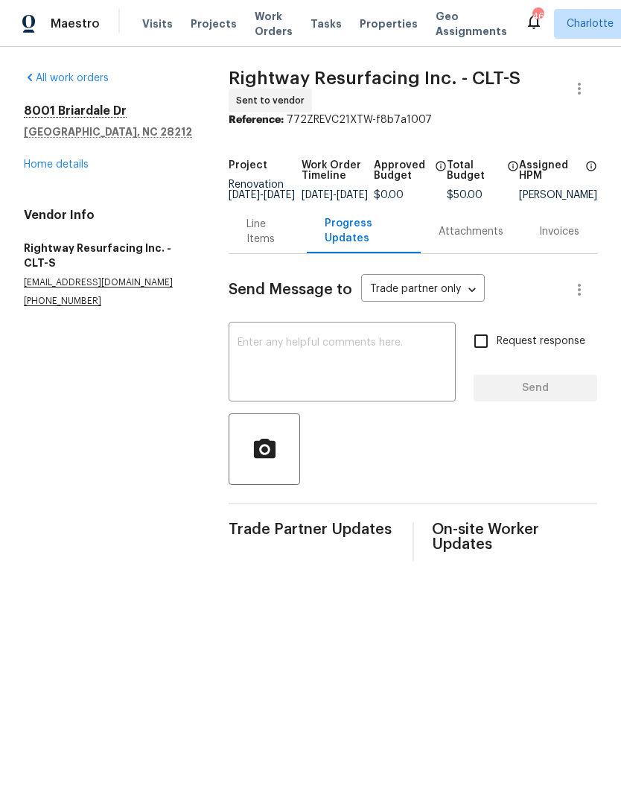
click at [316, 370] on textarea at bounding box center [342, 363] width 209 height 52
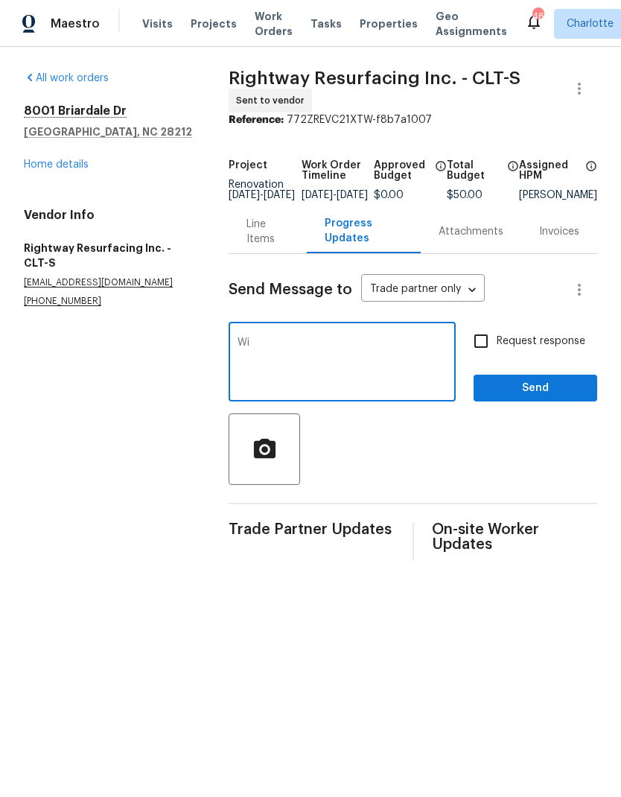
type textarea "W"
type textarea "I’ll follow up to schedule."
click at [484, 349] on input "Request response" at bounding box center [480, 340] width 31 height 31
checkbox input "true"
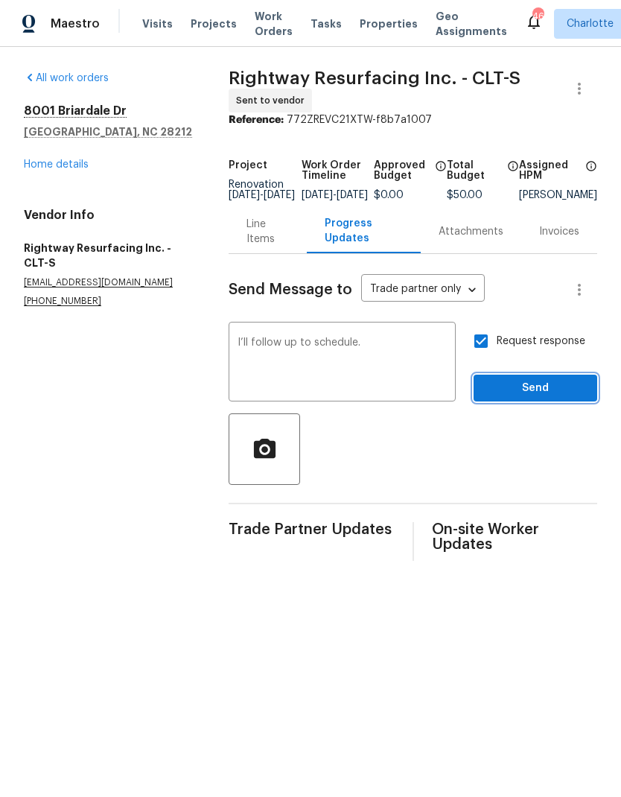
click at [506, 398] on span "Send" at bounding box center [536, 388] width 100 height 19
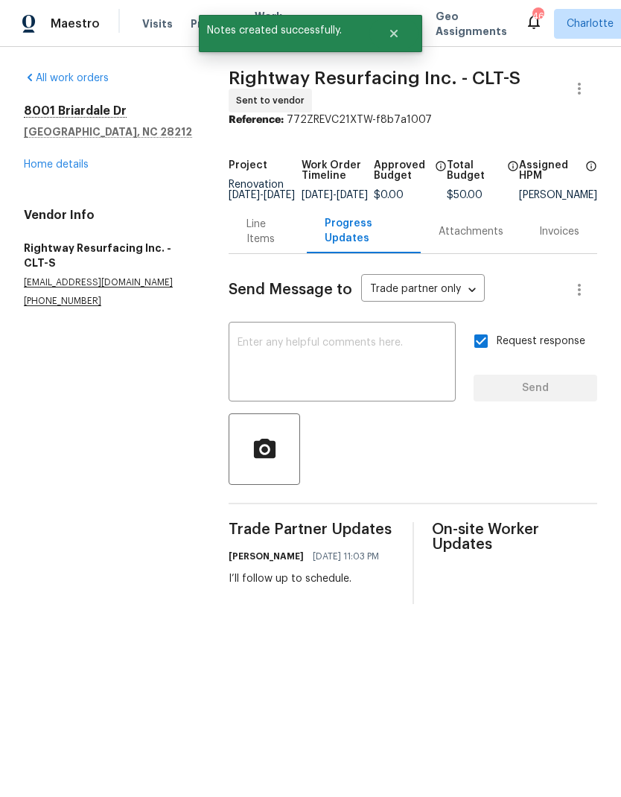
click at [43, 169] on link "Home details" at bounding box center [56, 164] width 65 height 10
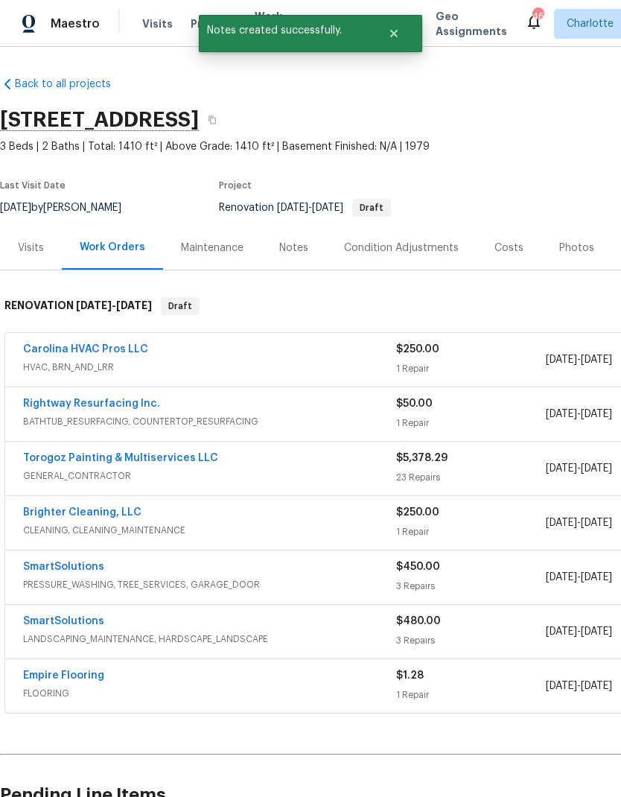
click at [44, 459] on link "Torogoz Painting & Multiservices LLC" at bounding box center [120, 458] width 195 height 10
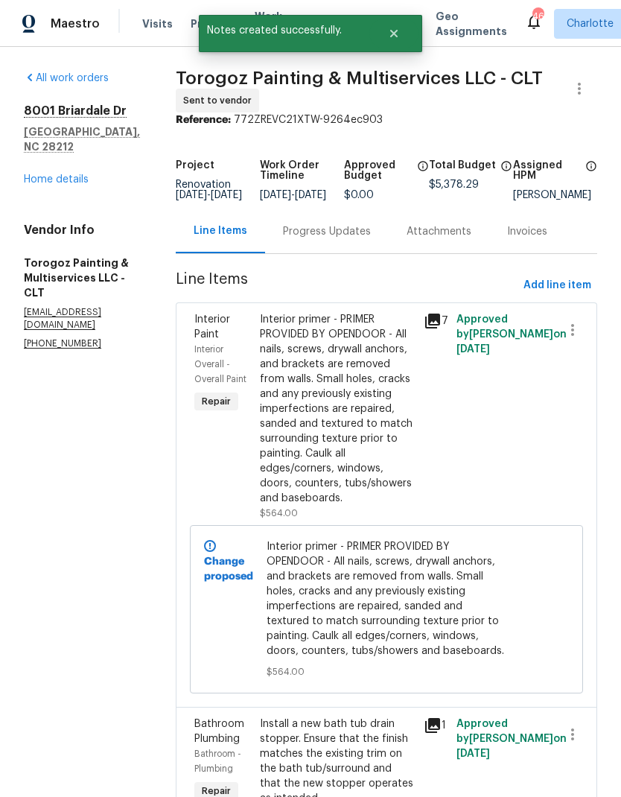
click at [386, 233] on div "Progress Updates" at bounding box center [327, 231] width 124 height 44
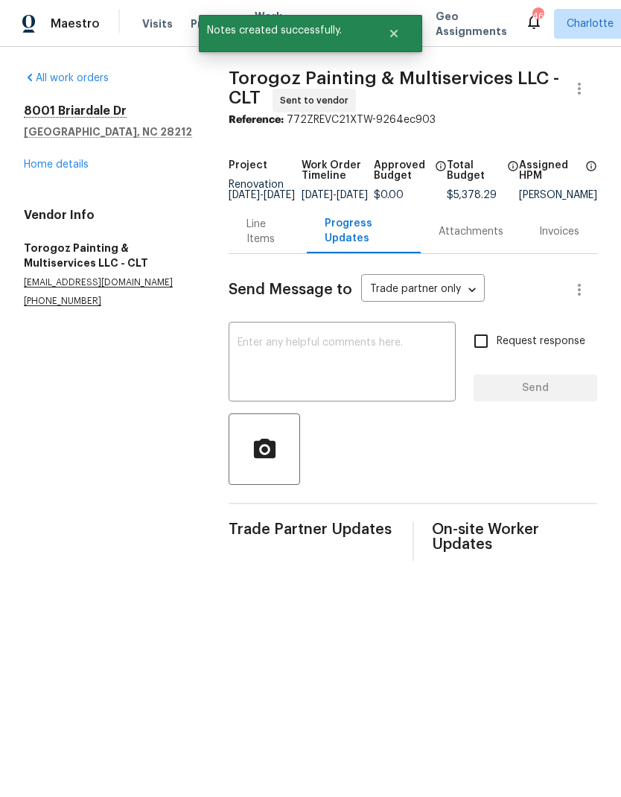
click at [339, 370] on textarea at bounding box center [342, 363] width 209 height 52
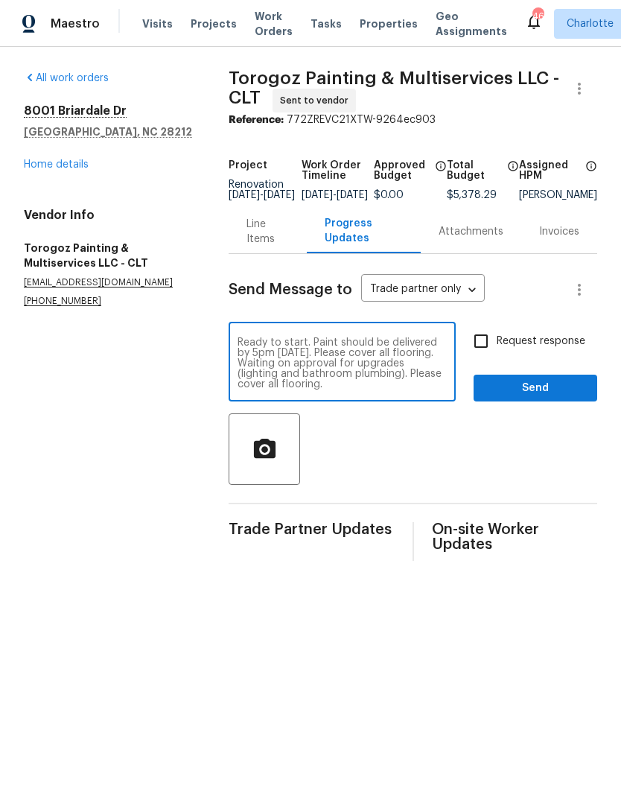
type textarea "Ready to start. Paint should be delivered by 5pm Tuesday. Please cover all floo…"
click at [493, 348] on input "Request response" at bounding box center [480, 340] width 31 height 31
checkbox input "true"
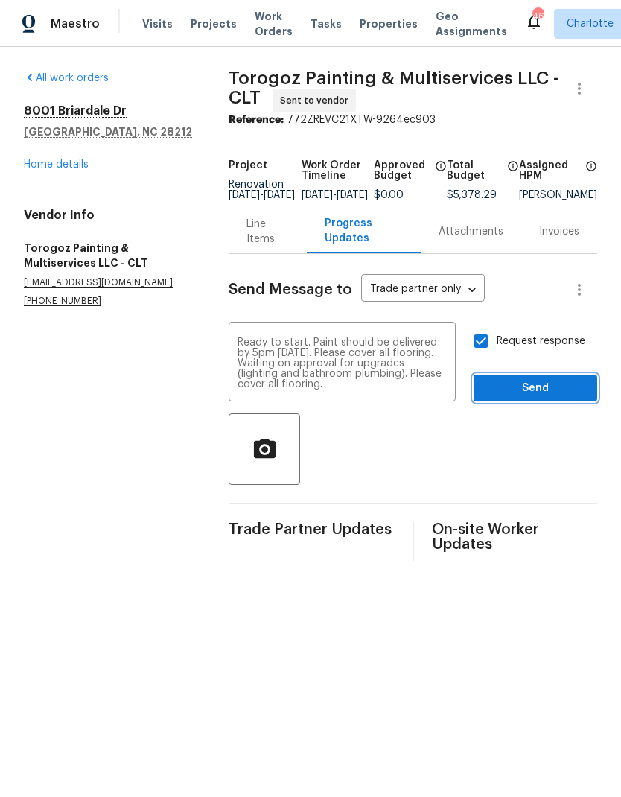
click at [539, 391] on span "Send" at bounding box center [536, 388] width 100 height 19
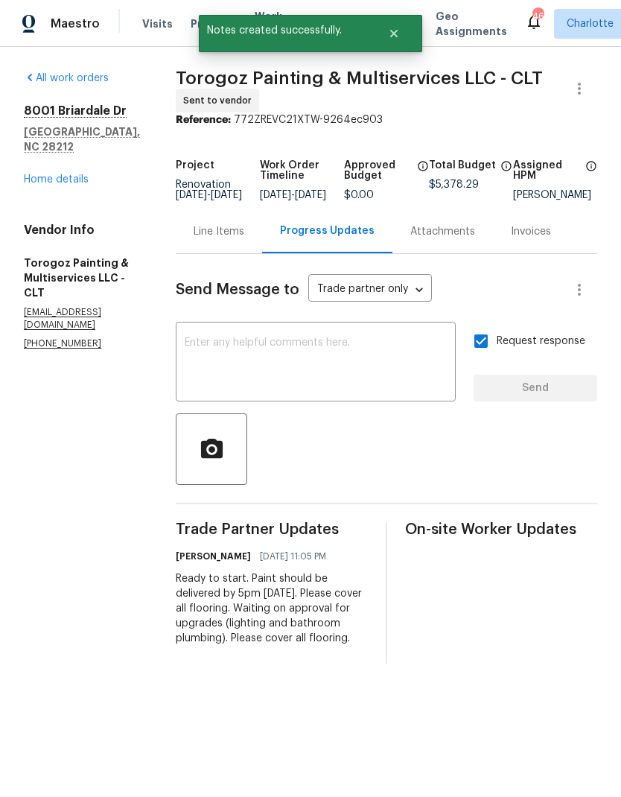
click at [47, 174] on link "Home details" at bounding box center [56, 179] width 65 height 10
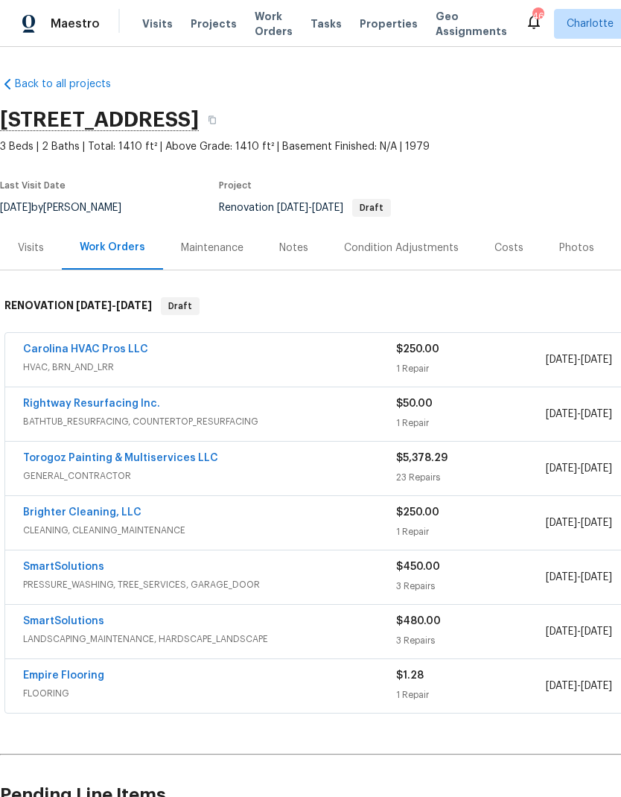
click at [46, 515] on link "Brighter Cleaning, LLC" at bounding box center [82, 512] width 118 height 10
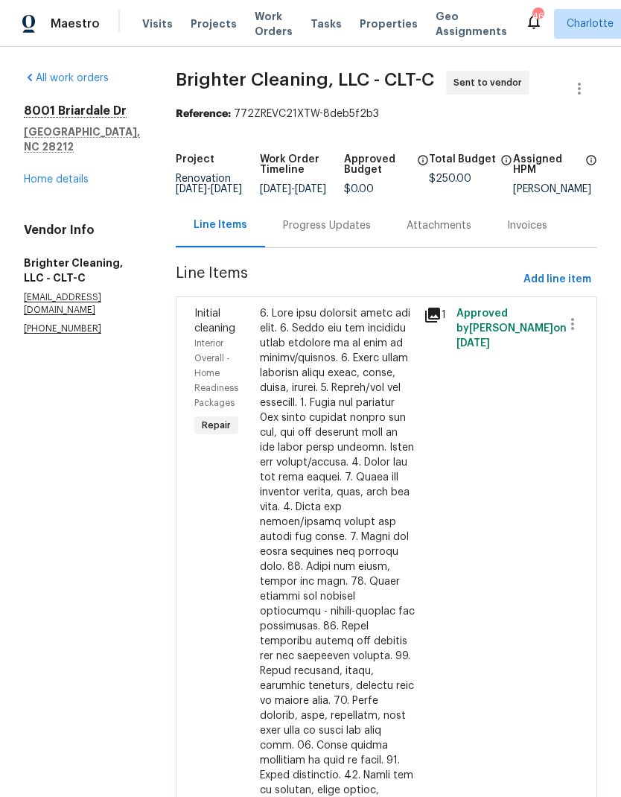
click at [308, 232] on div "Progress Updates" at bounding box center [327, 225] width 88 height 15
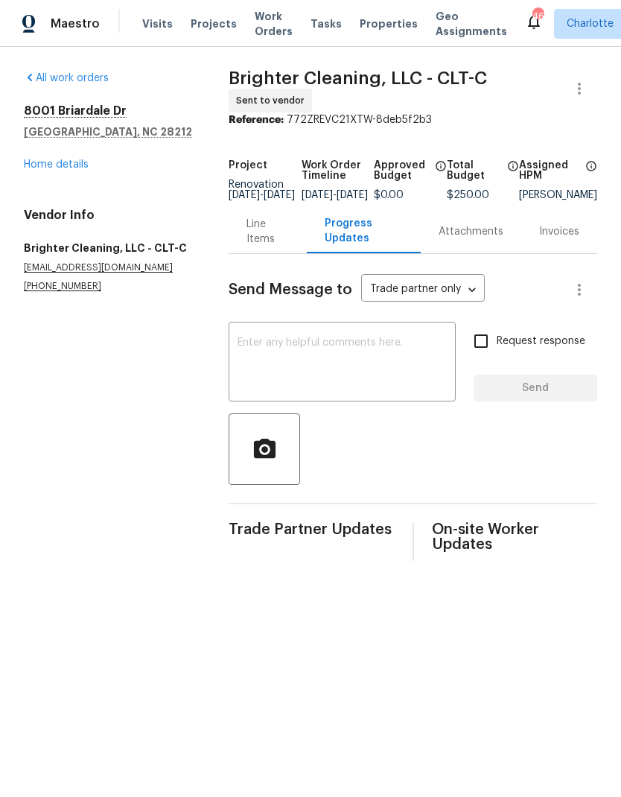
click at [312, 365] on textarea at bounding box center [342, 363] width 209 height 52
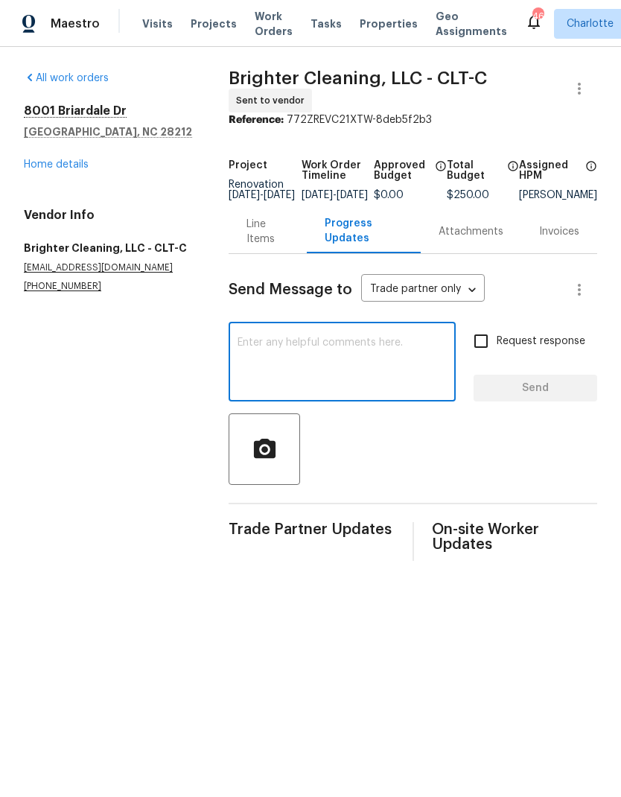
type textarea "U"
type textarea "I’ll follow up to schedule."
click at [483, 351] on input "Request response" at bounding box center [480, 340] width 31 height 31
checkbox input "true"
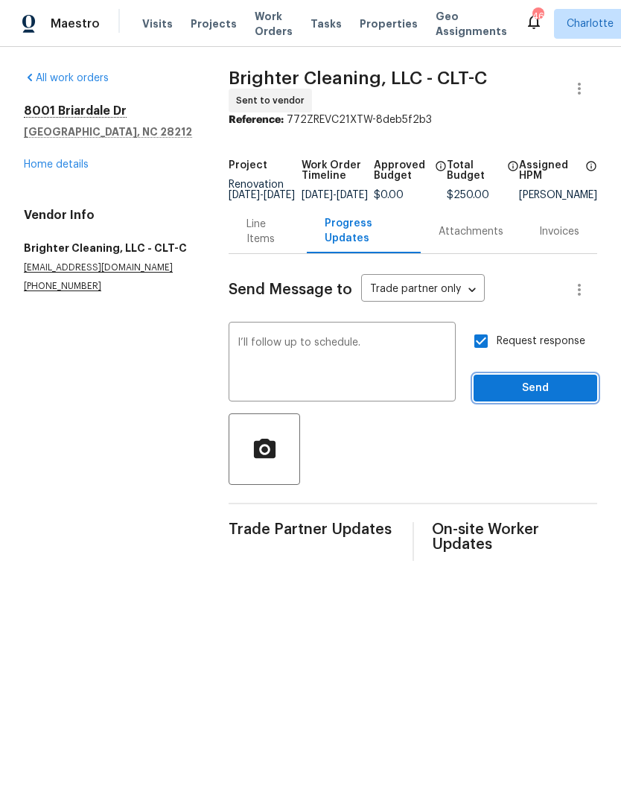
click at [523, 402] on button "Send" at bounding box center [536, 389] width 124 height 28
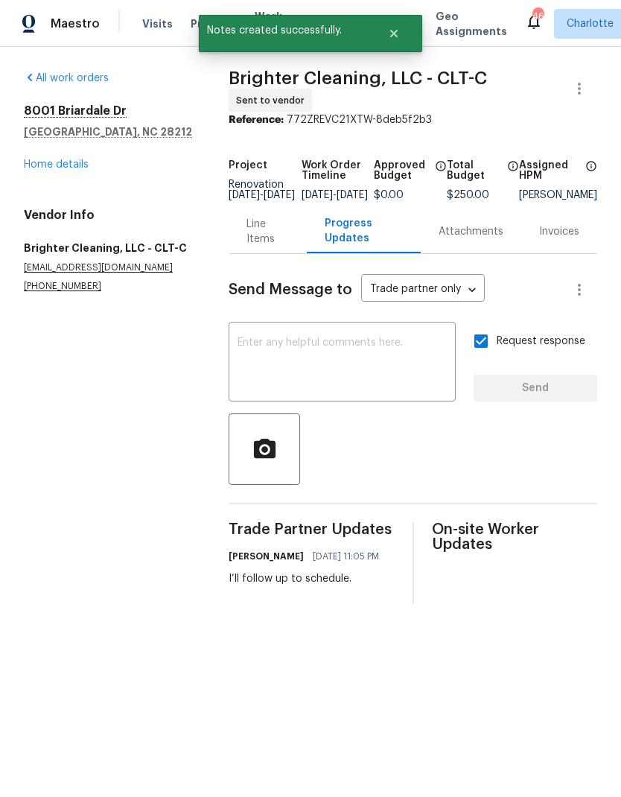
click at [48, 169] on link "Home details" at bounding box center [56, 164] width 65 height 10
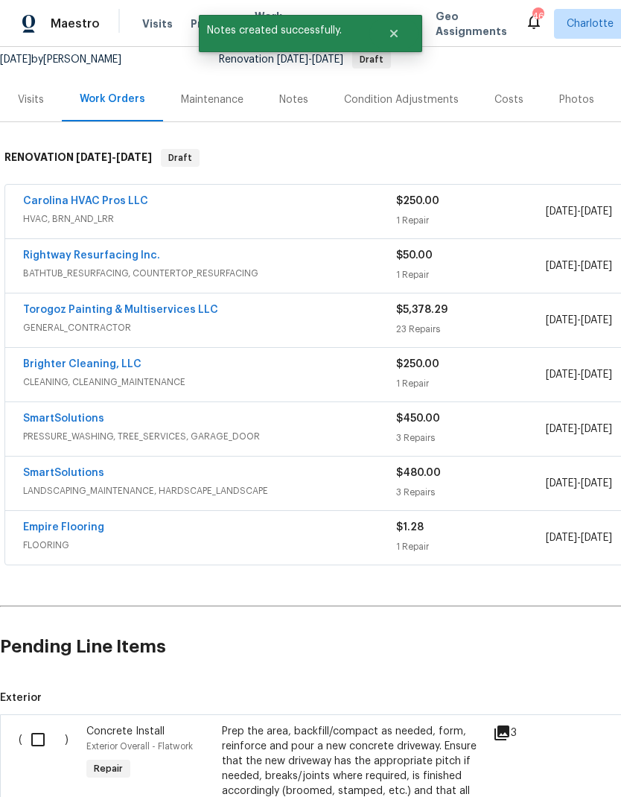
scroll to position [148, 0]
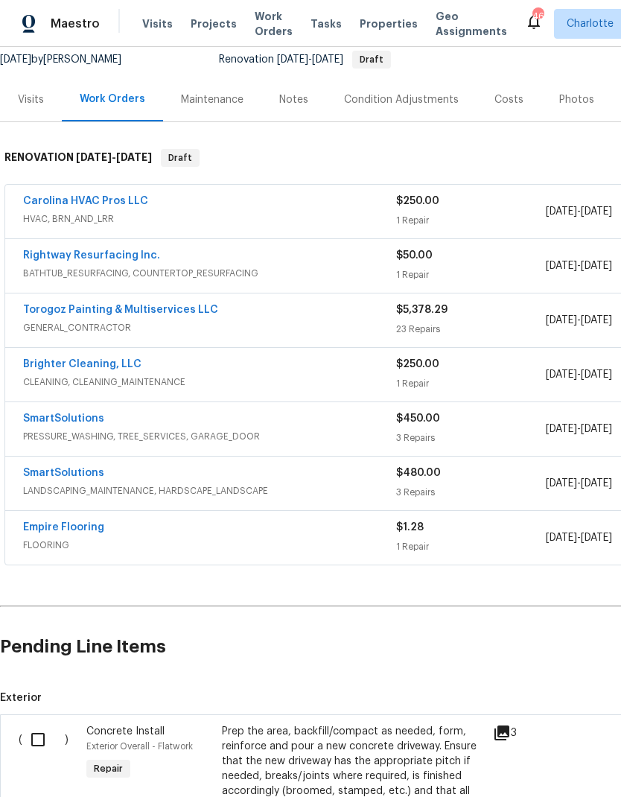
click at [57, 423] on link "SmartSolutions" at bounding box center [63, 418] width 81 height 10
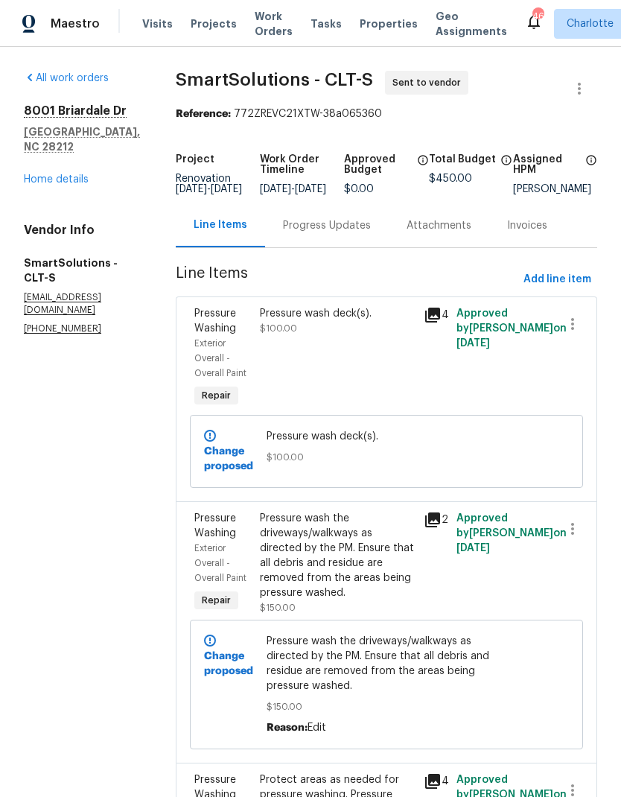
click at [346, 230] on div "Progress Updates" at bounding box center [327, 225] width 88 height 15
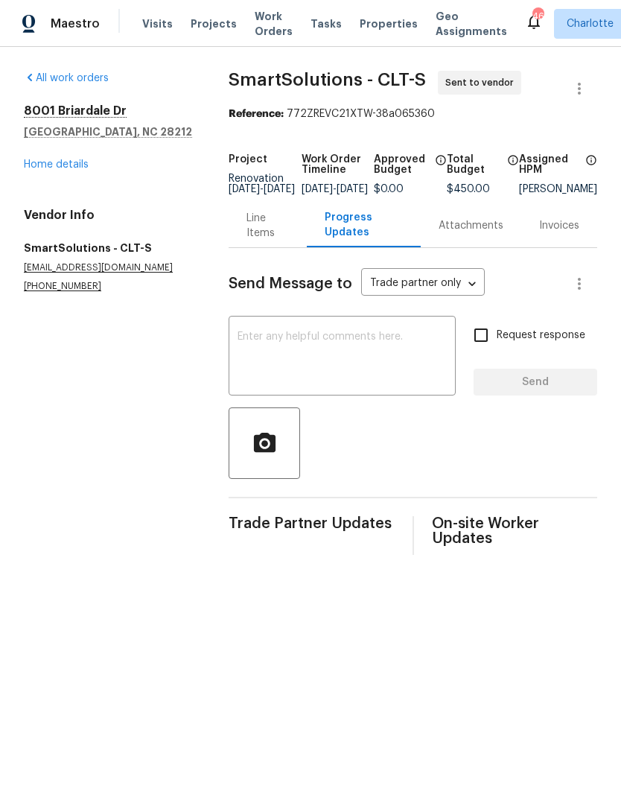
click at [334, 363] on textarea at bounding box center [342, 357] width 209 height 52
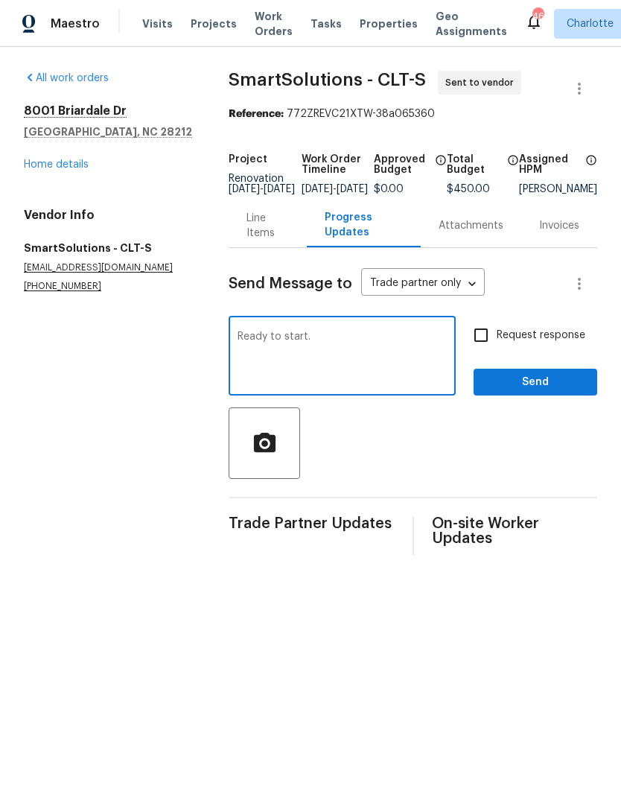
type textarea "Ready to start."
click at [494, 344] on input "Request response" at bounding box center [480, 334] width 31 height 31
checkbox input "true"
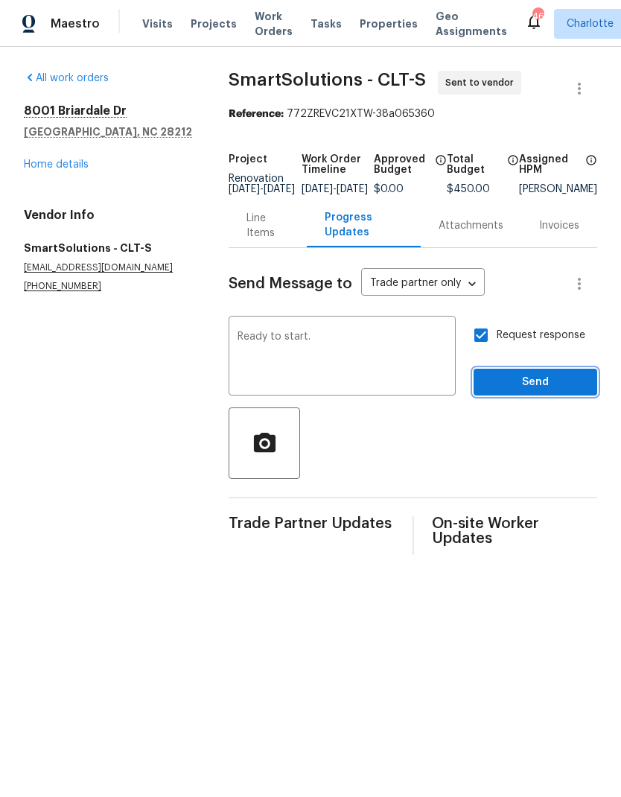
click at [529, 384] on span "Send" at bounding box center [536, 382] width 100 height 19
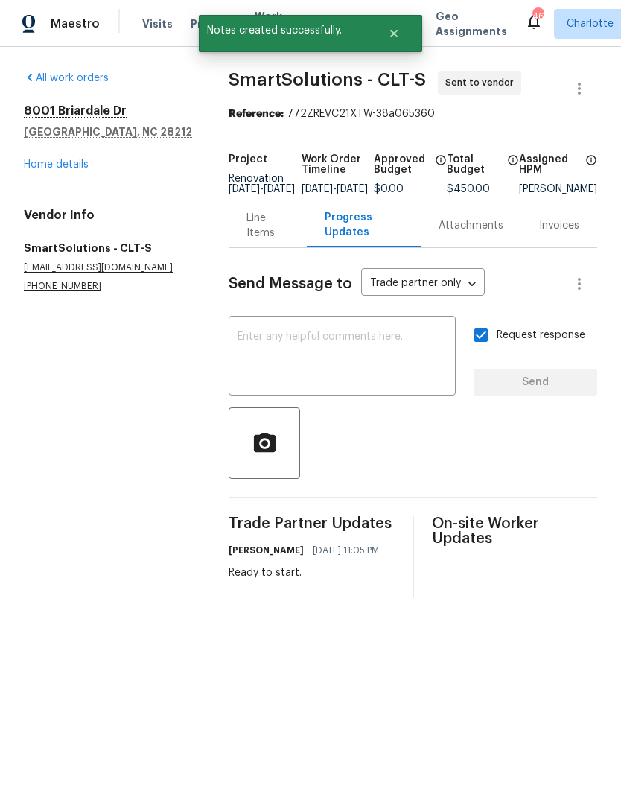
click at [39, 168] on link "Home details" at bounding box center [56, 164] width 65 height 10
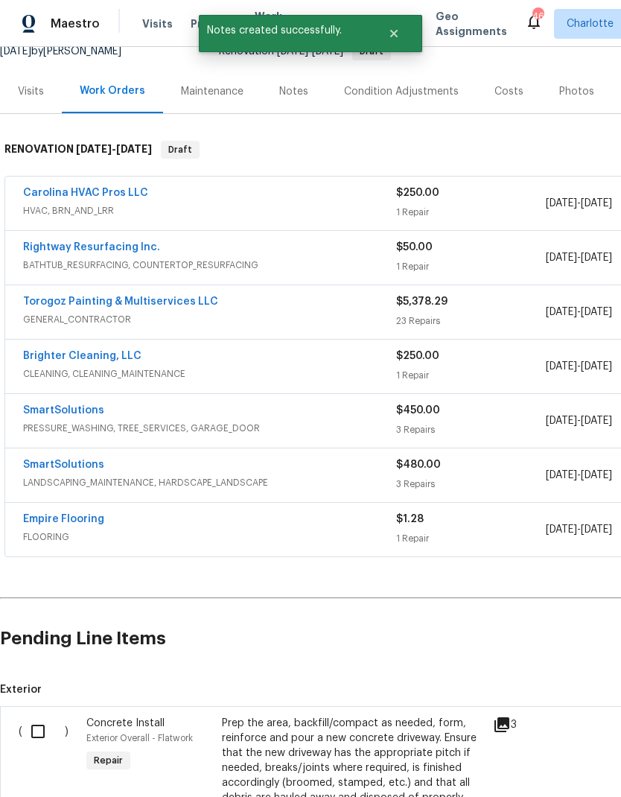
scroll to position [157, 0]
click at [521, 638] on h2 "Pending Line Items" at bounding box center [375, 637] width 750 height 69
click at [38, 464] on link "SmartSolutions" at bounding box center [63, 464] width 81 height 10
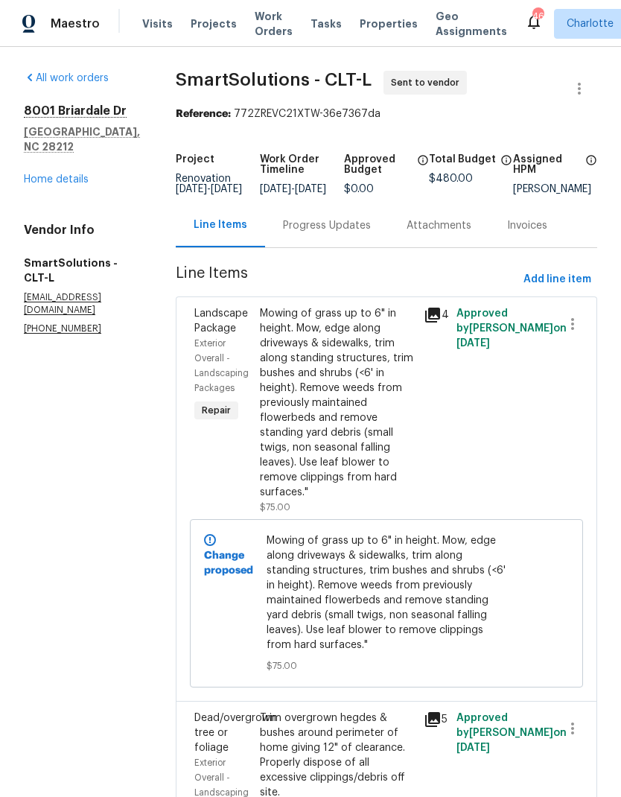
click at [334, 233] on div "Progress Updates" at bounding box center [327, 225] width 88 height 15
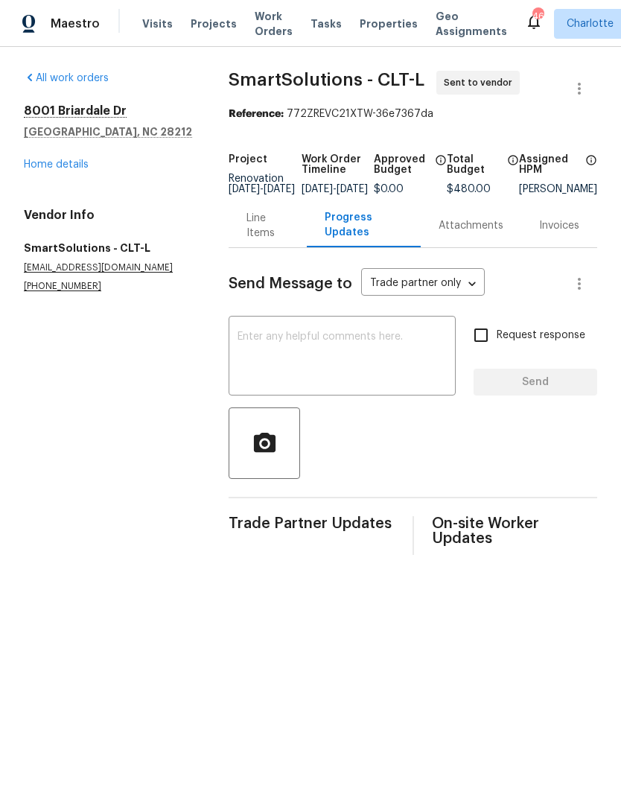
click at [322, 352] on textarea at bounding box center [342, 357] width 209 height 52
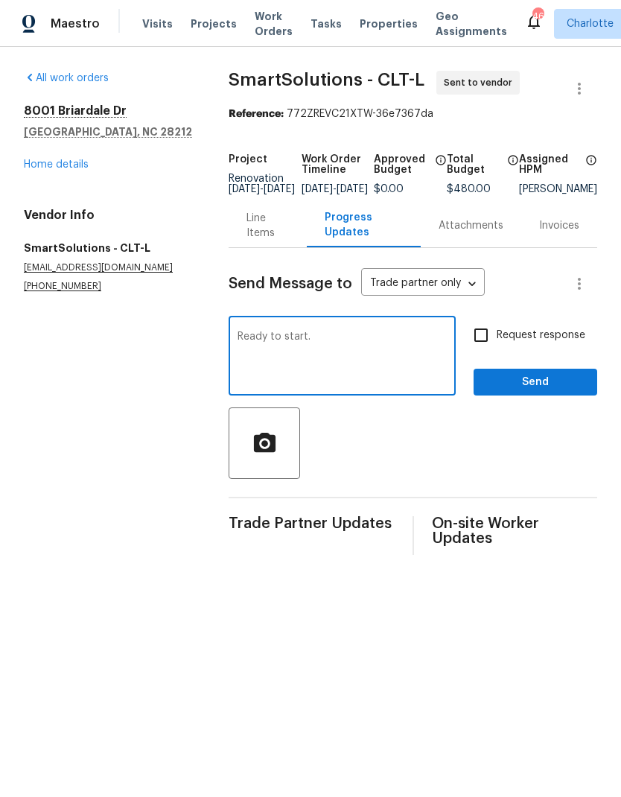
type textarea "Ready to start."
click at [491, 334] on input "Request response" at bounding box center [480, 334] width 31 height 31
checkbox input "true"
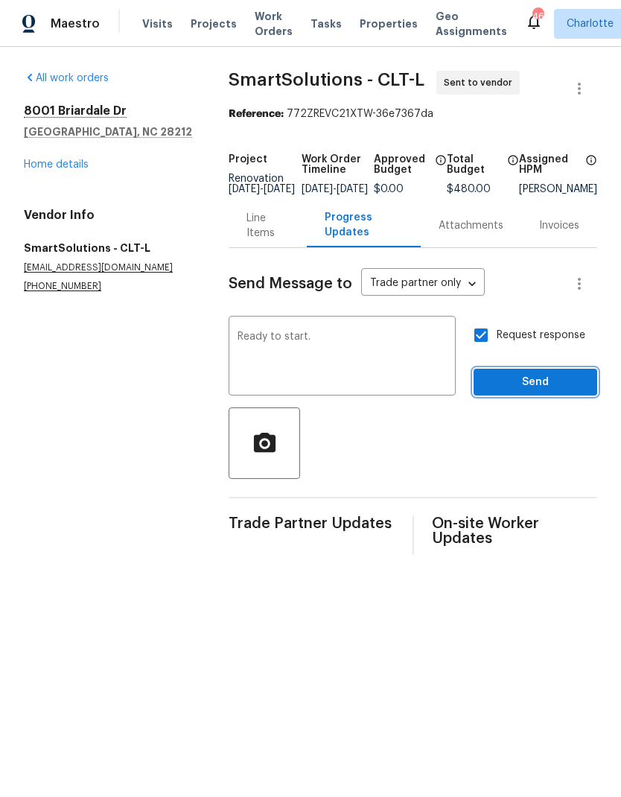
click at [523, 392] on span "Send" at bounding box center [536, 382] width 100 height 19
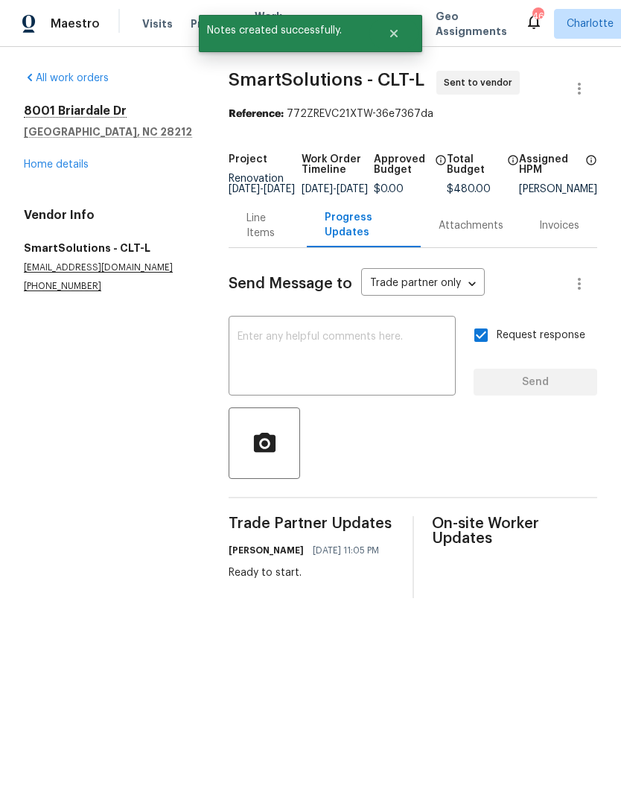
click at [45, 167] on link "Home details" at bounding box center [56, 164] width 65 height 10
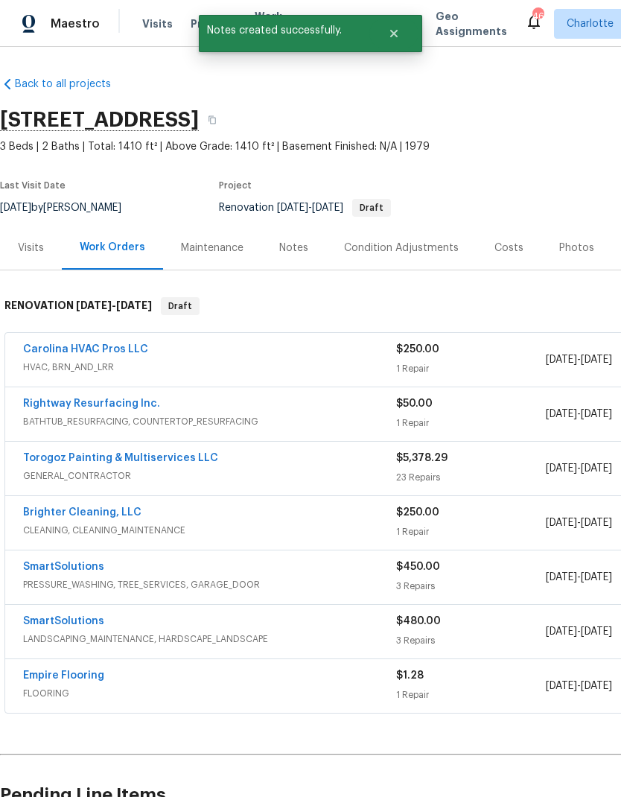
click at [99, 665] on div "Empire Flooring FLOORING $1.28 1 Repair 9/15/2025 - 9/23/2025 Sent to vendor" at bounding box center [420, 686] width 831 height 54
click at [88, 671] on link "Empire Flooring" at bounding box center [63, 675] width 81 height 10
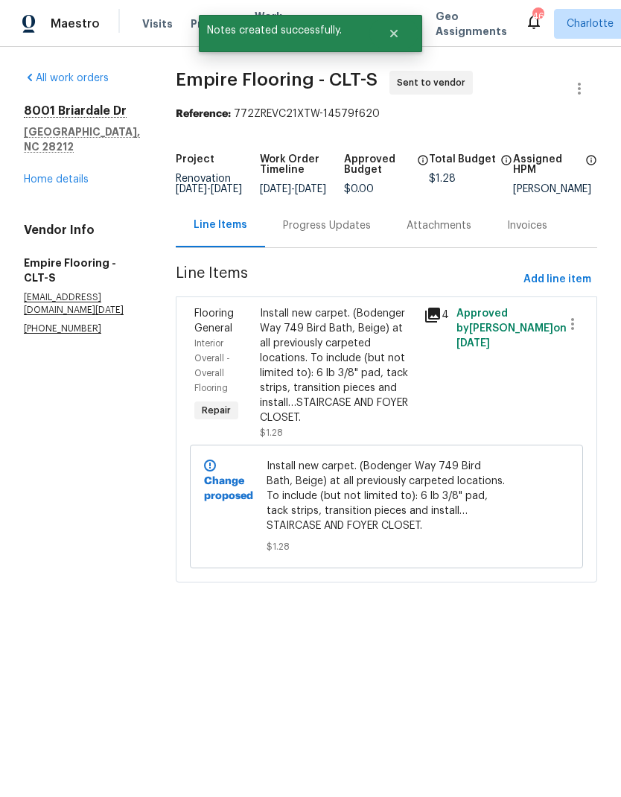
click at [358, 247] on div "Progress Updates" at bounding box center [327, 225] width 124 height 44
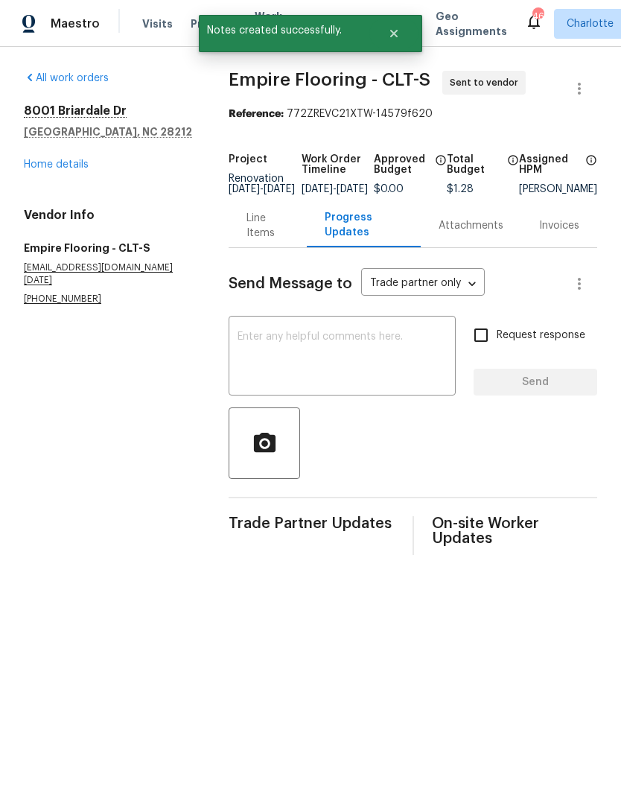
click at [359, 377] on textarea at bounding box center [342, 357] width 209 height 52
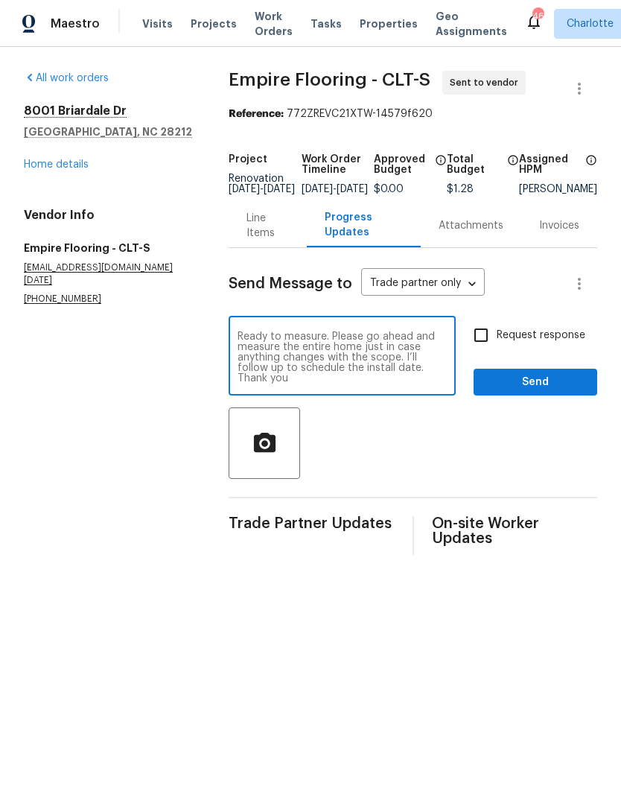
type textarea "Ready to measure. Please go ahead and measure the entire home just in case anyt…"
click at [486, 346] on input "Request response" at bounding box center [480, 334] width 31 height 31
checkbox input "true"
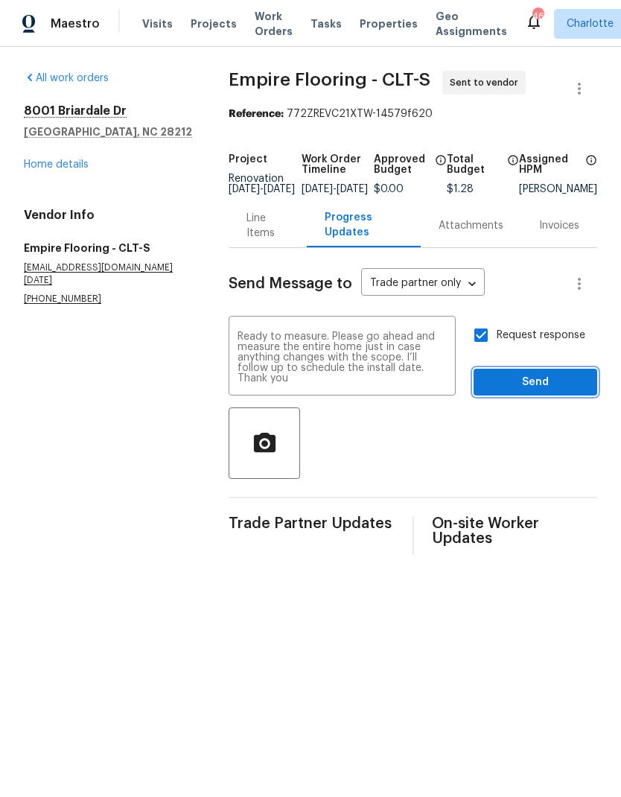
click at [526, 392] on span "Send" at bounding box center [536, 382] width 100 height 19
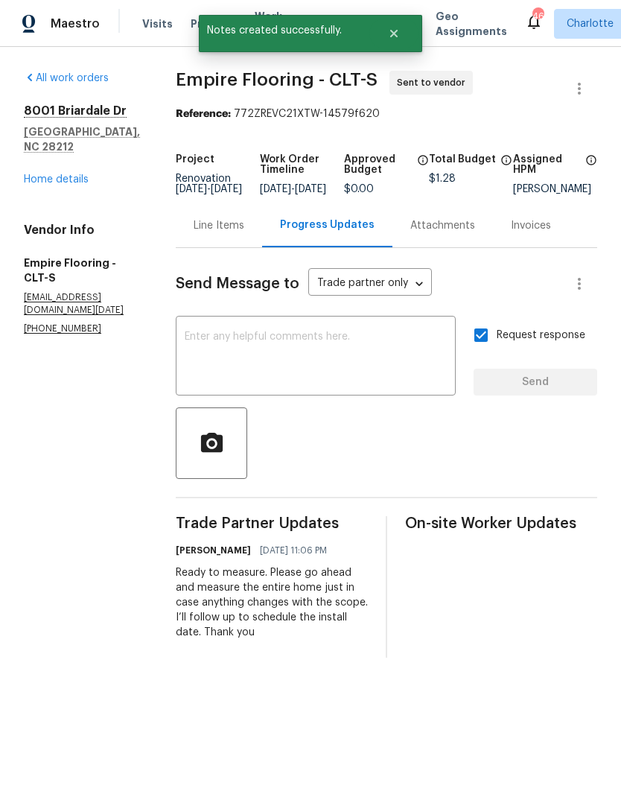
click at [86, 174] on link "Home details" at bounding box center [56, 179] width 65 height 10
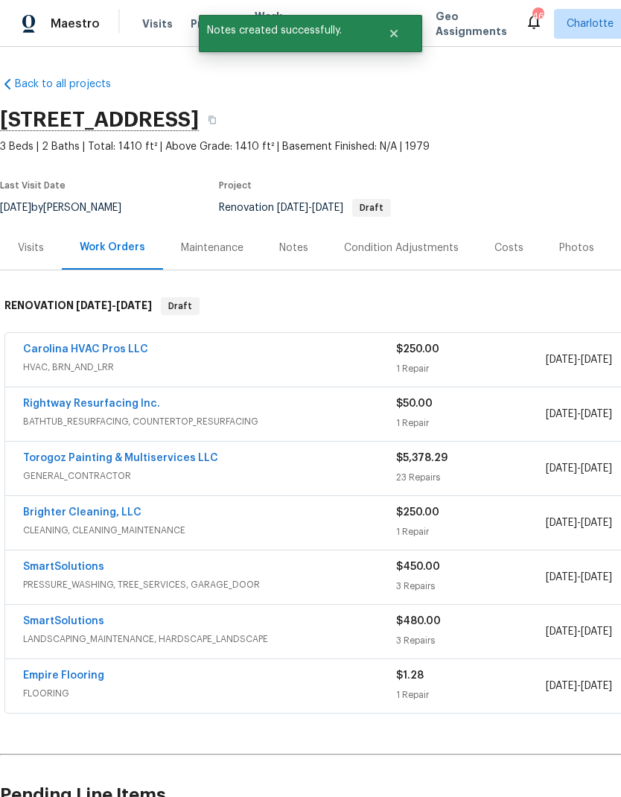
click at [69, 455] on link "Torogoz Painting & Multiservices LLC" at bounding box center [120, 458] width 195 height 10
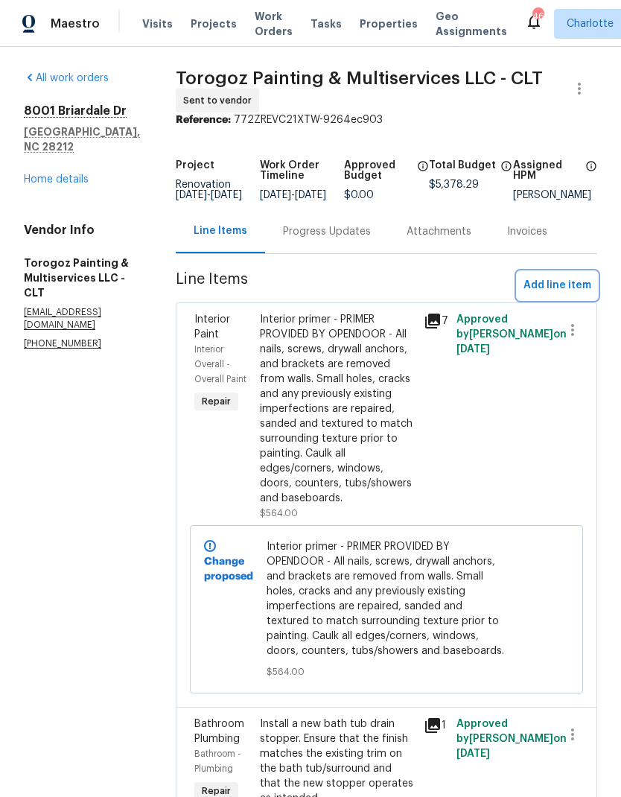
click at [564, 291] on span "Add line item" at bounding box center [557, 285] width 68 height 19
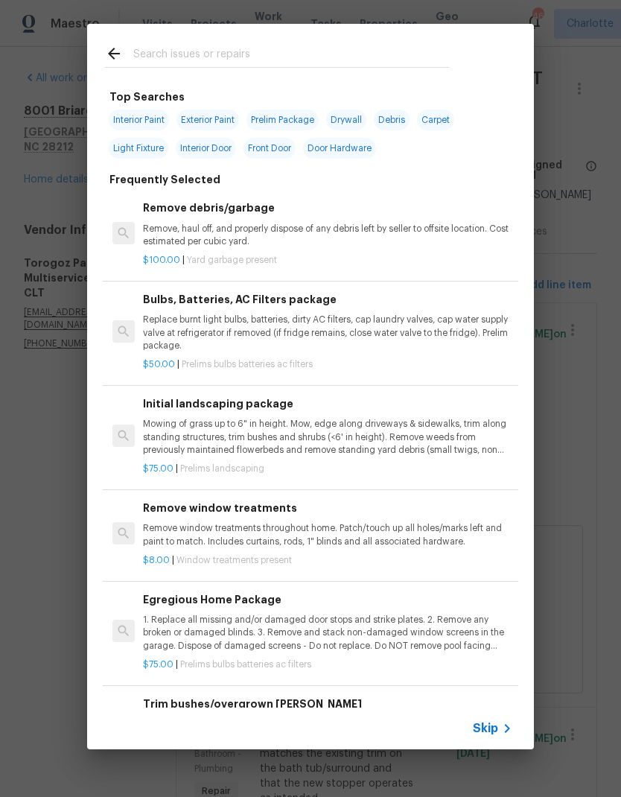
click at [283, 45] on input "text" at bounding box center [291, 56] width 316 height 22
type input "L"
type input "Hardware"
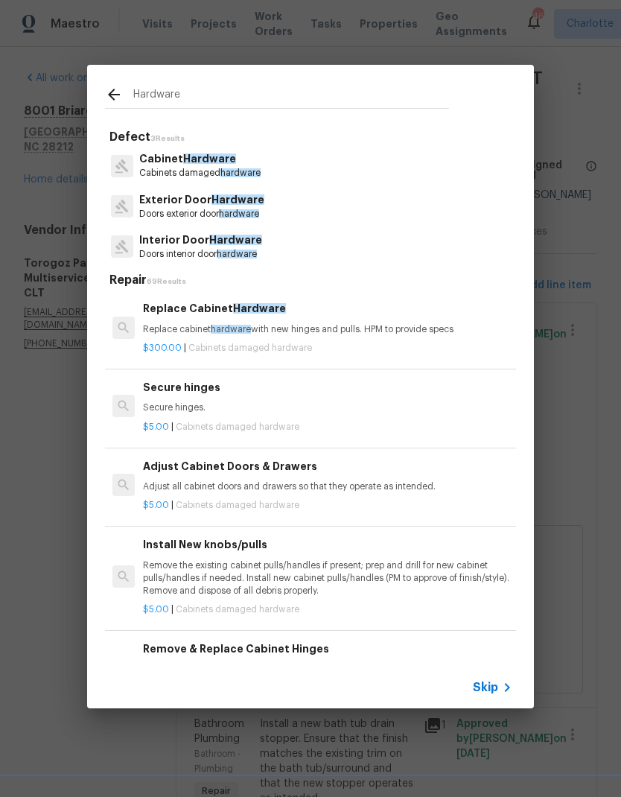
click at [252, 207] on p "Exterior Door Hardware" at bounding box center [201, 200] width 125 height 16
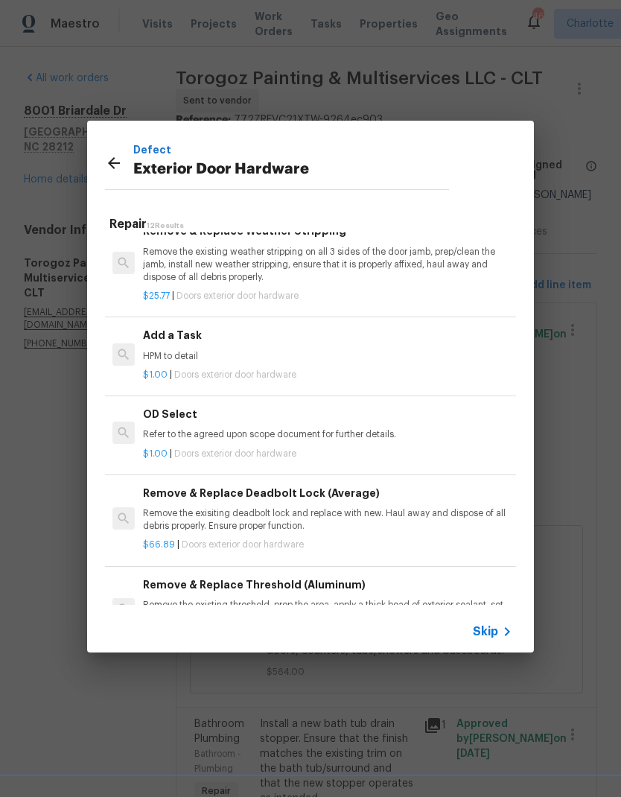
scroll to position [322, 0]
click at [264, 335] on h6 "Add a Task" at bounding box center [327, 335] width 369 height 16
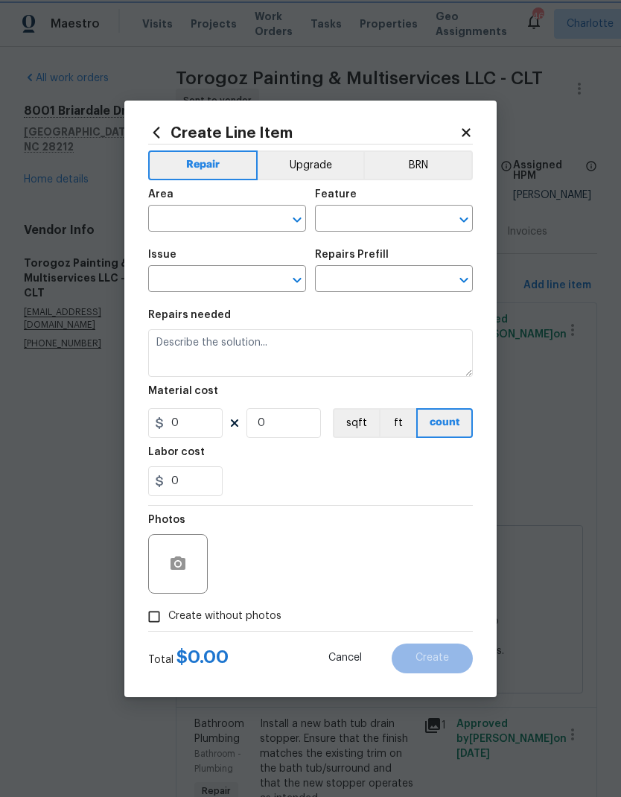
type input "Interior Door"
type input "Exterior Door Hardware"
type input "Add a Task $1.00"
type textarea "HPM to detail"
type input "1"
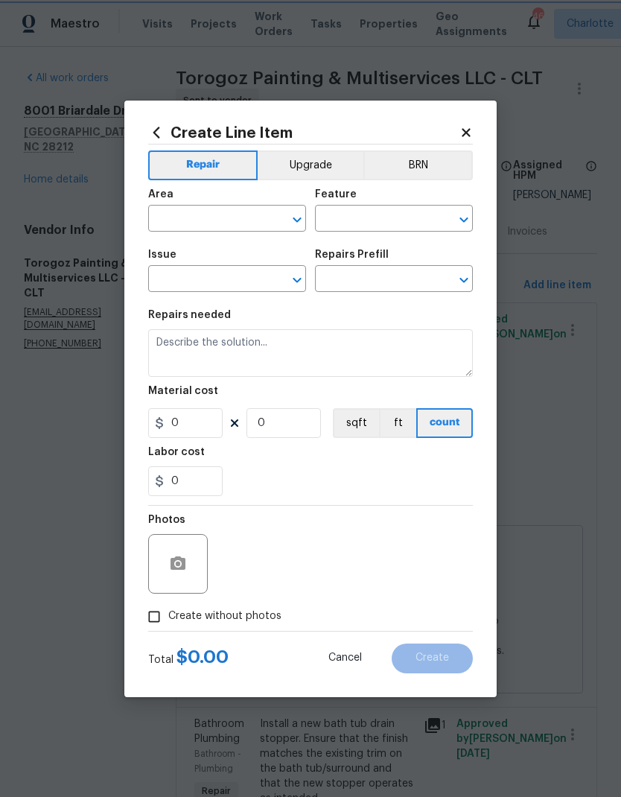
type input "1"
click at [211, 218] on input "text" at bounding box center [206, 220] width 116 height 23
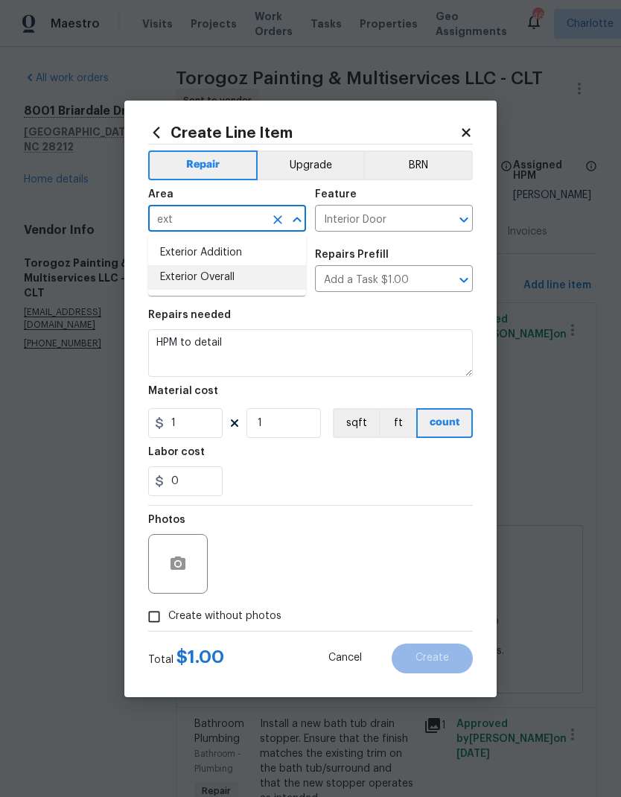
click at [249, 278] on li "Exterior Overall" at bounding box center [227, 277] width 158 height 25
type input "Exterior Overall"
click at [448, 221] on icon "Clear" at bounding box center [444, 219] width 9 height 9
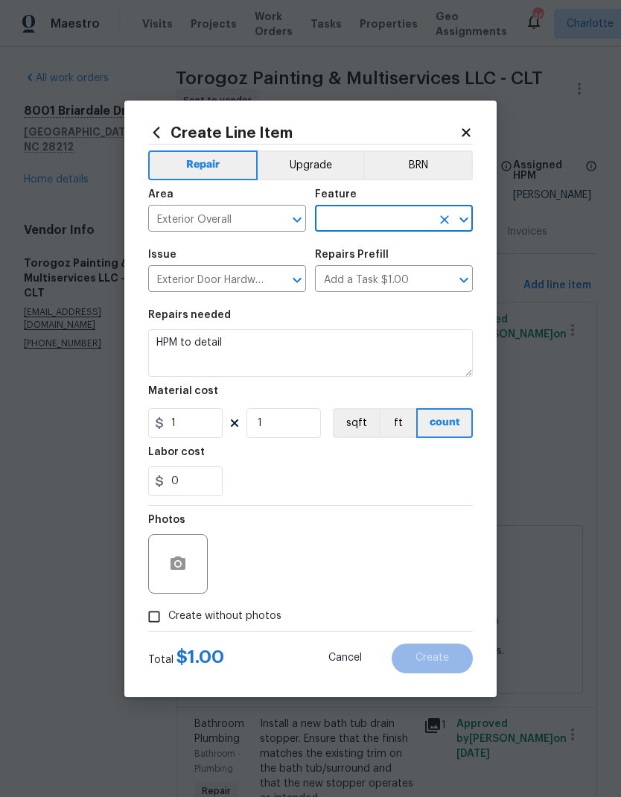
click at [404, 223] on input "text" at bounding box center [373, 220] width 116 height 23
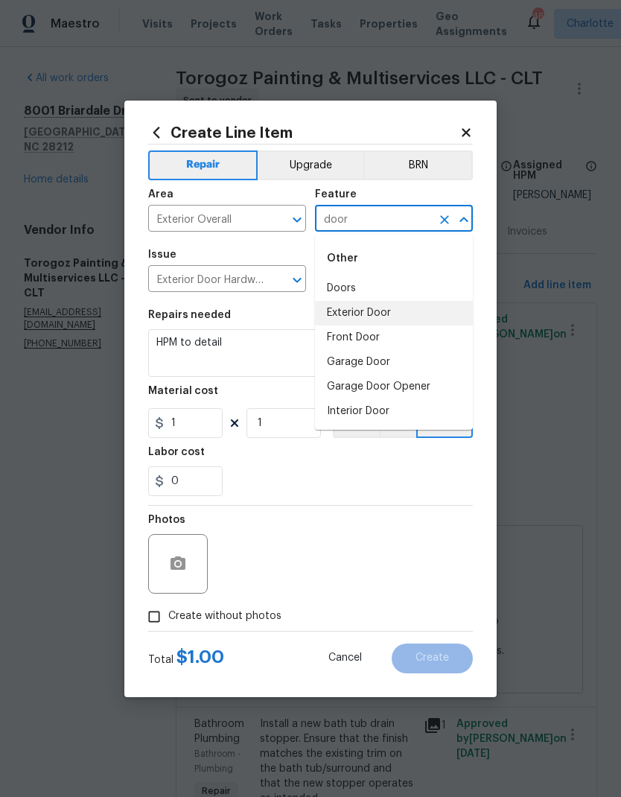
click at [385, 315] on li "Exterior Door" at bounding box center [394, 313] width 158 height 25
type input "Exterior Door"
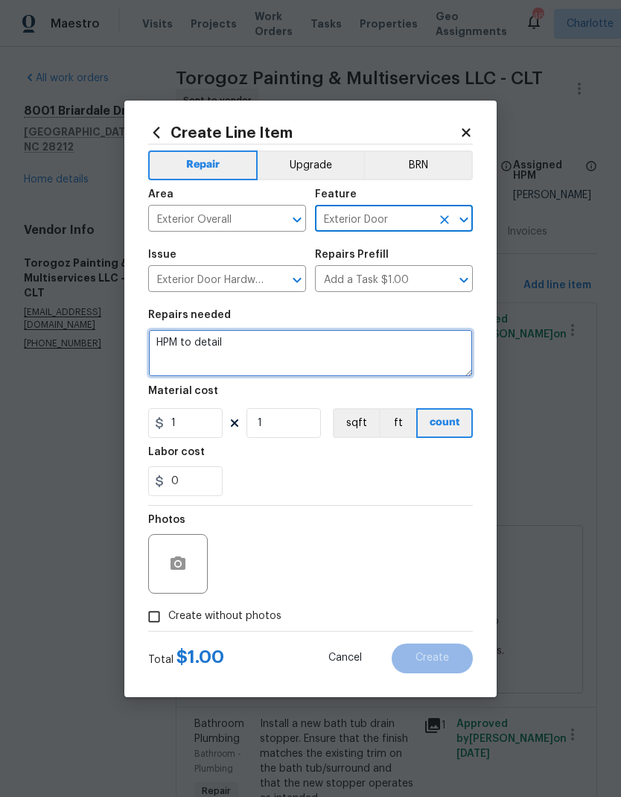
click at [168, 330] on textarea "HPM to detail" at bounding box center [310, 353] width 325 height 48
click at [263, 340] on textarea "HPM to detail" at bounding box center [310, 353] width 325 height 48
type textarea "H"
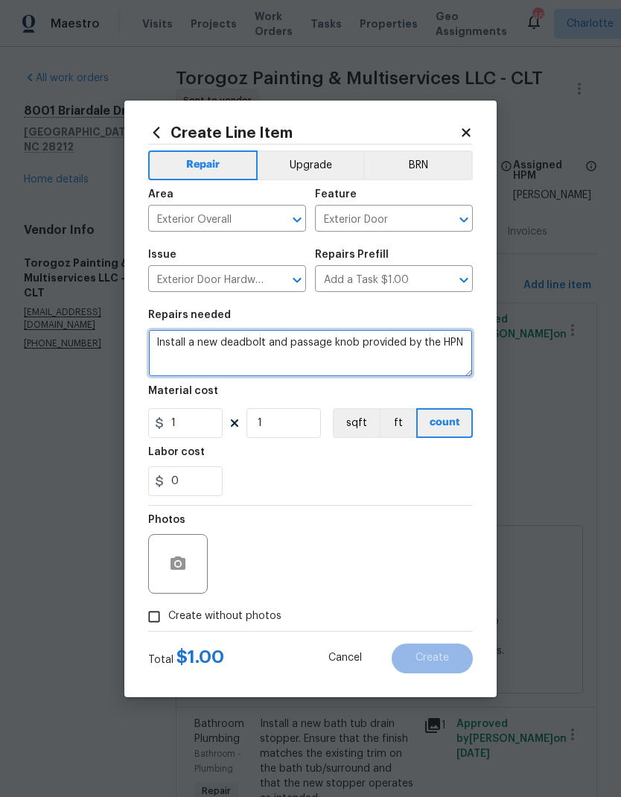
click at [459, 354] on textarea "Install a new deadbolt and passage knob provided by the HPN" at bounding box center [310, 353] width 325 height 48
click at [203, 337] on textarea "Install a new deadbolt and passage knob provided by the HPM." at bounding box center [310, 353] width 325 height 48
type textarea "Install new deadbolt and passage knob provided by the HPM."
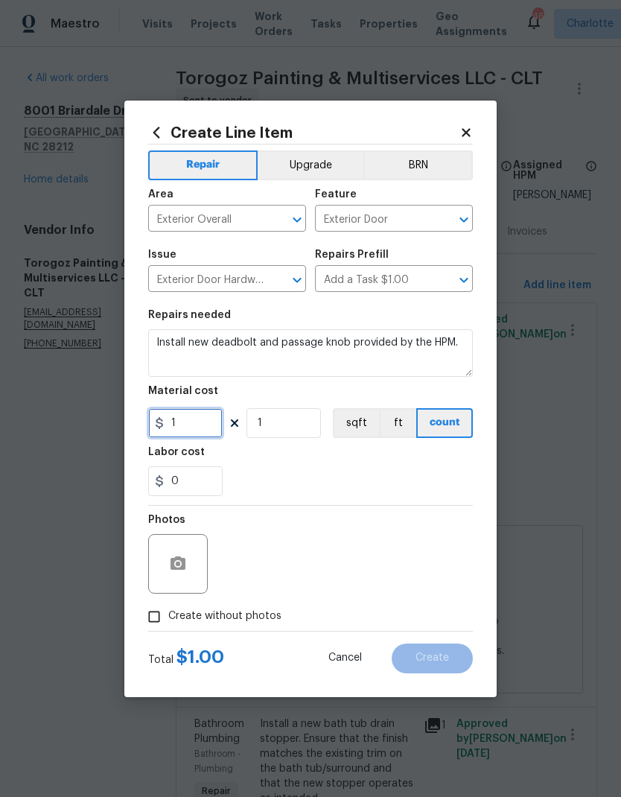
click at [214, 426] on input "1" at bounding box center [185, 423] width 74 height 30
type input "25"
click at [180, 580] on button "button" at bounding box center [178, 564] width 36 height 36
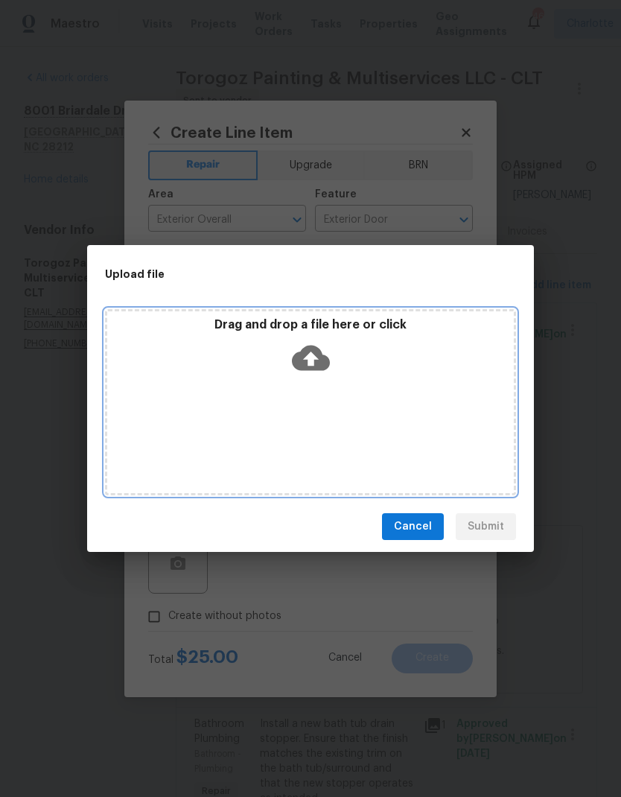
click at [326, 358] on icon at bounding box center [311, 358] width 38 height 25
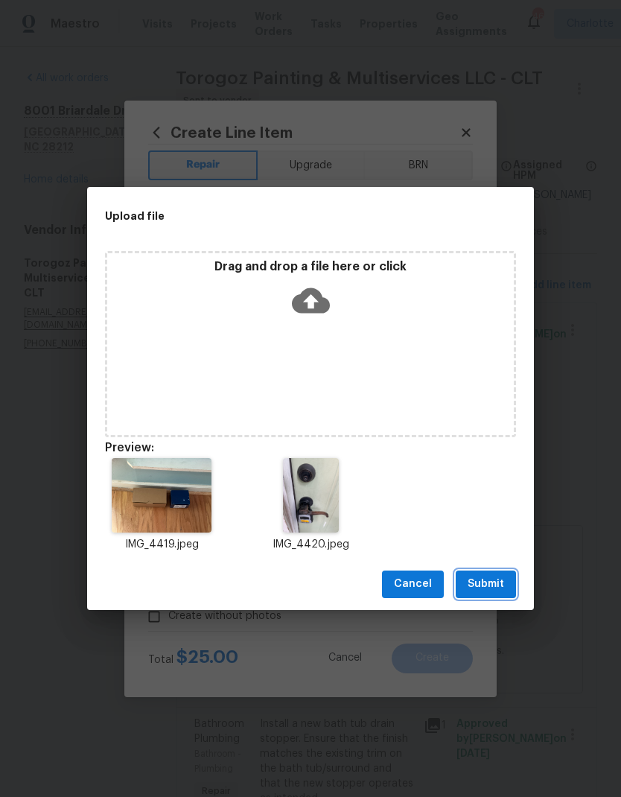
click at [498, 577] on span "Submit" at bounding box center [486, 584] width 36 height 19
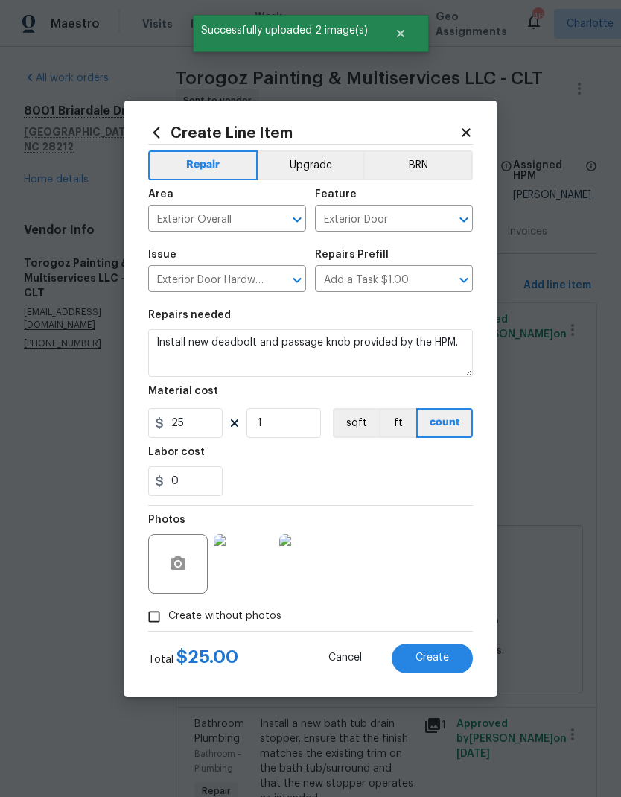
click at [454, 665] on button "Create" at bounding box center [432, 658] width 81 height 30
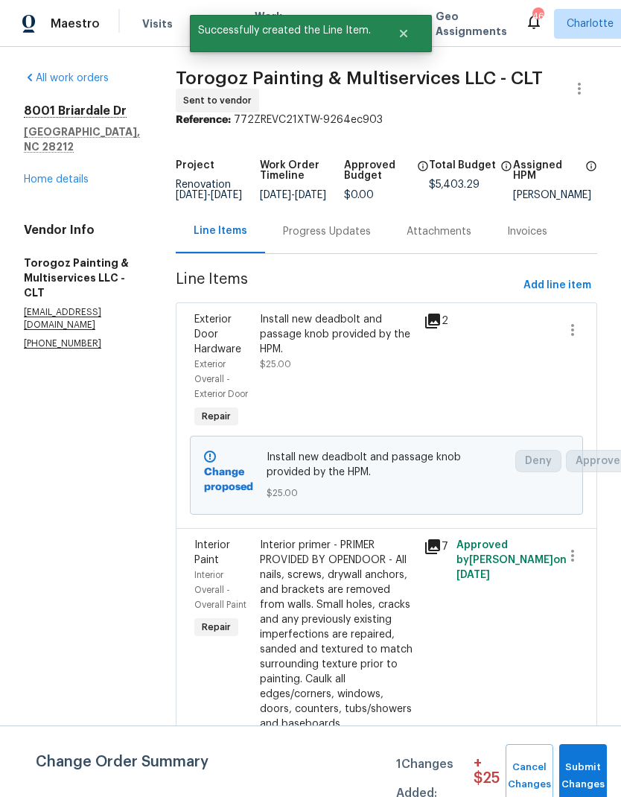
click at [44, 174] on link "Home details" at bounding box center [56, 179] width 65 height 10
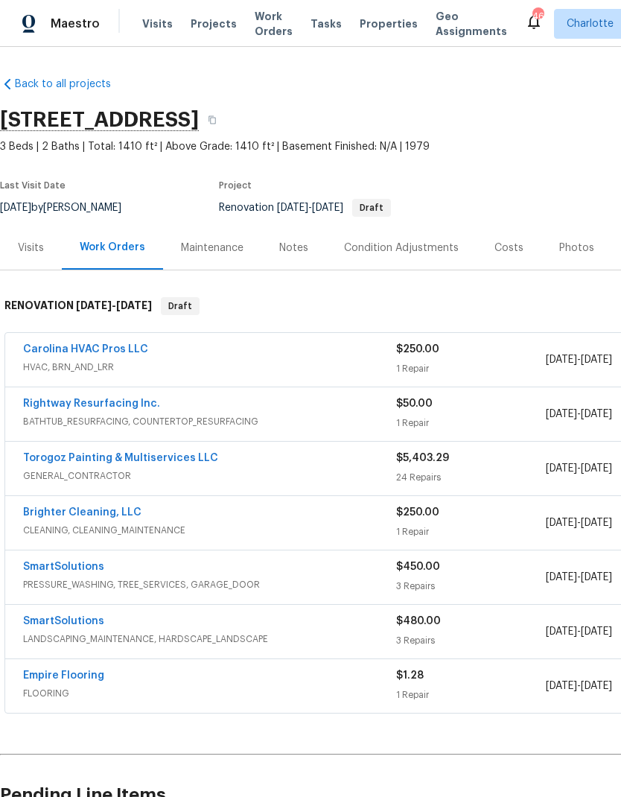
click at [501, 244] on div "Costs" at bounding box center [508, 248] width 29 height 15
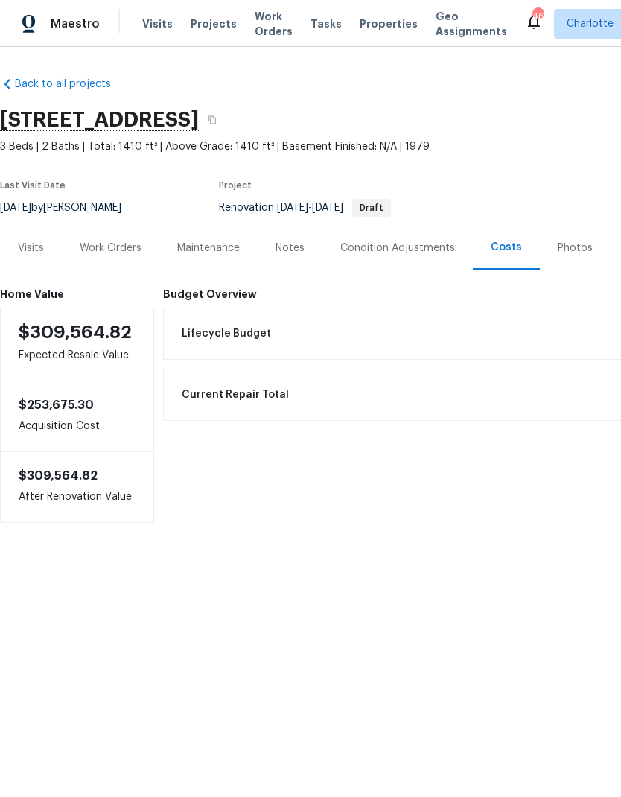
click at [104, 261] on div "Work Orders" at bounding box center [111, 248] width 98 height 44
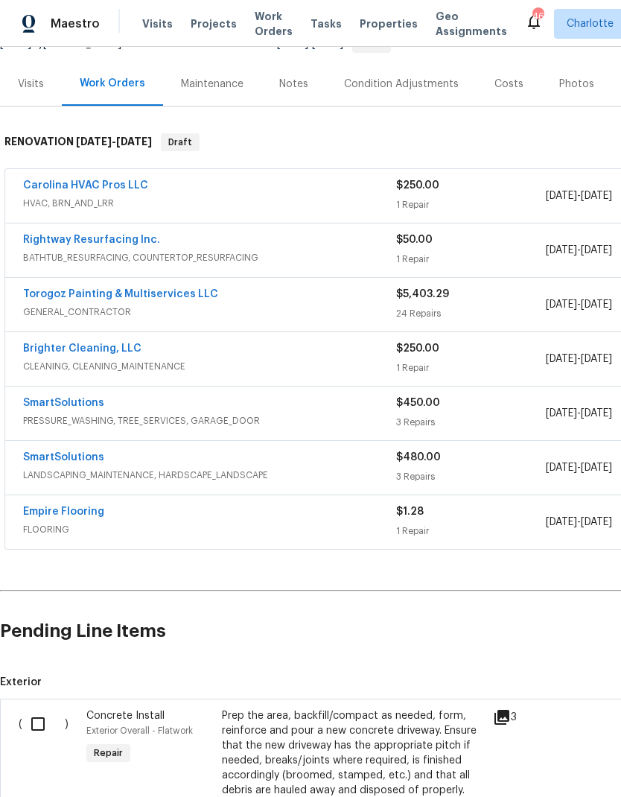
scroll to position [167, 0]
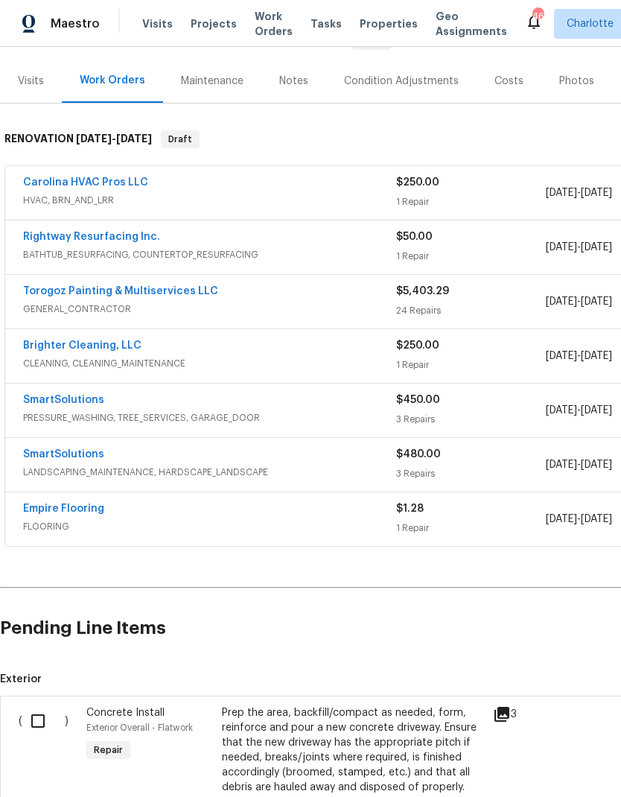
click at [42, 389] on div "SmartSolutions PRESSURE_WASHING, TREE_SERVICES, GARAGE_DOOR $450.00 3 Repairs 9…" at bounding box center [420, 411] width 831 height 54
click at [41, 404] on link "SmartSolutions" at bounding box center [63, 400] width 81 height 10
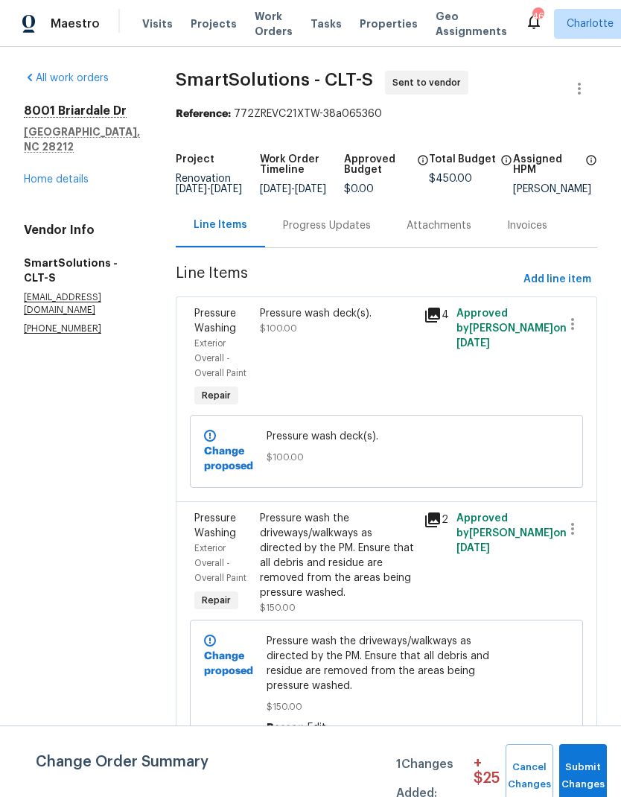
click at [349, 226] on div "Progress Updates" at bounding box center [327, 225] width 124 height 44
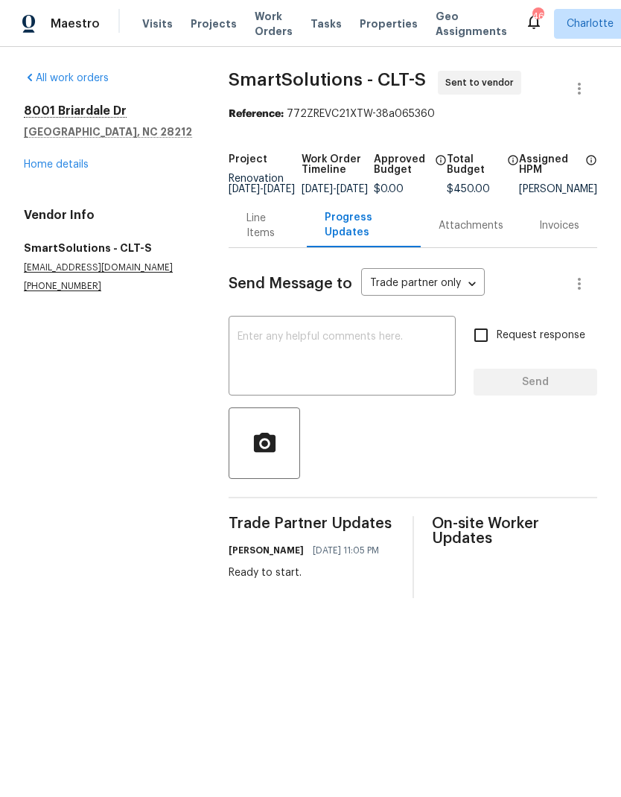
click at [368, 374] on textarea at bounding box center [342, 357] width 209 height 52
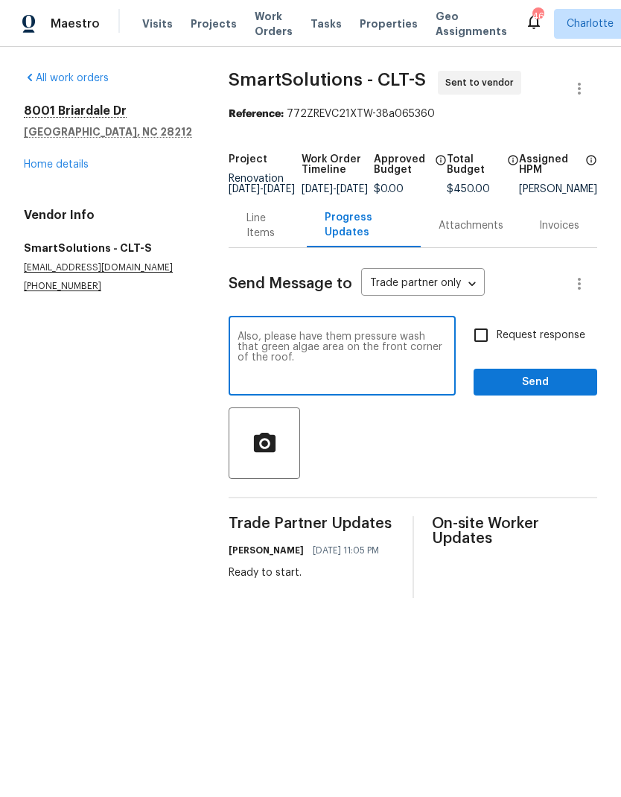
type textarea "Also, please have them pressure wash that green algae area on the front corner …"
click at [260, 469] on button "button" at bounding box center [264, 442] width 71 height 71
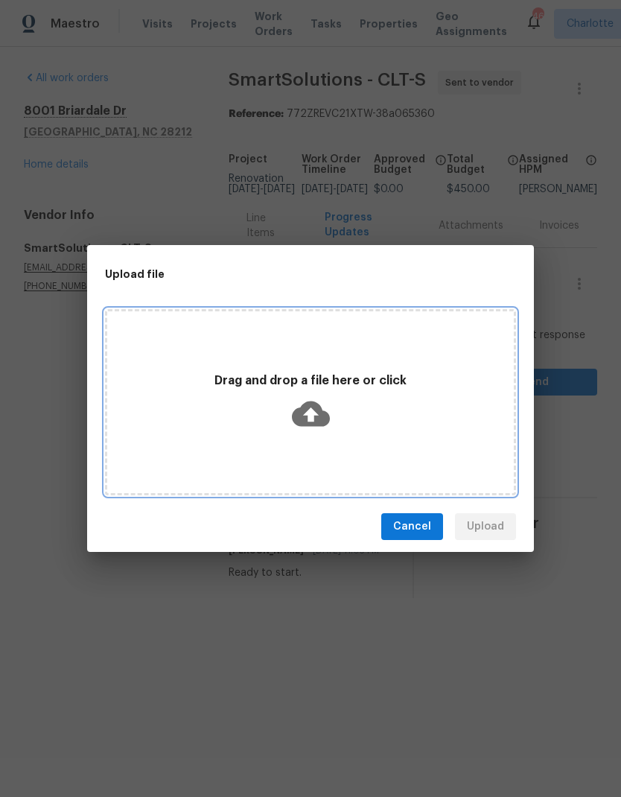
click at [303, 416] on icon at bounding box center [311, 413] width 38 height 25
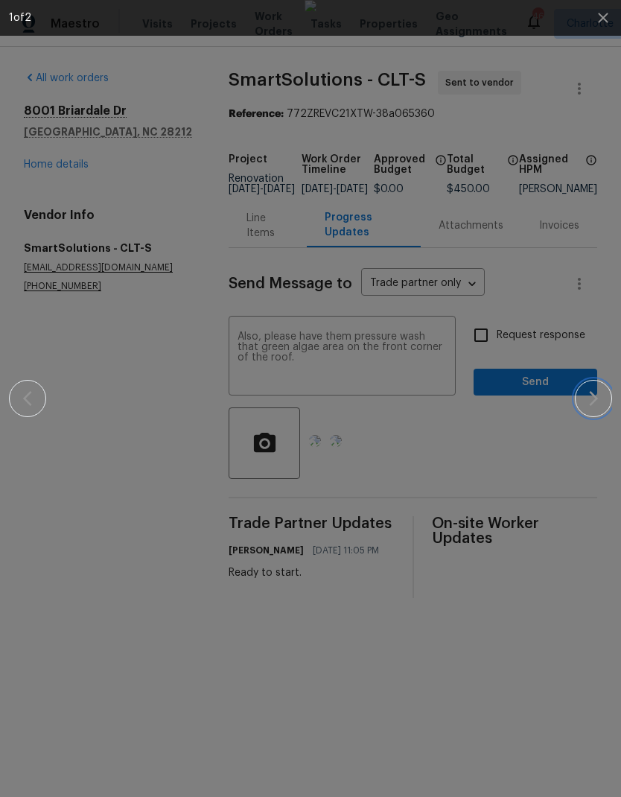
click at [583, 401] on button "button" at bounding box center [593, 398] width 37 height 37
click at [571, 108] on div at bounding box center [310, 398] width 603 height 797
click at [316, 634] on img at bounding box center [311, 398] width 12 height 797
click at [37, 405] on button "button" at bounding box center [27, 398] width 37 height 37
click at [316, 304] on img at bounding box center [311, 398] width 12 height 797
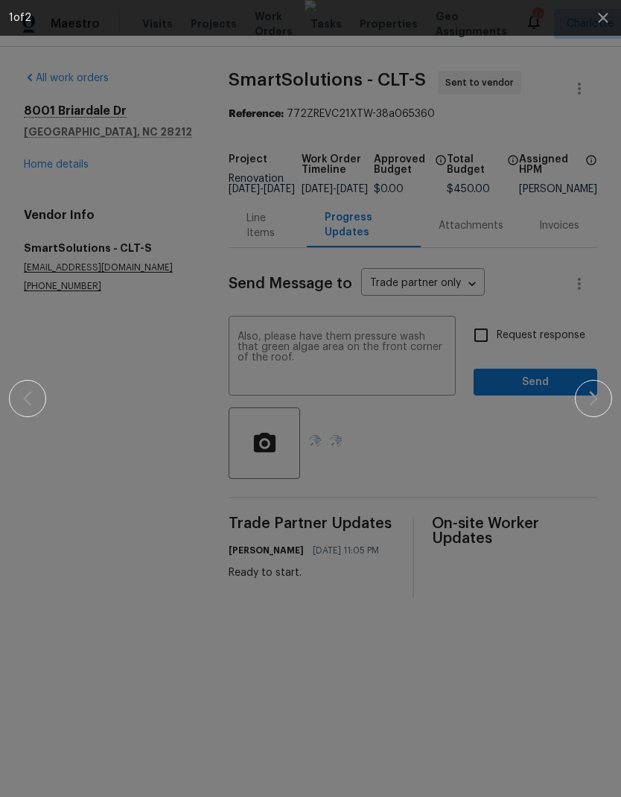
click at [565, 147] on div at bounding box center [310, 398] width 603 height 797
click at [596, 24] on icon "button" at bounding box center [603, 18] width 18 height 18
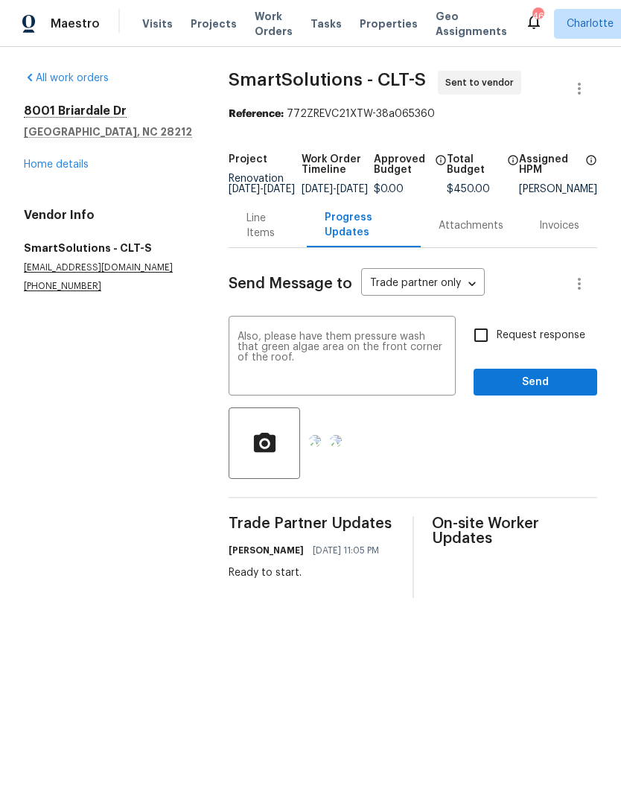
click at [437, 343] on textarea "Also, please have them pressure wash that green algae area on the front corner …" at bounding box center [342, 357] width 209 height 52
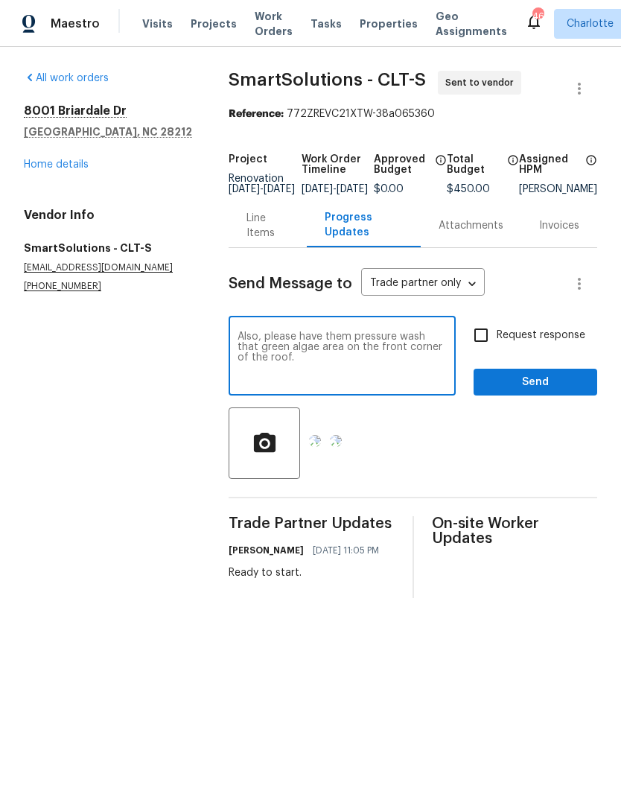
click at [446, 344] on textarea "Also, please have them pressure wash that green algae area on the front corner …" at bounding box center [342, 357] width 209 height 52
click at [323, 363] on textarea "Also, please have them pressure wash the green algae area on the front corner o…" at bounding box center [342, 357] width 209 height 52
click at [326, 359] on textarea "Also, please have them pressure wash the green algae area on the front corner o…" at bounding box center [342, 357] width 209 height 52
type textarea "Also, please have them pressure wash the green algae off the front corner of th…"
click at [490, 346] on input "Request response" at bounding box center [480, 334] width 31 height 31
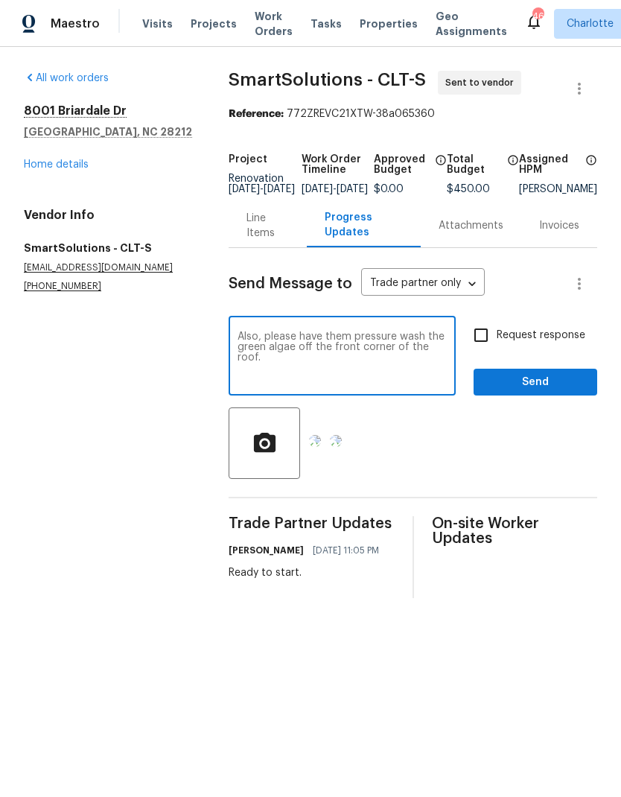
checkbox input "true"
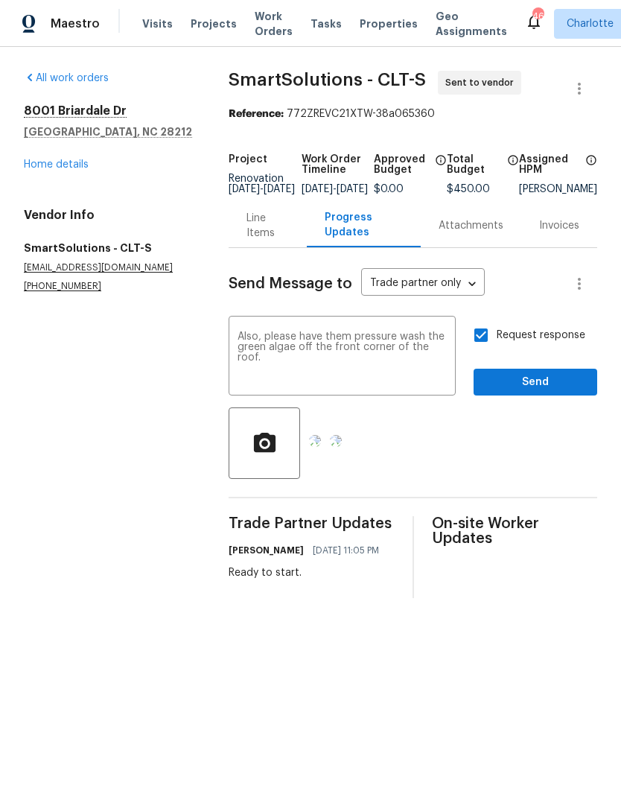
click at [537, 375] on div "Request response Send" at bounding box center [536, 357] width 124 height 76
click at [547, 392] on span "Send" at bounding box center [536, 382] width 100 height 19
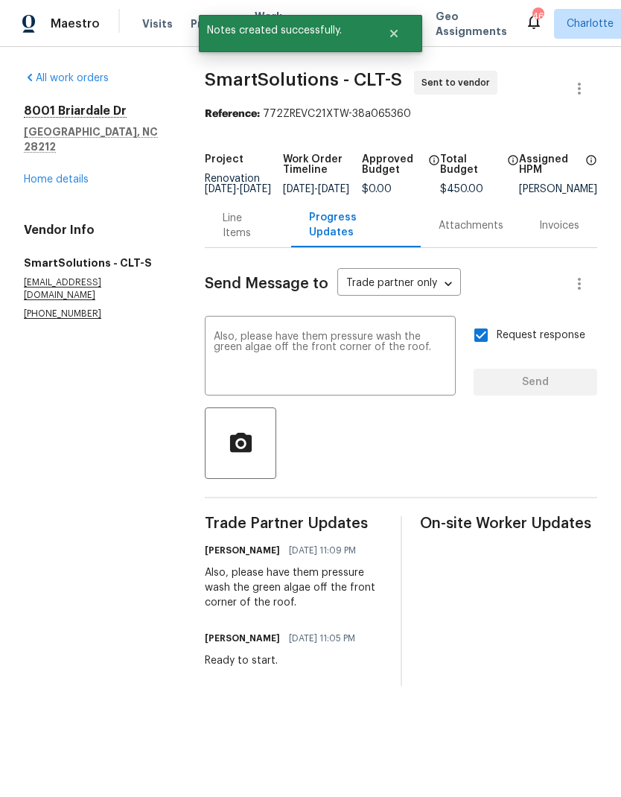
click at [33, 143] on div "[STREET_ADDRESS][PERSON_NAME] Home details" at bounding box center [96, 145] width 145 height 83
click at [34, 153] on div "[STREET_ADDRESS][PERSON_NAME] Home details" at bounding box center [96, 145] width 145 height 83
click at [39, 174] on link "Home details" at bounding box center [56, 179] width 65 height 10
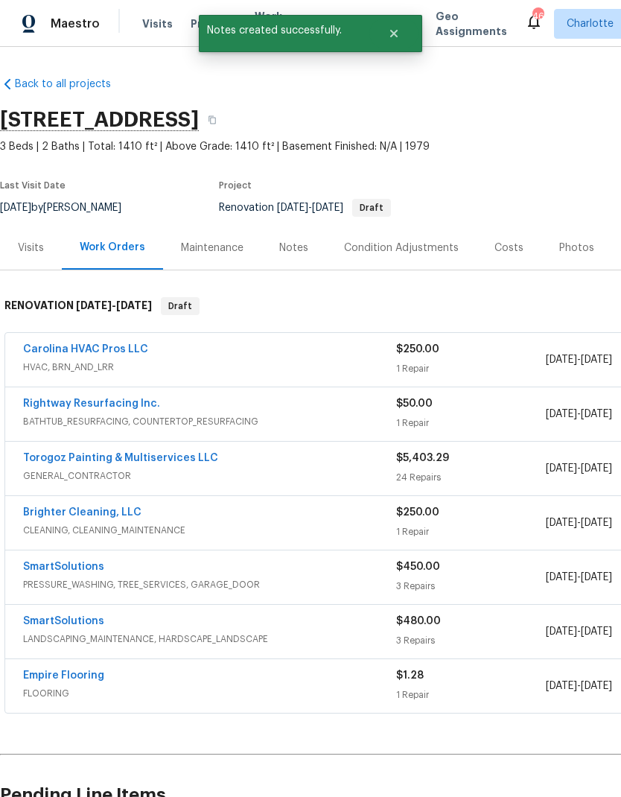
click at [41, 461] on link "Torogoz Painting & Multiservices LLC" at bounding box center [120, 458] width 195 height 10
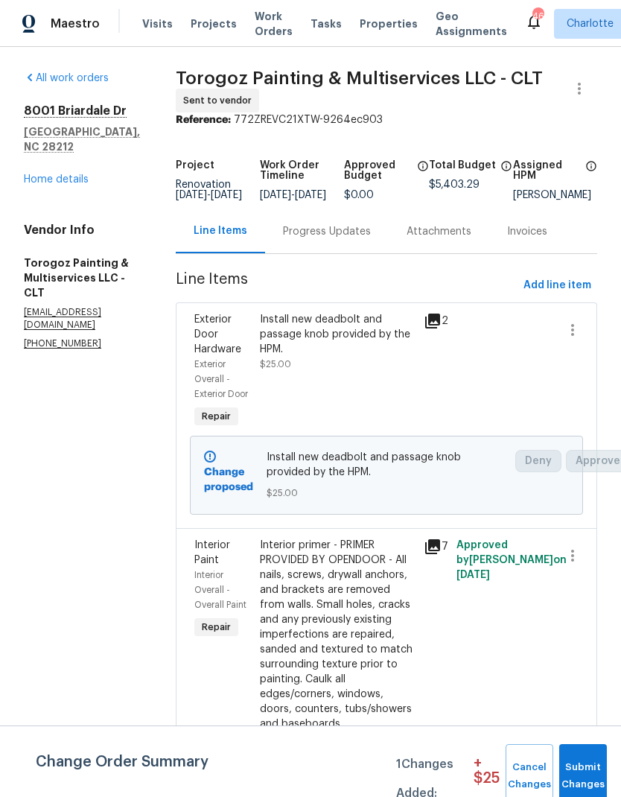
click at [49, 174] on link "Home details" at bounding box center [56, 179] width 65 height 10
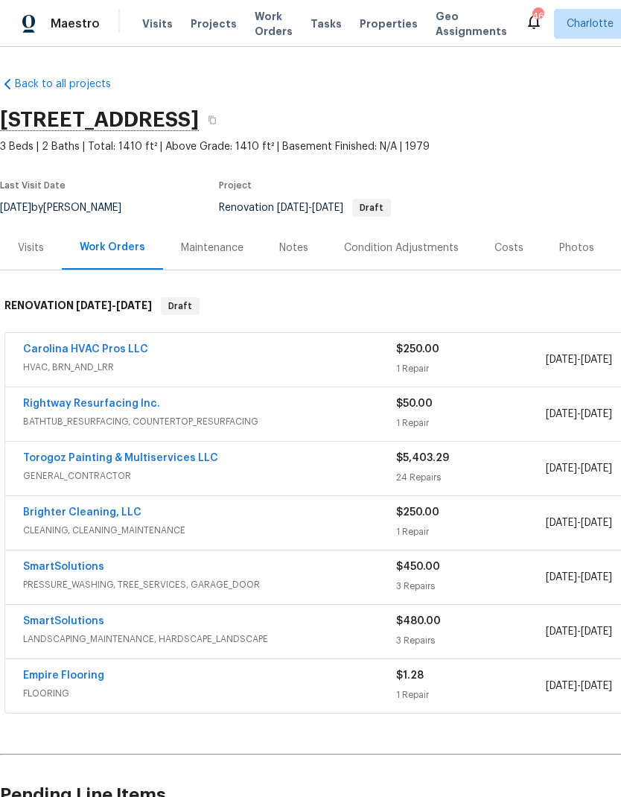
click at [27, 616] on link "SmartSolutions" at bounding box center [63, 621] width 81 height 10
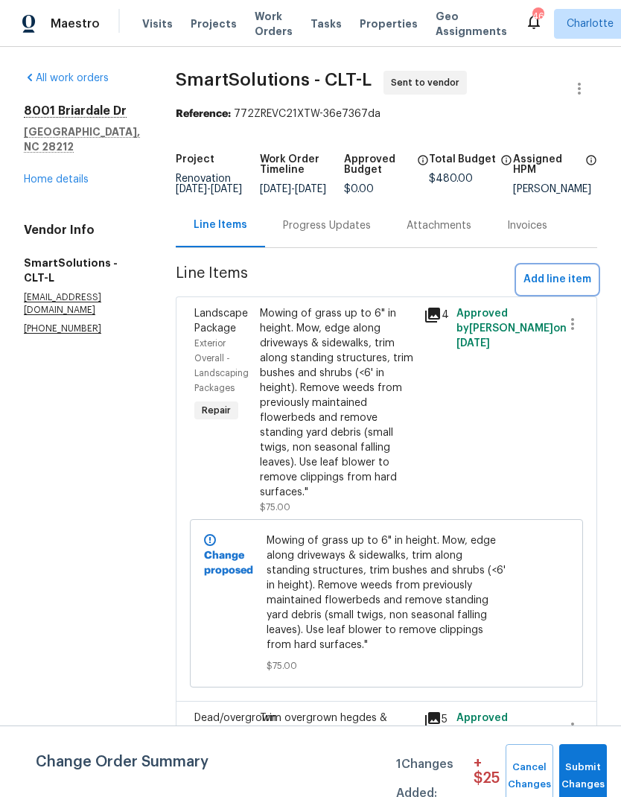
click at [564, 285] on span "Add line item" at bounding box center [557, 279] width 68 height 19
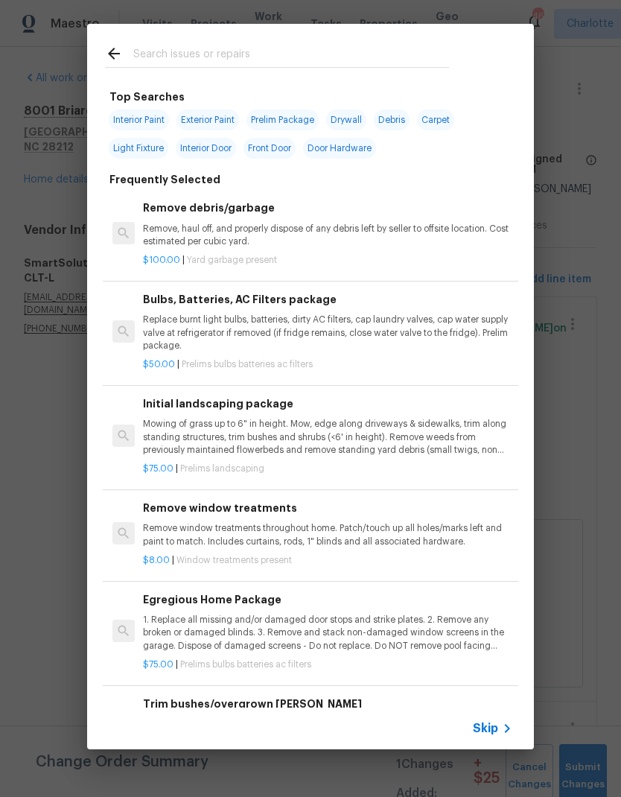
click at [321, 40] on div at bounding box center [277, 53] width 380 height 59
click at [279, 48] on input "text" at bounding box center [291, 56] width 316 height 22
type input "Guttes"
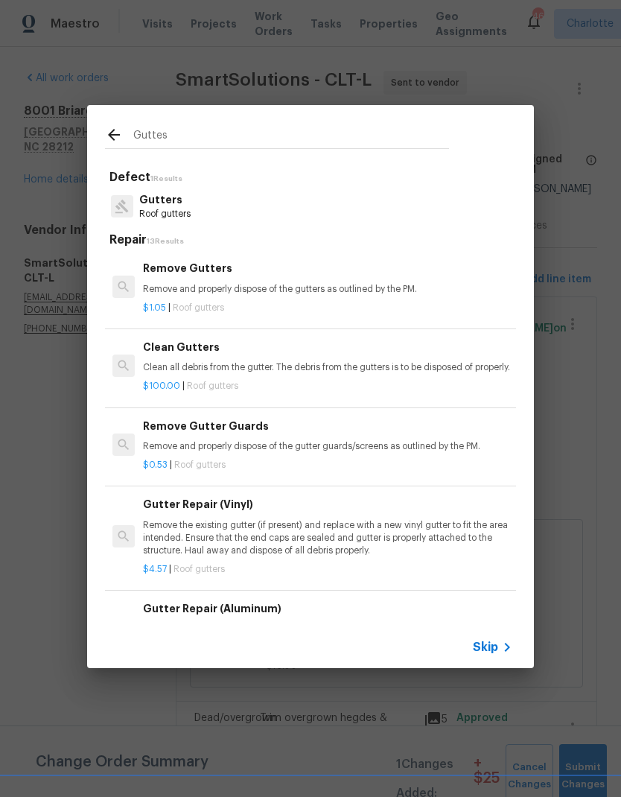
click at [305, 357] on div "Clean Gutters Clean all debris from the gutter. The debris from the gutters is …" at bounding box center [327, 357] width 369 height 36
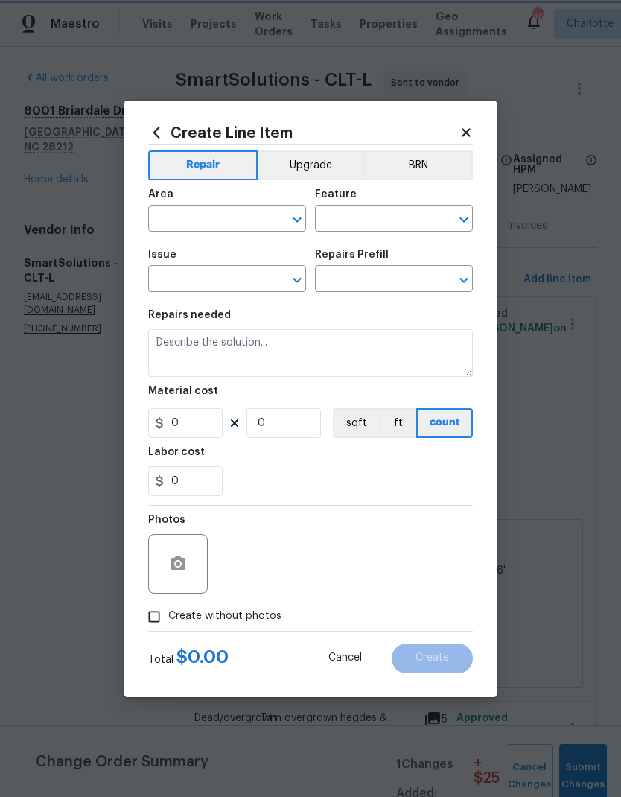
type input "Eaves and Trim"
type input "Gutters"
type textarea "Clean all debris from the gutter. The debris from the gutters is to be disposed…"
type input "1"
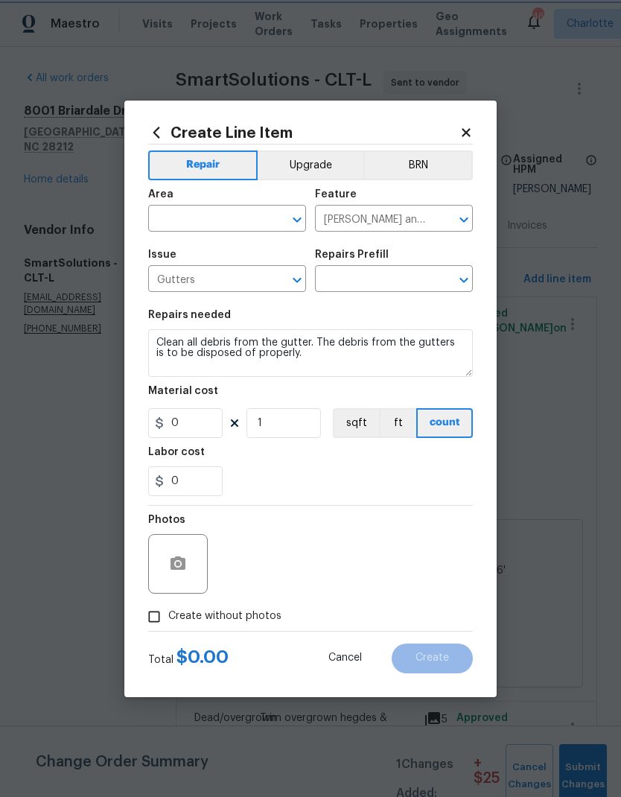
type input "Clean Gutters $100.00"
type input "100"
click at [216, 222] on input "text" at bounding box center [206, 220] width 116 height 23
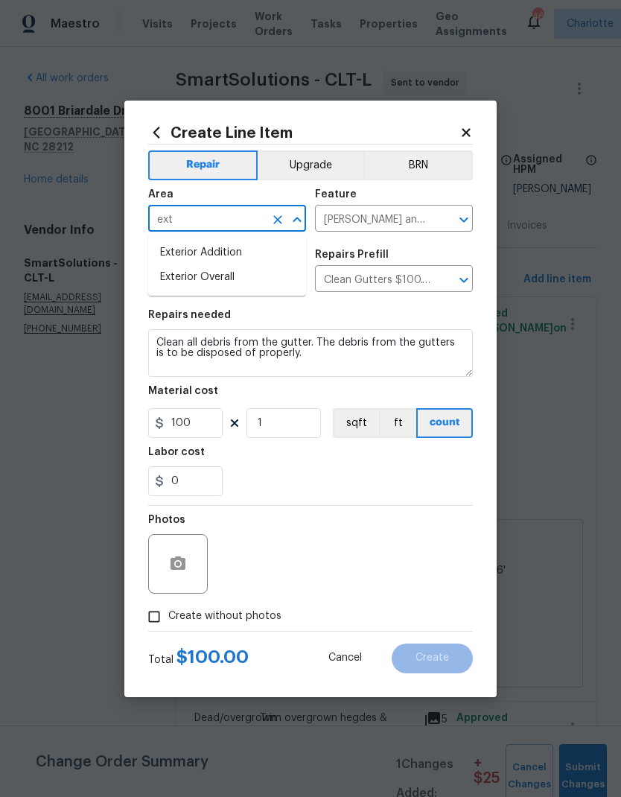
click at [252, 281] on li "Exterior Overall" at bounding box center [227, 277] width 158 height 25
type input "Exterior Overall"
click at [187, 570] on button "button" at bounding box center [178, 564] width 36 height 36
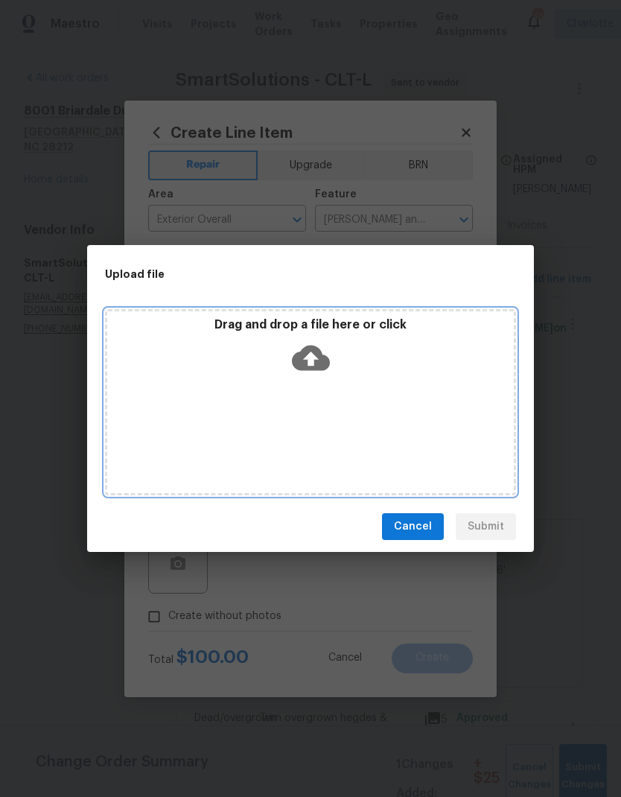
click at [319, 367] on icon at bounding box center [311, 358] width 38 height 25
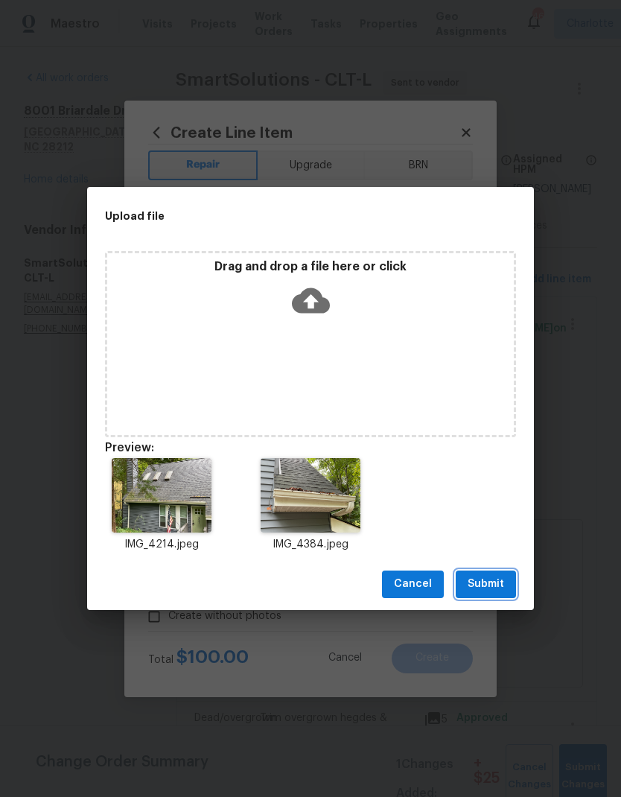
click at [503, 580] on span "Submit" at bounding box center [486, 584] width 36 height 19
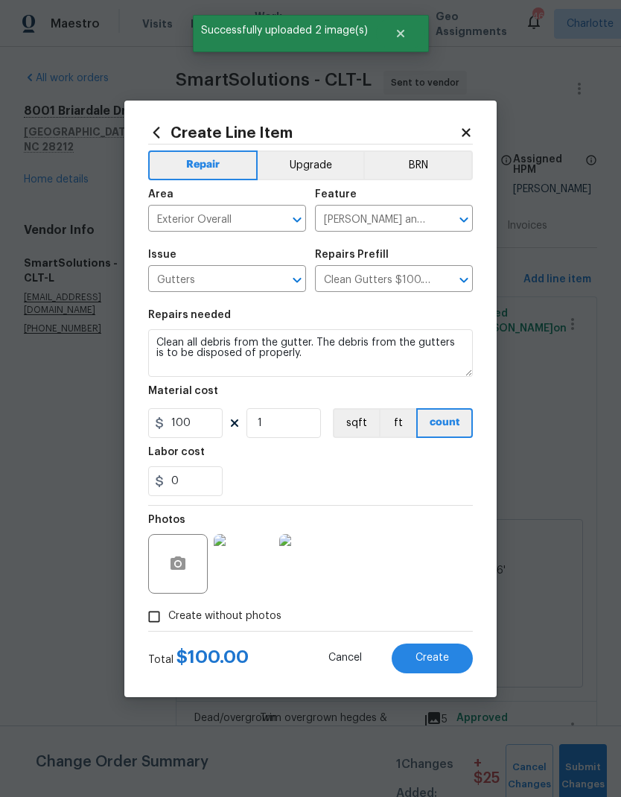
click at [458, 653] on button "Create" at bounding box center [432, 658] width 81 height 30
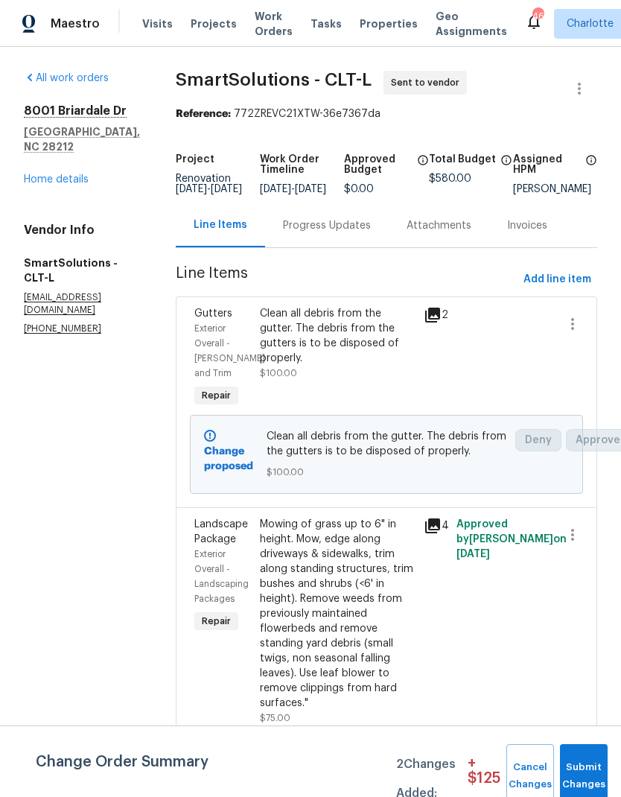
click at [36, 155] on div "8001 Briardale Dr Charlotte, NC 28212 Home details" at bounding box center [82, 145] width 116 height 83
click at [37, 174] on link "Home details" at bounding box center [56, 179] width 65 height 10
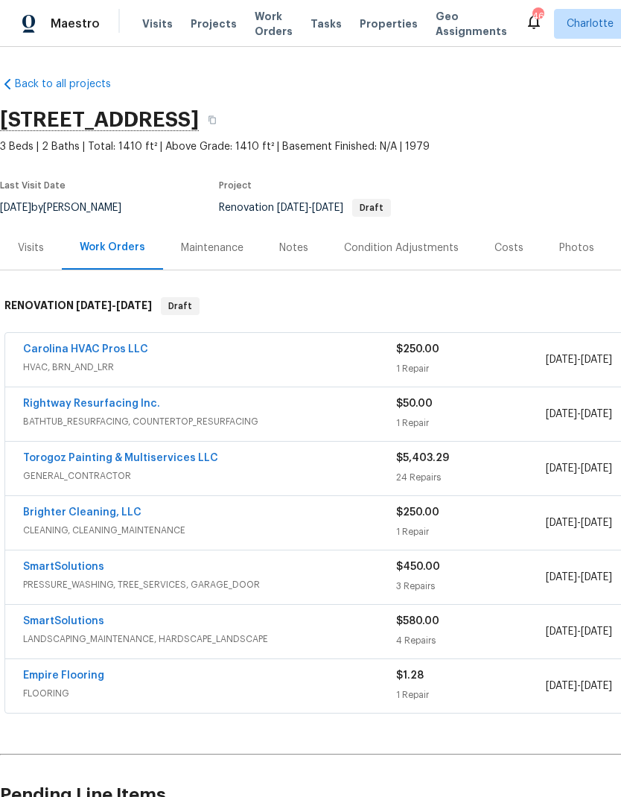
click at [500, 253] on div "Costs" at bounding box center [508, 248] width 29 height 15
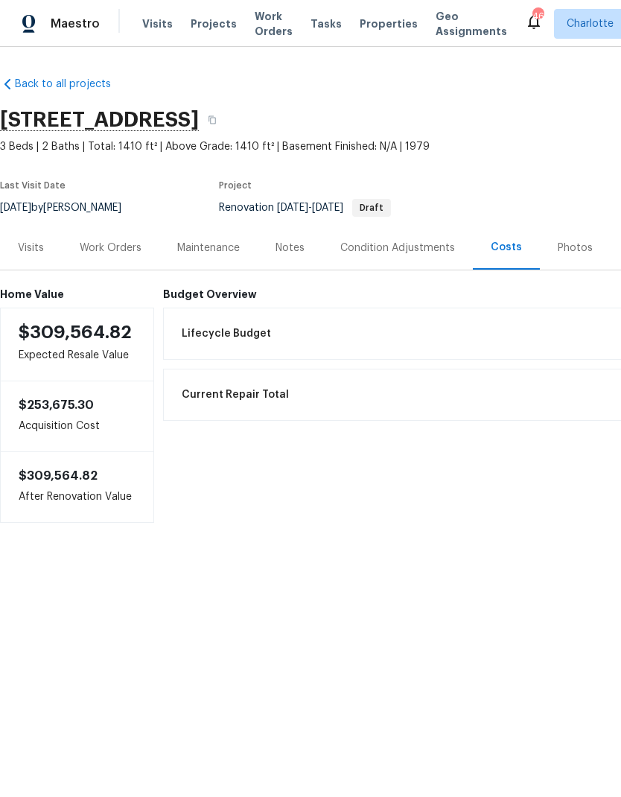
click at [89, 249] on div "Work Orders" at bounding box center [111, 248] width 62 height 15
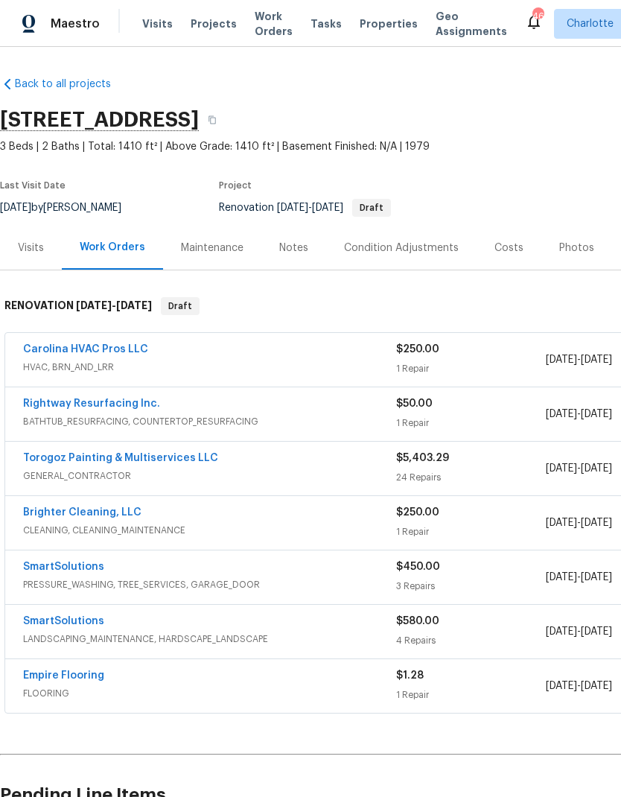
click at [67, 461] on link "Torogoz Painting & Multiservices LLC" at bounding box center [120, 458] width 195 height 10
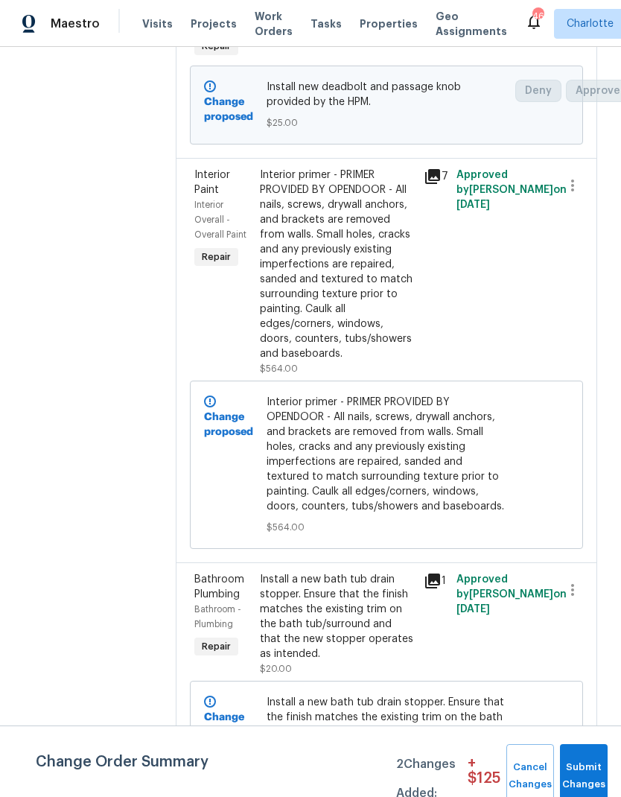
scroll to position [368, 1]
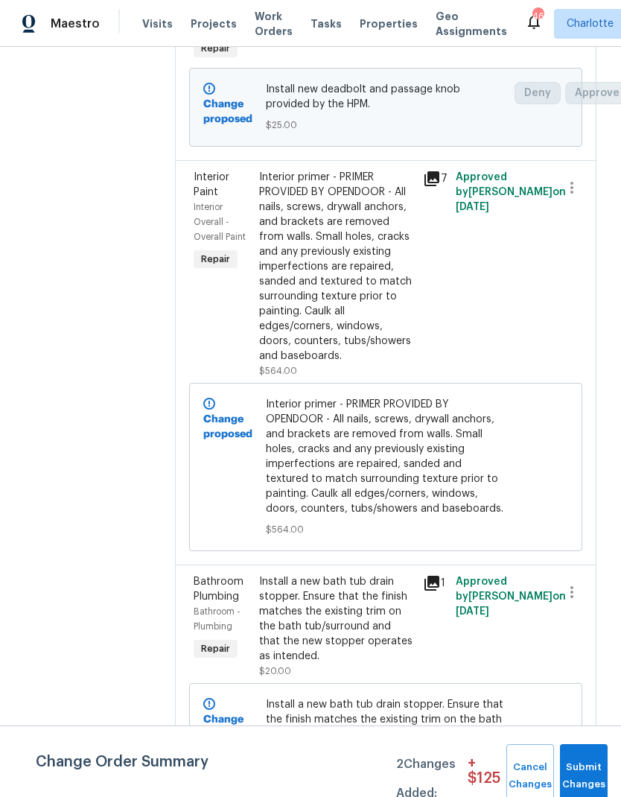
click at [389, 224] on div "Interior primer - PRIMER PROVIDED BY OPENDOOR - All nails, screws, drywall anch…" at bounding box center [336, 267] width 155 height 194
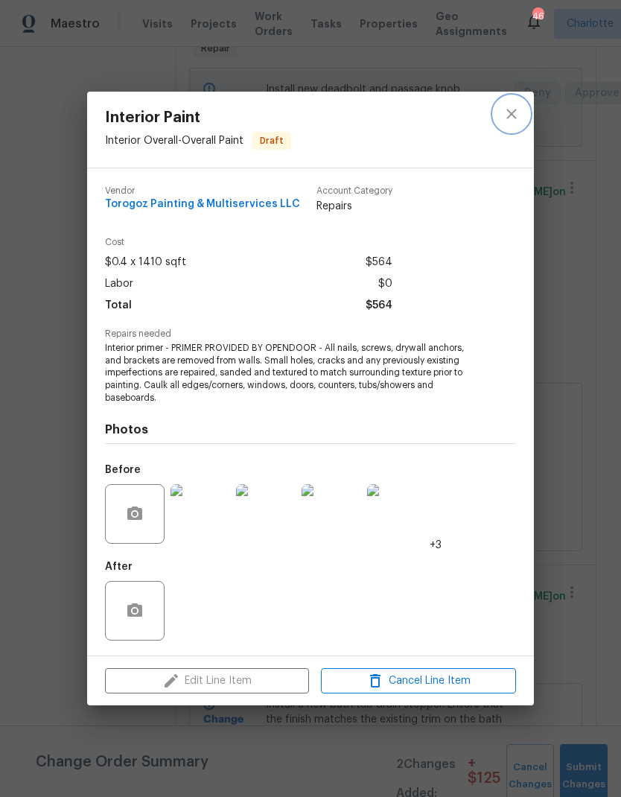
click at [519, 108] on icon "close" at bounding box center [512, 114] width 18 height 18
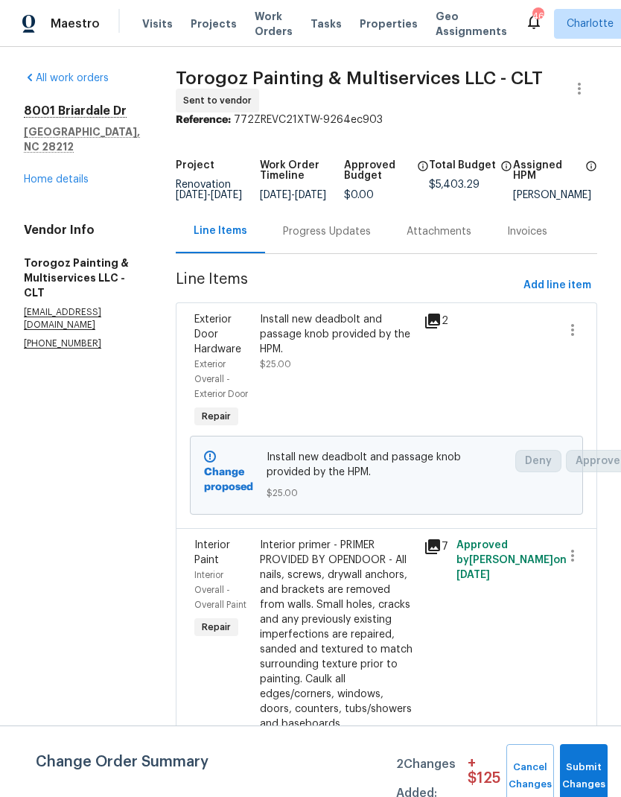
scroll to position [0, 0]
click at [46, 174] on link "Home details" at bounding box center [56, 179] width 65 height 10
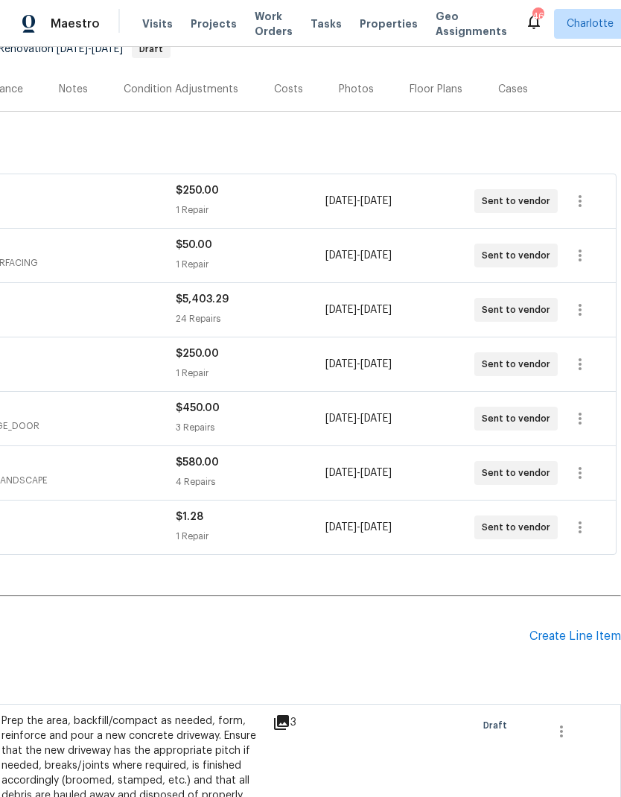
scroll to position [159, 220]
click at [575, 632] on div "Create Line Item" at bounding box center [575, 635] width 92 height 14
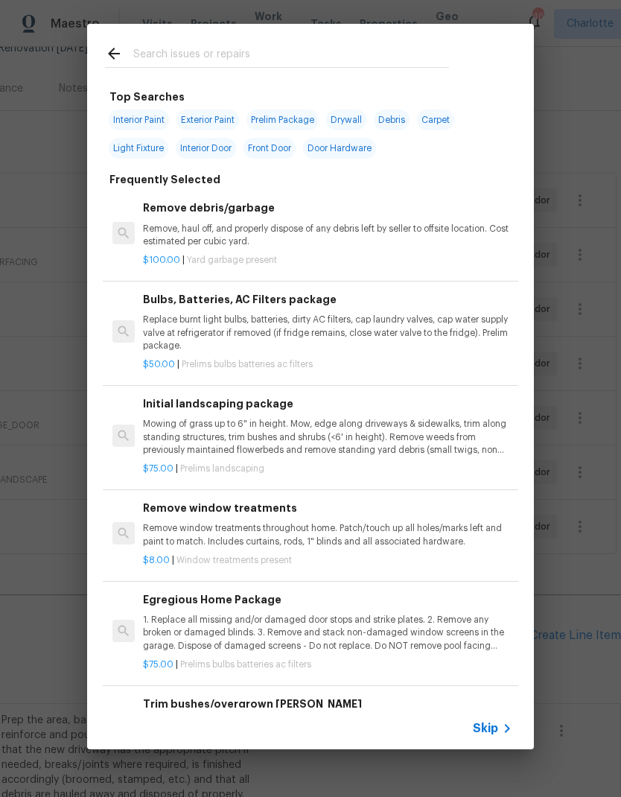
click at [290, 60] on input "text" at bounding box center [291, 56] width 316 height 22
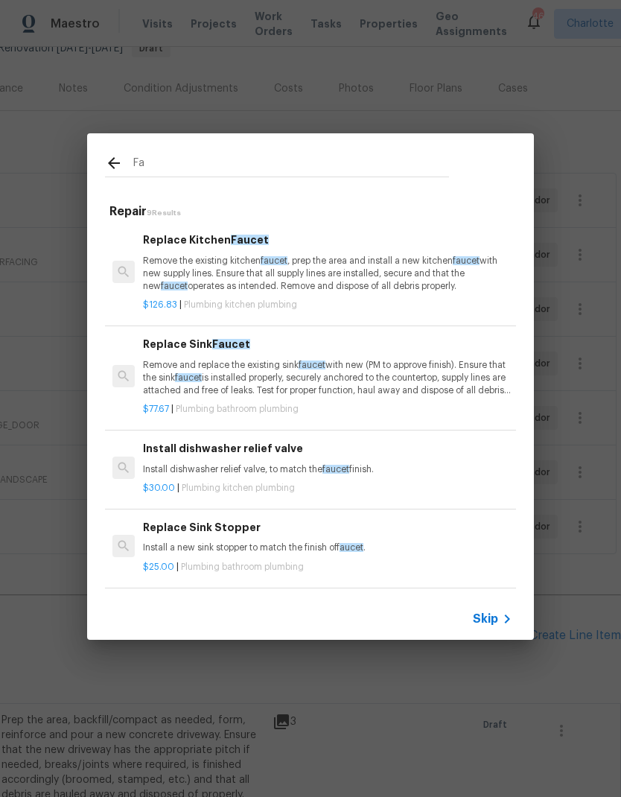
type input "F"
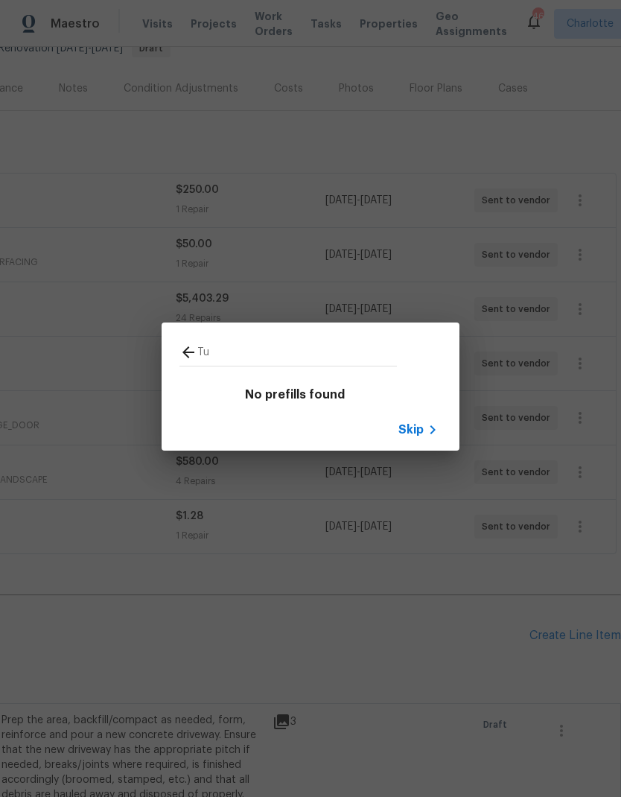
type input "T"
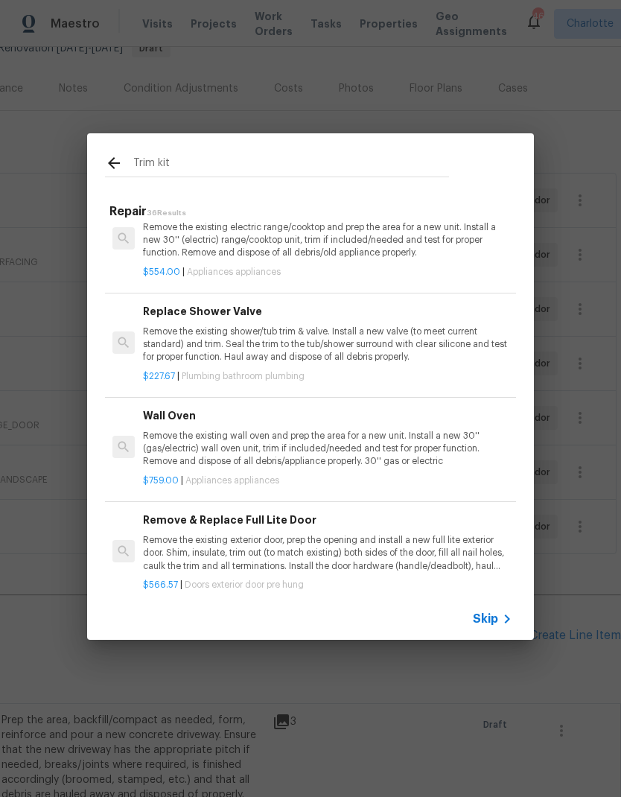
scroll to position [2682, 0]
type input "Trim kit"
click at [16, 332] on div "Trim kit Repair 36 Results Wall Patching Prep, patch, texture to match existing…" at bounding box center [310, 386] width 621 height 773
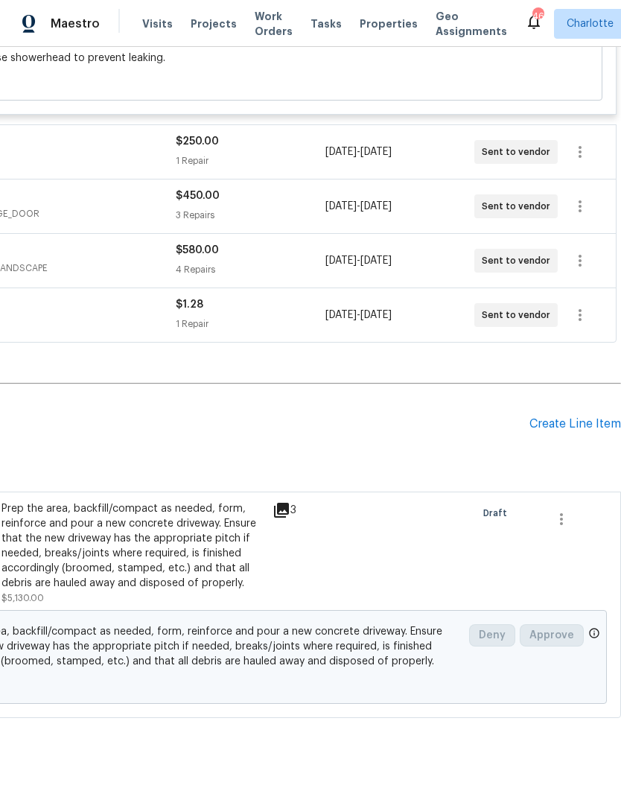
scroll to position [4843, 220]
click at [582, 431] on div "Create Line Item" at bounding box center [575, 424] width 92 height 14
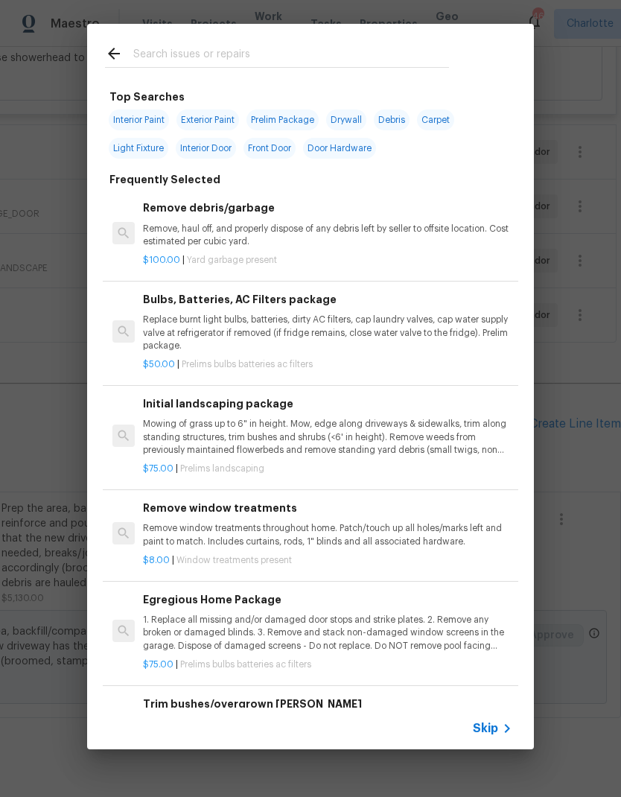
click at [333, 57] on input "text" at bounding box center [291, 56] width 316 height 22
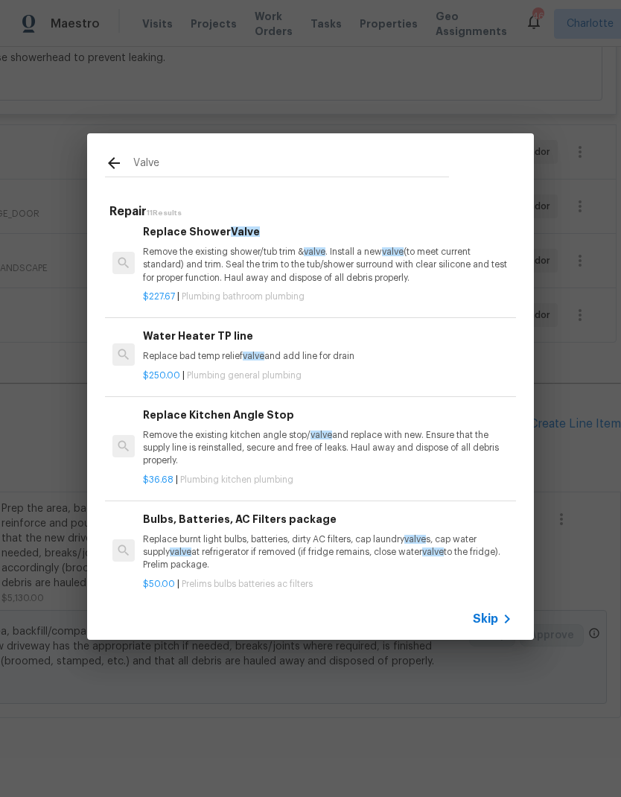
scroll to position [284, 0]
type input "Valve"
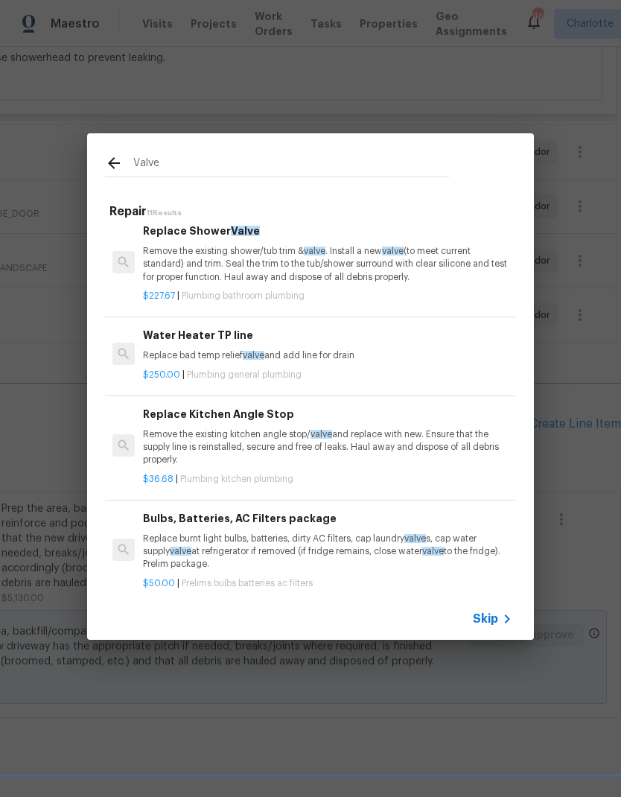
click at [594, 620] on div "Valve Repair 11 Results Install dishwasher relief valve Install dishwasher reli…" at bounding box center [310, 386] width 621 height 773
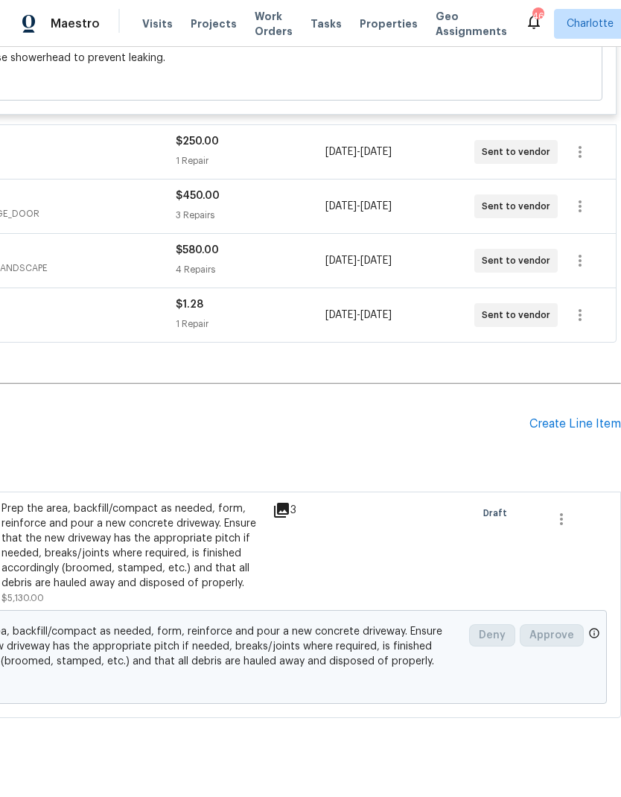
click at [580, 431] on div "Create Line Item" at bounding box center [575, 424] width 92 height 14
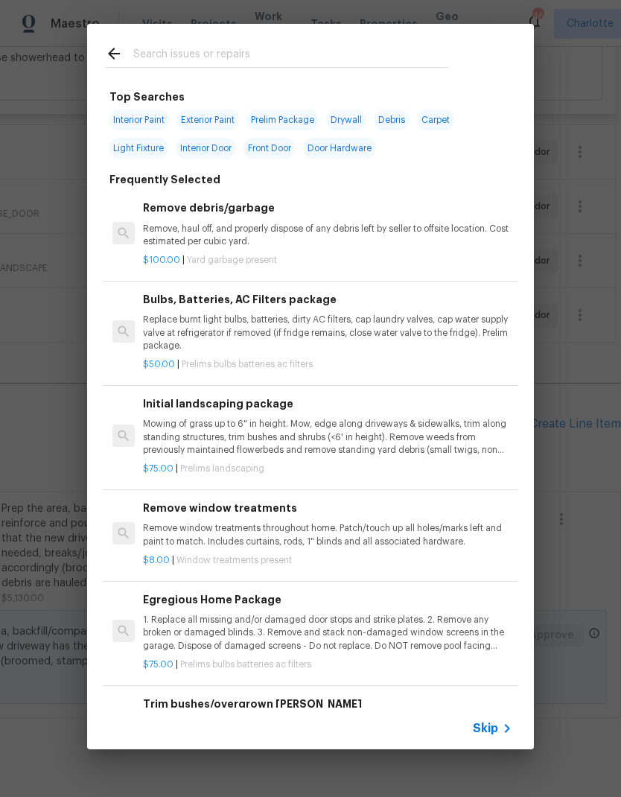
click at [302, 48] on input "text" at bounding box center [291, 56] width 316 height 22
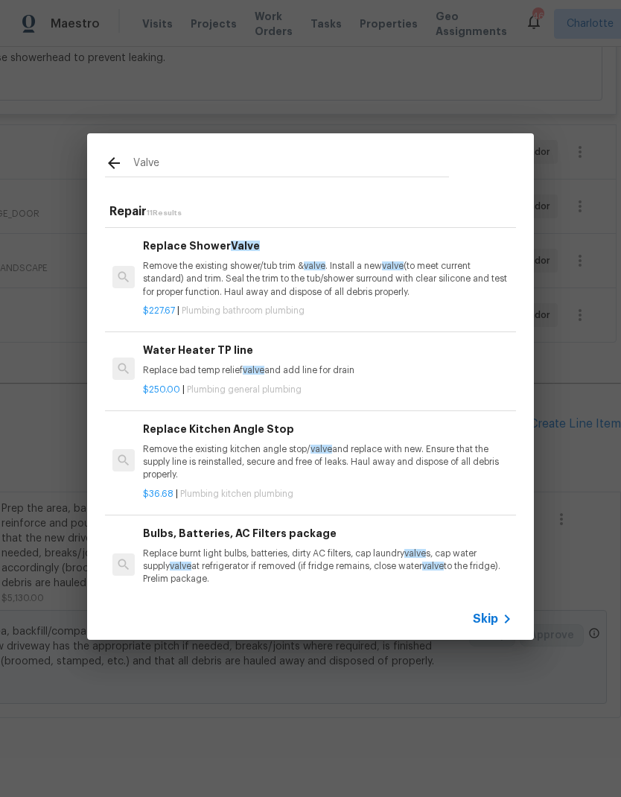
scroll to position [269, 0]
type input "Valve"
click at [512, 109] on div "Valve Repair 11 Results Install dishwasher relief valve Install dishwasher reli…" at bounding box center [310, 386] width 621 height 773
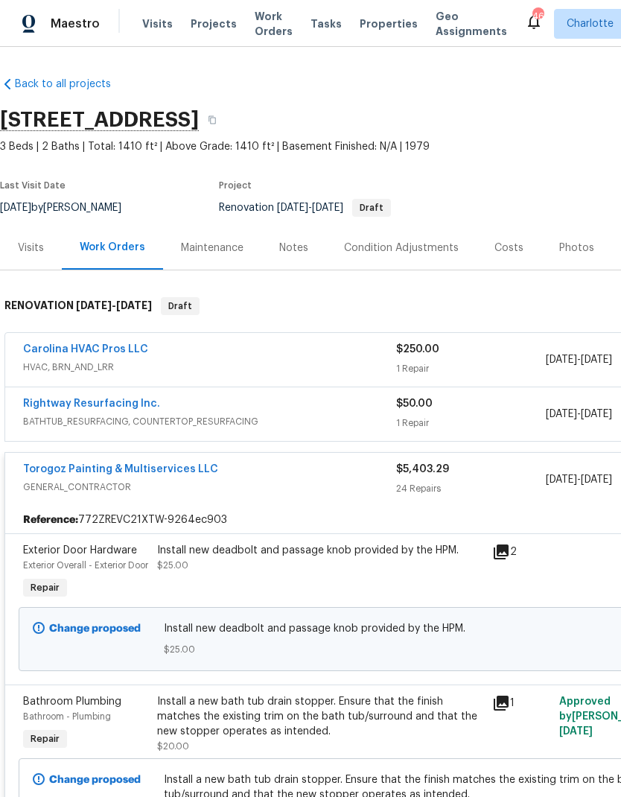
scroll to position [0, 0]
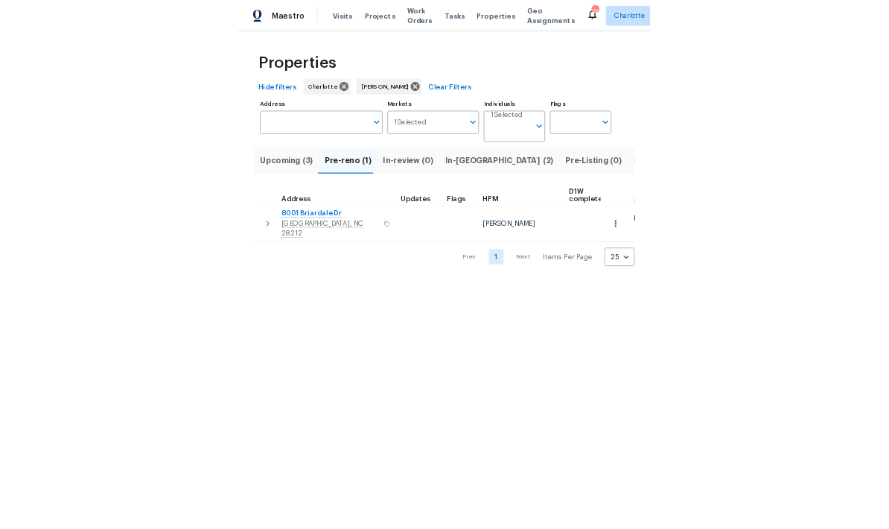
scroll to position [0, 27]
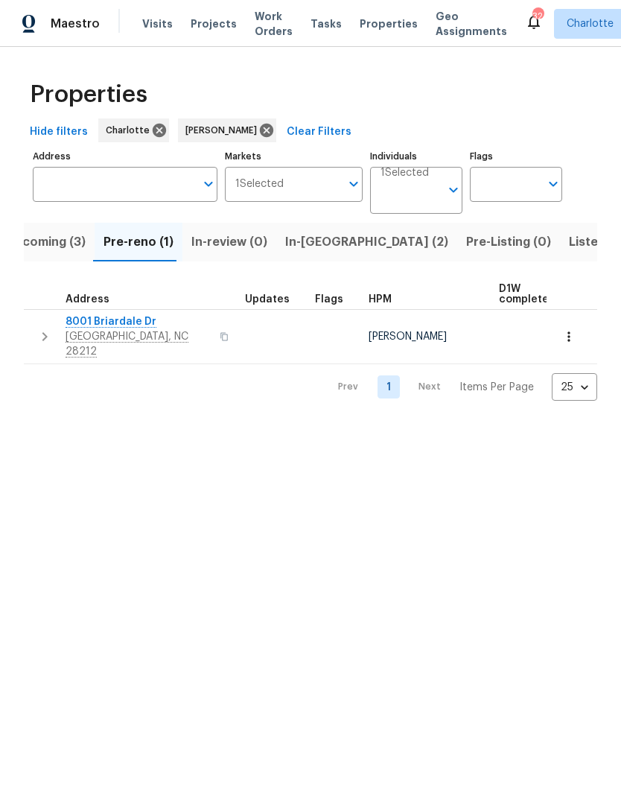
click at [141, 328] on span "8001 Briardale Dr" at bounding box center [138, 321] width 145 height 15
click at [267, 424] on html "Maestro Visits Projects Work Orders Tasks Properties Geo Assignments 32 [PERSON…" at bounding box center [310, 212] width 621 height 424
click at [214, 248] on span "In-review (0)" at bounding box center [229, 242] width 76 height 21
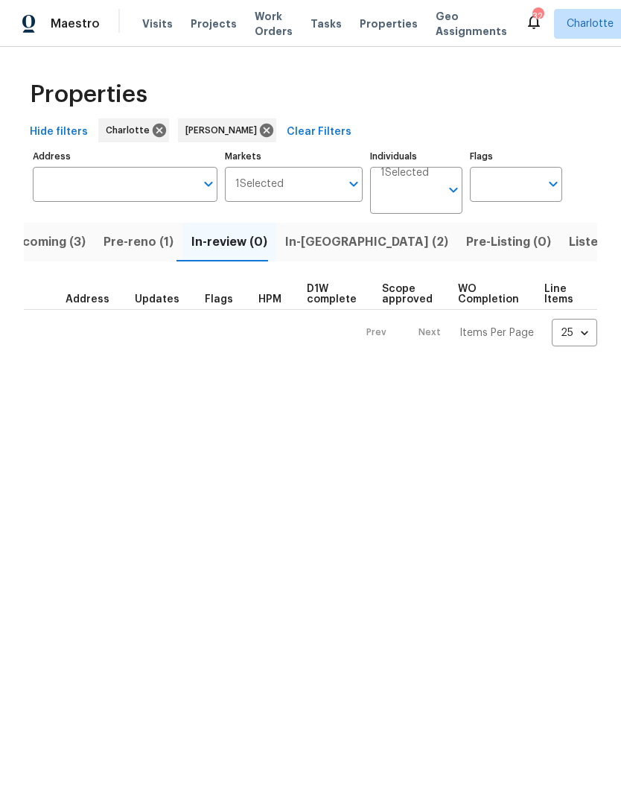
click at [129, 249] on span "Pre-reno (1)" at bounding box center [139, 242] width 70 height 21
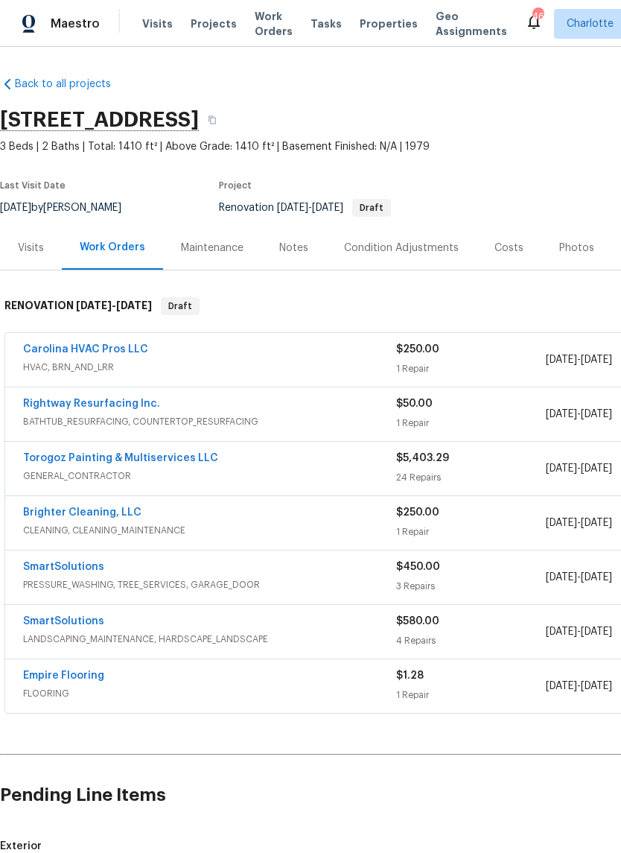
scroll to position [-1, 0]
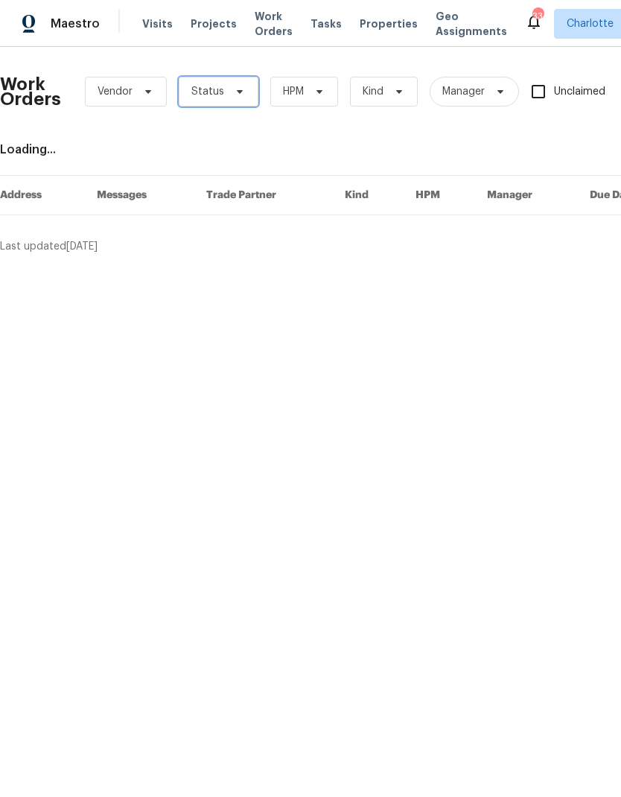
click at [217, 97] on span "Status" at bounding box center [207, 91] width 33 height 15
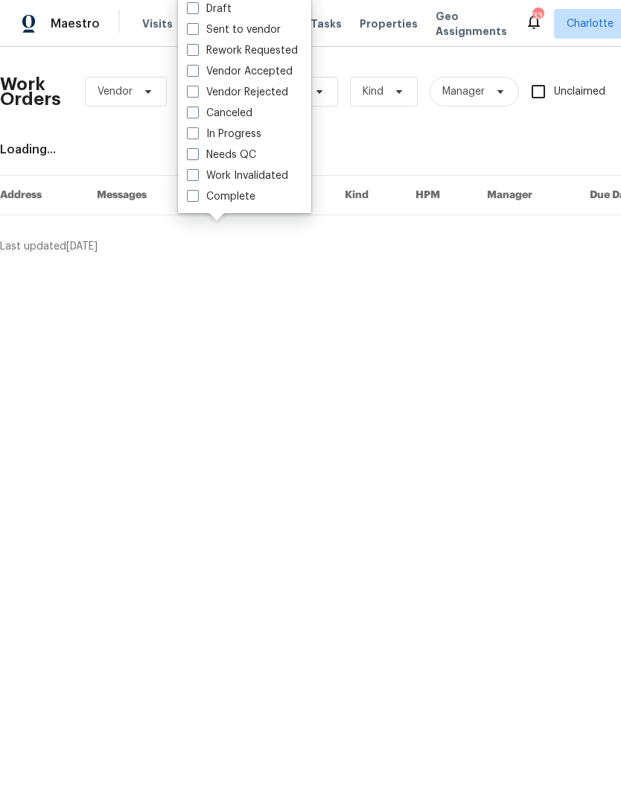
click at [254, 149] on label "Needs QC" at bounding box center [221, 154] width 69 height 15
click at [197, 149] on input "Needs QC" at bounding box center [192, 152] width 10 height 10
checkbox input "true"
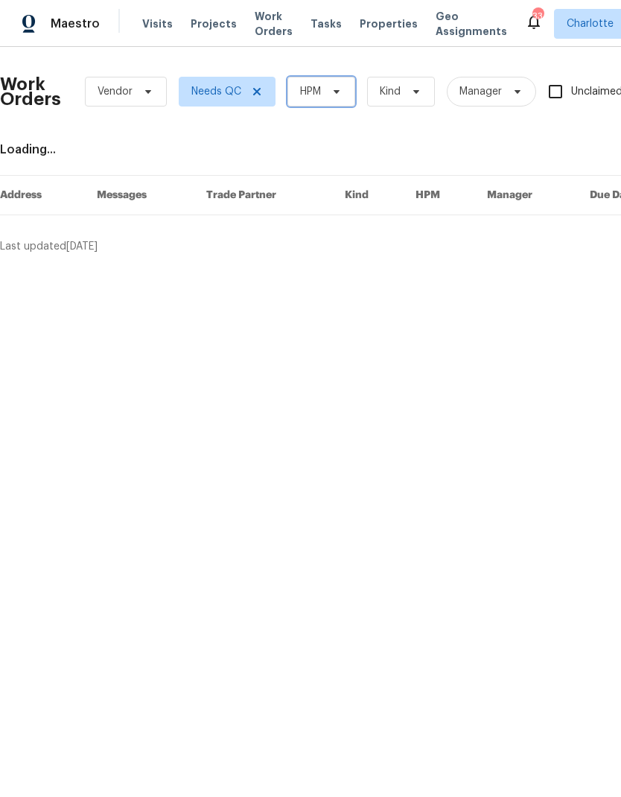
click at [332, 92] on icon at bounding box center [337, 92] width 12 height 12
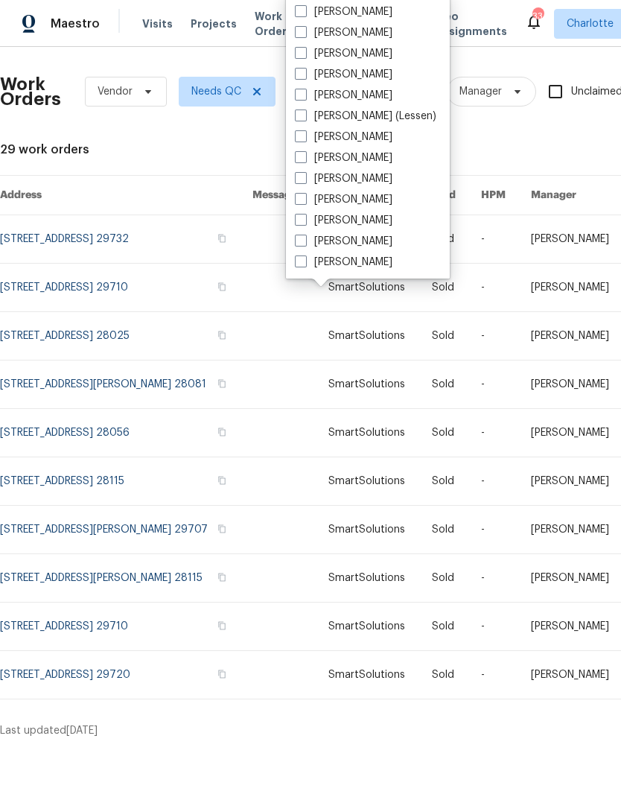
scroll to position [185, 0]
click at [360, 267] on label "[PERSON_NAME]" at bounding box center [344, 262] width 98 height 15
click at [305, 264] on input "[PERSON_NAME]" at bounding box center [300, 260] width 10 height 10
checkbox input "true"
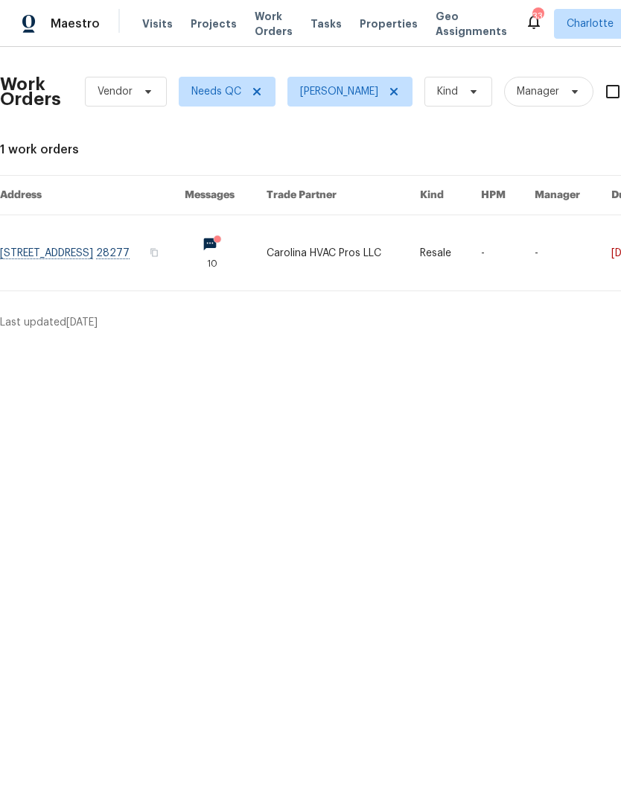
click at [77, 38] on div "Maestro" at bounding box center [50, 24] width 100 height 30
